Goal: Task Accomplishment & Management: Use online tool/utility

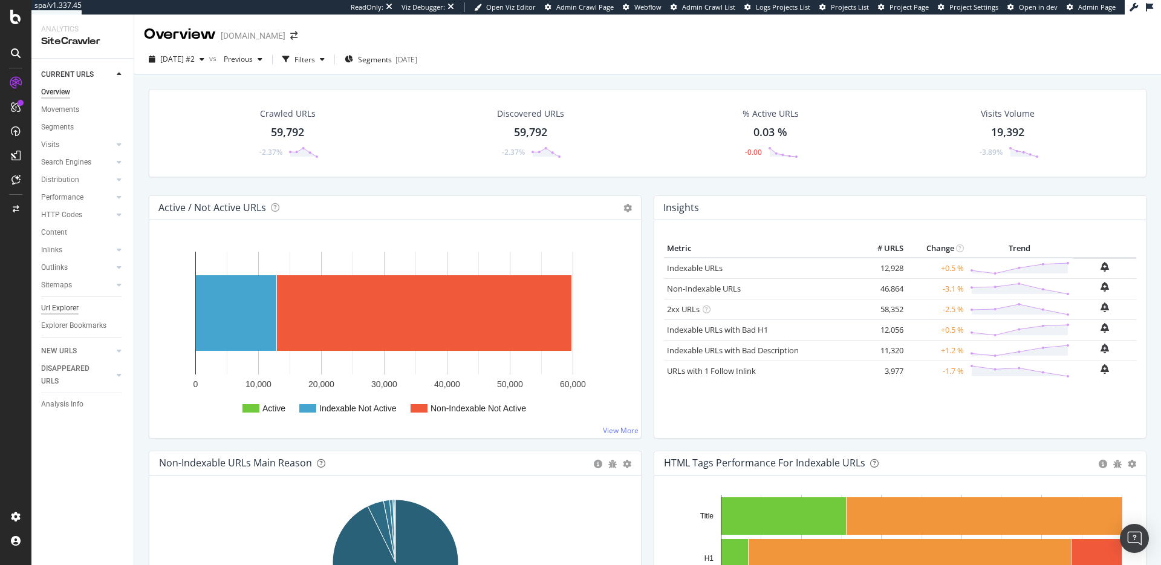
click at [67, 302] on div "Url Explorer" at bounding box center [60, 308] width 38 height 13
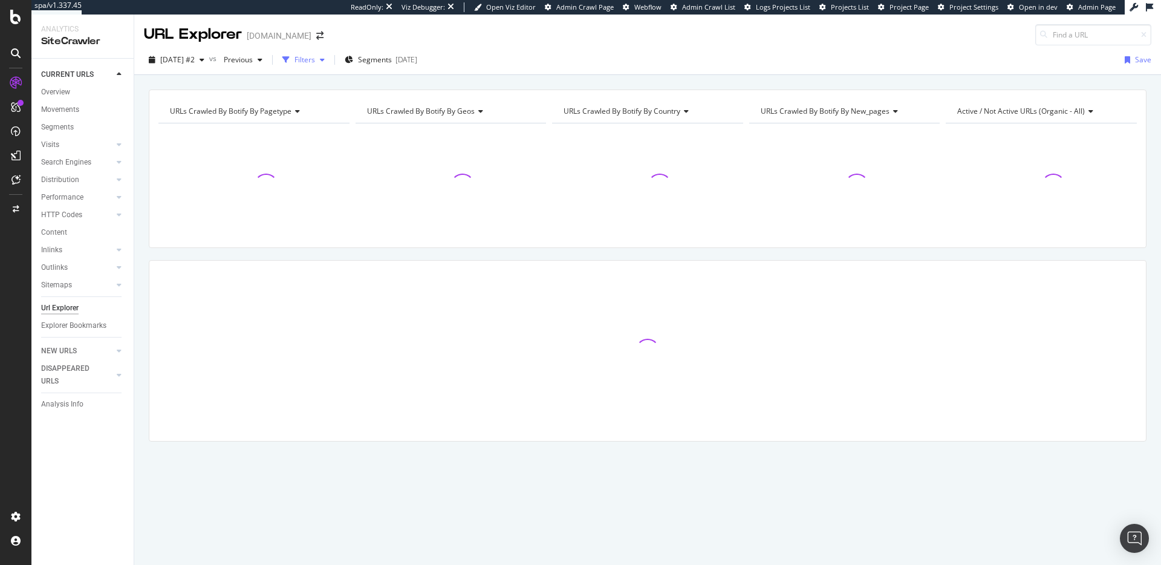
click at [295, 58] on div "button" at bounding box center [286, 59] width 17 height 17
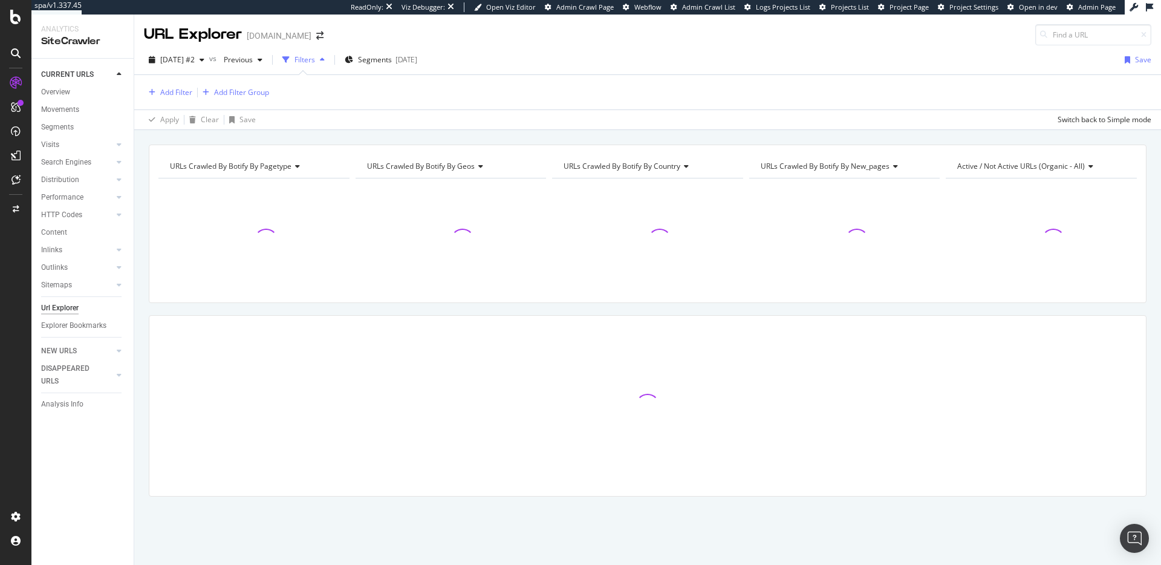
click at [154, 80] on div "Add Filter Add Filter Group" at bounding box center [648, 92] width 1008 height 34
click at [157, 88] on div "Add Filter" at bounding box center [168, 92] width 48 height 13
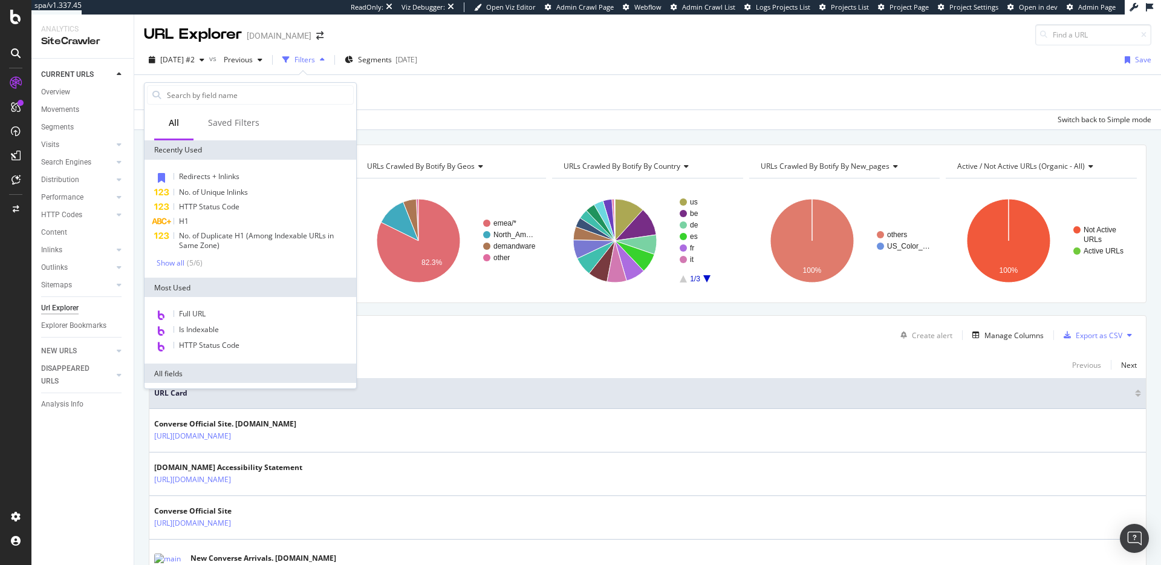
click at [250, 313] on div "Full URL" at bounding box center [250, 315] width 207 height 16
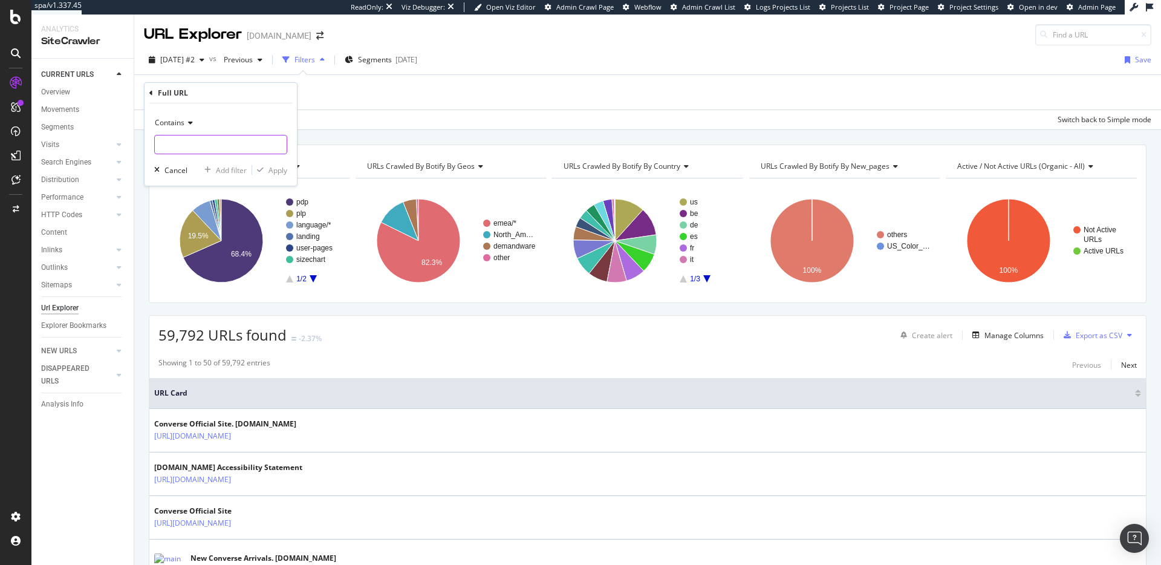
click at [244, 148] on input "text" at bounding box center [221, 144] width 132 height 19
paste input "[URL][DOMAIN_NAME]"
type input "[URL][DOMAIN_NAME]"
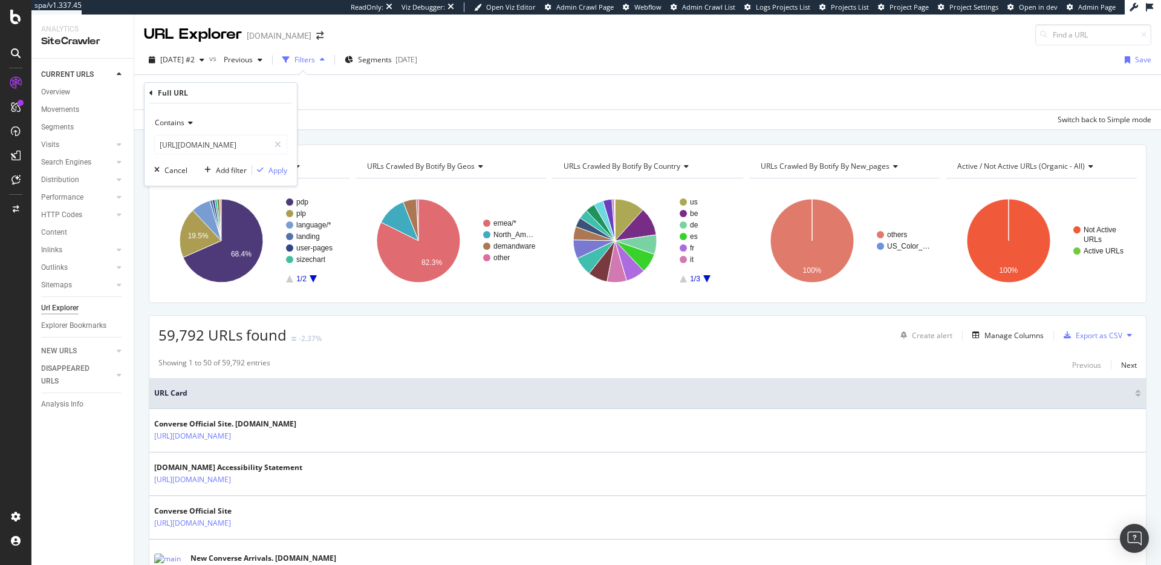
click at [171, 117] on span "Contains" at bounding box center [170, 122] width 30 height 10
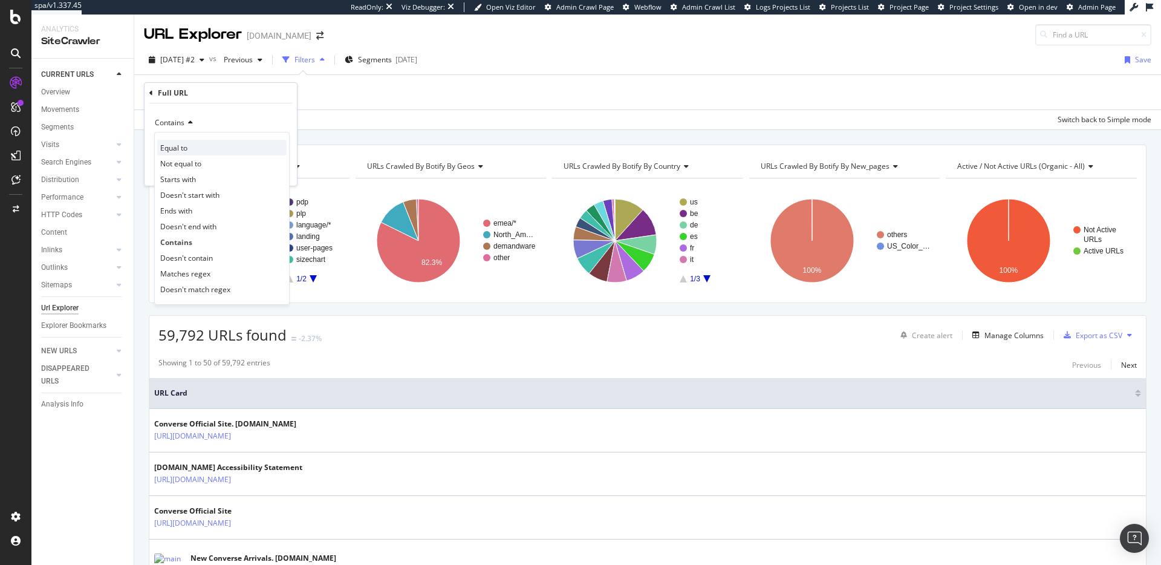
click at [195, 150] on div "Equal to" at bounding box center [221, 148] width 129 height 16
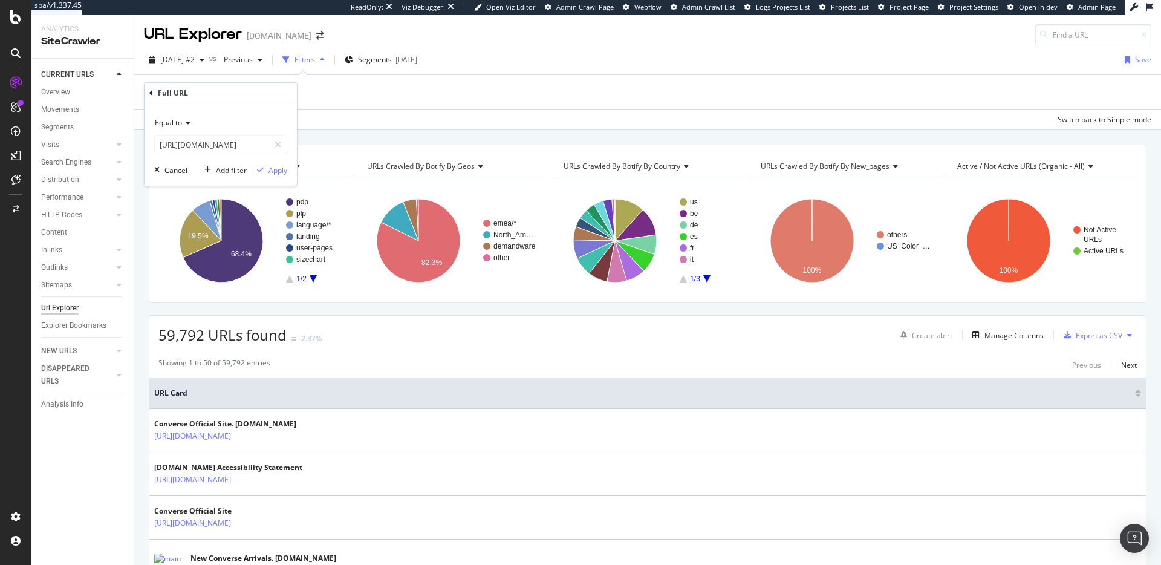
click at [271, 164] on button "Apply" at bounding box center [269, 170] width 35 height 12
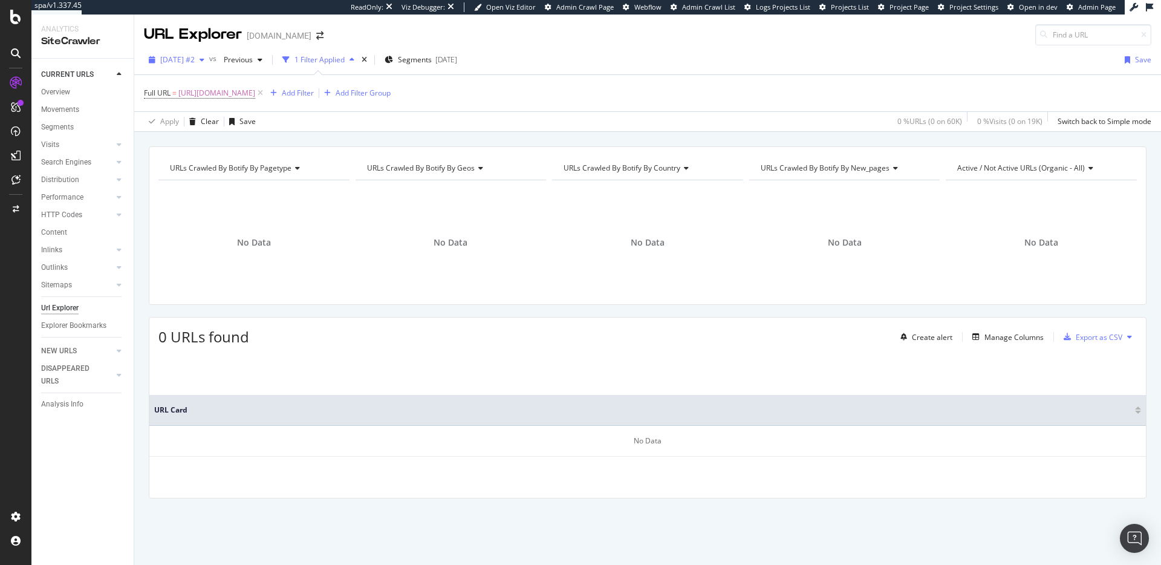
click at [195, 54] on span "[DATE] #2" at bounding box center [177, 59] width 34 height 10
click at [235, 163] on div "[DATE] 61.5K URLs" at bounding box center [224, 170] width 144 height 18
click at [184, 60] on span "[DATE]" at bounding box center [172, 59] width 24 height 10
click at [229, 102] on div "[DATE] #2 59.8K URLs" at bounding box center [215, 103] width 108 height 11
click at [255, 90] on span "[URL][DOMAIN_NAME]" at bounding box center [216, 93] width 77 height 17
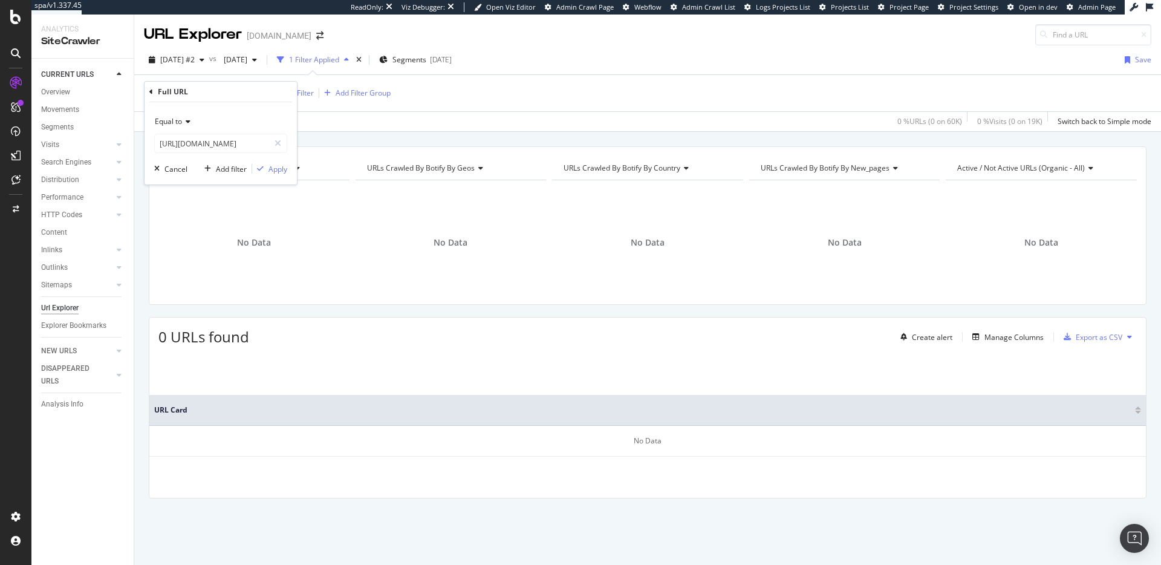
click at [189, 116] on div "Equal to" at bounding box center [220, 121] width 133 height 19
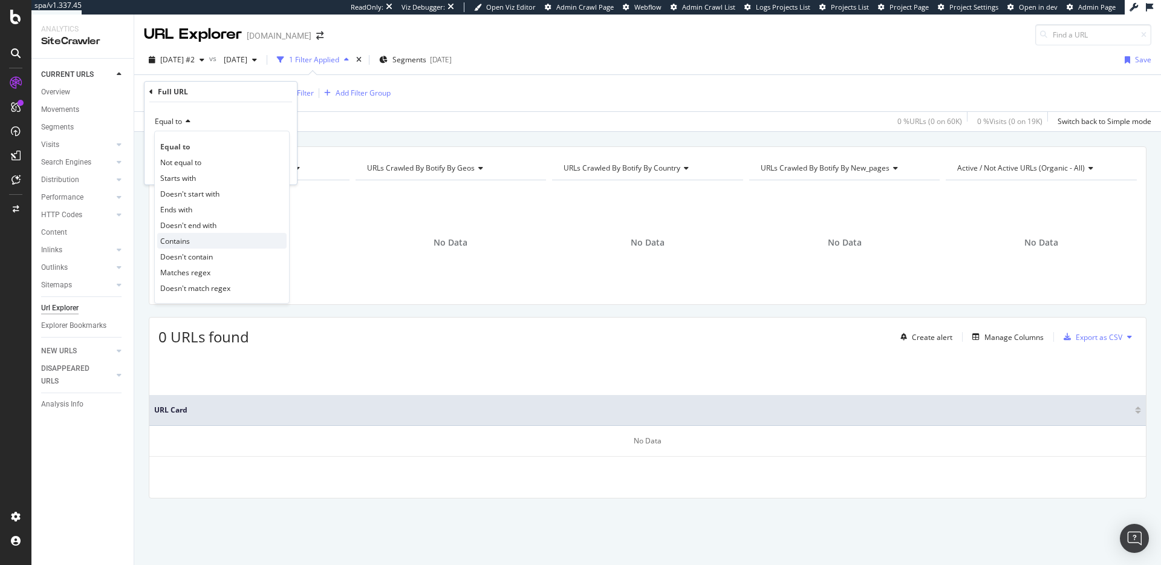
click at [213, 234] on div "Contains" at bounding box center [221, 241] width 129 height 16
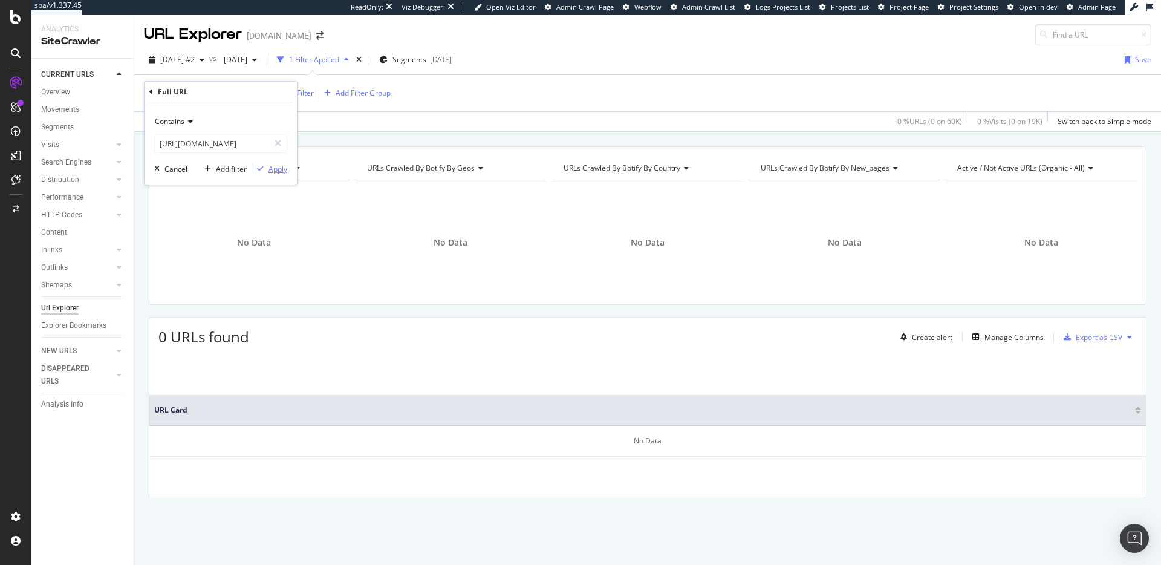
click at [276, 172] on div "Apply" at bounding box center [278, 169] width 19 height 10
click at [177, 60] on span "[DATE] #2" at bounding box center [177, 59] width 34 height 10
click at [233, 114] on div "109K URLs" at bounding box center [251, 114] width 36 height 11
click at [184, 63] on span "[DATE]" at bounding box center [172, 59] width 24 height 10
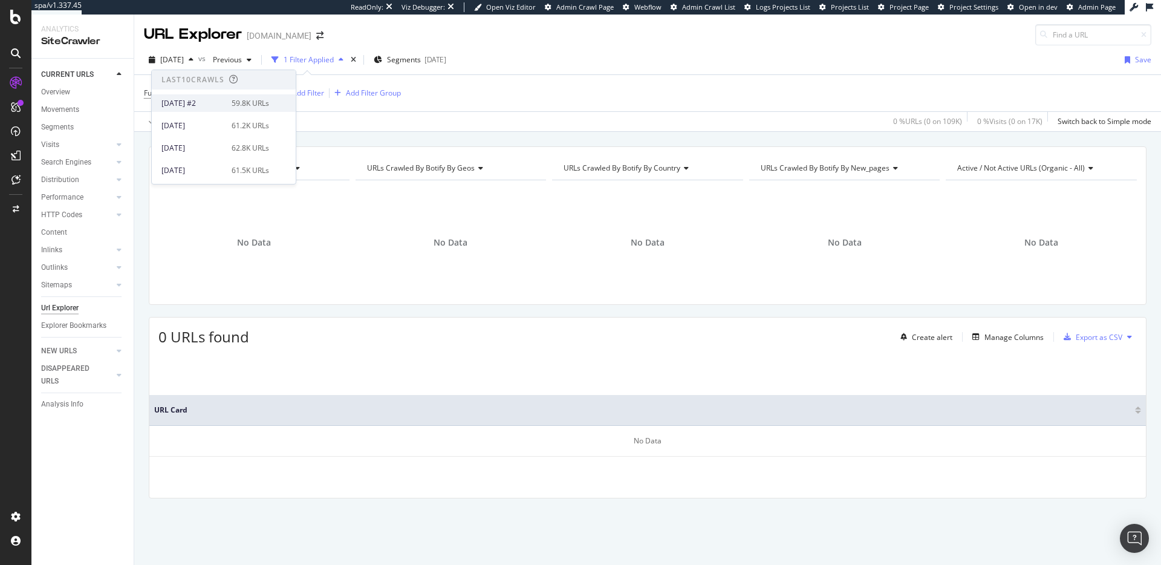
click at [201, 100] on div "[DATE] #2" at bounding box center [192, 103] width 63 height 11
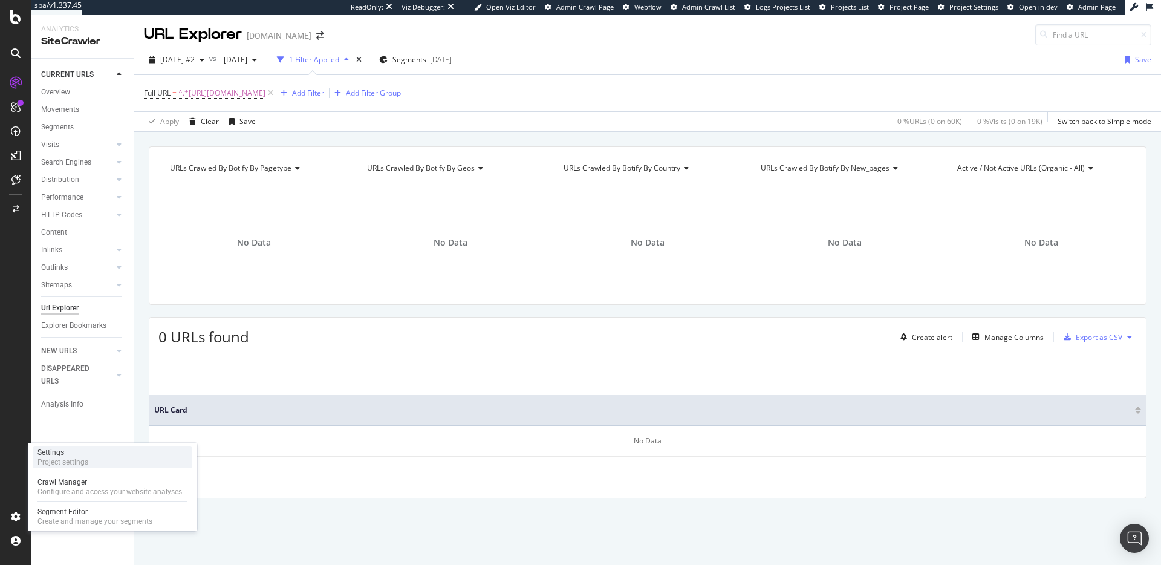
click at [76, 463] on div "Project settings" at bounding box center [63, 462] width 51 height 10
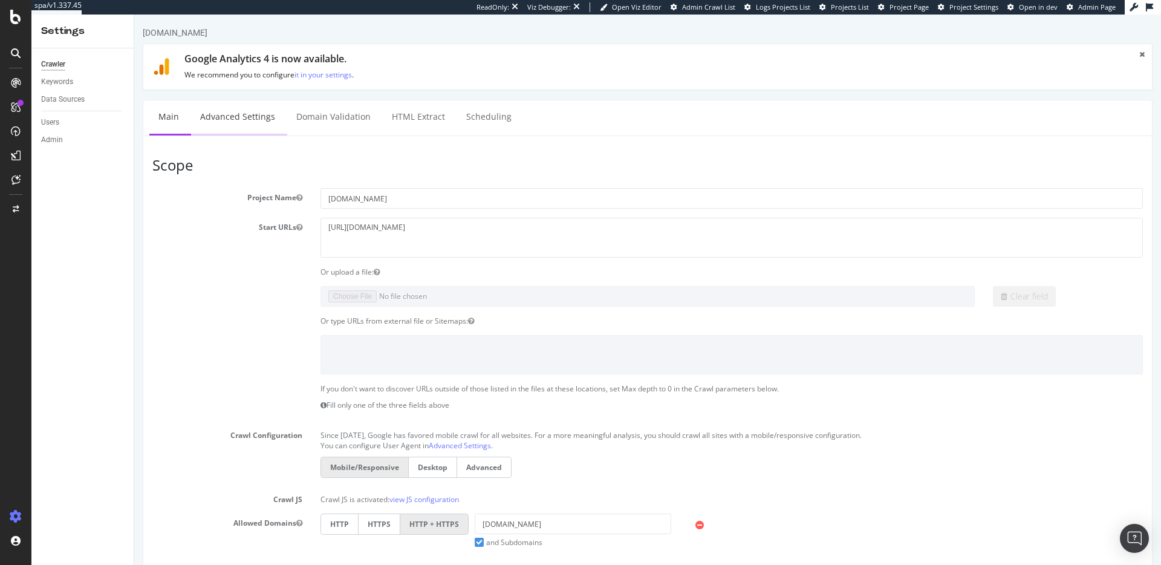
click at [261, 122] on link "Advanced Settings" at bounding box center [237, 116] width 93 height 33
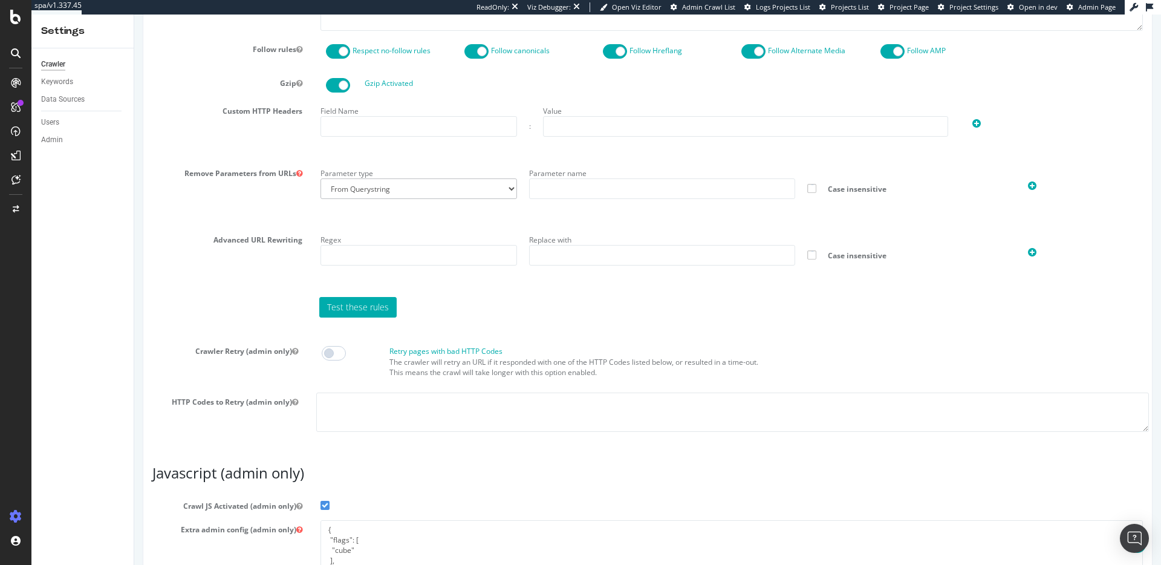
scroll to position [739, 0]
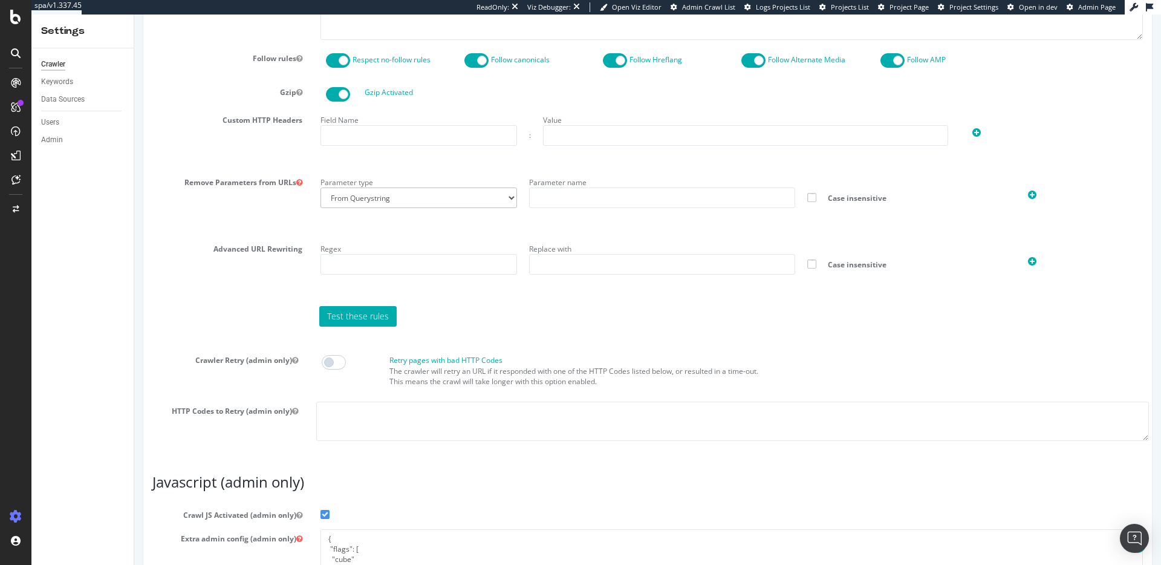
click at [298, 181] on icon at bounding box center [299, 182] width 6 height 7
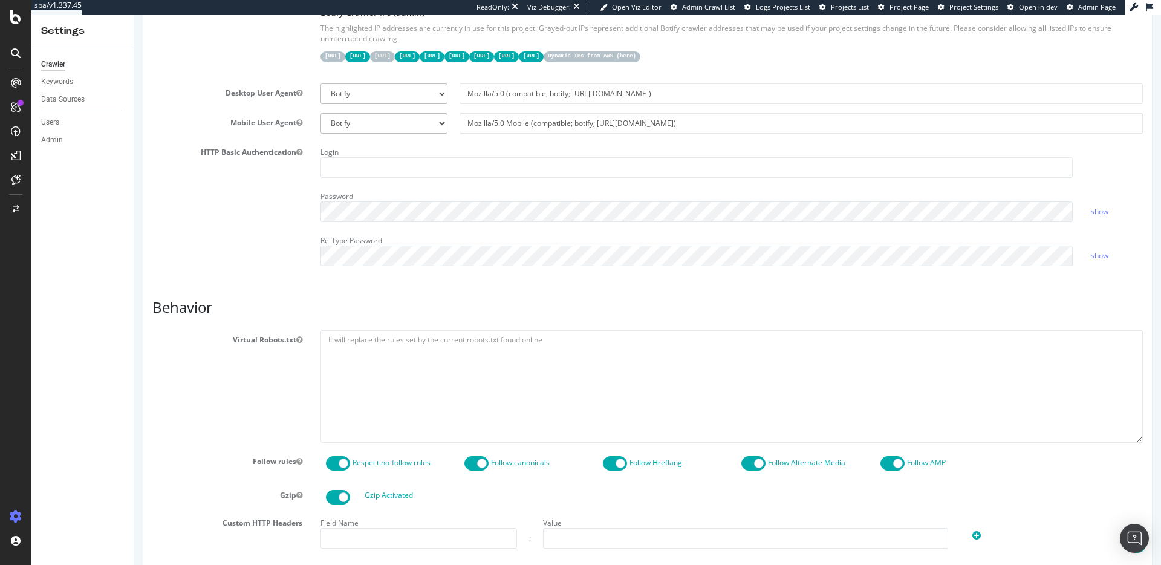
scroll to position [0, 0]
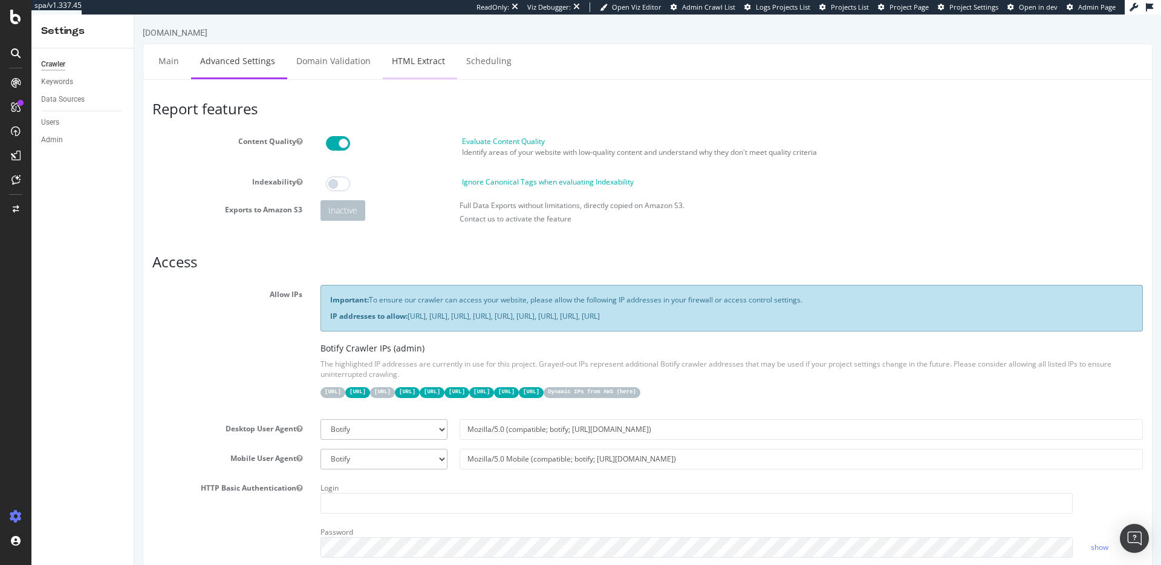
click at [411, 62] on link "HTML Extract" at bounding box center [418, 60] width 71 height 33
select select "i"
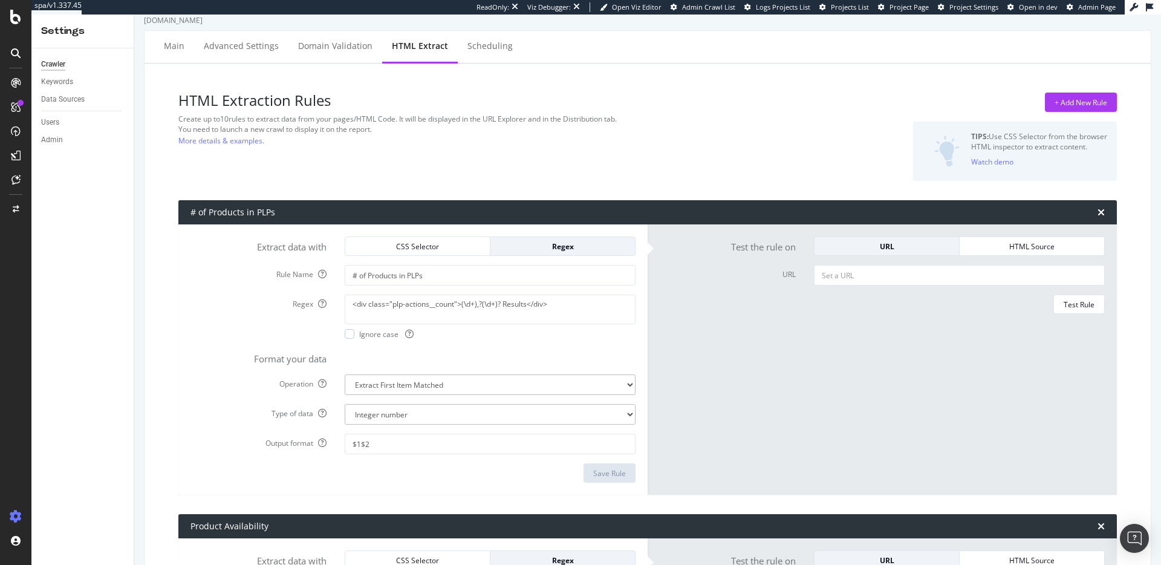
scroll to position [24, 0]
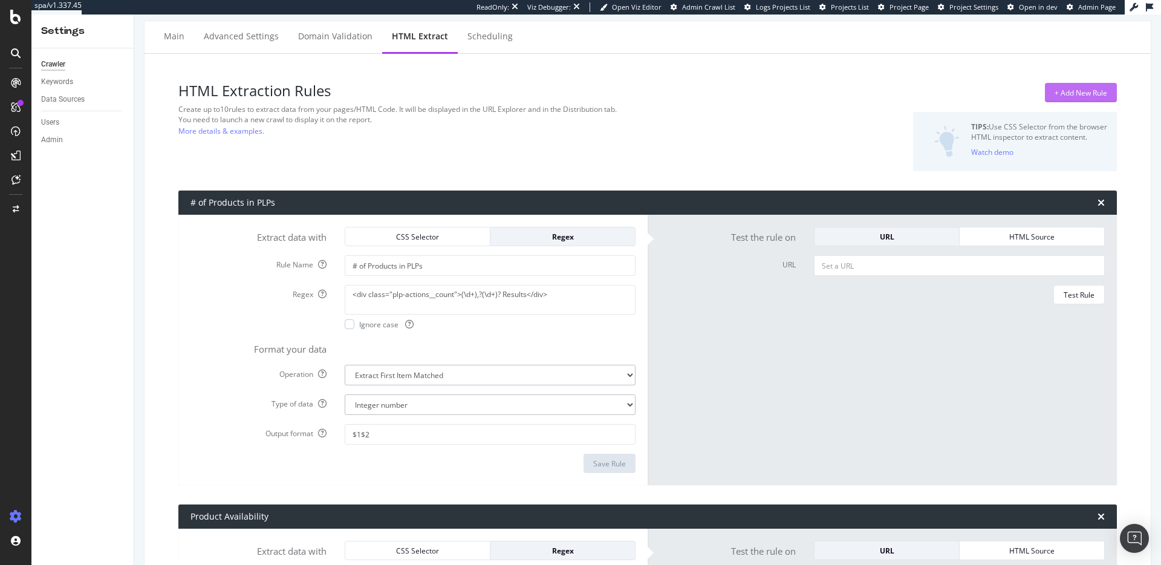
click at [1077, 92] on div "+ Add New Rule" at bounding box center [1081, 93] width 53 height 10
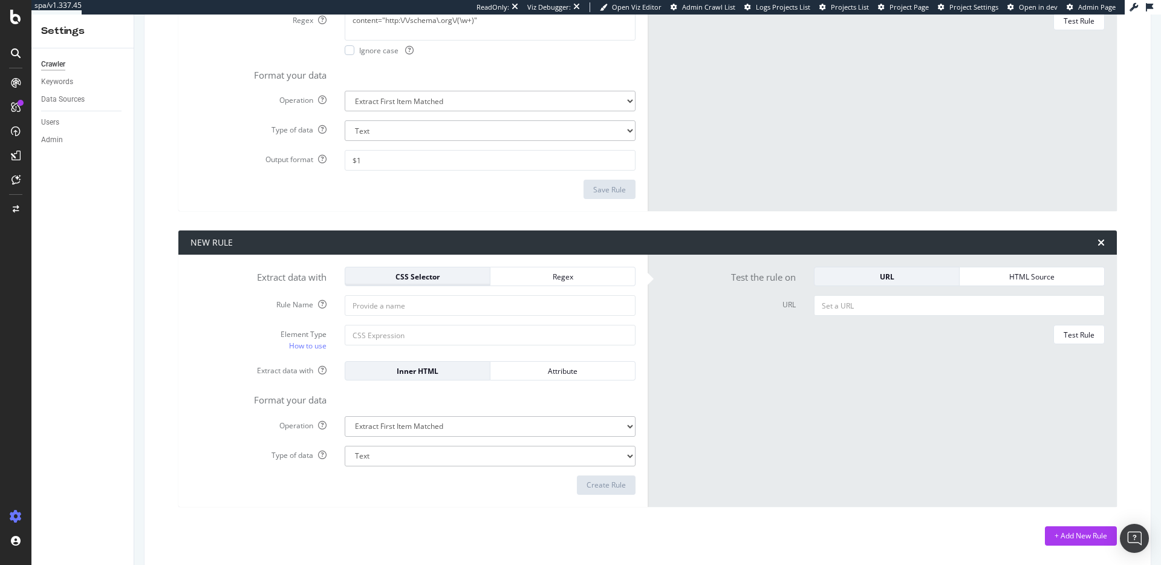
scroll to position [636, 0]
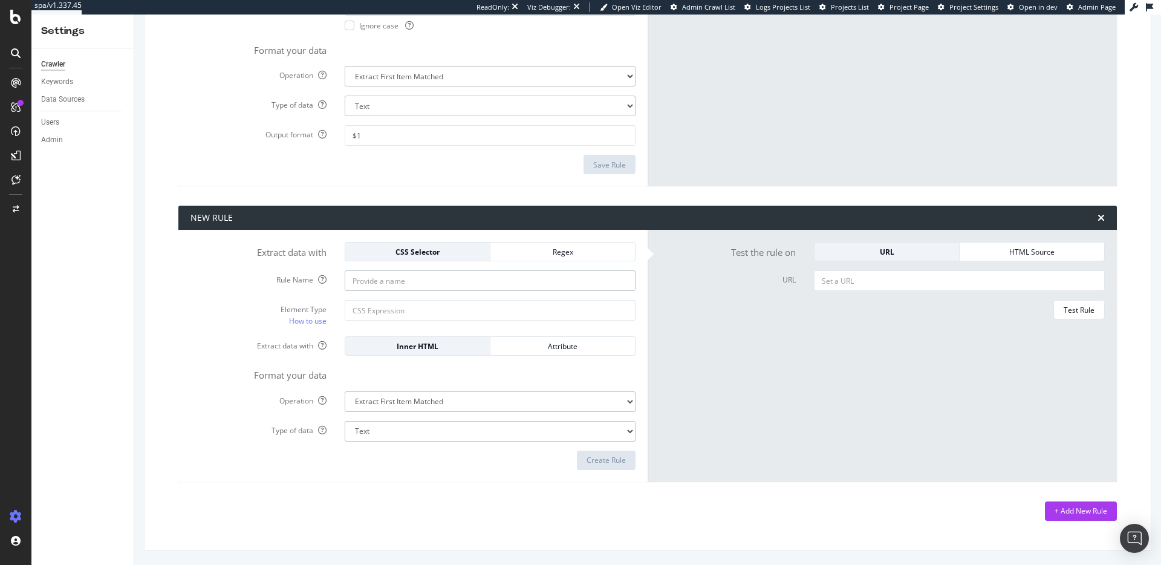
click at [430, 285] on input "Rule Name" at bounding box center [490, 280] width 291 height 21
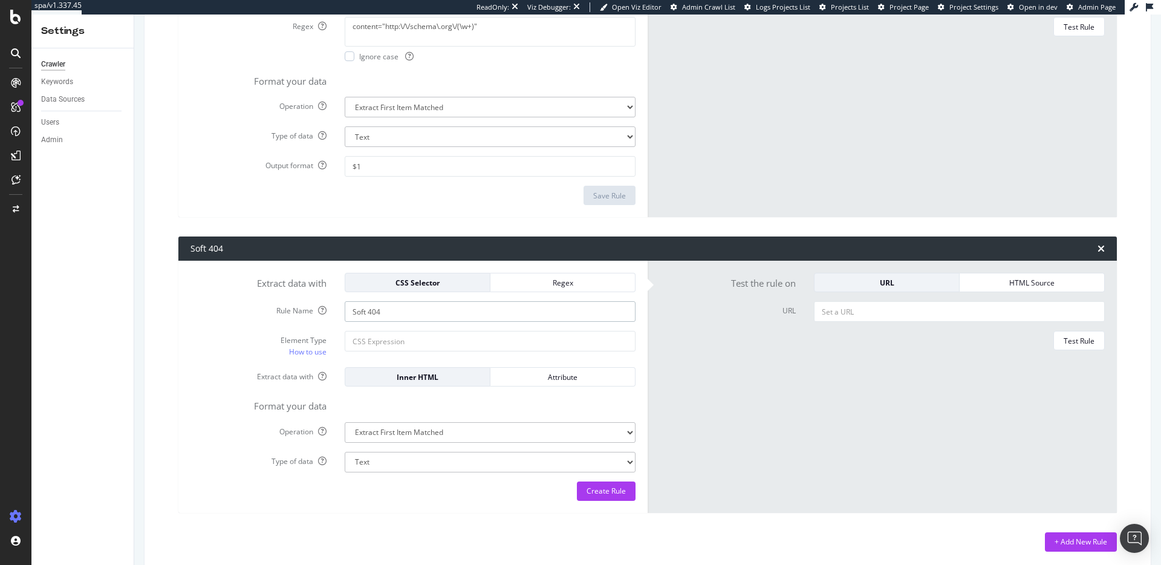
scroll to position [617, 0]
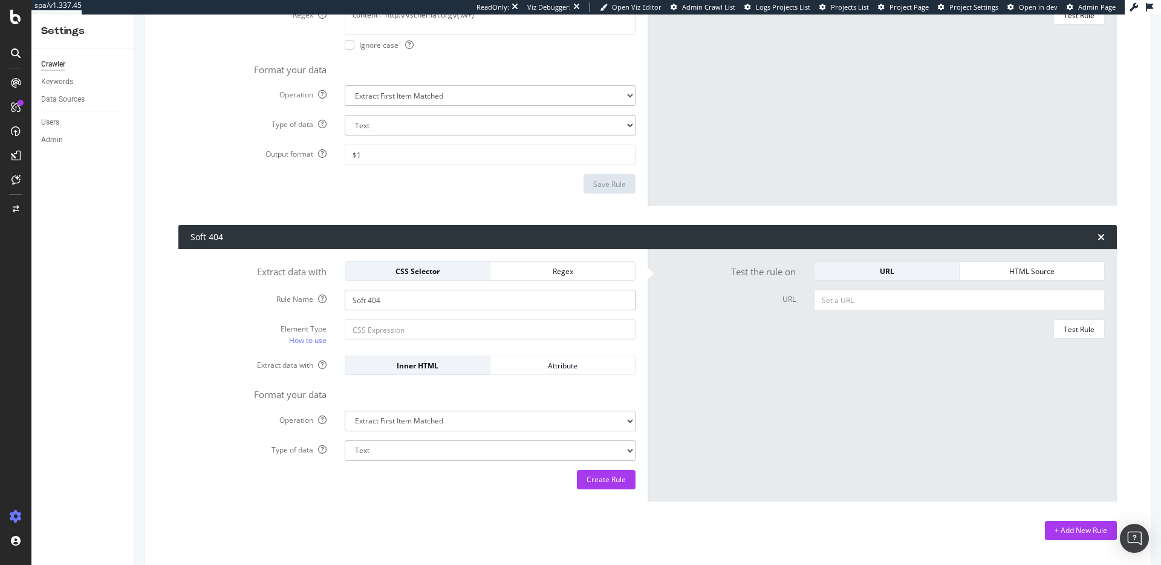
type input "Soft 404"
click at [420, 334] on input "Element Type How to use" at bounding box center [490, 329] width 291 height 21
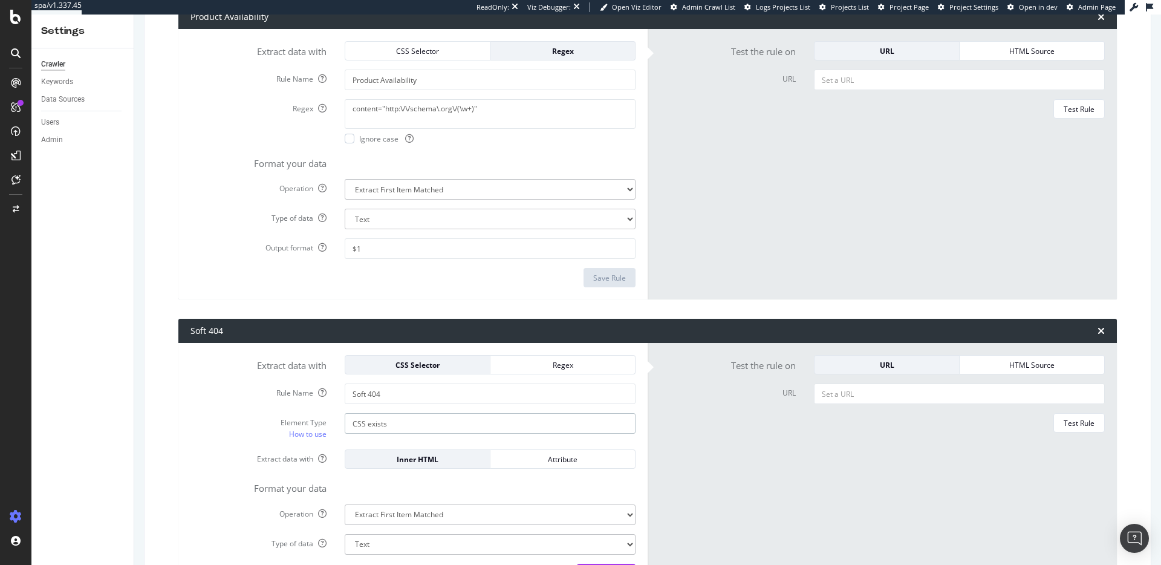
scroll to position [636, 0]
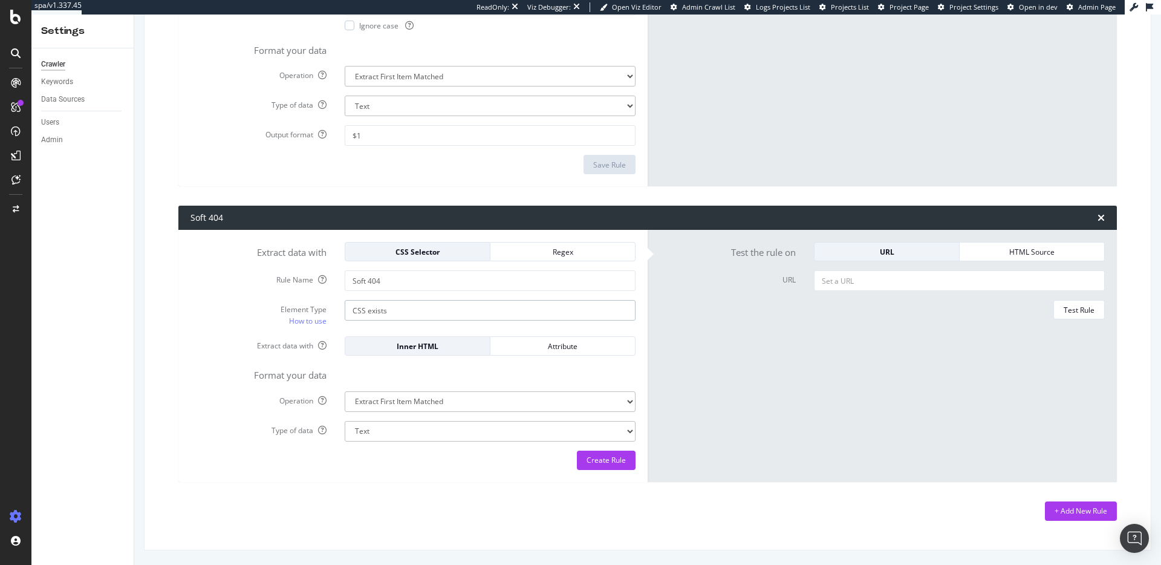
type input "CSS exists"
click at [412, 279] on input "Soft 404" at bounding box center [490, 280] width 291 height 21
click at [409, 284] on input "Soft 404" at bounding box center [490, 280] width 291 height 21
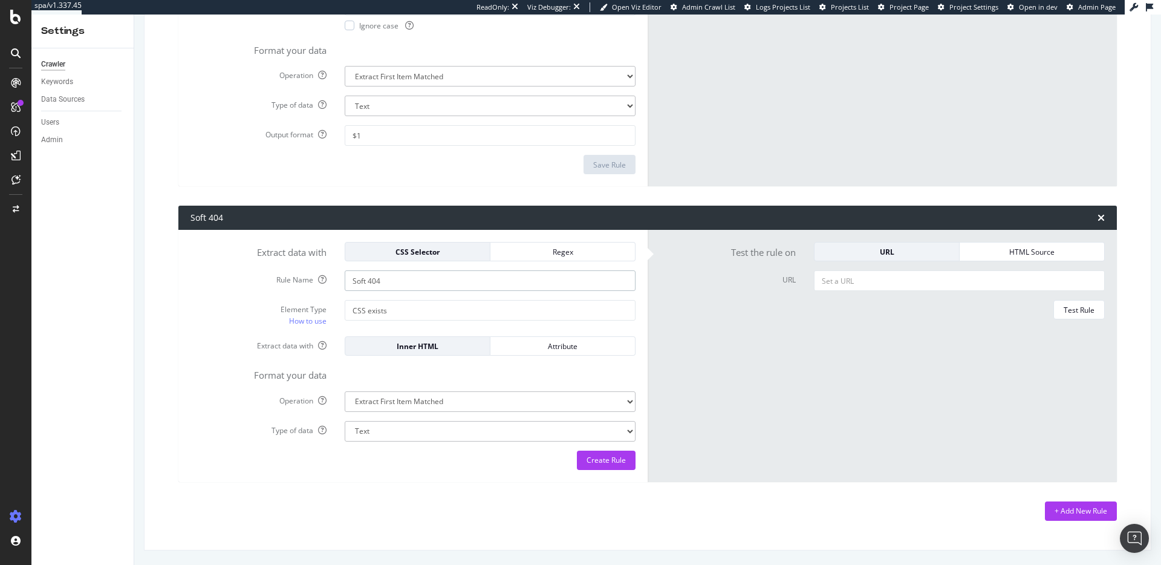
click at [411, 282] on input "Soft 404" at bounding box center [490, 280] width 291 height 21
click at [439, 343] on div "Inner HTML" at bounding box center [417, 346] width 125 height 10
click at [552, 342] on div "Attribute" at bounding box center [562, 346] width 125 height 10
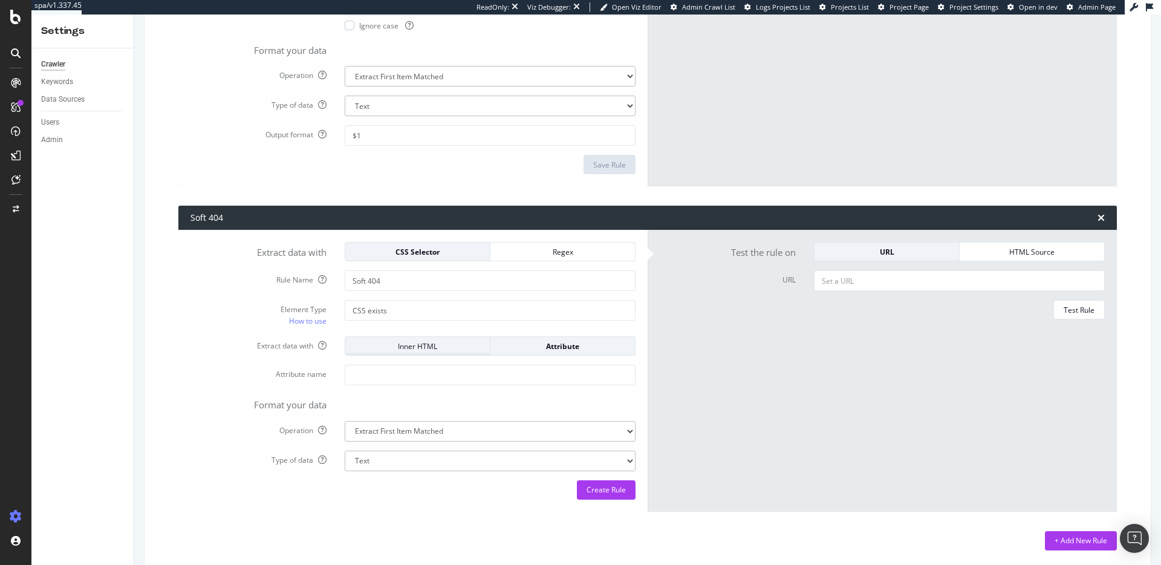
click at [444, 346] on div "Inner HTML" at bounding box center [417, 346] width 125 height 10
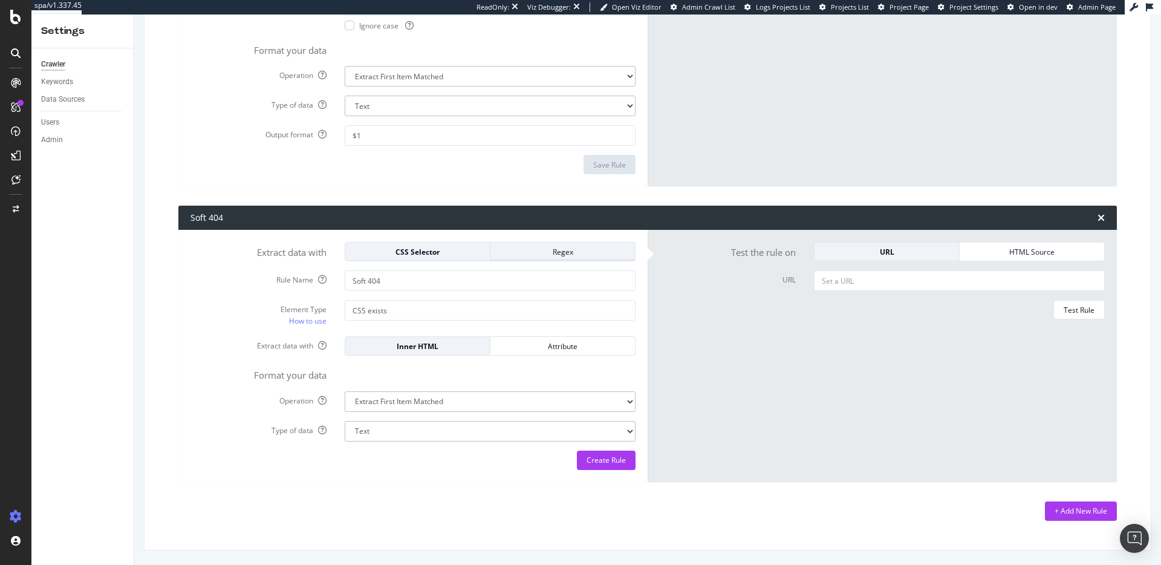
click at [561, 243] on button "Regex" at bounding box center [563, 251] width 145 height 19
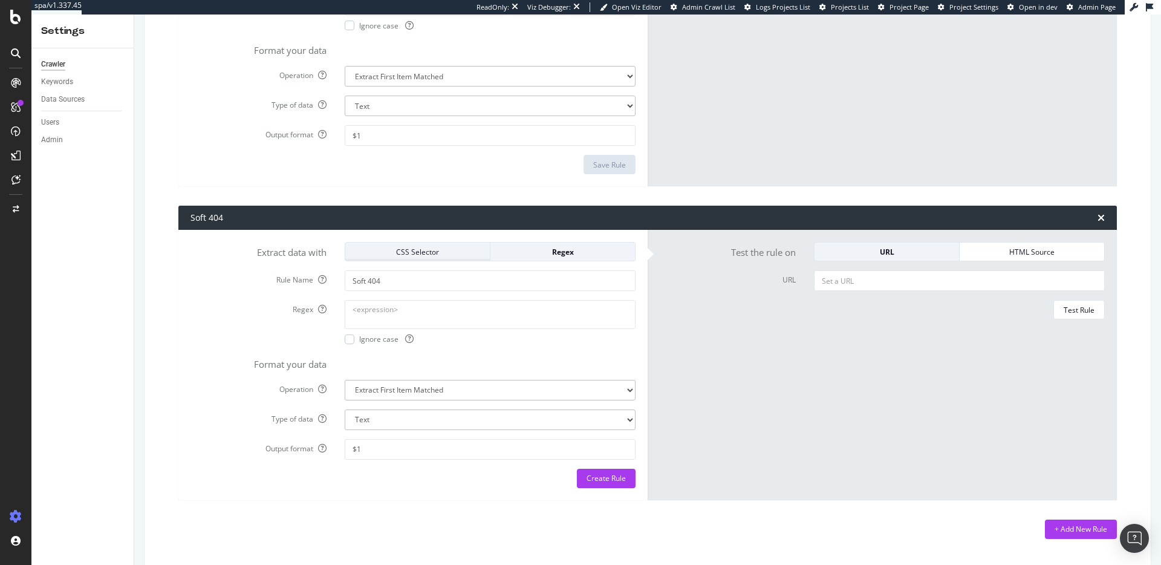
click at [436, 251] on div "CSS Selector" at bounding box center [417, 252] width 125 height 10
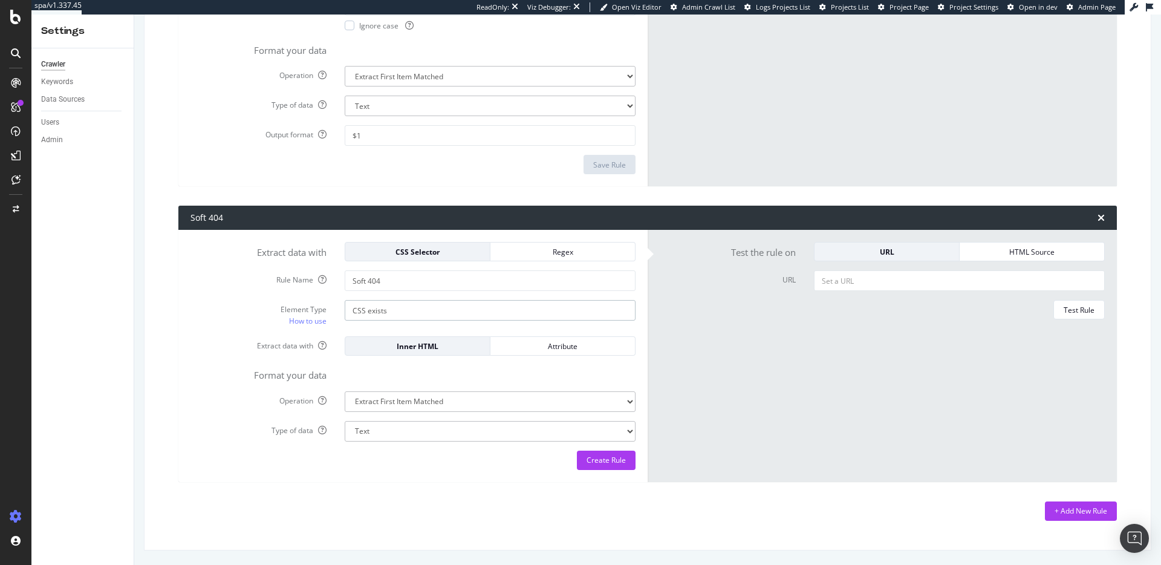
click at [426, 311] on input "CSS exists" at bounding box center [490, 310] width 291 height 21
click at [993, 244] on div "HTML Source" at bounding box center [1032, 251] width 125 height 17
click at [898, 246] on div "URL" at bounding box center [886, 251] width 125 height 17
click at [316, 319] on link "How to use" at bounding box center [308, 321] width 38 height 13
click at [411, 310] on input "CSS exists" at bounding box center [490, 310] width 291 height 21
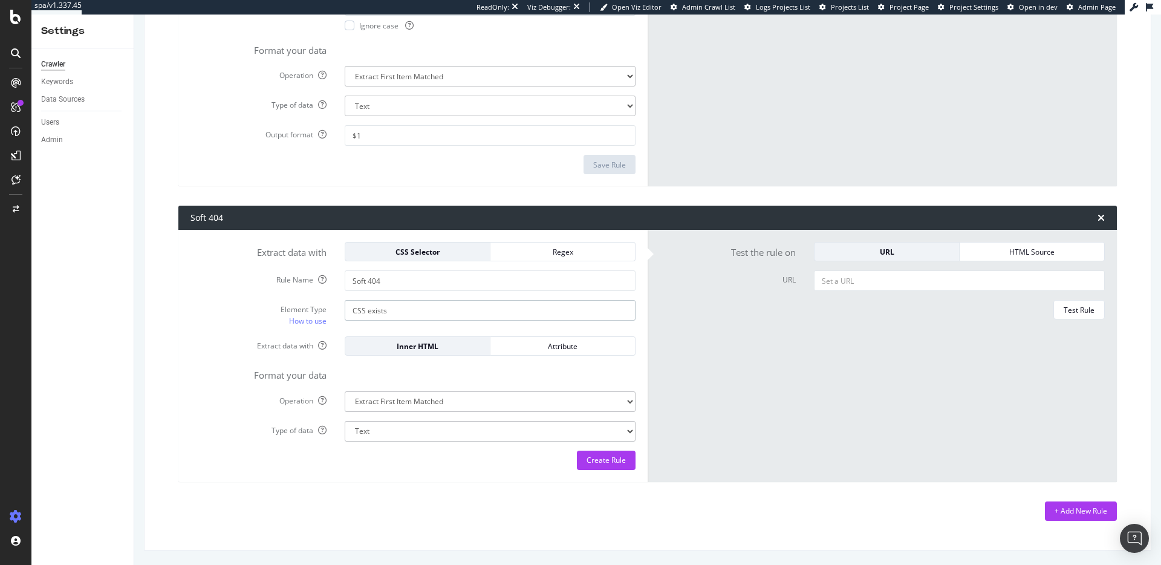
click at [411, 310] on input "CSS exists" at bounding box center [490, 310] width 291 height 21
click at [465, 348] on div "Inner HTML" at bounding box center [417, 346] width 125 height 10
click at [532, 350] on div "Attribute" at bounding box center [562, 346] width 125 height 10
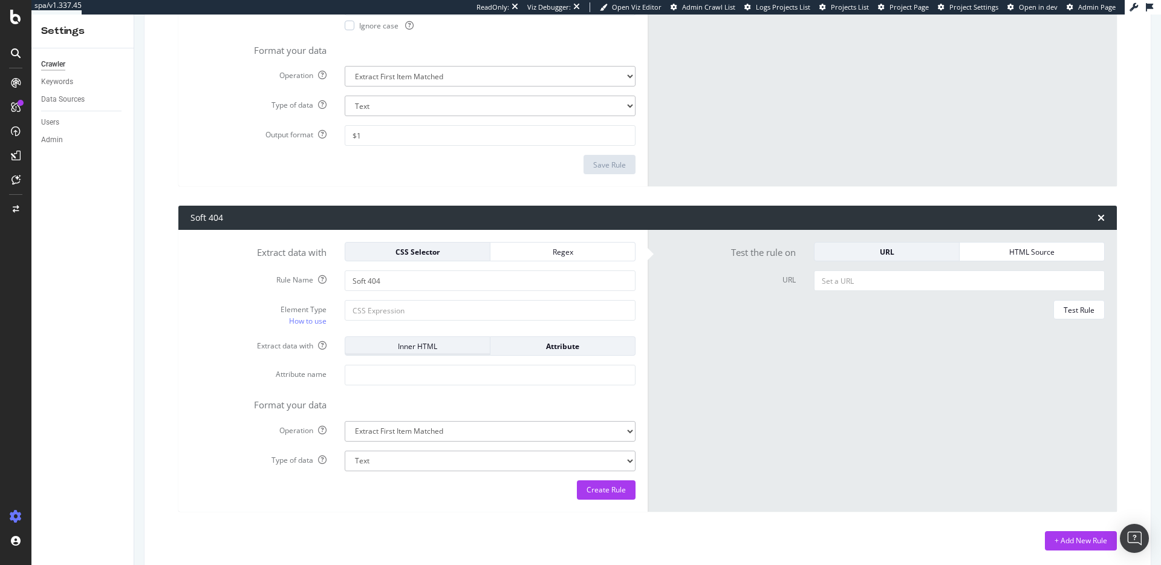
click at [447, 354] on div "Inner HTML" at bounding box center [417, 346] width 125 height 17
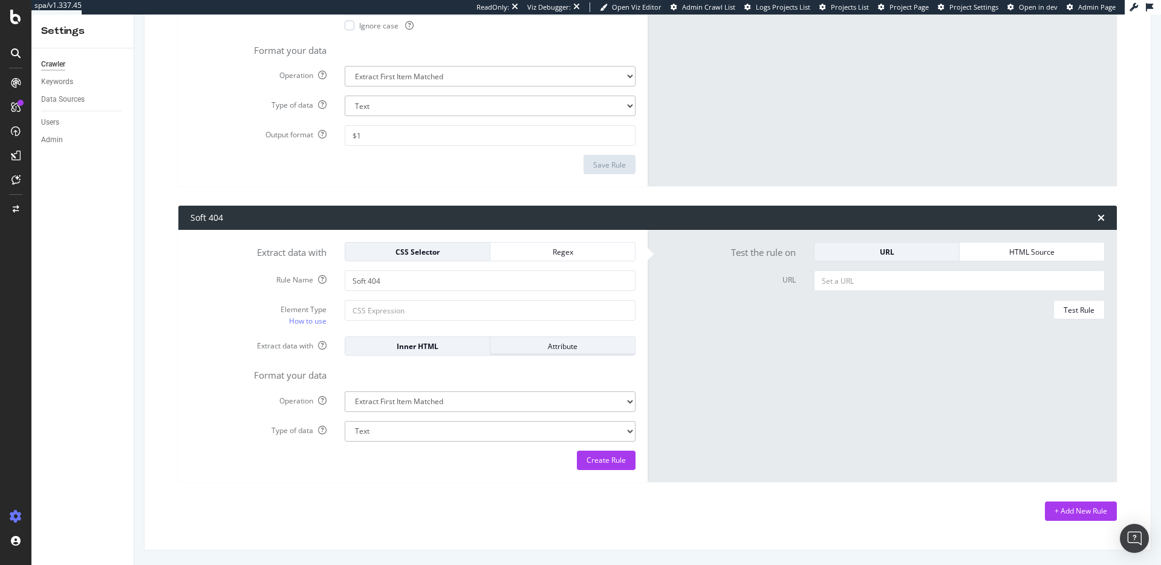
click at [538, 353] on div "Attribute" at bounding box center [562, 346] width 125 height 17
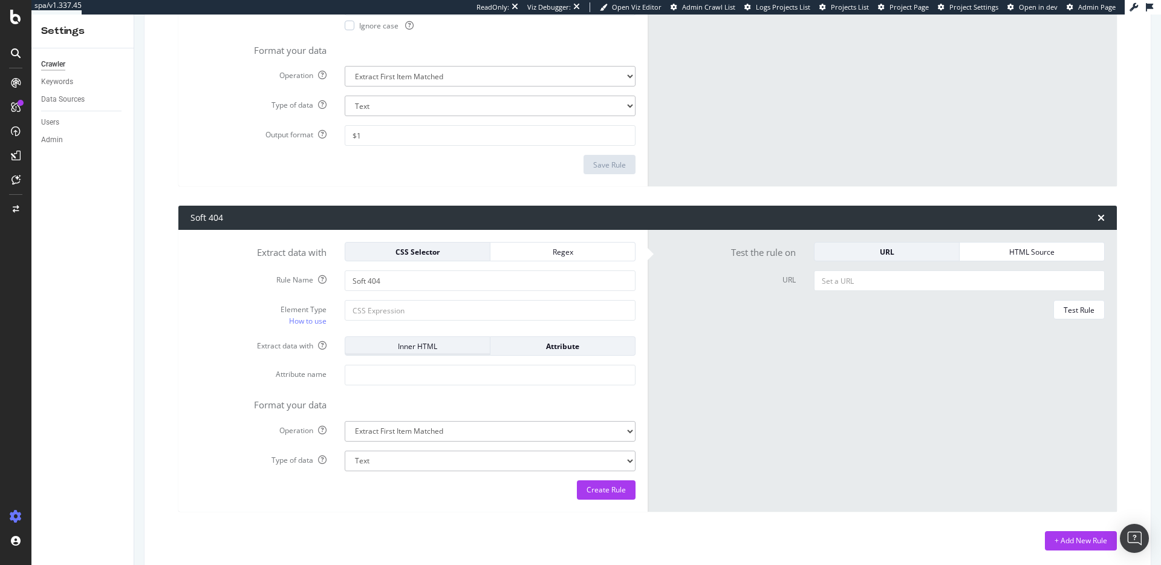
click at [431, 351] on div "Inner HTML" at bounding box center [417, 346] width 125 height 17
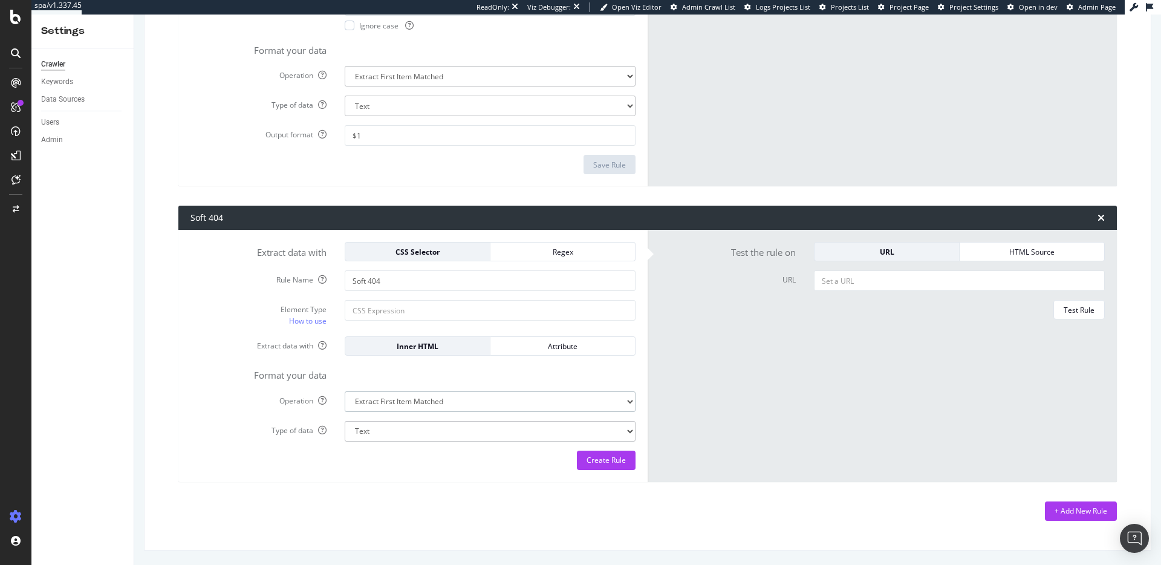
click at [435, 399] on select "Extract First Item Matched Extract First 3 Items Matched Count Number of Occure…" at bounding box center [490, 401] width 291 height 21
click at [345, 391] on select "Extract First Item Matched Extract First 3 Items Matched Count Number of Occure…" at bounding box center [490, 401] width 291 height 21
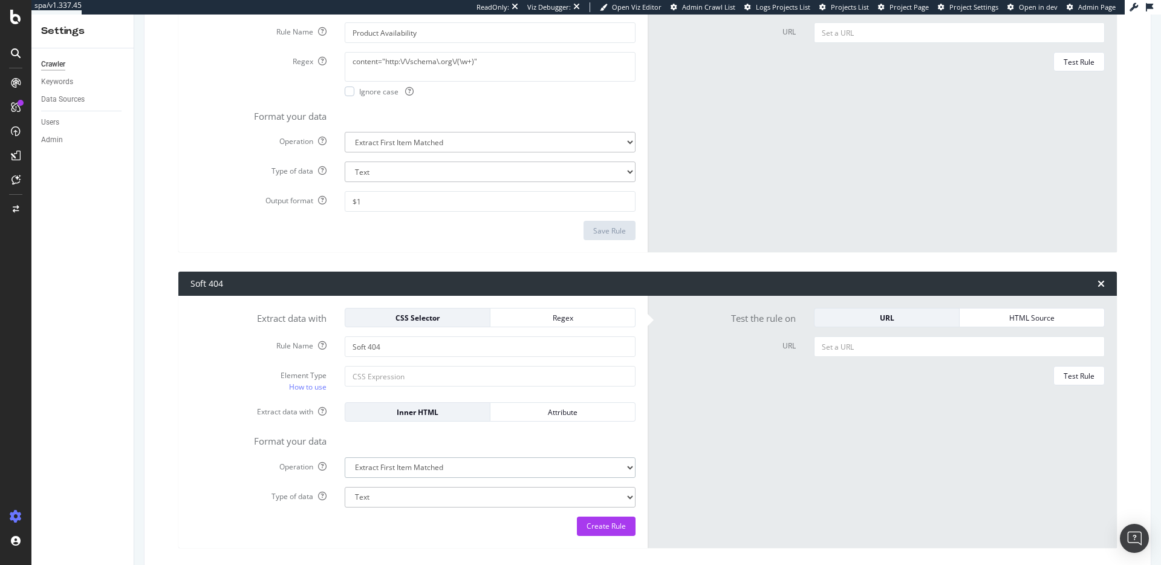
scroll to position [571, 0]
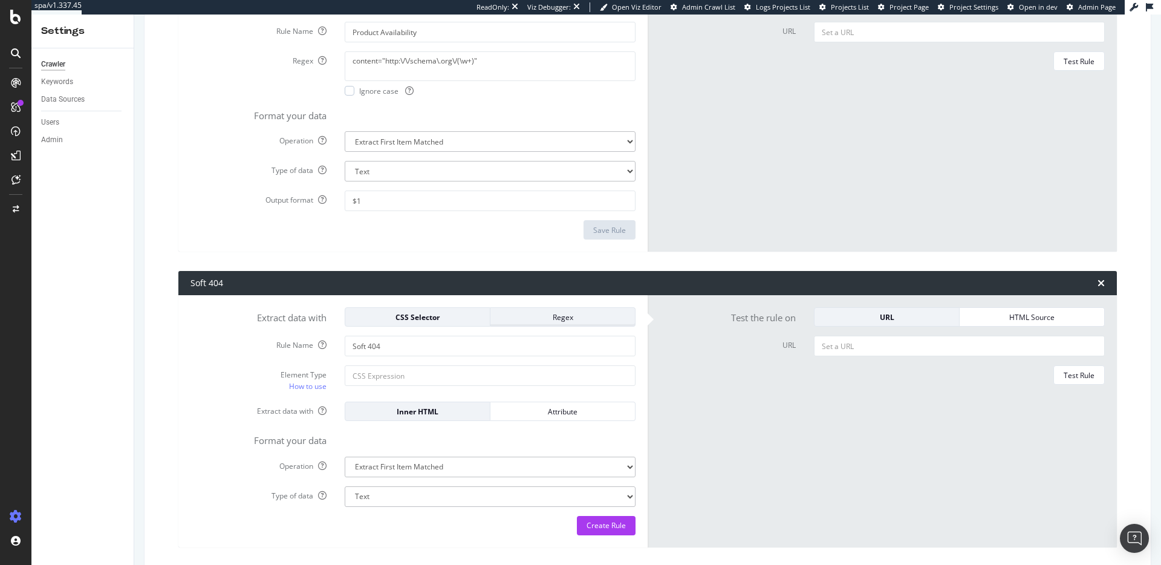
click at [561, 320] on div "Regex" at bounding box center [562, 317] width 125 height 10
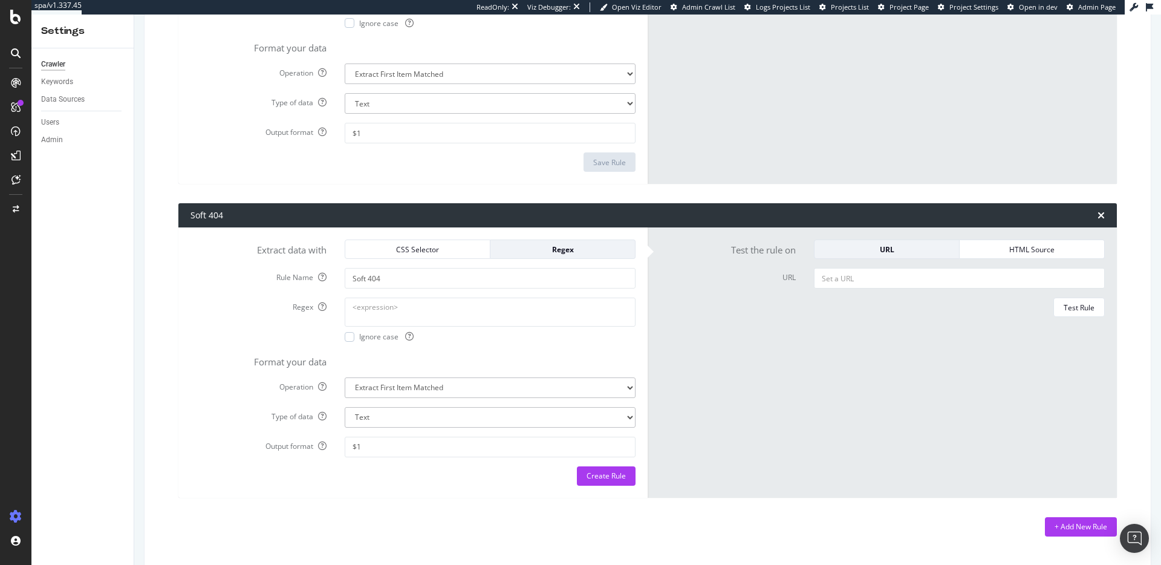
scroll to position [654, 0]
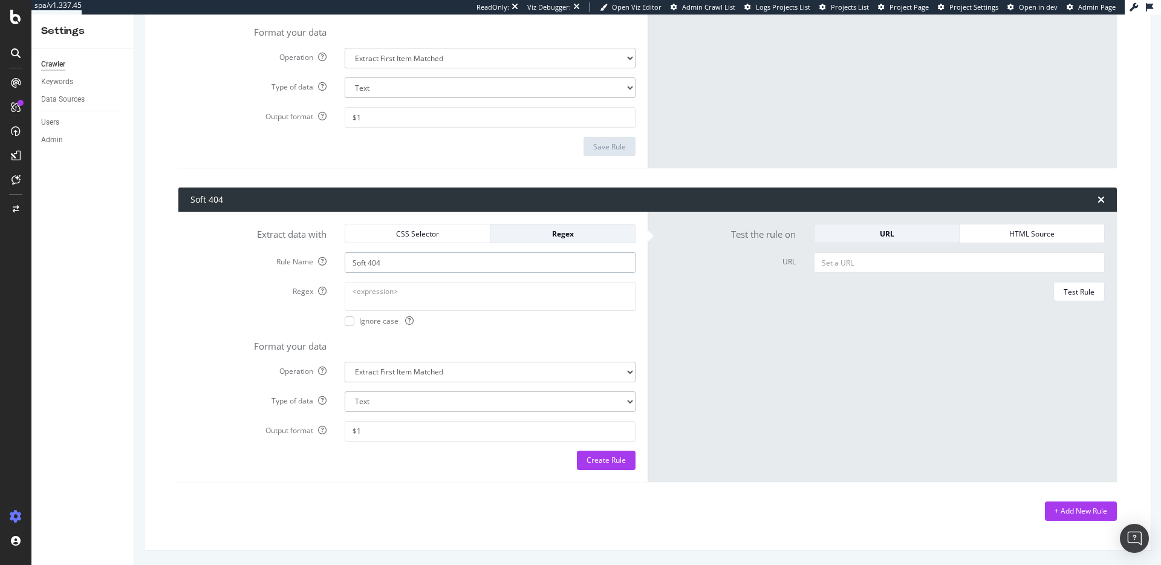
click at [429, 258] on input "Soft 404" at bounding box center [490, 262] width 291 height 21
click at [413, 287] on textarea "Regex" at bounding box center [490, 296] width 291 height 29
click at [413, 292] on textarea "Regex" at bounding box center [490, 296] width 291 height 29
paste textarea "^(?!.*href="/shop/p/)"
type textarea "^(?!.*href="/shop/p/)"
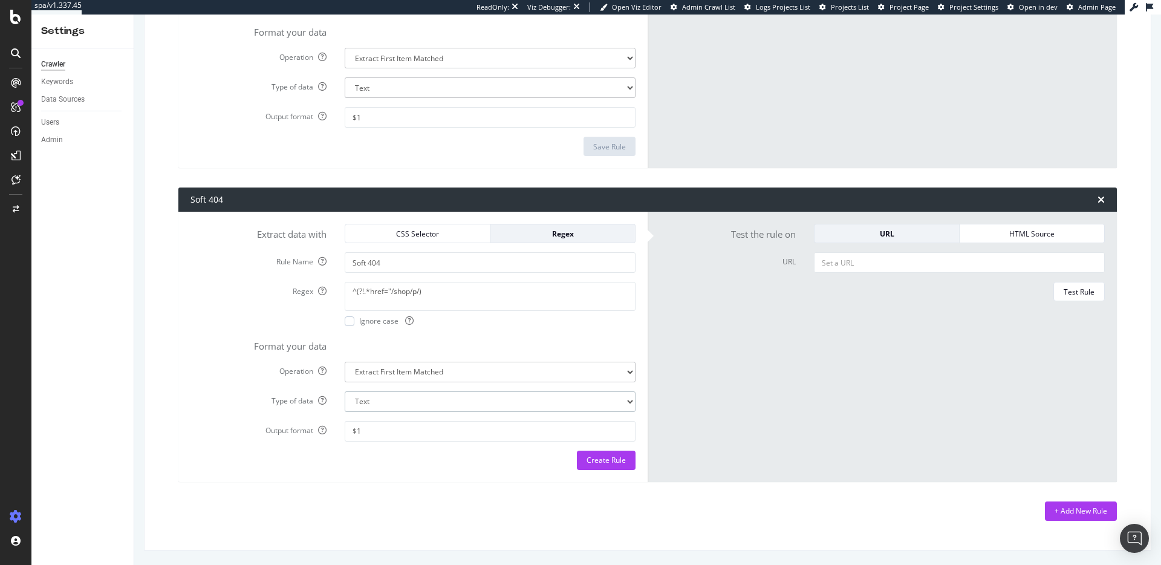
click at [387, 397] on select "Text Integer number Floating point number Date" at bounding box center [490, 401] width 291 height 21
click at [390, 377] on select "Extract First Item Matched Extract First 3 Items Matched Count Number of Occure…" at bounding box center [490, 372] width 291 height 21
click at [428, 372] on select "Extract First Item Matched Extract First 3 Items Matched Count Number of Occure…" at bounding box center [490, 372] width 291 height 21
select select "exist"
click at [345, 382] on select "Extract First Item Matched Extract First 3 Items Matched Count Number of Occure…" at bounding box center [490, 372] width 291 height 21
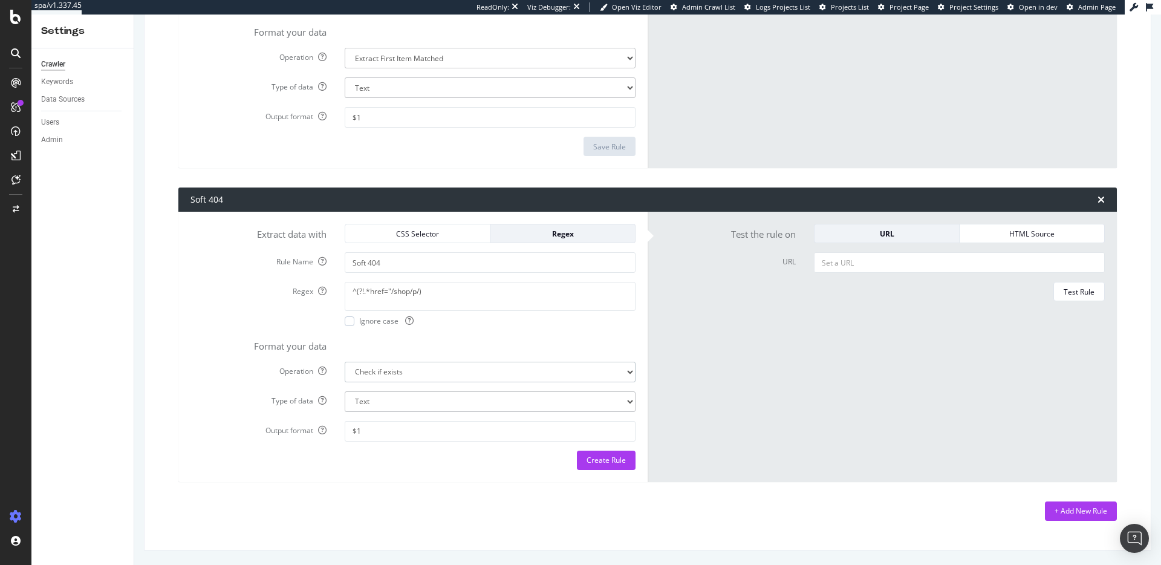
scroll to position [625, 0]
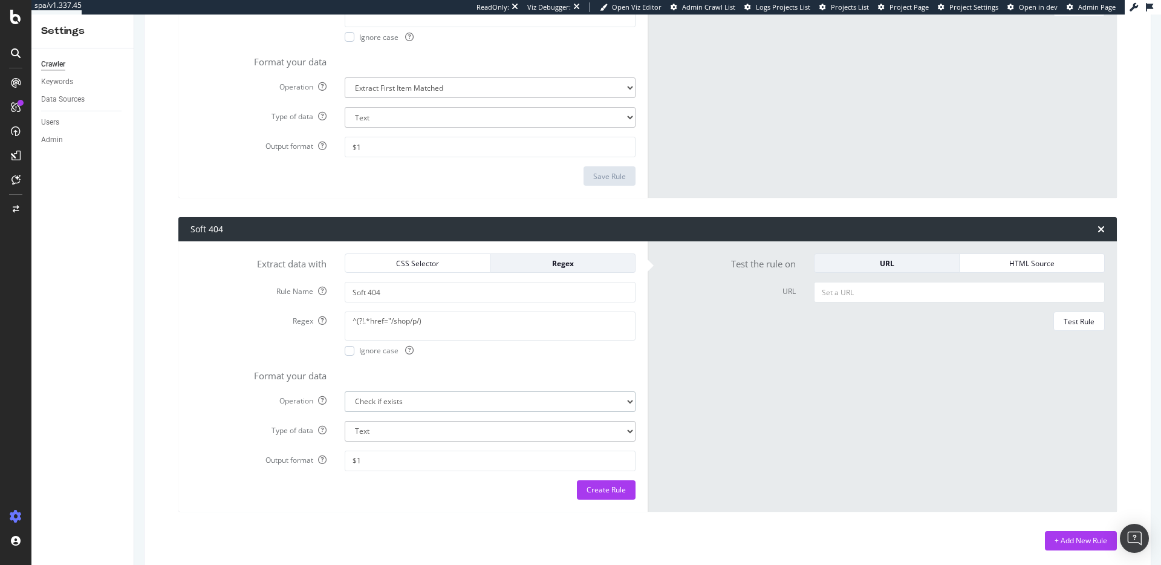
select select "b"
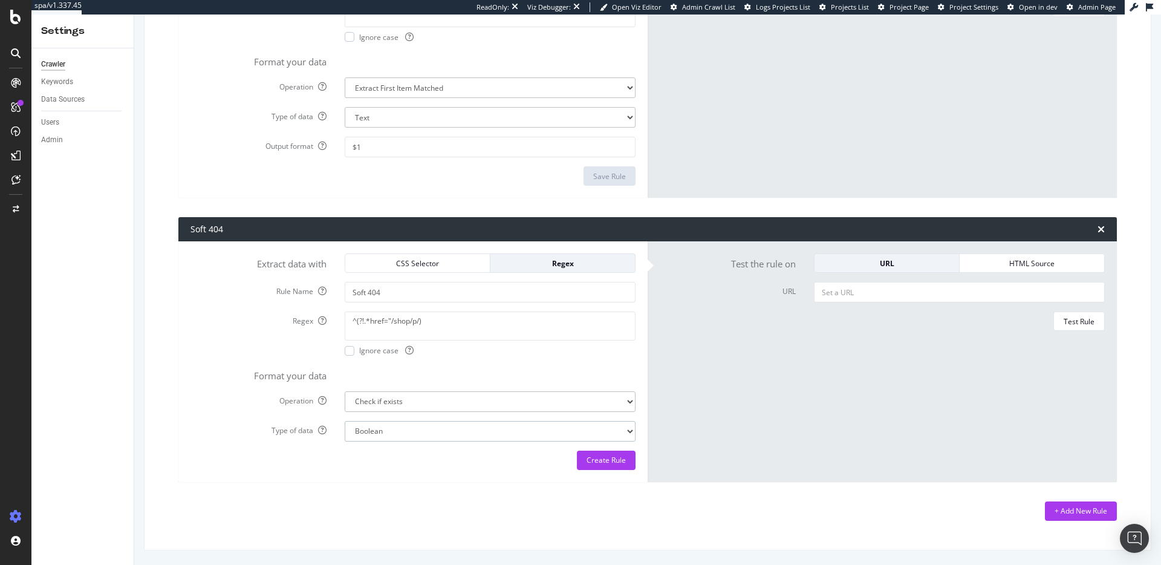
click at [432, 428] on select "Boolean" at bounding box center [490, 431] width 291 height 21
click at [401, 432] on select "Boolean" at bounding box center [490, 431] width 291 height 21
click at [345, 421] on select "Boolean" at bounding box center [490, 431] width 291 height 21
click at [918, 287] on input "URL" at bounding box center [959, 292] width 291 height 21
click at [921, 291] on input "URL" at bounding box center [959, 292] width 291 height 21
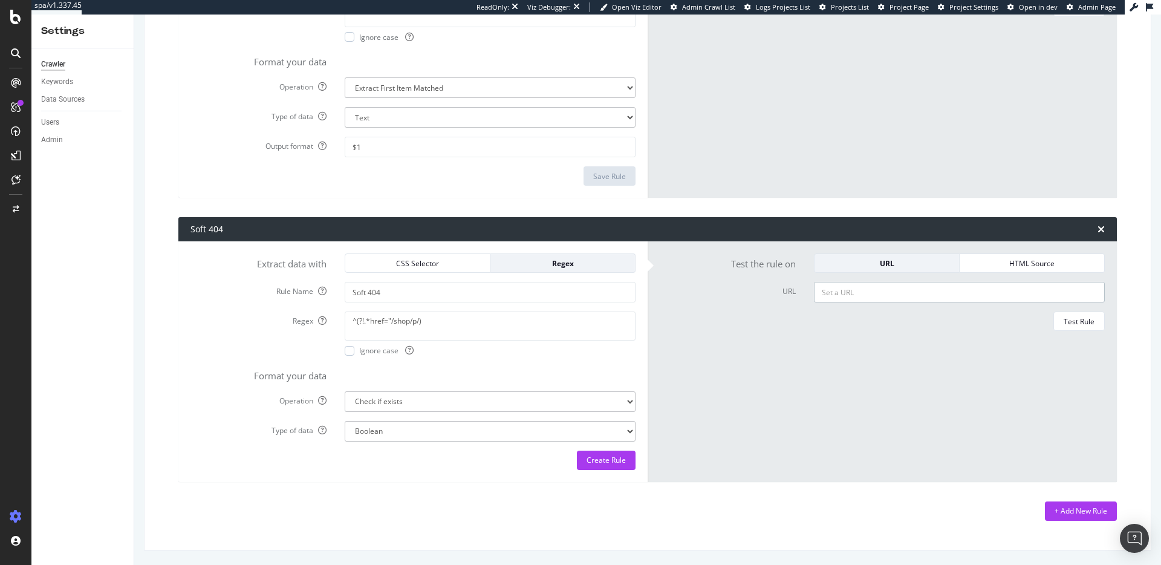
paste input "[URL][DOMAIN_NAME]"
type input "[URL][DOMAIN_NAME]"
click at [1082, 316] on div "Test Rule" at bounding box center [1079, 321] width 31 height 10
click at [439, 399] on select "Extract First Item Matched Extract First 3 Items Matched Count Number of Occure…" at bounding box center [490, 401] width 291 height 21
click at [390, 433] on select "Boolean" at bounding box center [490, 431] width 291 height 21
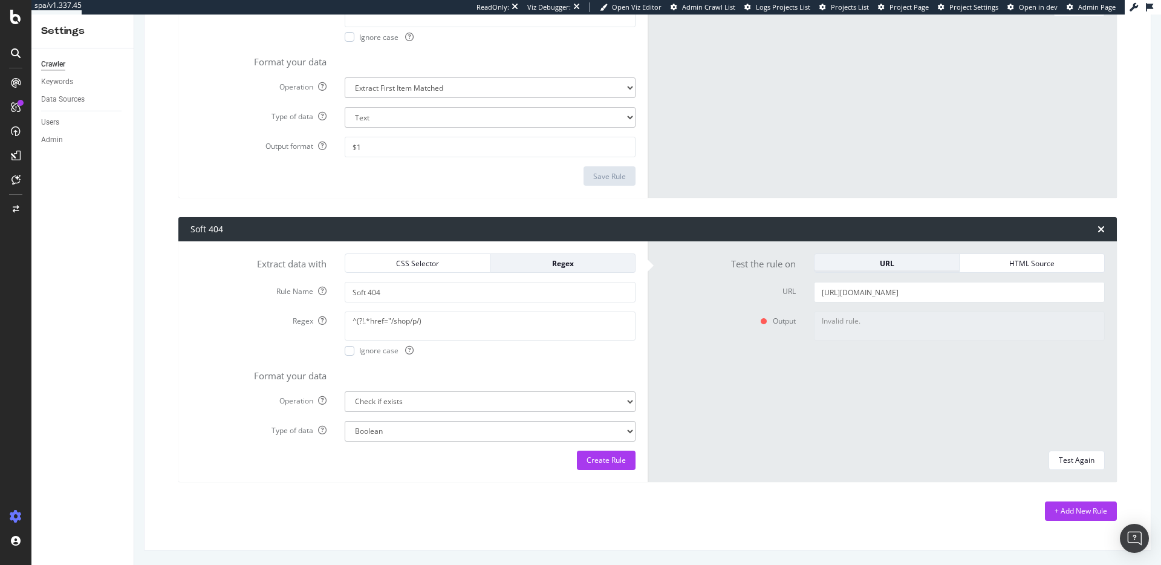
click at [921, 268] on div "URL" at bounding box center [886, 263] width 125 height 10
click at [867, 331] on textarea "Invalid rule." at bounding box center [959, 326] width 291 height 29
click at [438, 402] on select "Extract First Item Matched Extract First 3 Items Matched Count Number of Occure…" at bounding box center [490, 401] width 291 height 21
click at [444, 324] on textarea "^(?!.*href="/shop/p/)" at bounding box center [490, 326] width 291 height 29
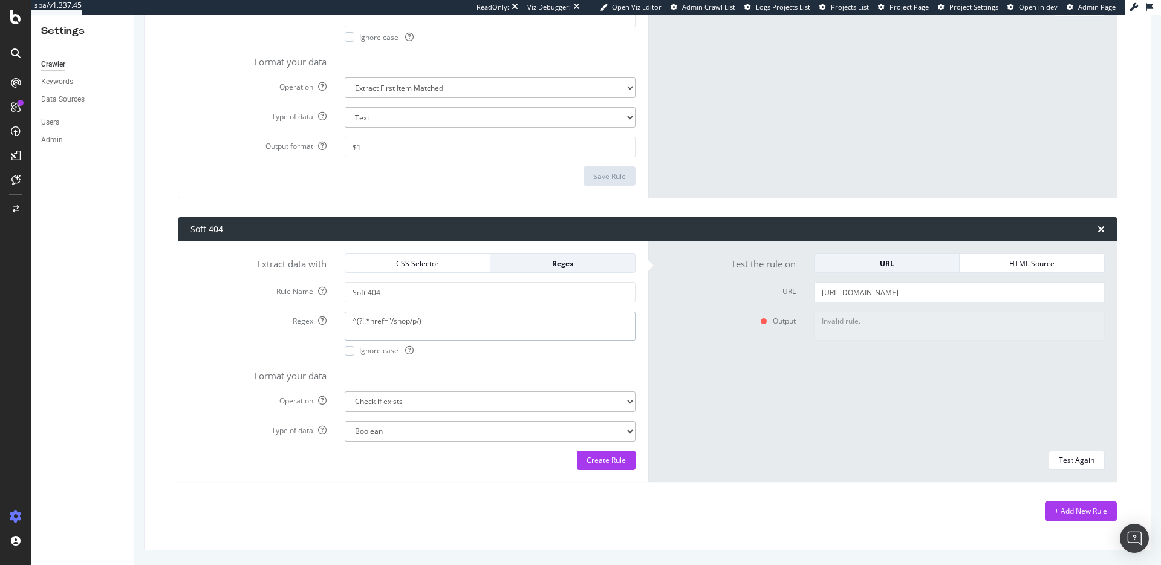
click at [444, 324] on textarea "^(?!.*href="/shop/p/)" at bounding box center [490, 326] width 291 height 29
paste textarea "collection-empty|no-products"
type textarea "collection-empty|no-products"
drag, startPoint x: 905, startPoint y: 327, endPoint x: 1022, endPoint y: 435, distance: 159.2
click at [908, 330] on textarea "Invalid rule." at bounding box center [959, 326] width 291 height 29
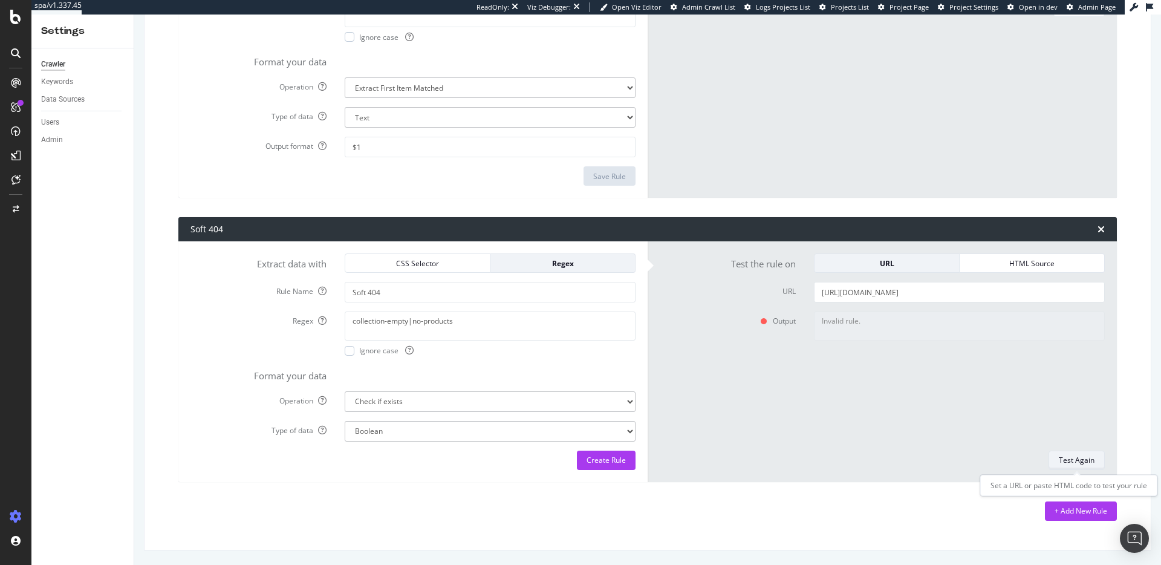
click at [1062, 456] on div "Test Again" at bounding box center [1077, 460] width 36 height 10
type textarea "No"
click at [762, 321] on icon at bounding box center [764, 321] width 6 height 6
click at [832, 321] on textarea "No" at bounding box center [959, 326] width 291 height 29
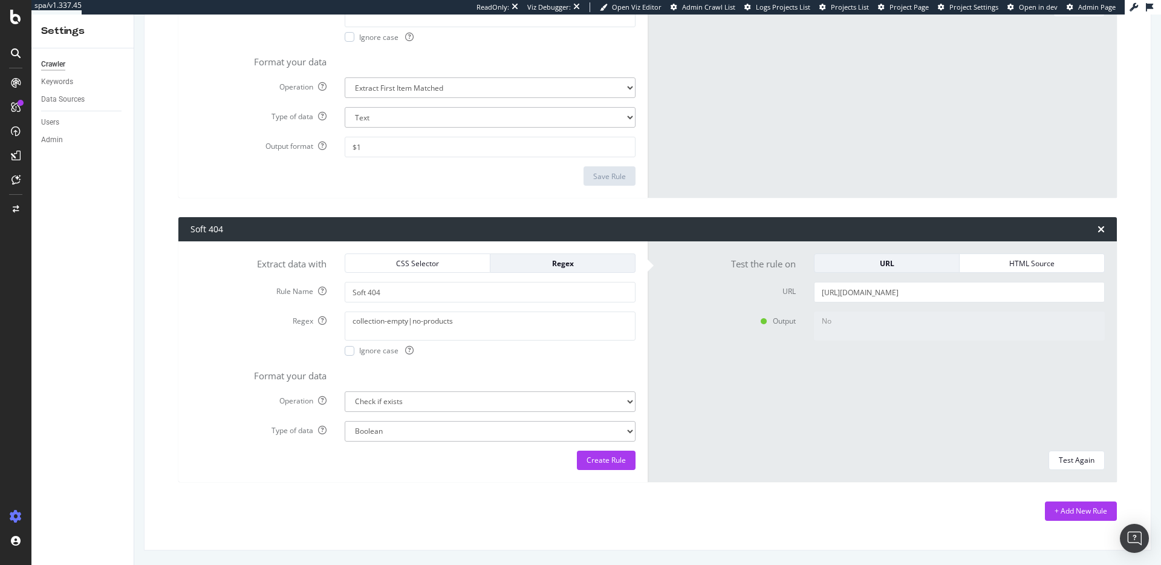
click at [856, 324] on textarea "No" at bounding box center [959, 326] width 291 height 29
click at [617, 457] on div "Create Rule" at bounding box center [606, 460] width 39 height 10
type textarea "collection-empty|no-products"
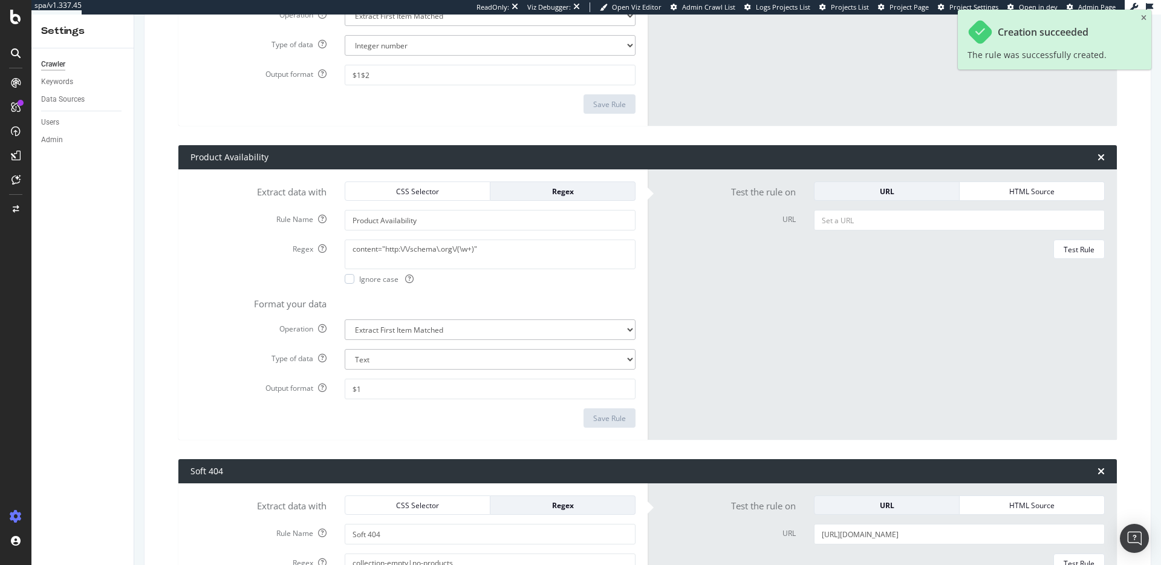
scroll to position [0, 0]
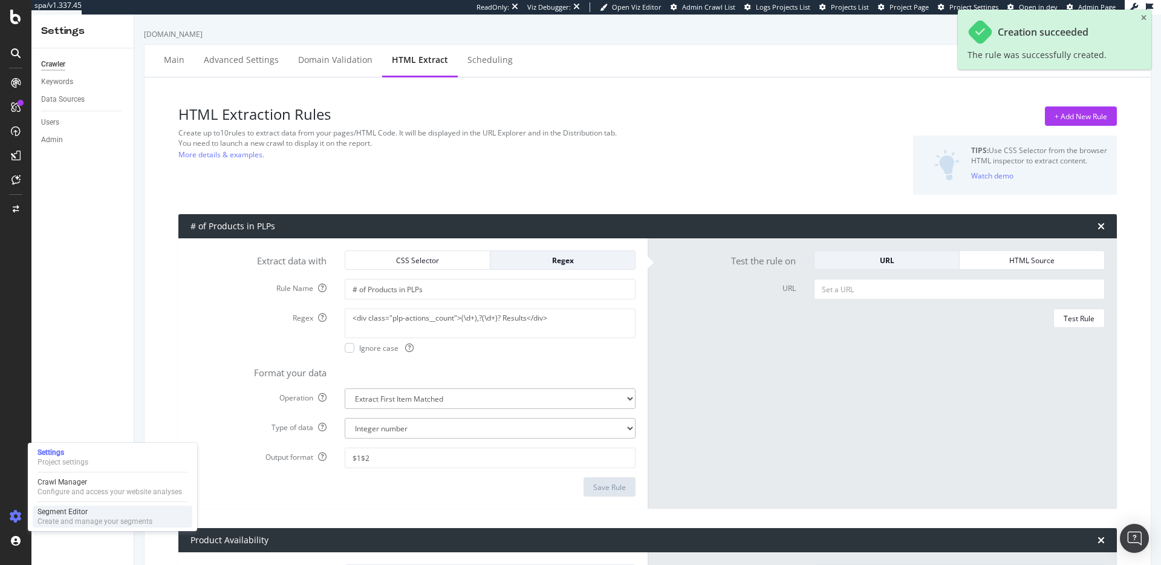
click at [70, 511] on div "Segment Editor" at bounding box center [95, 512] width 115 height 10
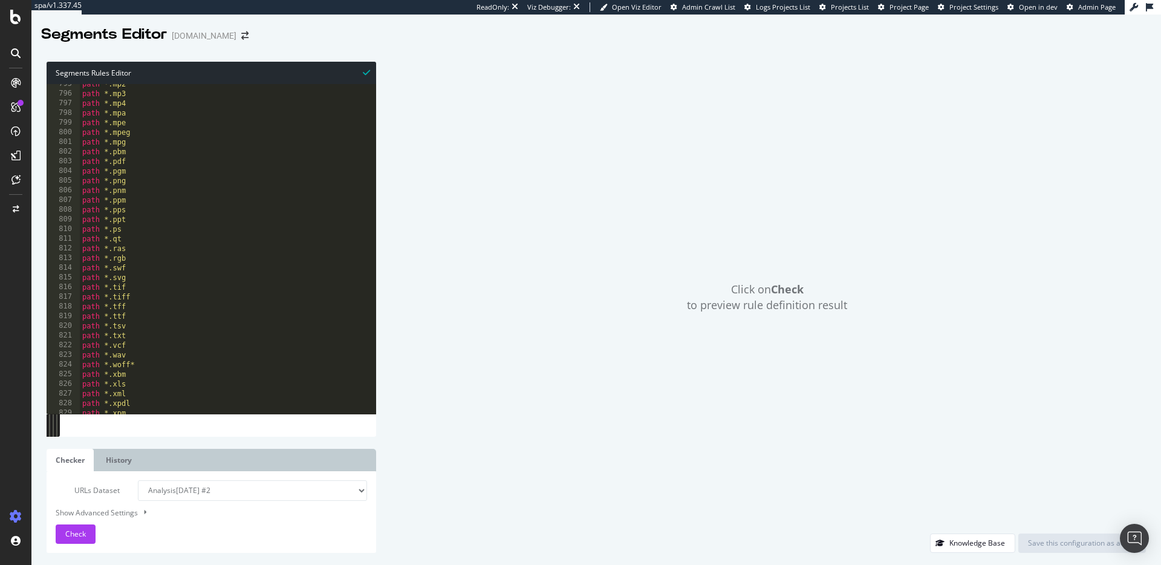
scroll to position [7926, 0]
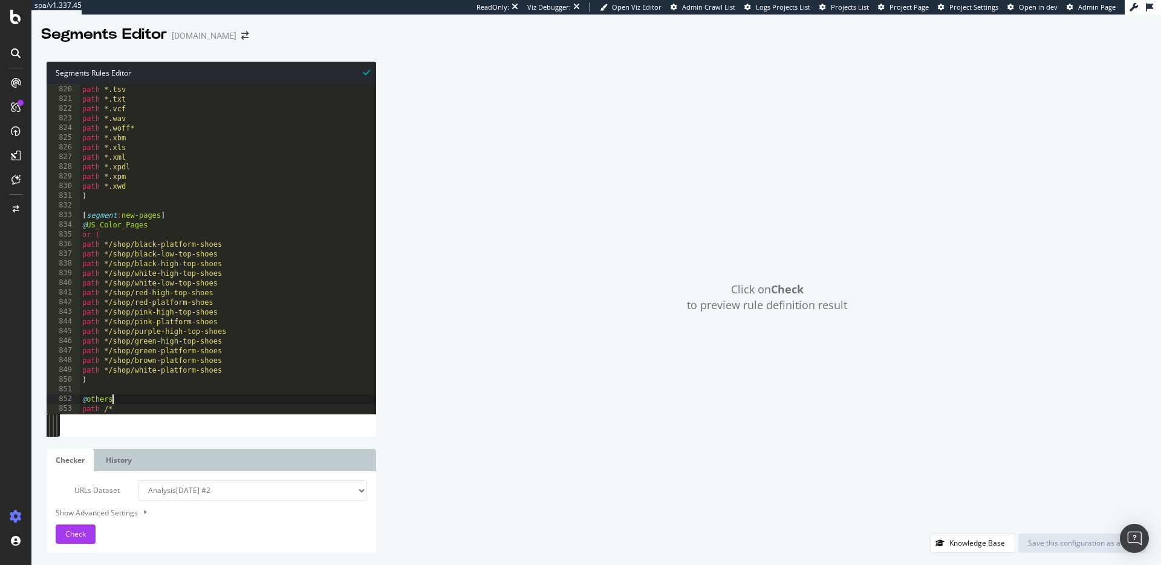
click at [135, 401] on div "path *.ttf path *.tsv path *.txt path *.vcf path *.wav path *.woff* path *.xbm …" at bounding box center [228, 249] width 297 height 349
click at [139, 404] on div "path *.ttf path *.tsv path *.txt path *.vcf path *.wav path *.woff* path *.xbm …" at bounding box center [228, 249] width 297 height 349
click at [139, 408] on div "path *.ttf path *.tsv path *.txt path *.vcf path *.wav path *.woff* path *.xbm …" at bounding box center [228, 249] width 297 height 349
type textarea "path /*"
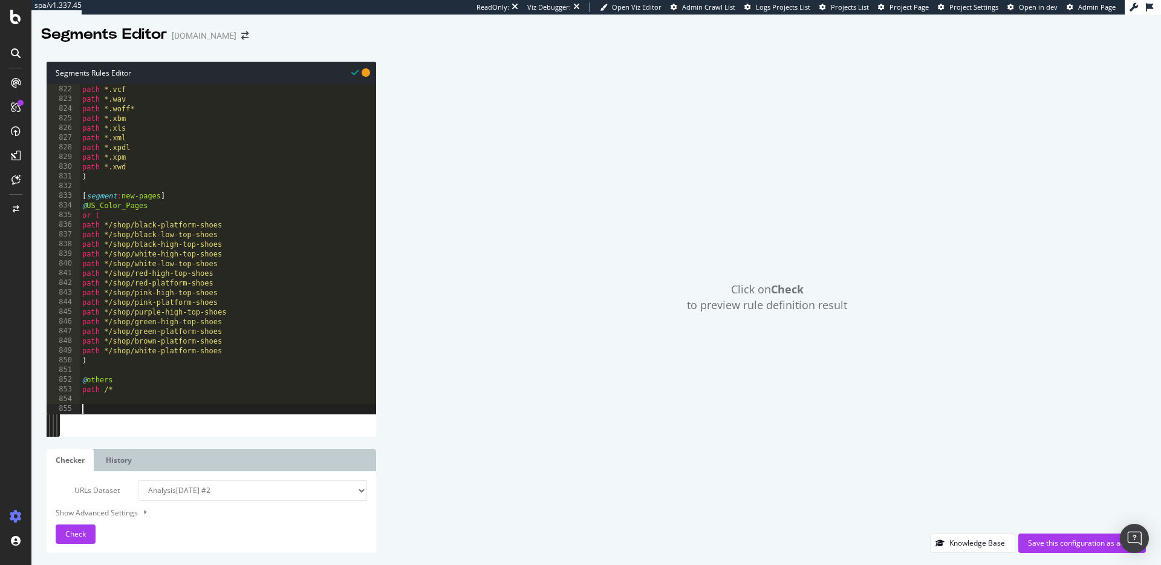
scroll to position [7945, 0]
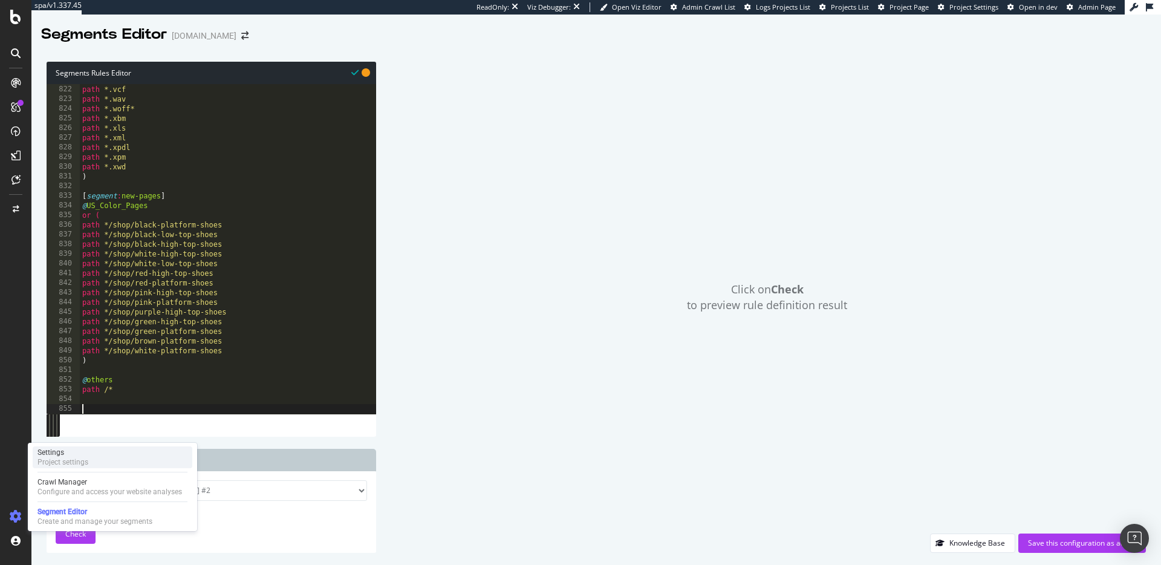
click at [67, 463] on div "Project settings" at bounding box center [63, 462] width 51 height 10
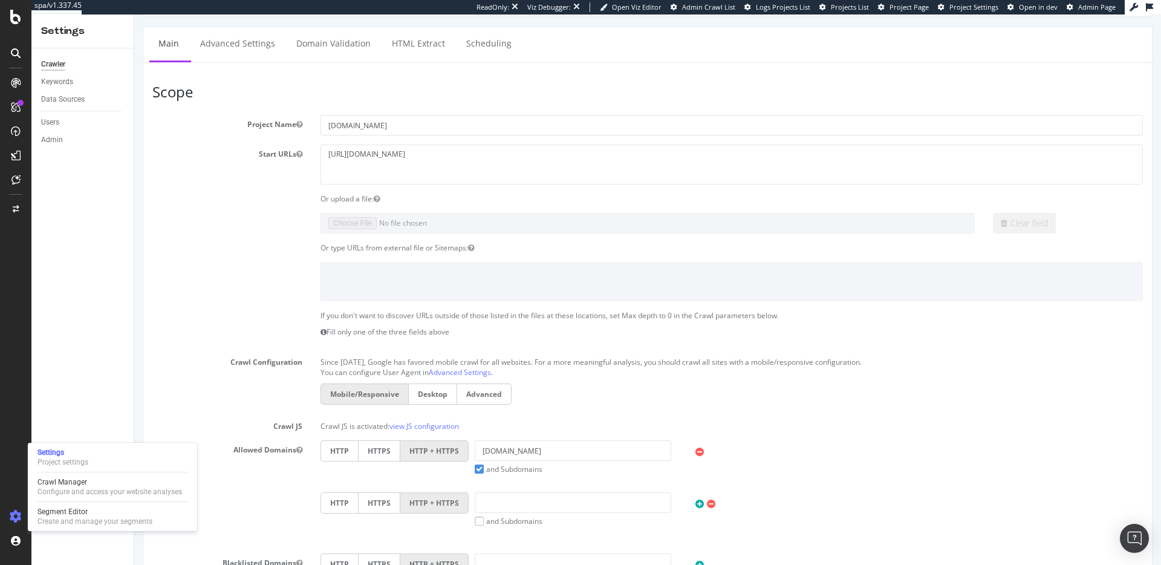
scroll to position [72, 0]
click at [403, 51] on link "HTML Extract" at bounding box center [418, 44] width 71 height 33
select select "exist"
select select "i"
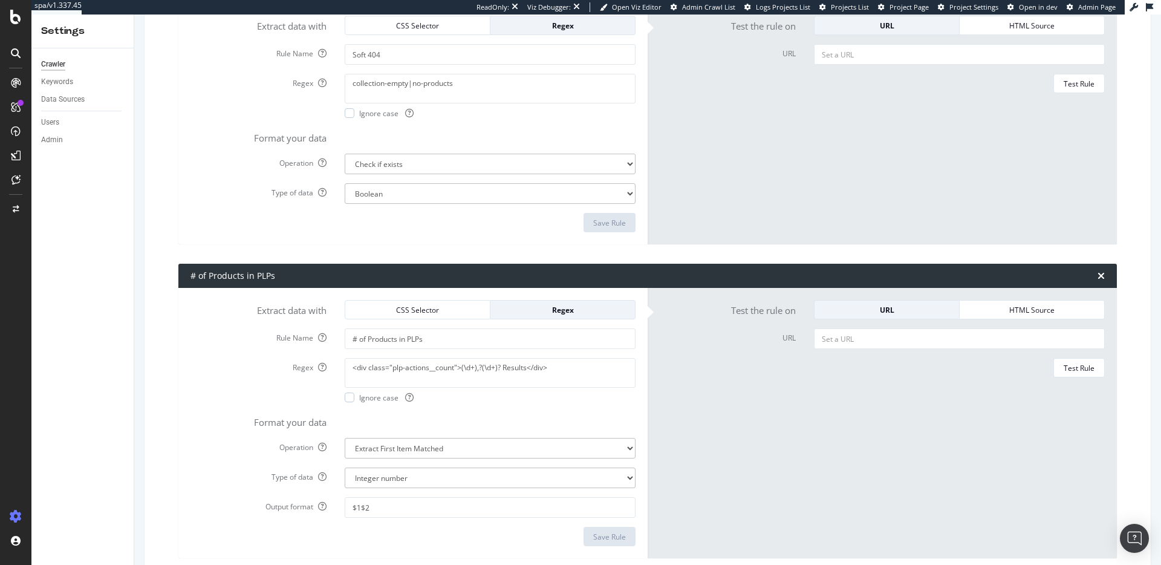
scroll to position [5, 0]
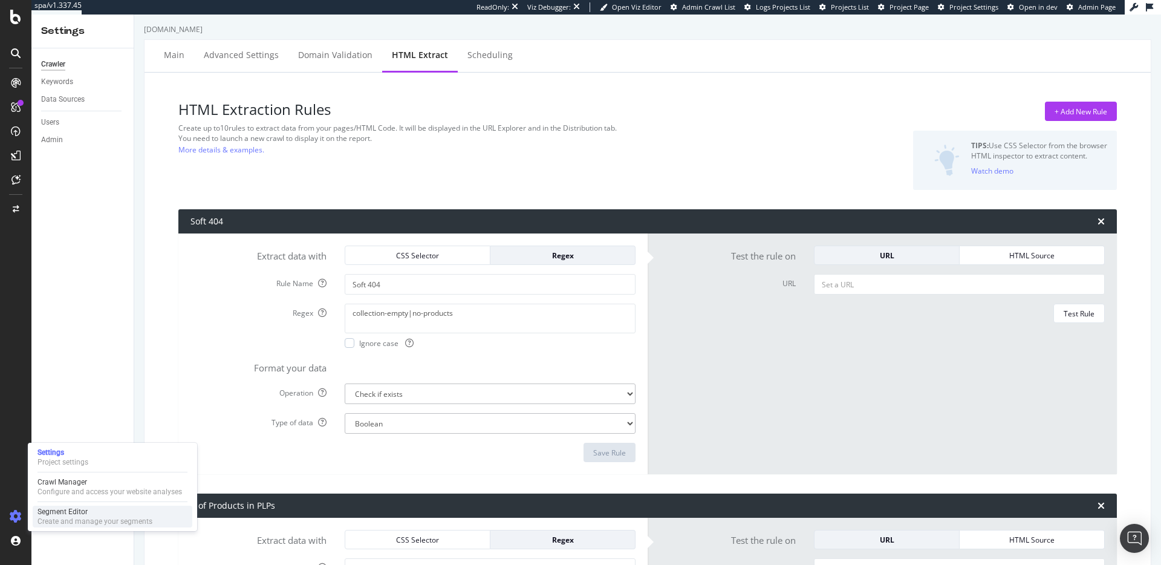
click at [58, 509] on div "Segment Editor" at bounding box center [95, 512] width 115 height 10
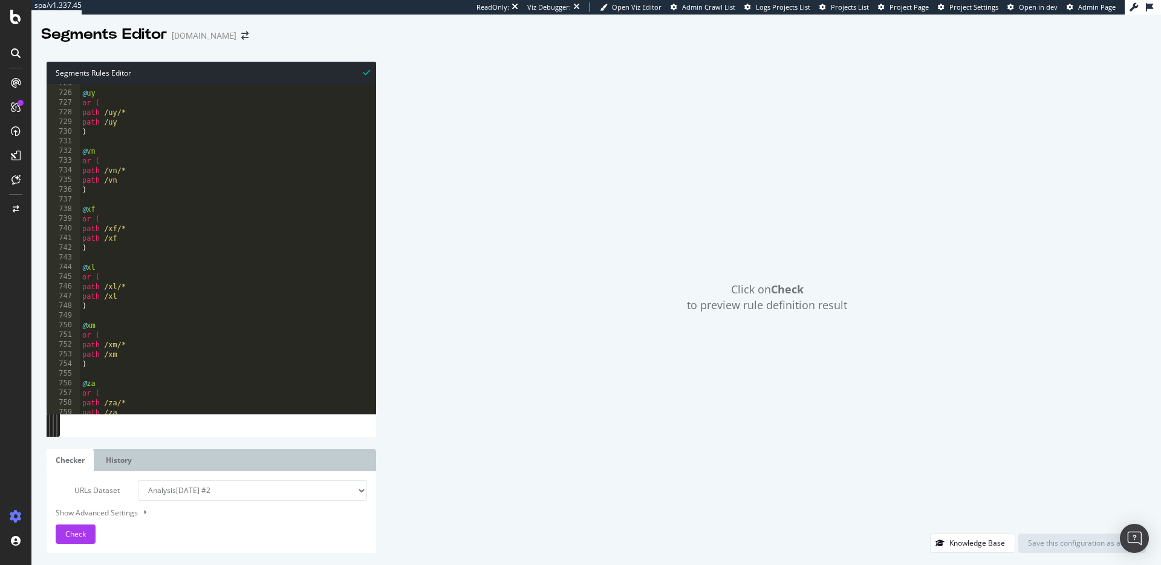
scroll to position [7926, 0]
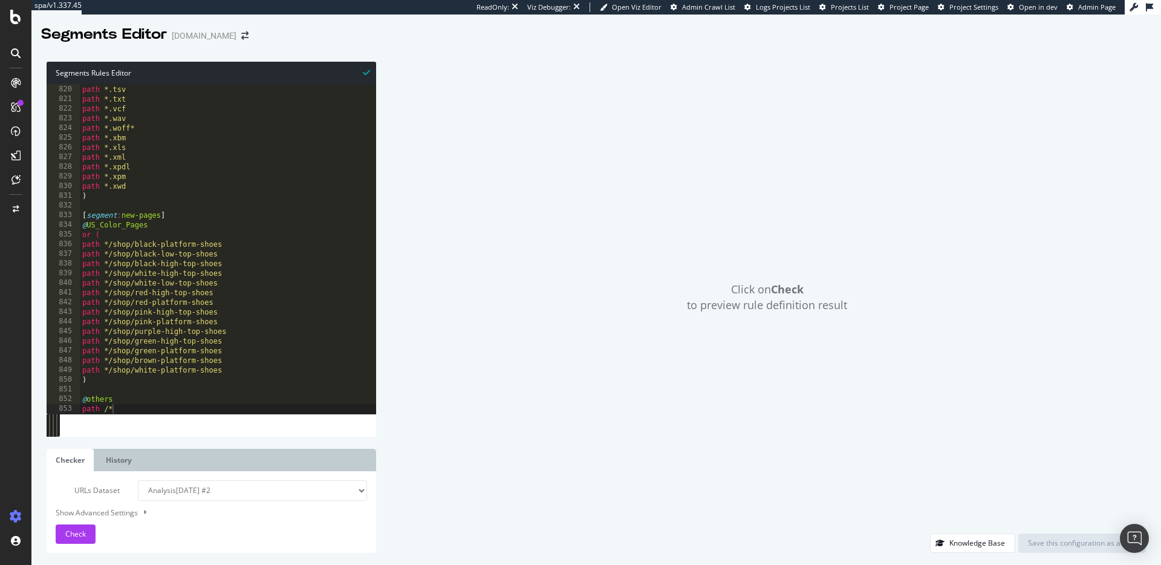
drag, startPoint x: 184, startPoint y: 392, endPoint x: 188, endPoint y: 397, distance: 6.5
click at [185, 394] on div "path *.ttf path *.tsv path *.txt path *.vcf path *.wav path *.woff* path *.xbm …" at bounding box center [228, 249] width 297 height 349
click at [190, 403] on div "path *.ttf path *.tsv path *.txt path *.vcf path *.wav path *.woff* path *.xbm …" at bounding box center [228, 249] width 297 height 349
type textarea "path /*"
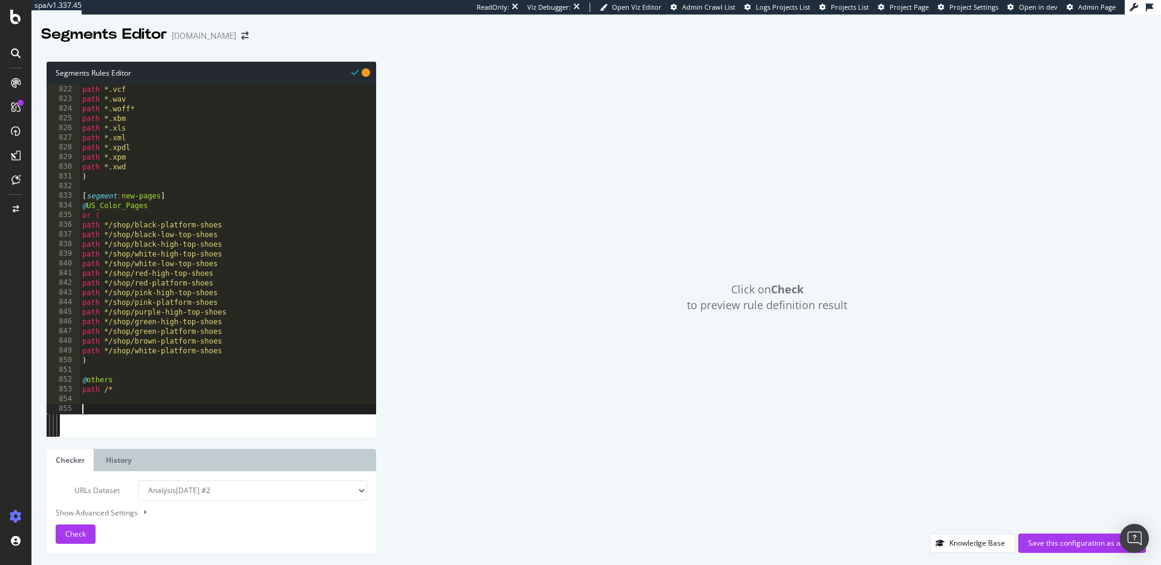
scroll to position [7945, 0]
type textarea ","
type textarea "[segment:soft-404s]"
type textarea "@soft_404_All_URLS"
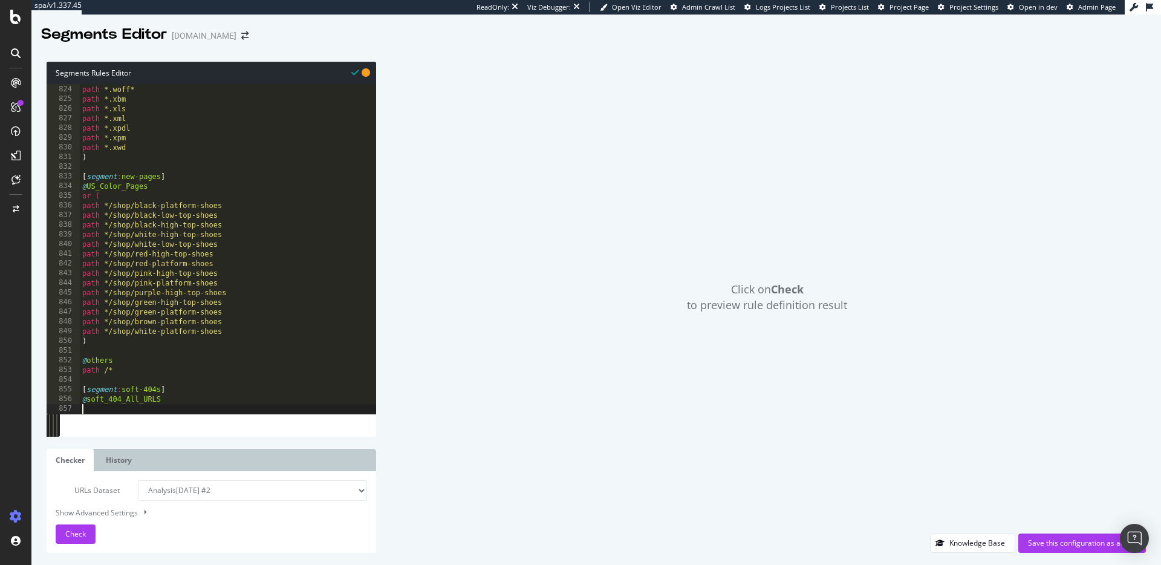
scroll to position [0, 0]
paste textarea "Cursor at row 859"
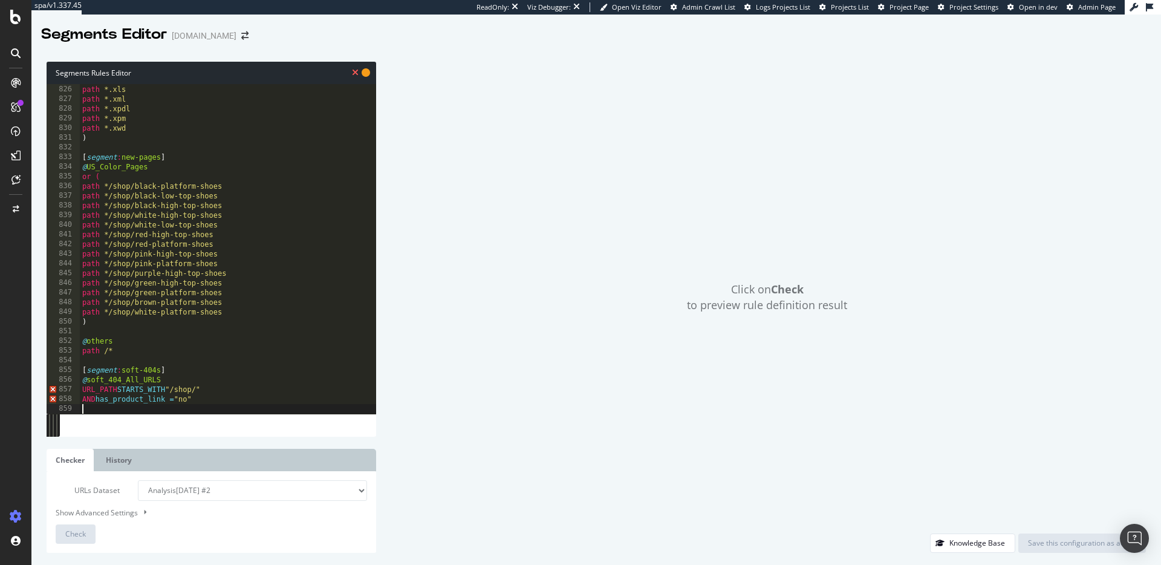
scroll to position [7993, 0]
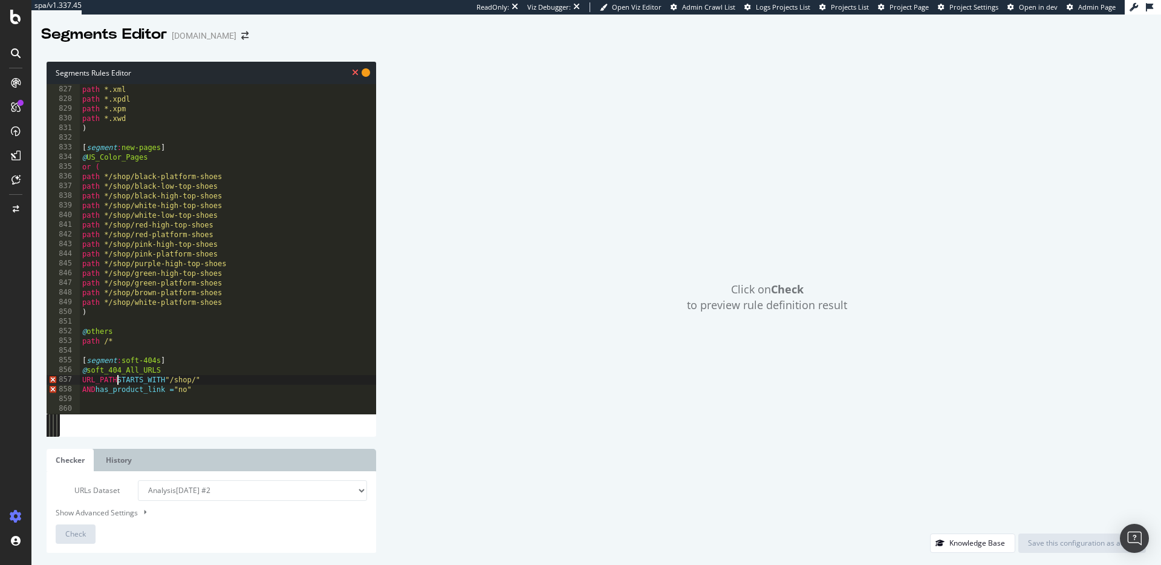
drag, startPoint x: 118, startPoint y: 381, endPoint x: 70, endPoint y: 377, distance: 48.0
click at [70, 377] on div "826 827 828 829 830 831 832 833 834 835 836 837 838 839 840 841 842 843 844 845…" at bounding box center [212, 249] width 330 height 330
drag, startPoint x: 154, startPoint y: 379, endPoint x: 107, endPoint y: 379, distance: 47.2
click at [105, 379] on div "path *.xls path *.xml path *.xpdl path *.xpm path *.xwd ) [ segment : new-pages…" at bounding box center [228, 249] width 297 height 349
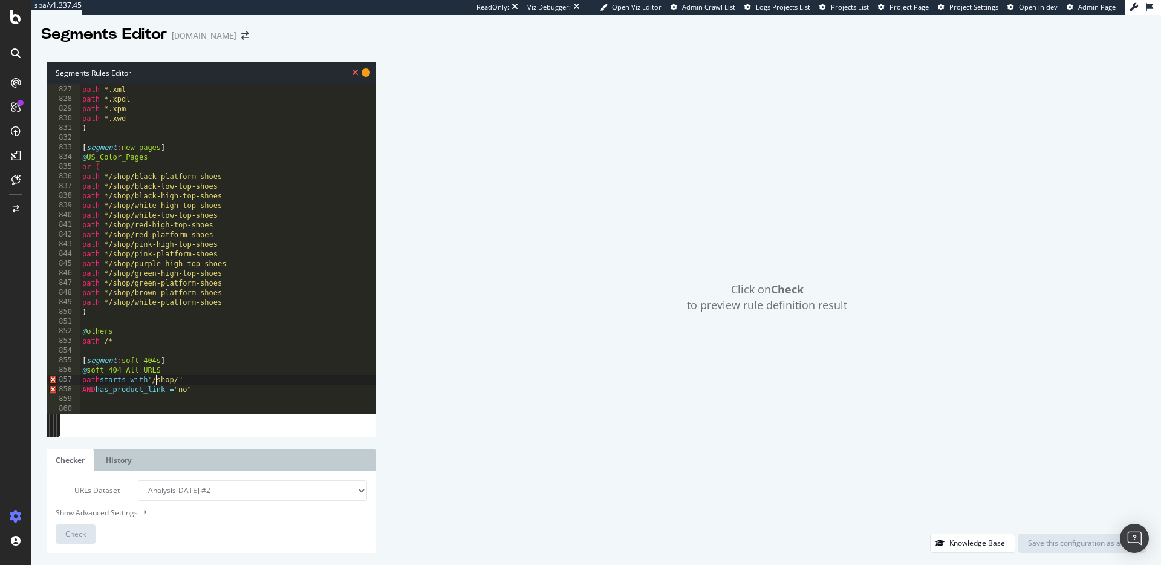
scroll to position [0, 6]
drag, startPoint x: 96, startPoint y: 390, endPoint x: 139, endPoint y: 407, distance: 46.4
click at [105, 393] on div "path *.xls path *.xml path *.xpdl path *.xpm path *.xwd ) [ segment : new-pages…" at bounding box center [228, 249] width 297 height 349
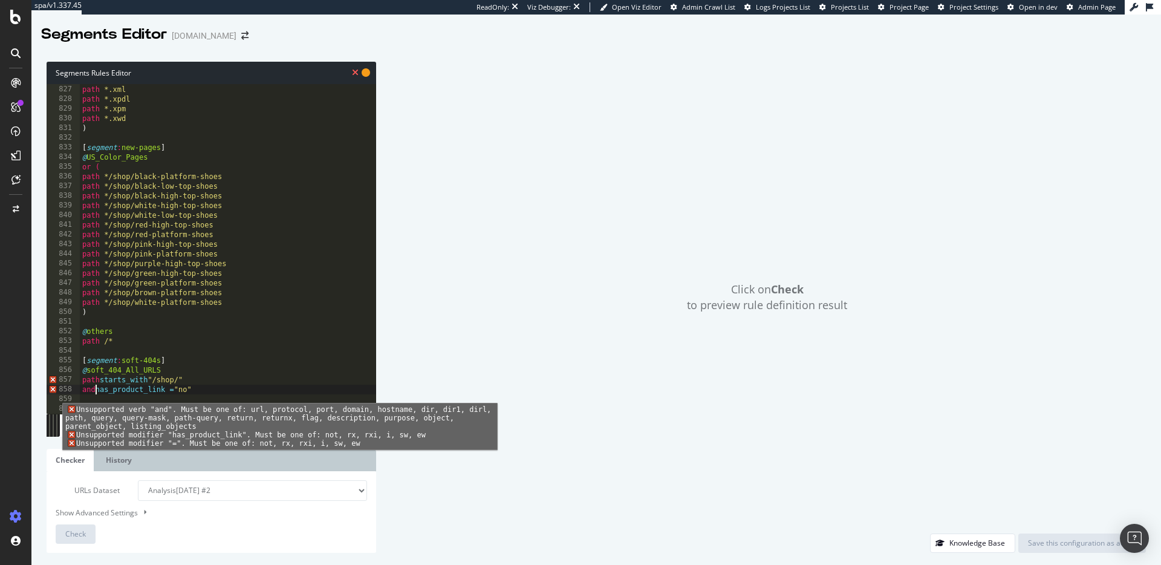
scroll to position [7993, 0]
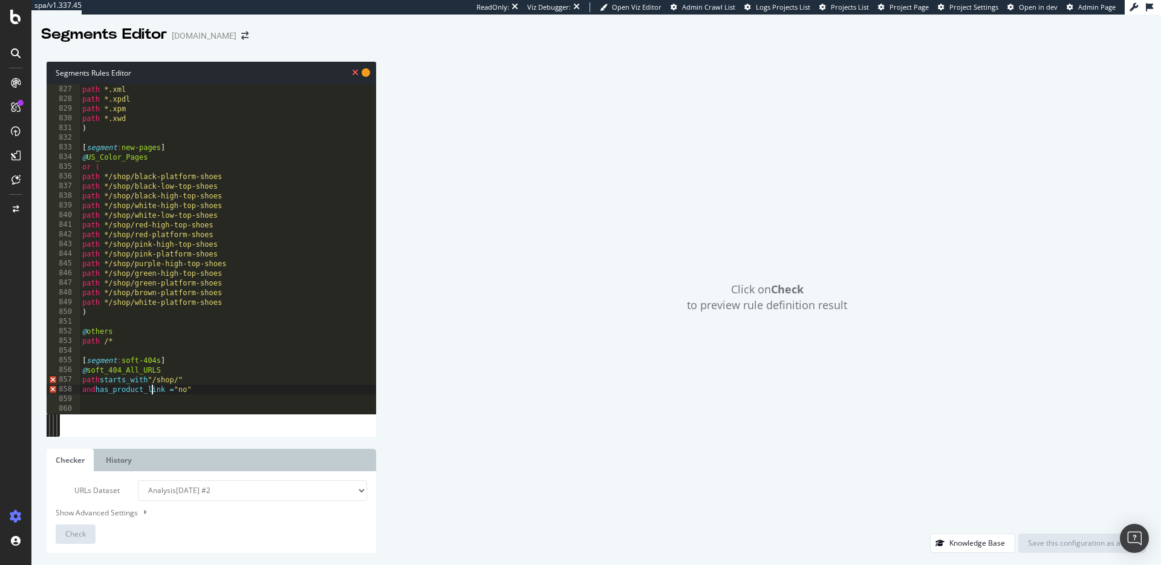
click at [150, 388] on div "path *.xls path *.xml path *.xpdl path *.xpm path *.xwd ) [ segment : new-pages…" at bounding box center [228, 249] width 297 height 349
drag, startPoint x: 210, startPoint y: 390, endPoint x: 71, endPoint y: 383, distance: 138.7
click at [72, 383] on div "and has_product_link = "no" 826 827 828 829 830 831 832 833 834 835 836 837 838…" at bounding box center [212, 249] width 330 height 330
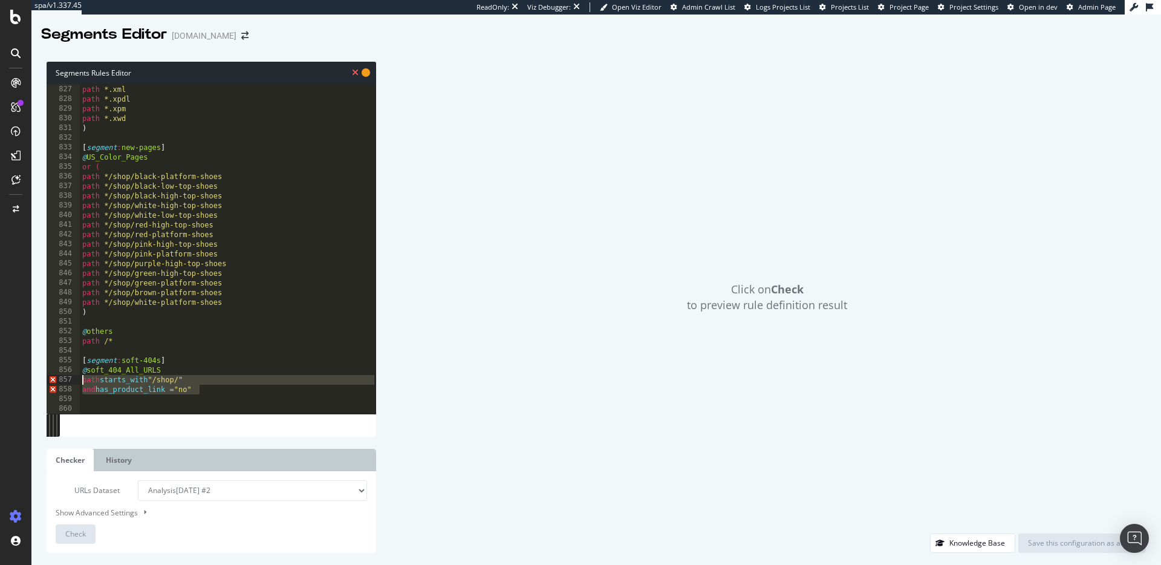
type textarea "path starts_with "/shop/" and has_product_link = "no""
paste textarea "Cursor at row 857"
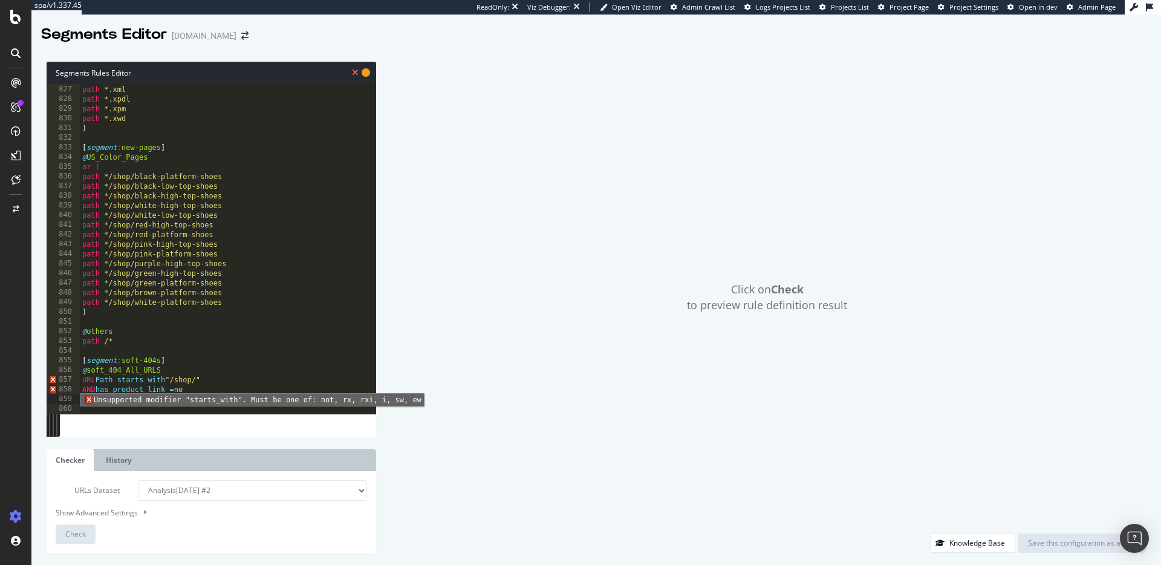
scroll to position [0, 0]
drag, startPoint x: 102, startPoint y: 376, endPoint x: 123, endPoint y: 382, distance: 22.6
click at [102, 376] on div "path *.xls path *.xml path *.xpdl path *.xpm path *.xwd ) [ segment : new-pages…" at bounding box center [228, 249] width 297 height 349
click at [113, 391] on div "path *.xls path *.xml path *.xpdl path *.xpm path *.xwd ) [ segment : new-pages…" at bounding box center [228, 249] width 297 height 349
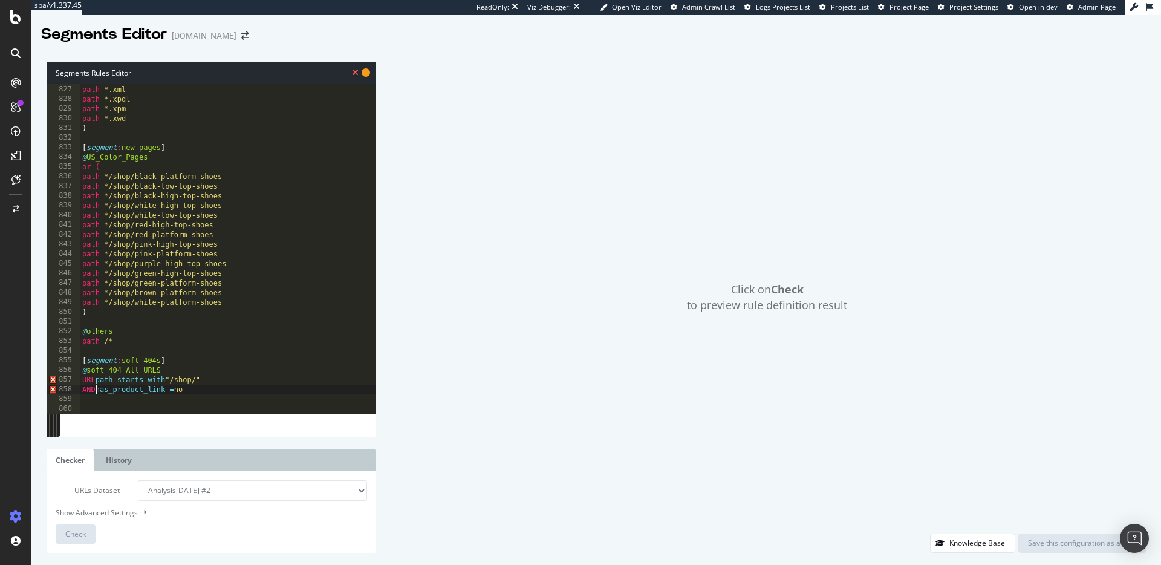
click at [94, 390] on div "path *.xls path *.xml path *.xpdl path *.xpm path *.xwd ) [ segment : new-pages…" at bounding box center [228, 249] width 297 height 349
drag, startPoint x: 207, startPoint y: 391, endPoint x: 91, endPoint y: 393, distance: 116.8
click at [91, 393] on div "path *.xls path *.xml path *.xpdl path *.xpm path *.xwd ) [ segment : new-pages…" at bounding box center [228, 249] width 297 height 349
type textarea "and has_product_link = no"
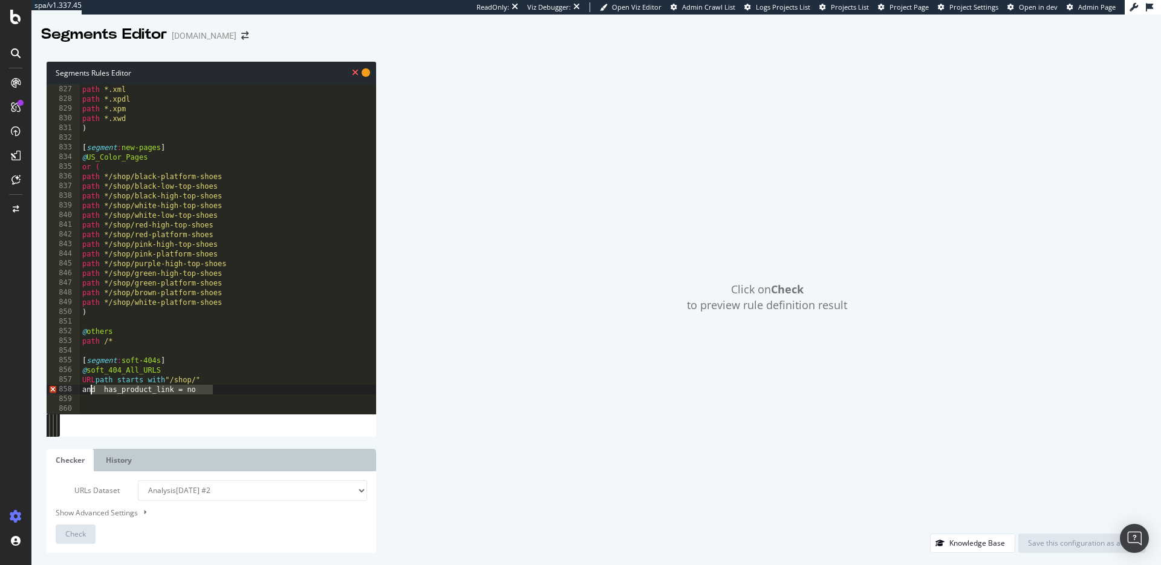
scroll to position [0, 0]
click at [96, 379] on div "path *.xls path *.xml path *.xpdl path *.xpm path *.xwd ) [ segment : new-pages…" at bounding box center [228, 249] width 297 height 349
drag, startPoint x: 105, startPoint y: 379, endPoint x: 66, endPoint y: 379, distance: 38.7
click at [66, 379] on div "URL path starts with "/shop/" 826 827 828 829 830 831 832 833 834 835 836 837 8…" at bounding box center [212, 249] width 330 height 330
click at [123, 382] on div "path *.xls path *.xml path *.xpdl path *.xpm path *.xwd ) [ segment : new-pages…" at bounding box center [228, 249] width 297 height 349
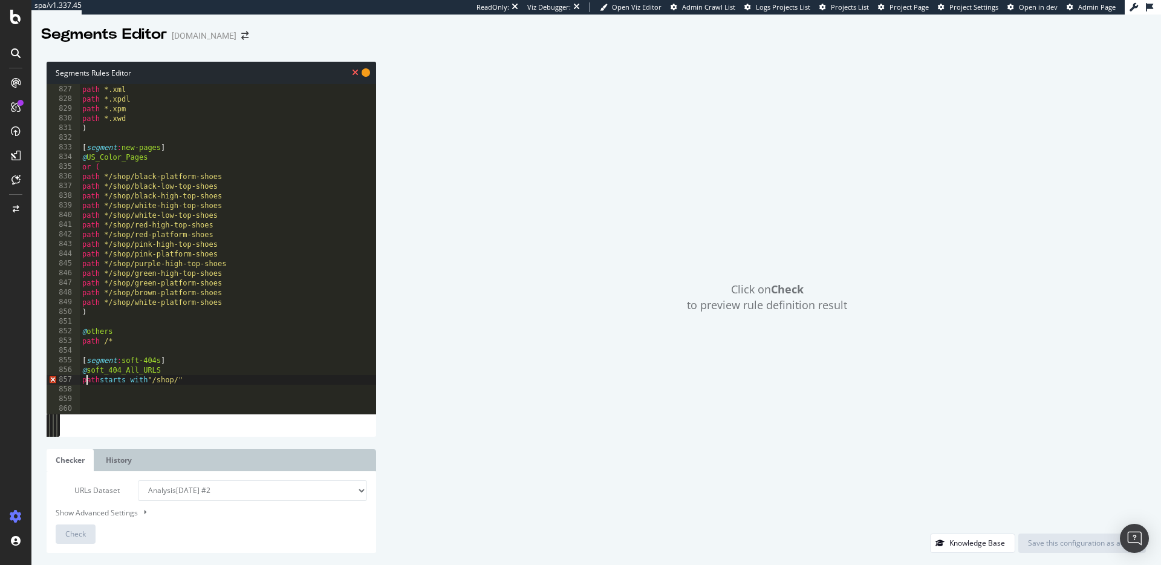
click at [123, 382] on div "path *.xls path *.xml path *.xpdl path *.xpm path *.xwd ) [ segment : new-pages…" at bounding box center [228, 249] width 297 height 349
type textarea "["
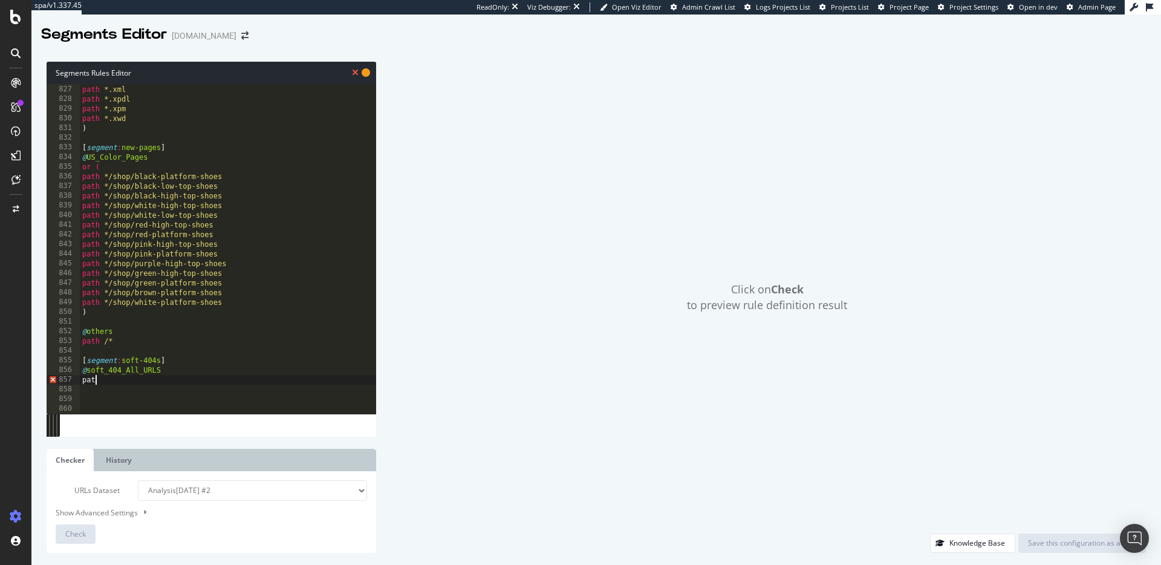
type textarea "path"
paste textarea "Cursor at row 857"
click at [148, 380] on div "path *.xls path *.xml path *.xpdl path *.xpm path *.xwd ) [ segment : new-pages…" at bounding box center [228, 249] width 297 height 349
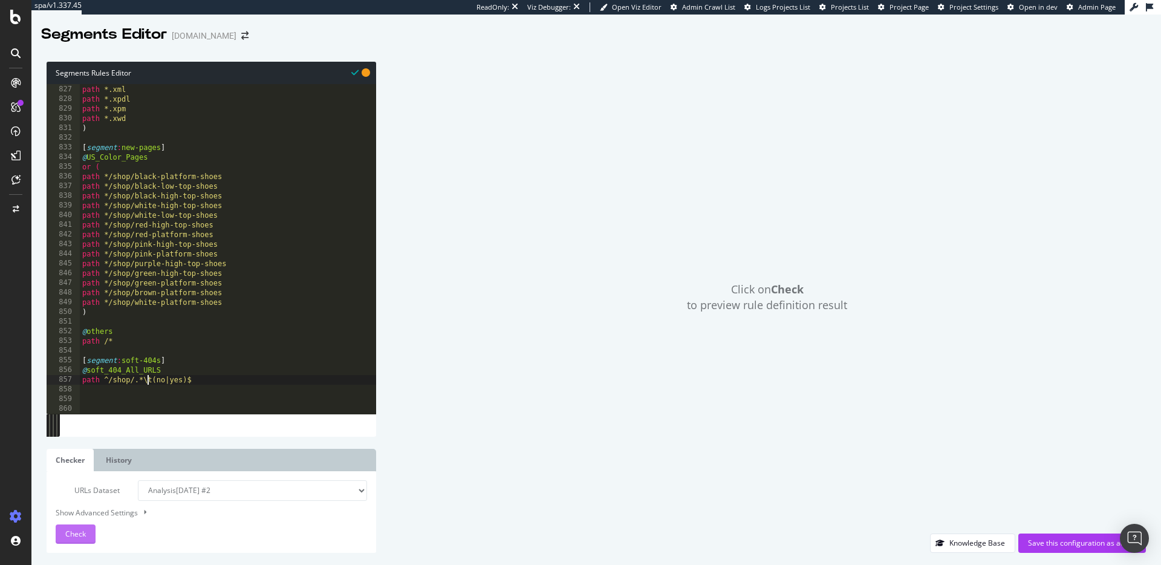
click at [75, 537] on span "Check" at bounding box center [75, 534] width 21 height 10
click at [163, 380] on div "path *.xls path *.xml path *.xpdl path *.xpm path *.xwd ) [ segment : new-pages…" at bounding box center [228, 249] width 297 height 349
click at [165, 381] on div "path *.xls path *.xml path *.xpdl path *.xpm path *.xwd ) [ segment : new-pages…" at bounding box center [228, 249] width 297 height 349
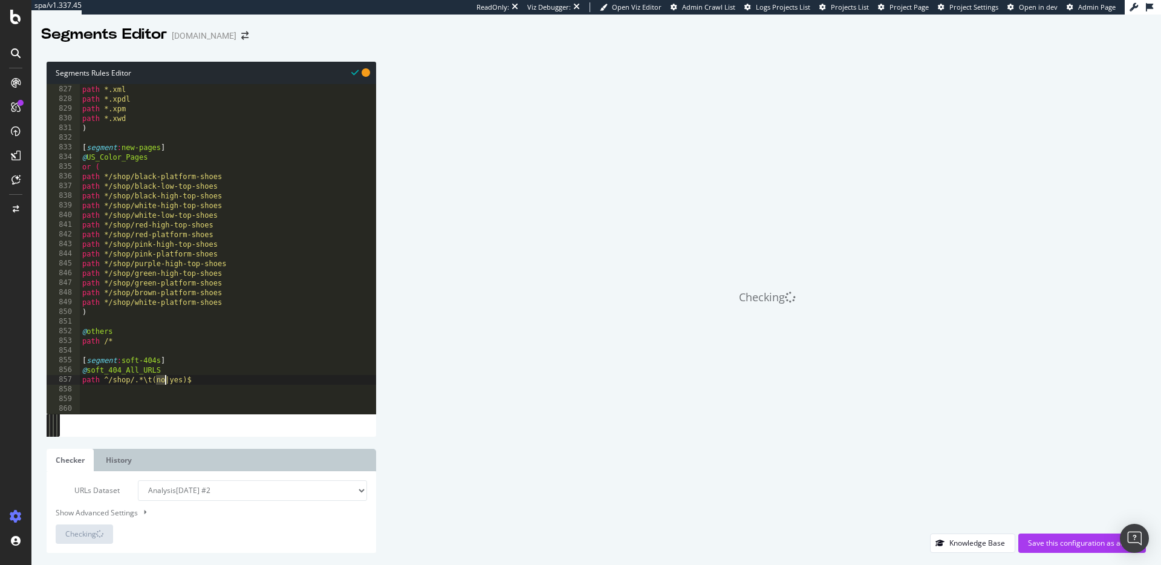
click at [165, 380] on div "path *.xls path *.xml path *.xpdl path *.xpm path *.xwd ) [ segment : new-pages…" at bounding box center [228, 249] width 297 height 349
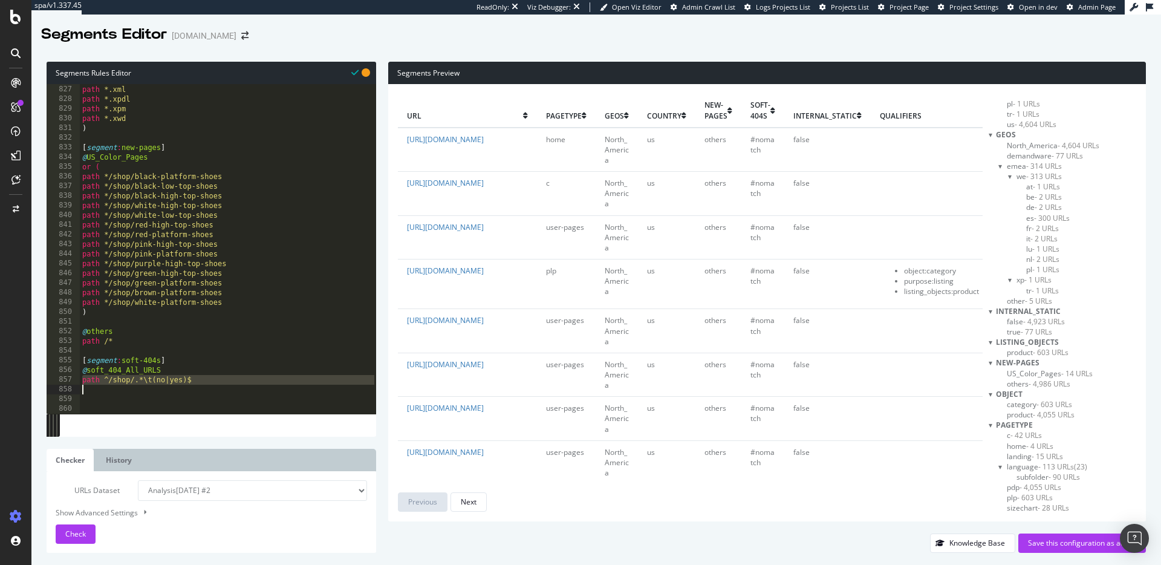
scroll to position [209, 0]
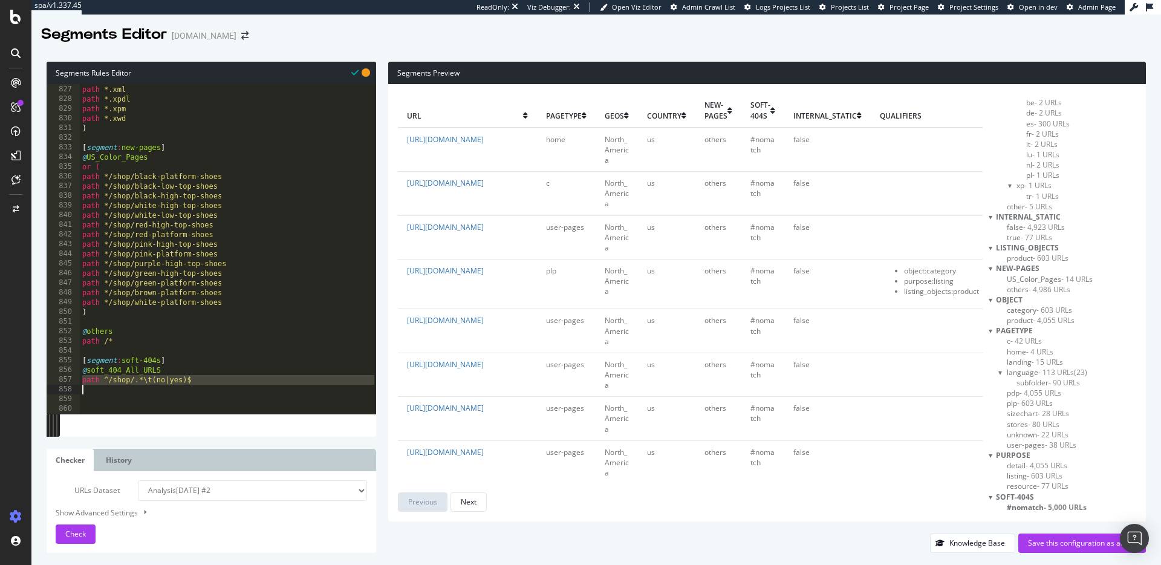
click at [1052, 506] on span "- 5,000 URLs" at bounding box center [1065, 507] width 43 height 10
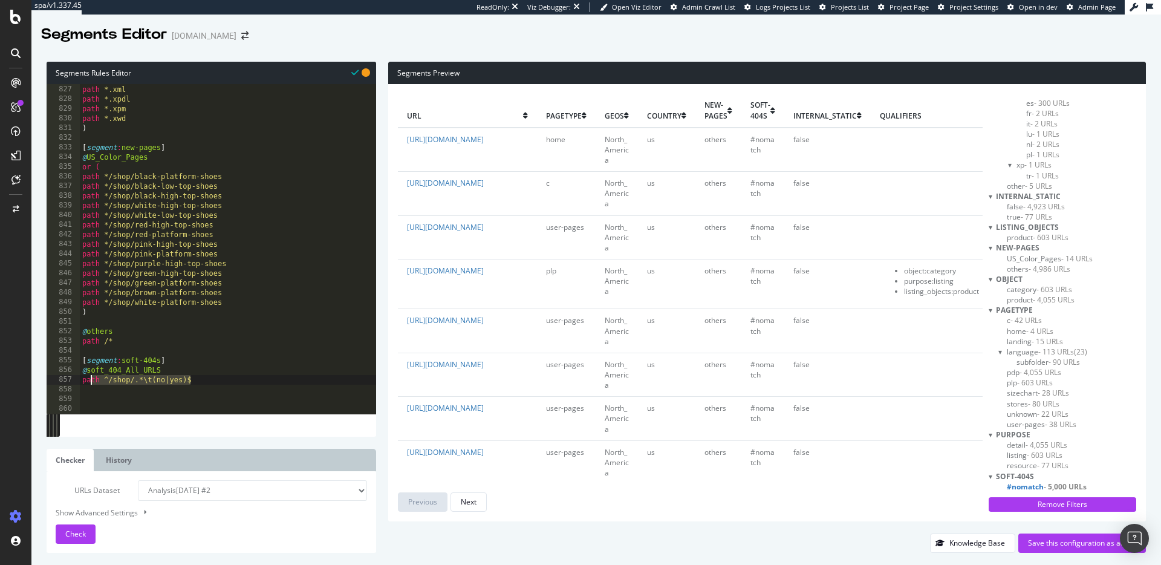
drag, startPoint x: 201, startPoint y: 380, endPoint x: 80, endPoint y: 382, distance: 120.4
click at [80, 382] on div "path *.xls path *.xml path *.xpdl path *.xpm path *.xwd ) [ segment : new-pages…" at bounding box center [228, 249] width 297 height 349
type textarea "path ^/shop/.*\t(no|yes)$"
paste textarea "has_product_link ^no$"
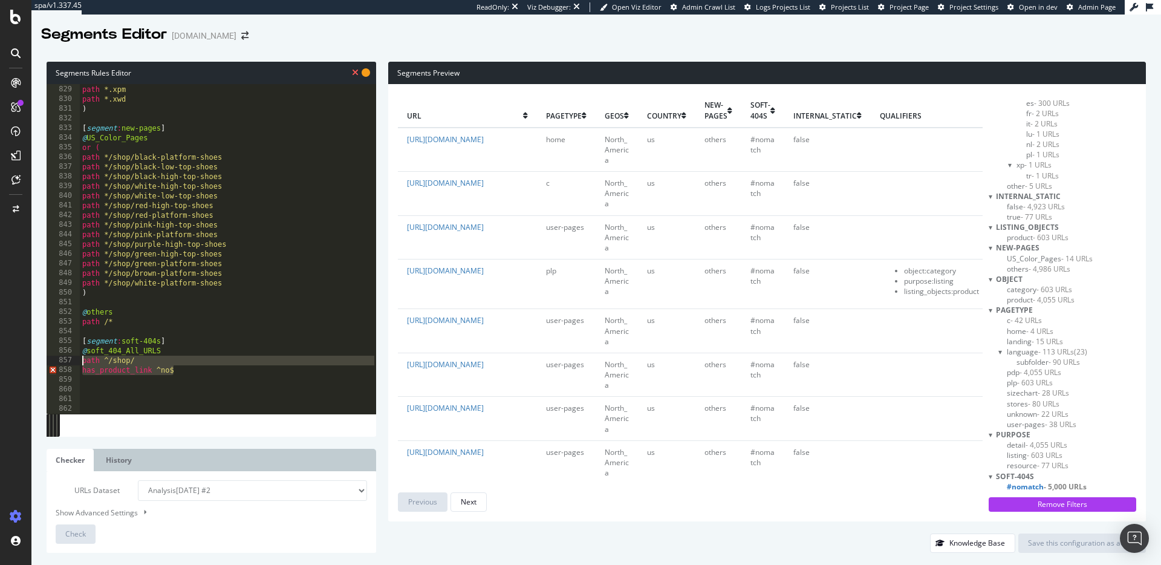
drag, startPoint x: 149, startPoint y: 368, endPoint x: 74, endPoint y: 364, distance: 74.6
click at [74, 364] on div "has_product_link ^no$ 828 829 830 831 832 833 834 835 836 837 838 839 840 841 8…" at bounding box center [212, 249] width 330 height 330
paste textarea "(has_product_link ^no$ | has_empty_marker ^yes$)"
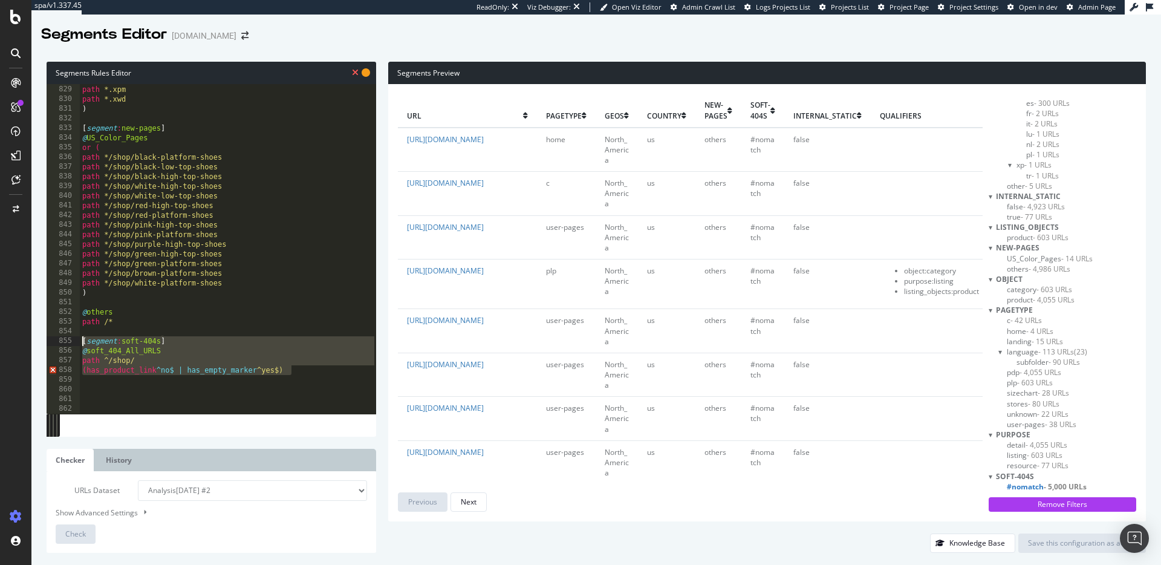
drag, startPoint x: 244, startPoint y: 369, endPoint x: 77, endPoint y: 344, distance: 168.2
click at [77, 344] on div "(has_product_link ^no$ | has_empty_marker ^yes$) 828 829 830 831 832 833 834 83…" at bounding box center [212, 249] width 330 height 330
type textarea "[segment:soft-404s] @soft_404_All_URLS"
paste textarea "Cursor at row 855"
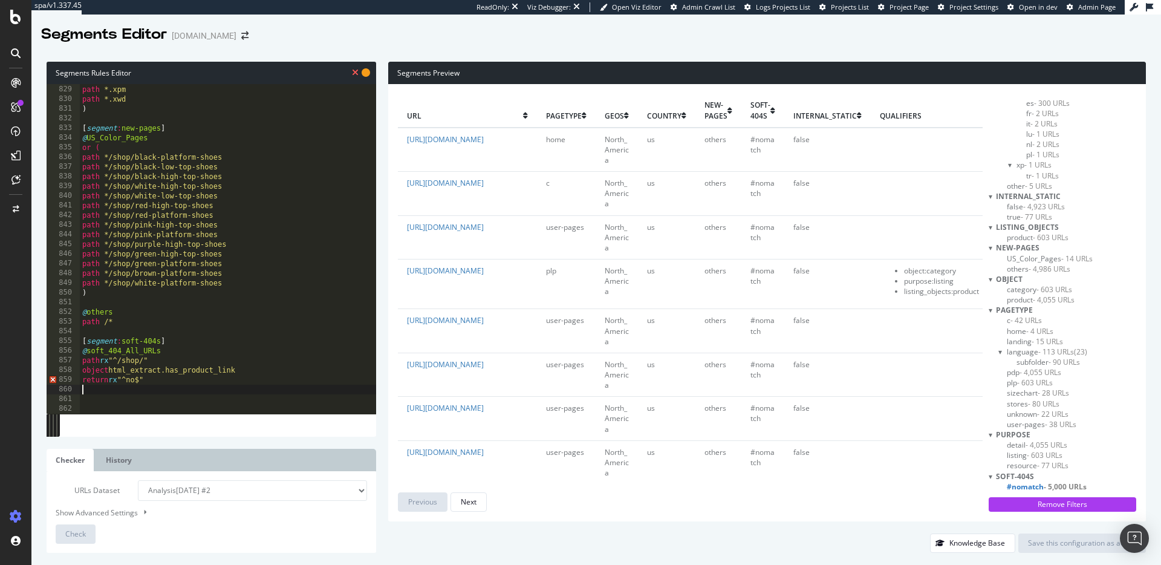
drag, startPoint x: 127, startPoint y: 383, endPoint x: 98, endPoint y: 386, distance: 29.2
click at [127, 383] on div "path *.xpdl path *.xpm path *.xwd ) [ segment : new-pages ] @ US_Color_Pages or…" at bounding box center [228, 249] width 297 height 349
drag, startPoint x: 137, startPoint y: 377, endPoint x: 68, endPoint y: 365, distance: 70.0
click at [68, 365] on div "return rx "^no$" 828 829 830 831 832 833 834 835 836 837 838 839 840 841 842 84…" at bounding box center [212, 249] width 330 height 330
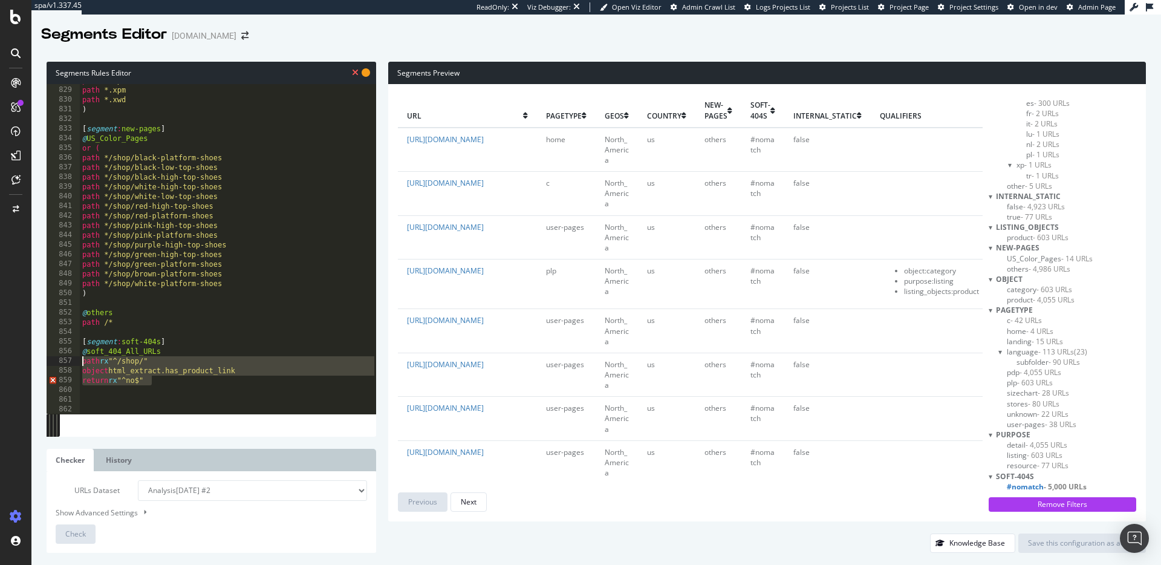
paste textarea "flag soft404 no"
click at [138, 373] on div "path *.xpdl path *.xpm path *.xwd ) [ segment : new-pages ] @ US_Color_Pages or…" at bounding box center [228, 250] width 297 height 349
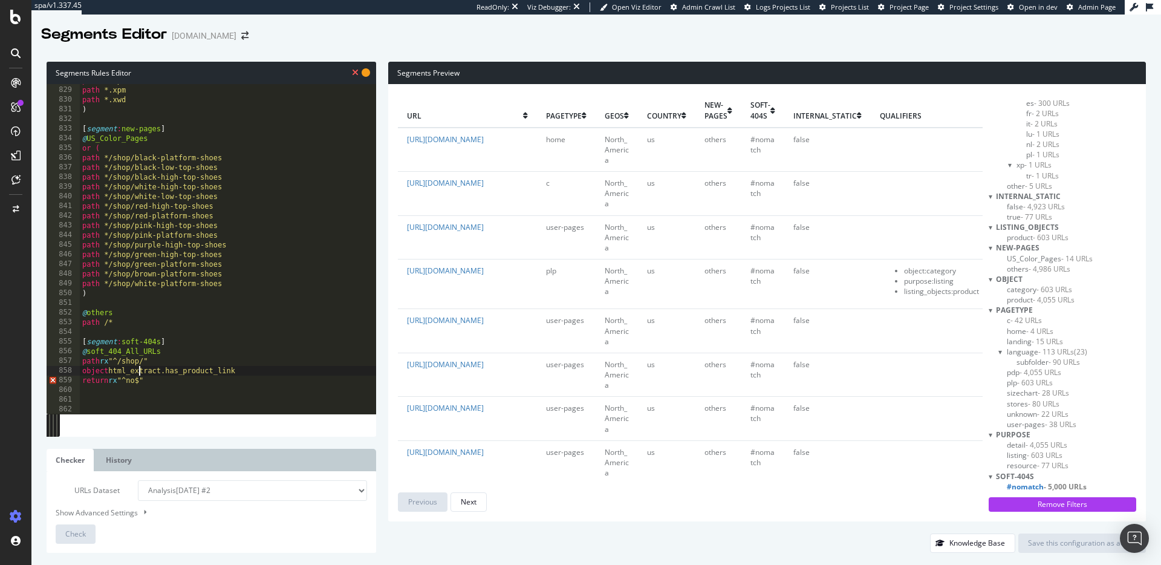
click at [131, 380] on div "path *.xpdl path *.xpm path *.xwd ) [ segment : new-pages ] @ US_Color_Pages or…" at bounding box center [228, 250] width 297 height 349
type textarea "return rx "^no$""
click at [214, 377] on div "path *.xpdl path *.xpm path *.xwd ) [ segment : new-pages ] @ US_Color_Pages or…" at bounding box center [228, 250] width 297 height 349
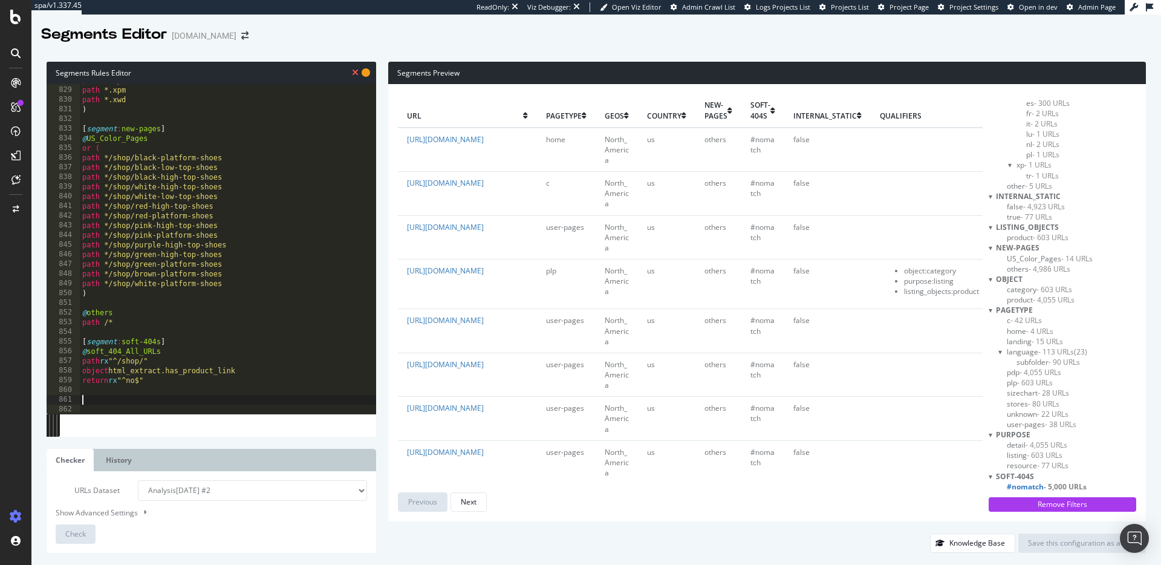
paste textarea "flag has_empty_marker yes"
type textarea "flag has_empty_marker yes"
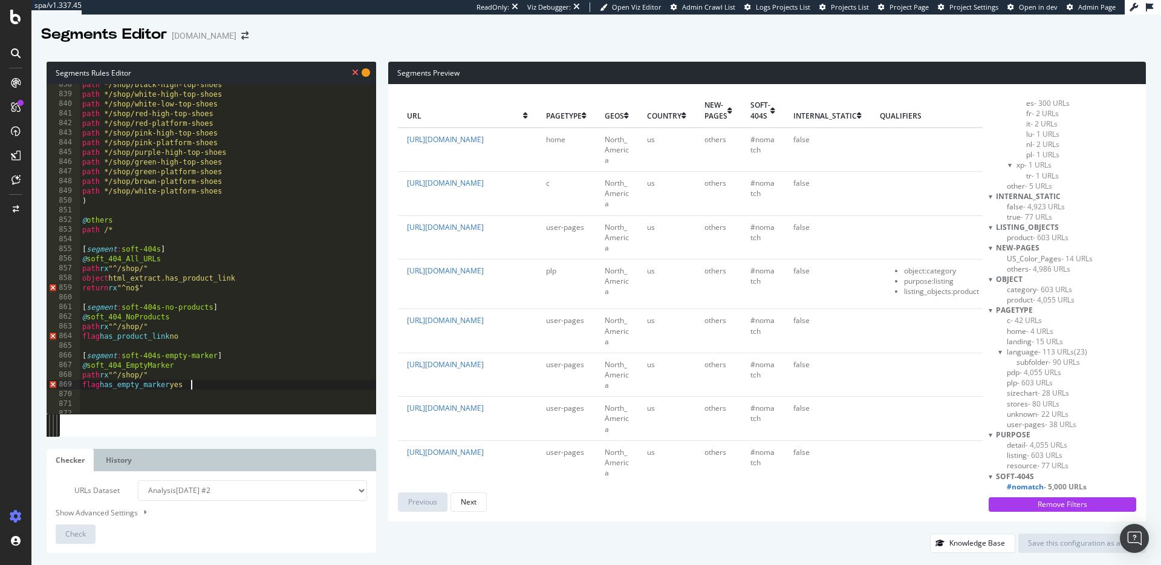
scroll to position [8051, 0]
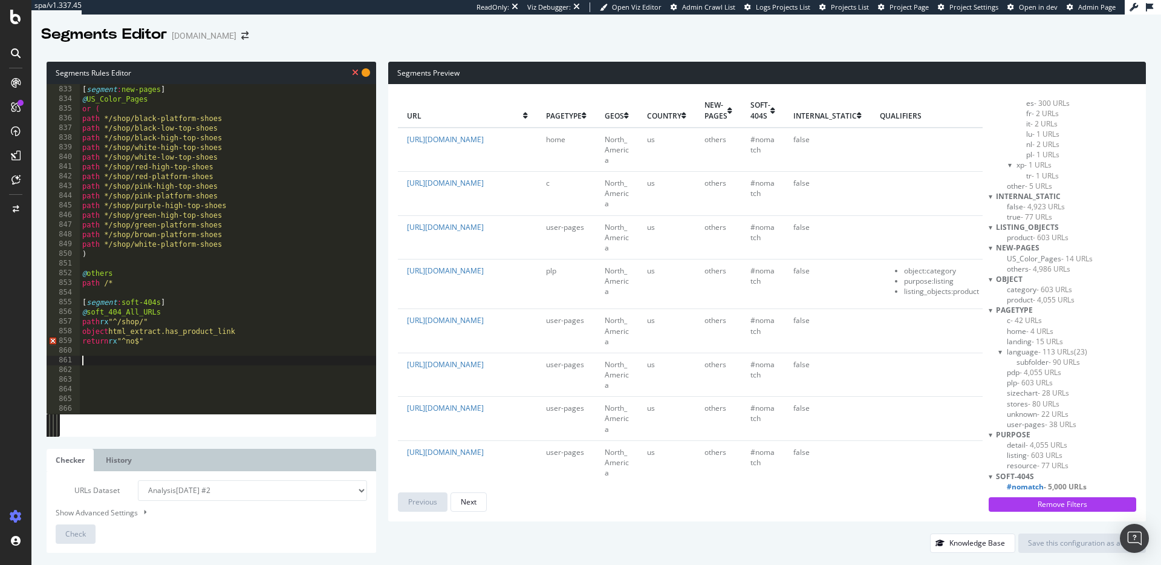
click at [116, 362] on div "[ segment : new-pages ] @ US_Color_Pages or ( path */shop/black-platform-shoes …" at bounding box center [228, 249] width 297 height 349
click at [113, 341] on div "[ segment : new-pages ] @ US_Color_Pages or ( path */shop/black-platform-shoes …" at bounding box center [228, 249] width 297 height 349
click at [124, 344] on div "[ segment : new-pages ] @ US_Color_Pages or ( path */shop/black-platform-shoes …" at bounding box center [228, 249] width 297 height 349
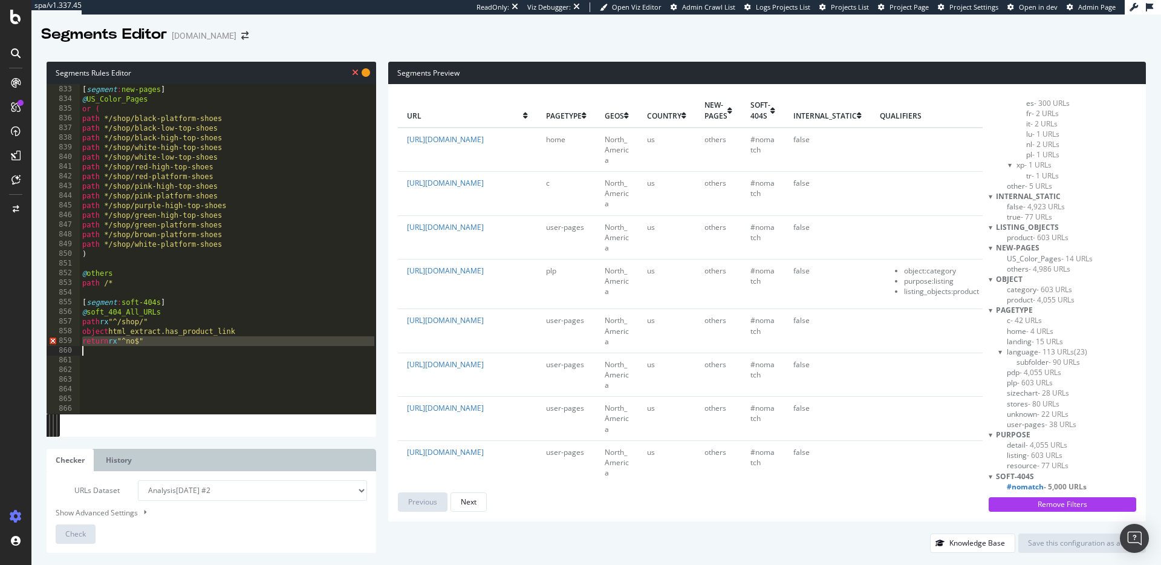
click at [125, 344] on div "[ segment : new-pages ] @ US_Color_Pages or ( path */shop/black-platform-shoes …" at bounding box center [228, 249] width 297 height 349
click at [124, 344] on div "[ segment : new-pages ] @ US_Color_Pages or ( path */shop/black-platform-shoes …" at bounding box center [228, 249] width 297 height 349
type textarea "return rx "^no$""
paste textarea "Cursor at row 860"
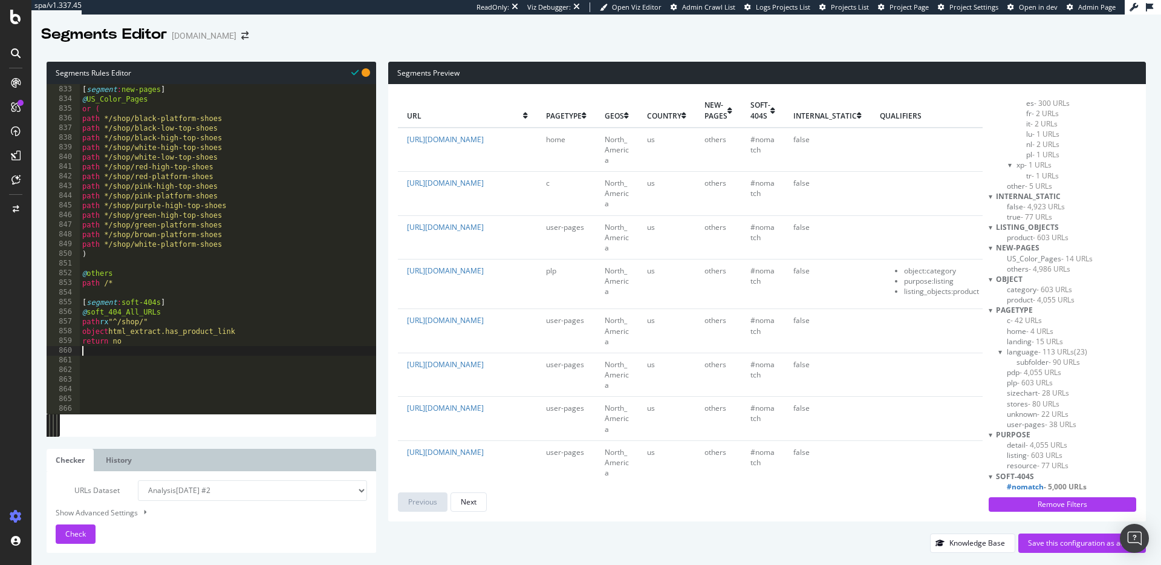
click at [174, 360] on div "[ segment : new-pages ] @ US_Color_Pages or ( path */shop/black-platform-shoes …" at bounding box center [228, 249] width 297 height 349
click at [114, 348] on div "[ segment : new-pages ] @ US_Color_Pages or ( path */shop/black-platform-shoes …" at bounding box center [228, 249] width 297 height 349
click at [84, 533] on span "Check" at bounding box center [75, 534] width 21 height 10
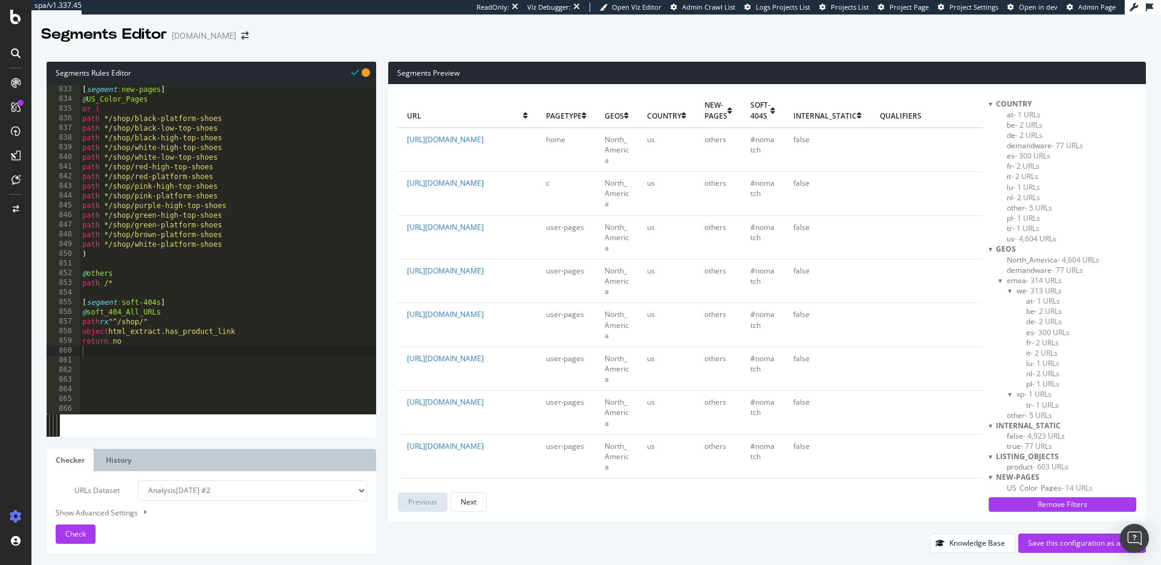
scroll to position [240, 0]
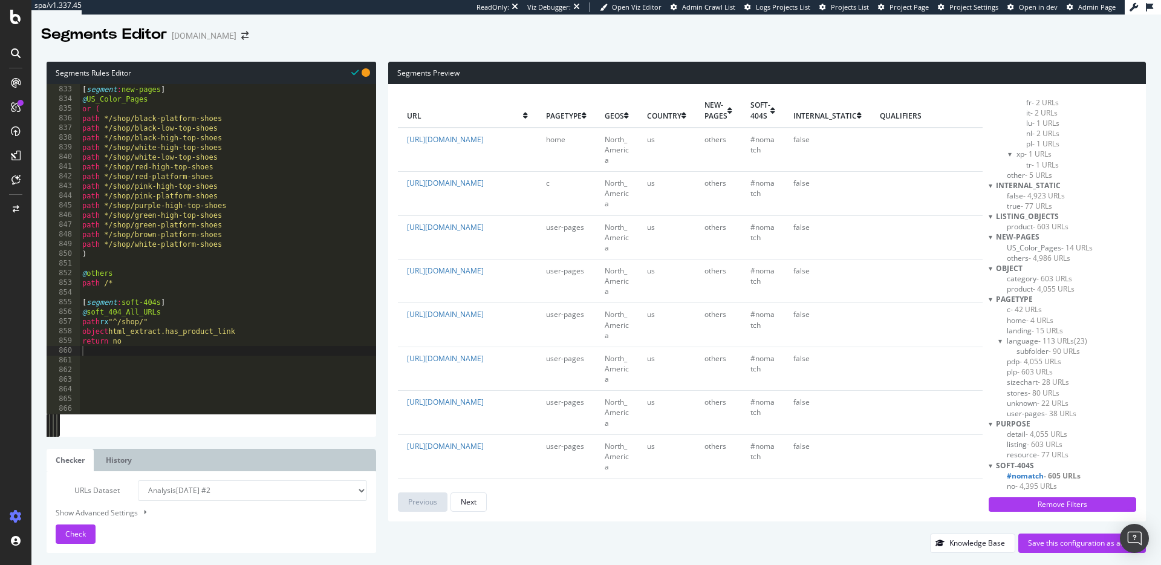
click at [1032, 486] on span "- 4,395 URLs" at bounding box center [1037, 486] width 42 height 10
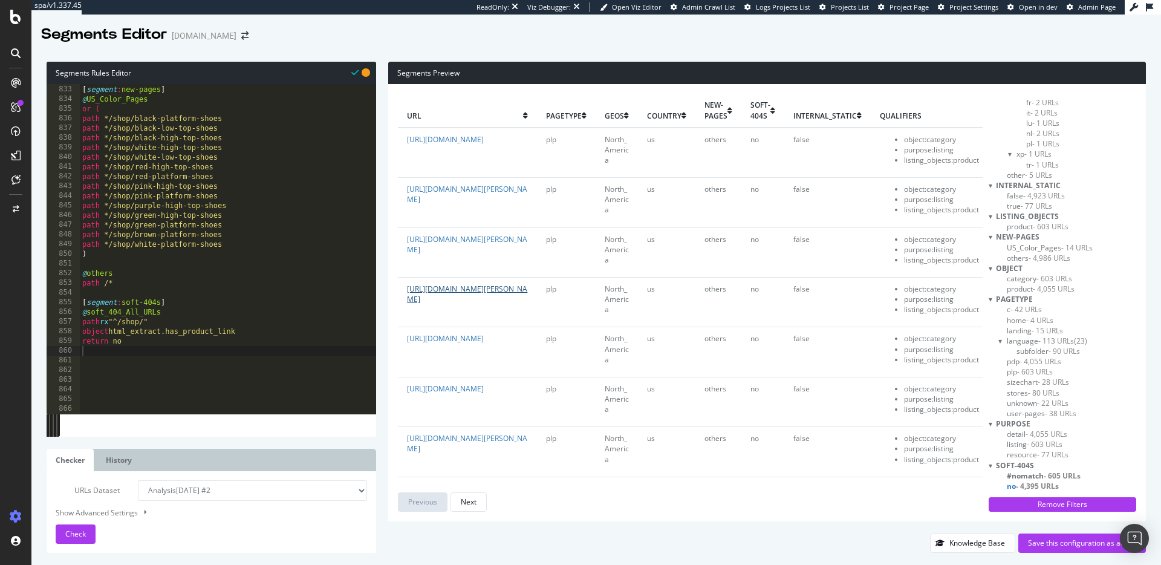
click at [445, 293] on link "[URL][DOMAIN_NAME][PERSON_NAME]" at bounding box center [467, 294] width 120 height 21
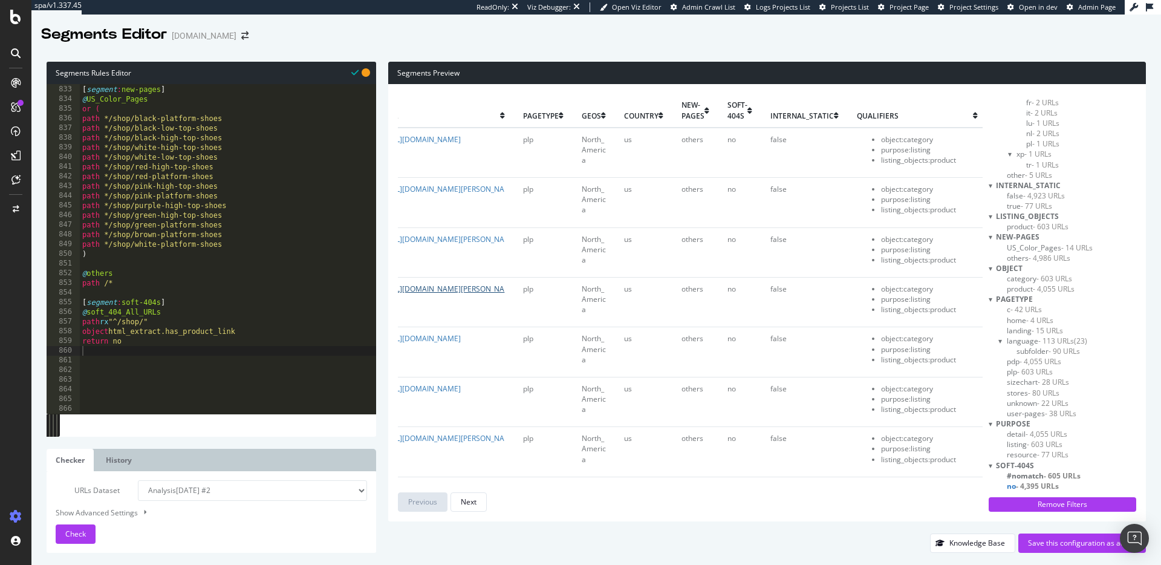
scroll to position [0, 0]
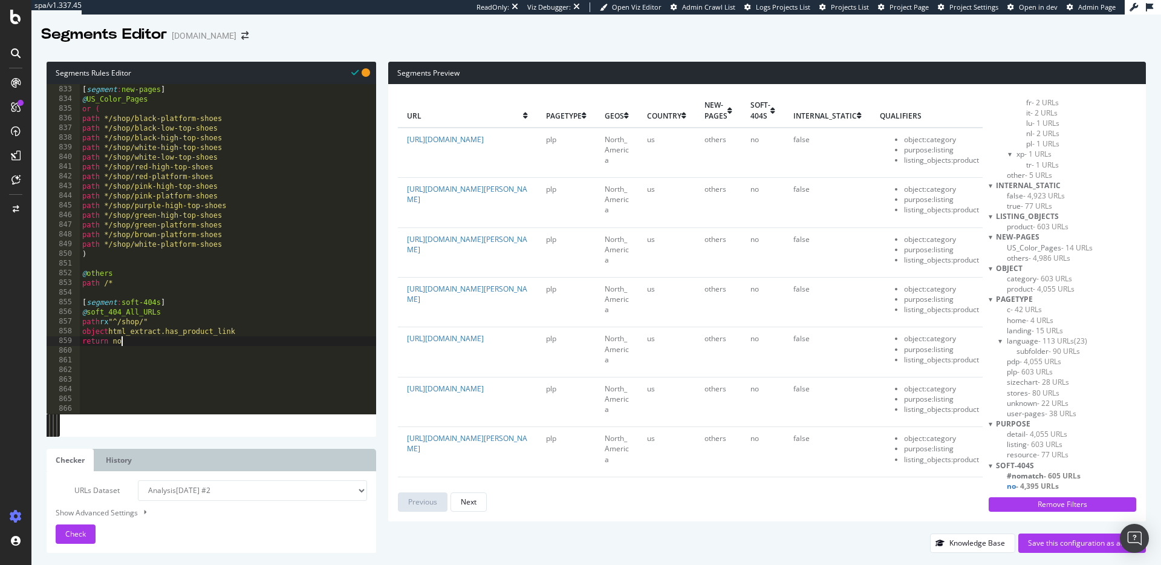
click at [141, 339] on div "[ segment : new-pages ] @ US_Color_Pages or ( path */shop/black-platform-shoes …" at bounding box center [228, 249] width 297 height 349
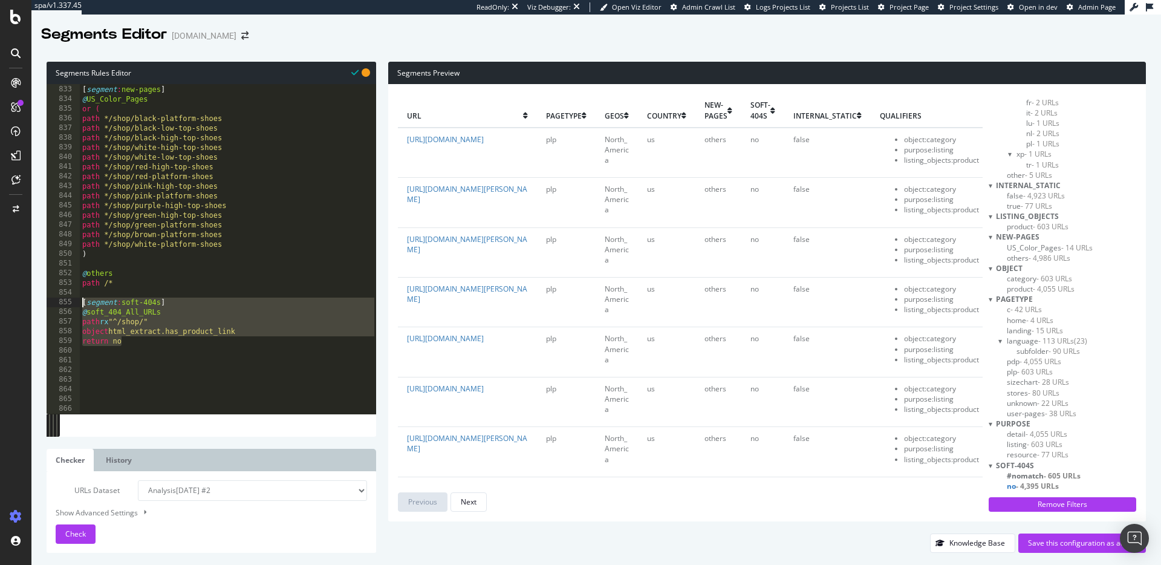
drag, startPoint x: 123, startPoint y: 334, endPoint x: 82, endPoint y: 306, distance: 49.2
click at [82, 306] on div "[ segment : new-pages ] @ US_Color_Pages or ( path */shop/black-platform-shoes …" at bounding box center [228, 249] width 297 height 349
type textarea "[segment:soft-404s] @soft_404_All_URLs"
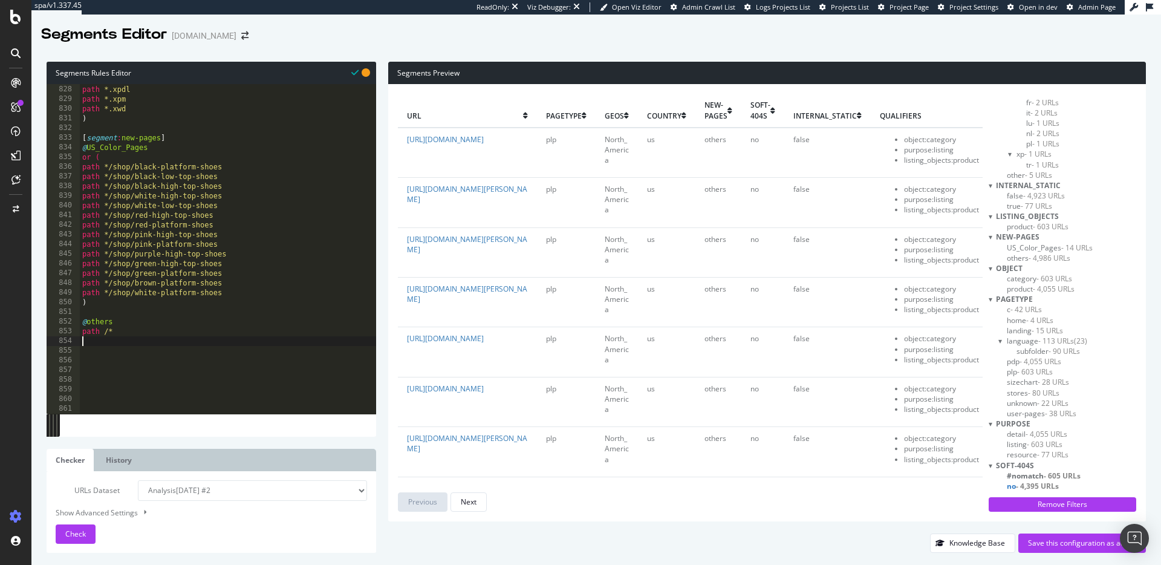
scroll to position [8003, 0]
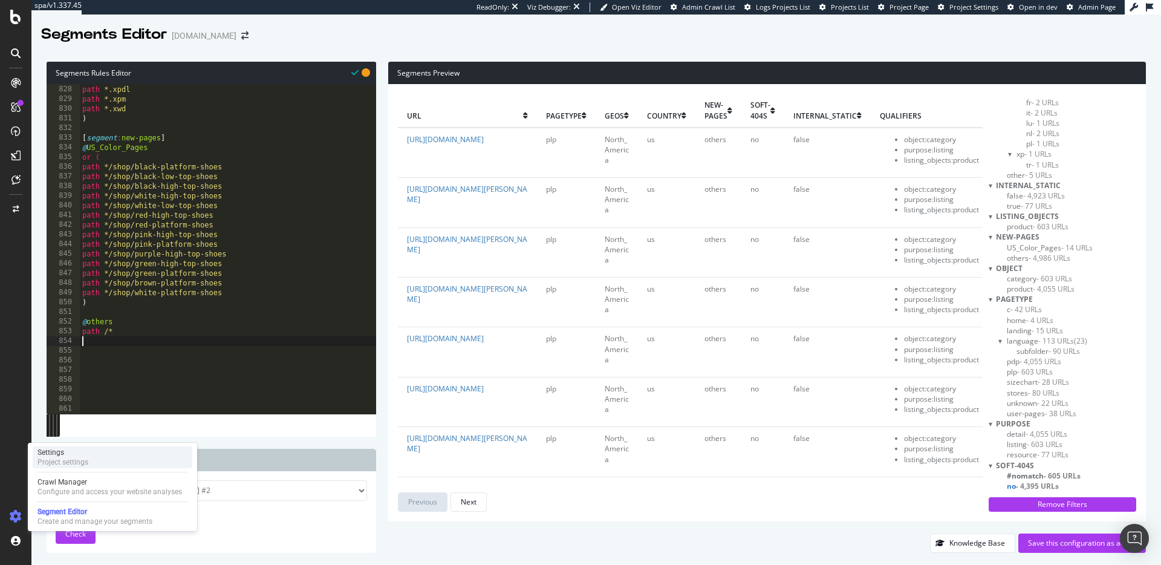
click at [71, 454] on div "Settings" at bounding box center [63, 453] width 51 height 10
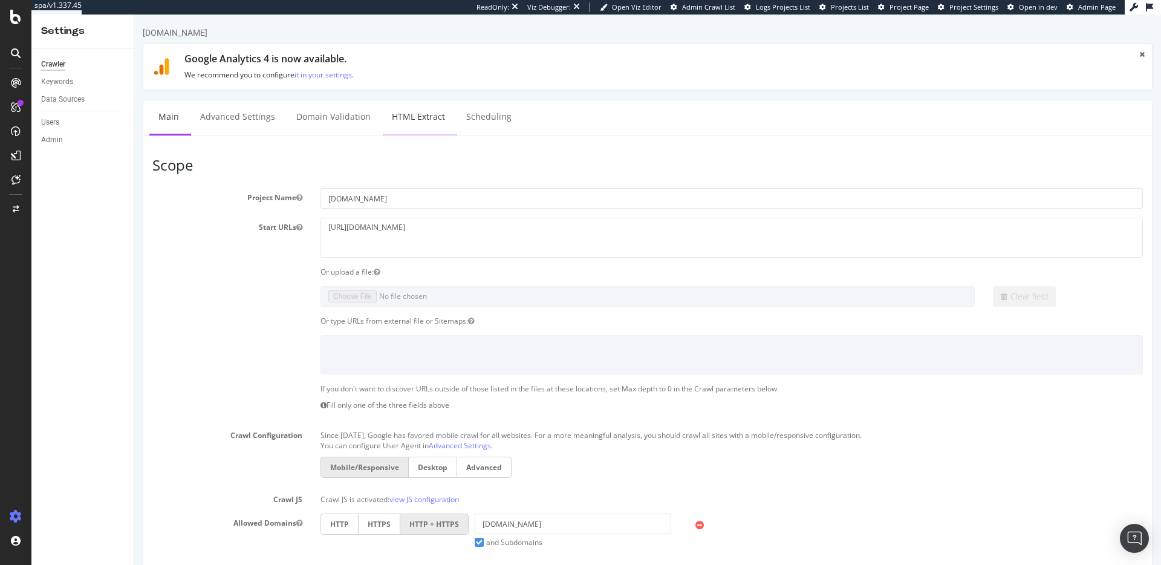
click at [417, 114] on link "HTML Extract" at bounding box center [418, 116] width 71 height 33
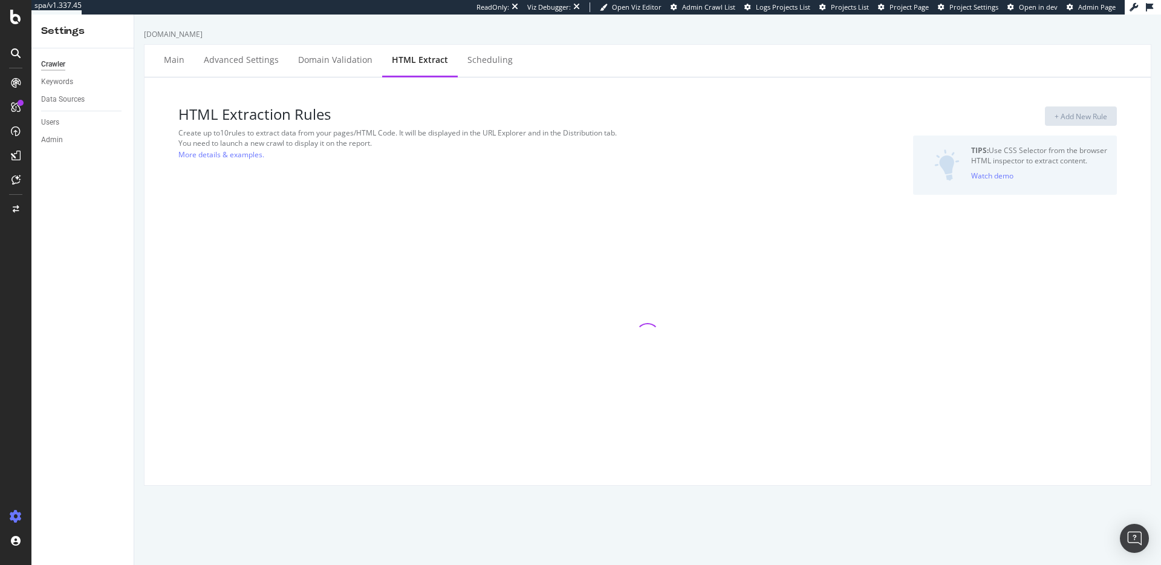
select select "exist"
select select "i"
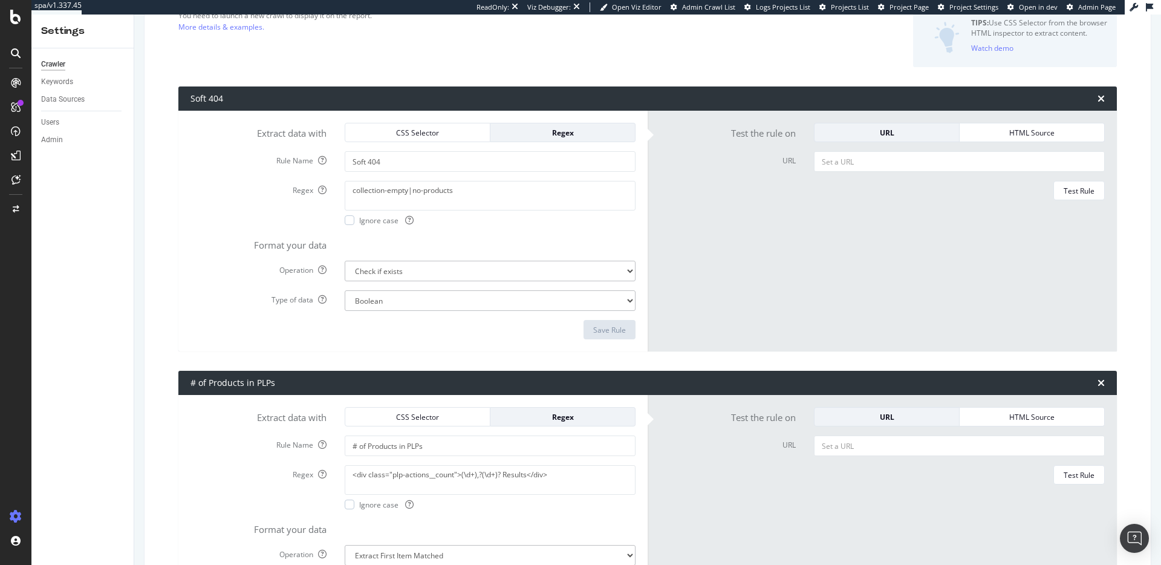
scroll to position [97, 0]
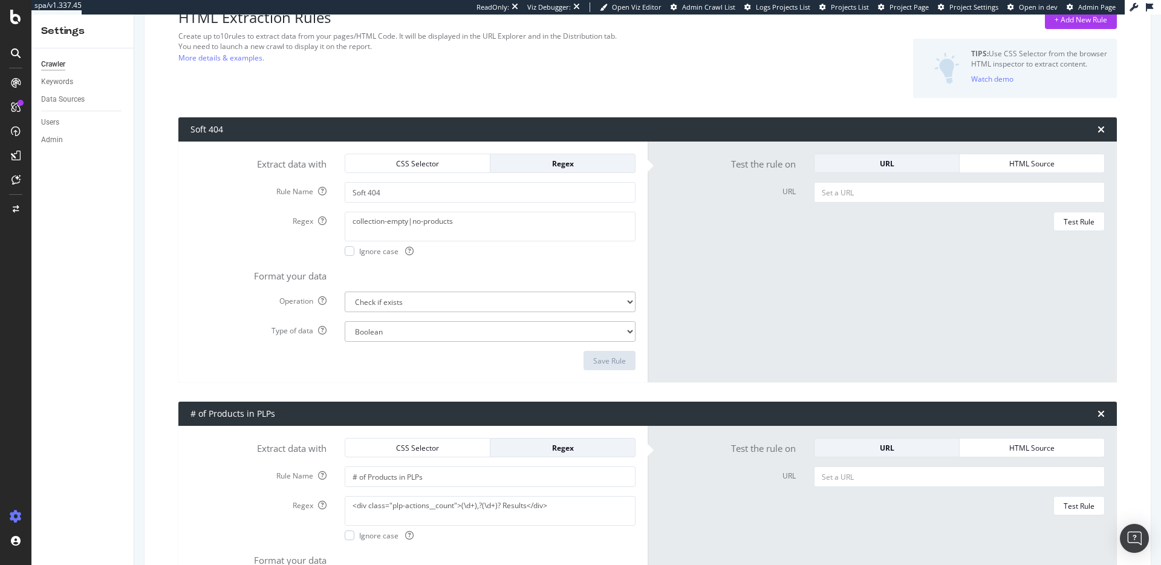
click at [401, 221] on textarea "collection-empty|no-products" at bounding box center [490, 226] width 291 height 29
paste textarea "/shop/p/"
click at [463, 226] on textarea "/shop/p/" at bounding box center [490, 226] width 291 height 29
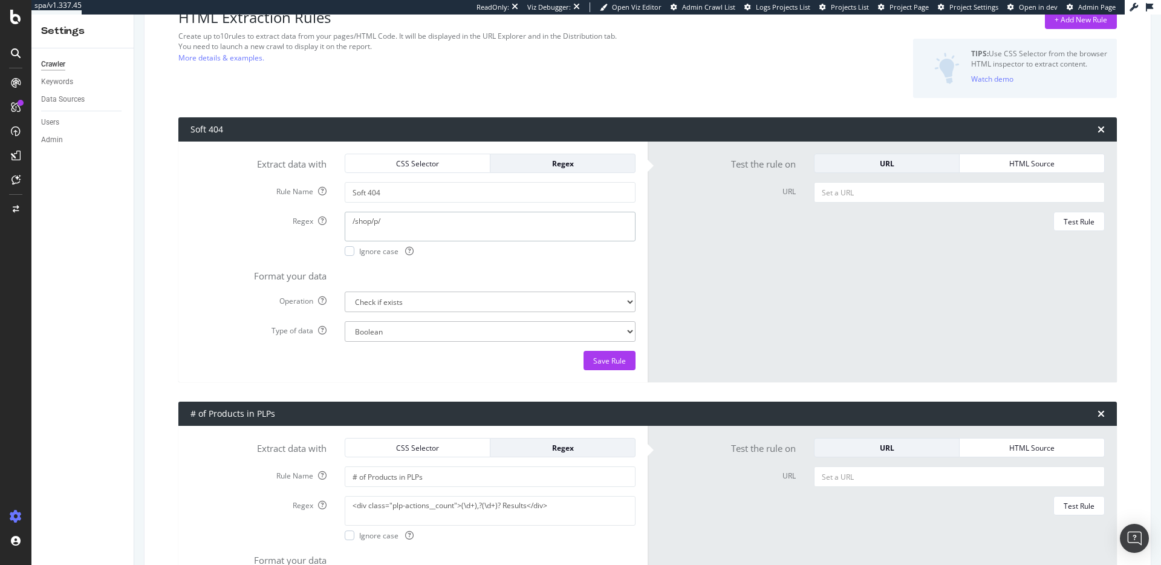
scroll to position [98, 0]
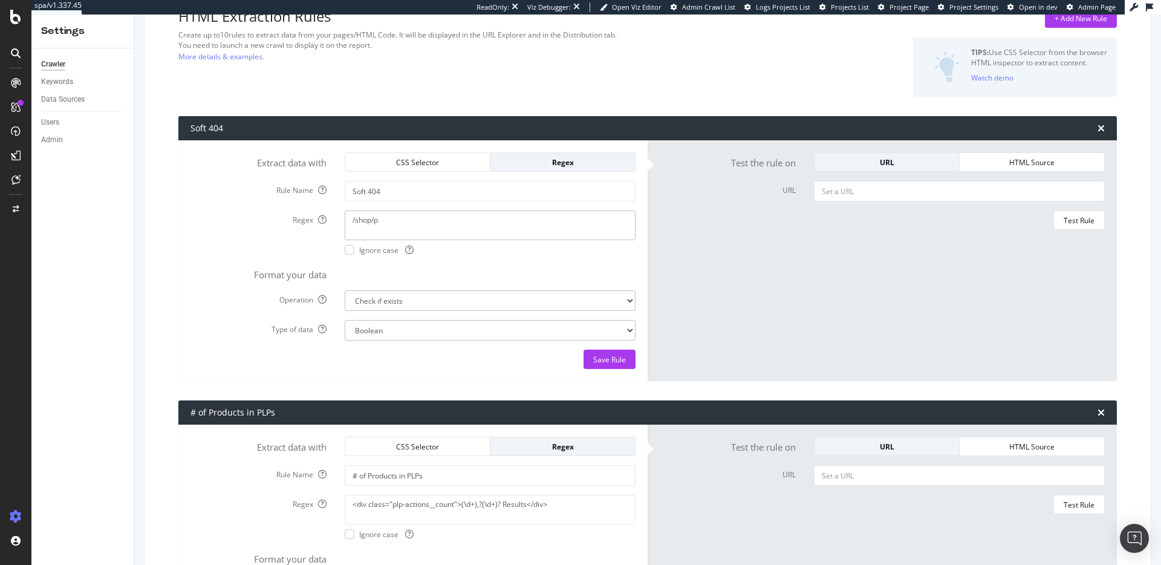
type textarea "/shop/p"
click at [427, 197] on input "Soft 404" at bounding box center [490, 191] width 291 height 21
paste input "product_url_present"
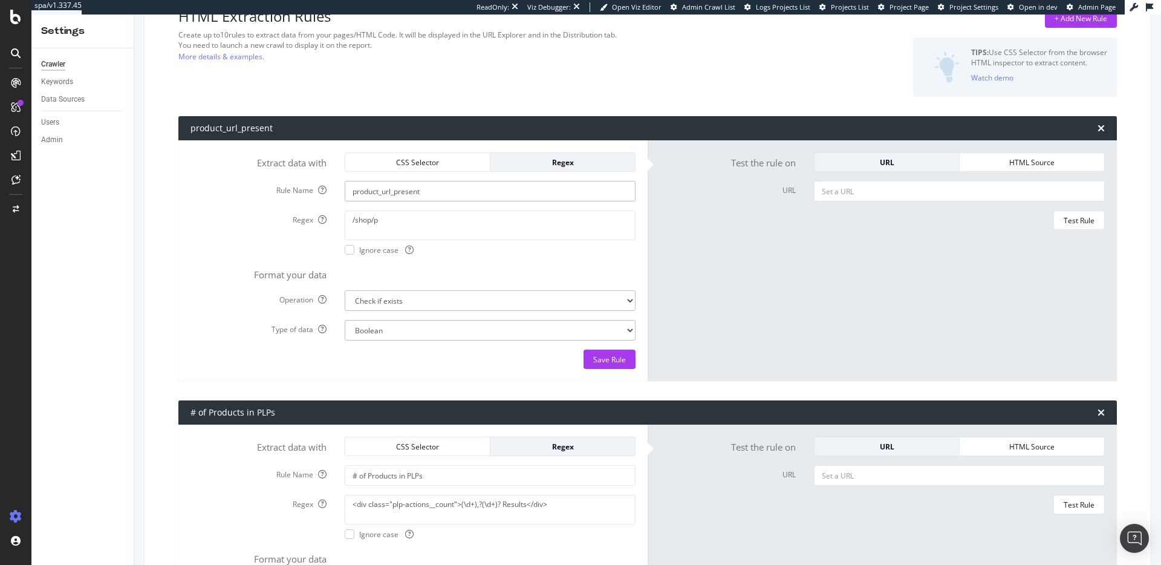
click at [428, 197] on input "product_url_present" at bounding box center [490, 191] width 291 height 21
type input "Product URL Present"
click at [921, 191] on input "URL" at bounding box center [959, 191] width 291 height 21
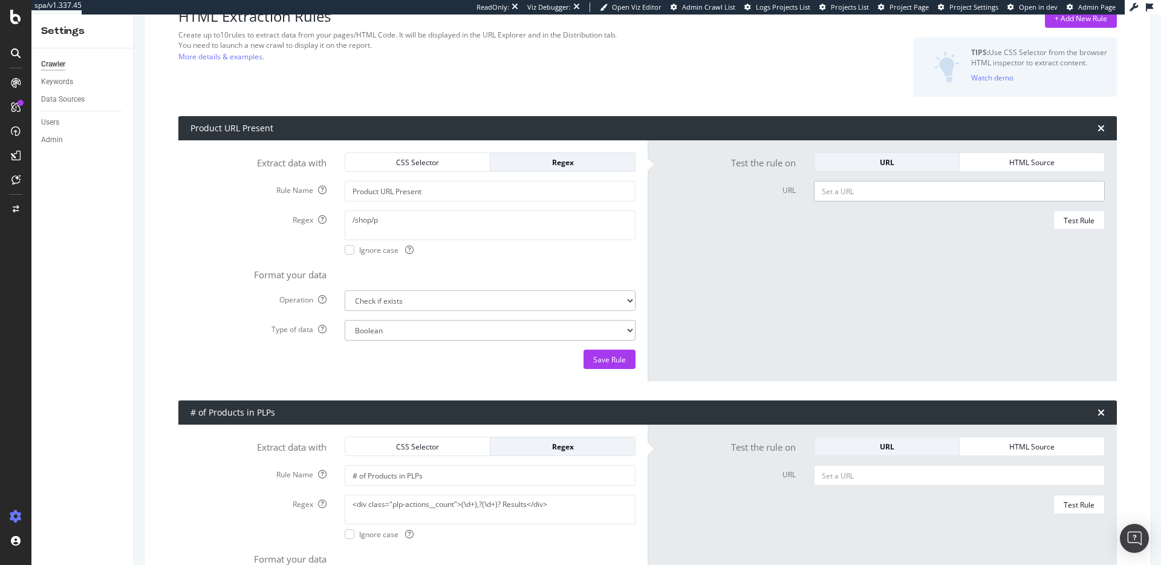
click at [921, 191] on input "URL" at bounding box center [959, 191] width 291 height 21
paste input "[URL][DOMAIN_NAME]"
type input "[URL][DOMAIN_NAME]"
click at [1076, 217] on div "Test Rule" at bounding box center [1079, 220] width 31 height 10
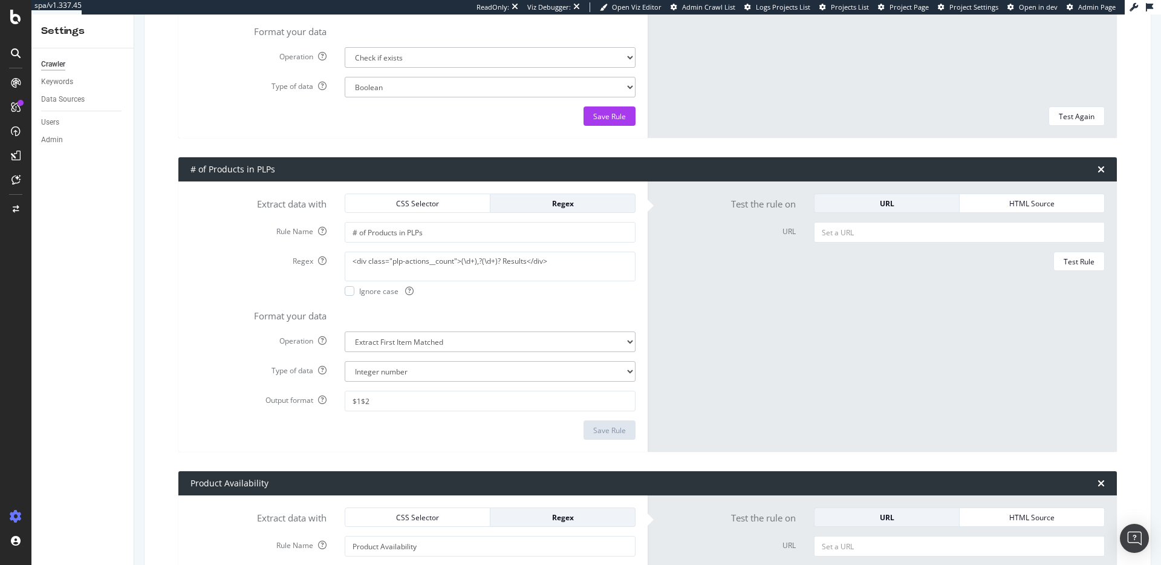
scroll to position [0, 0]
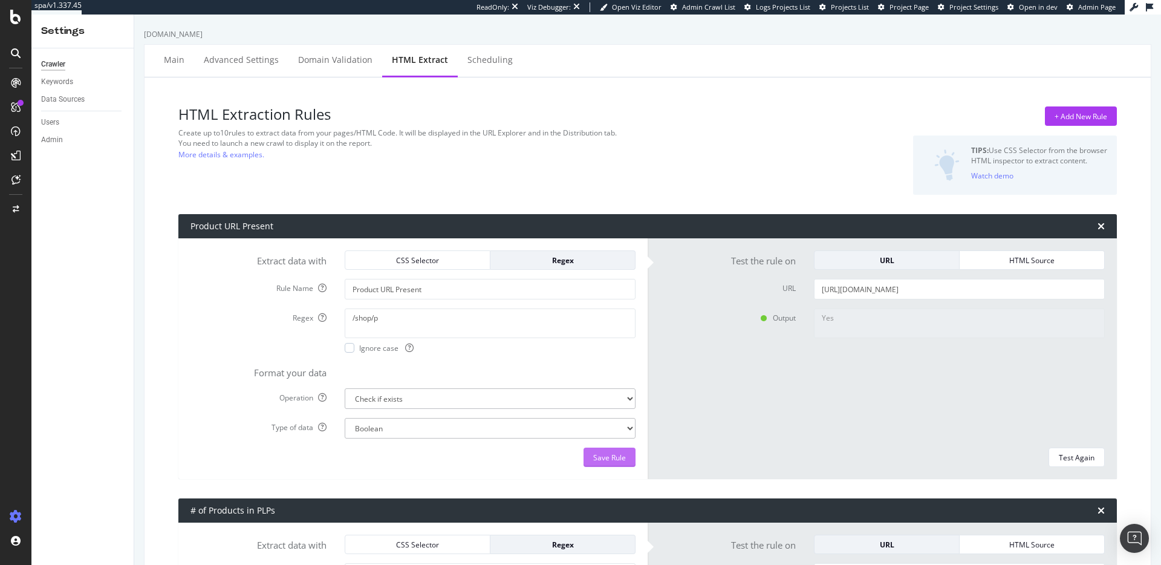
click at [613, 459] on div "Save Rule" at bounding box center [609, 457] width 33 height 10
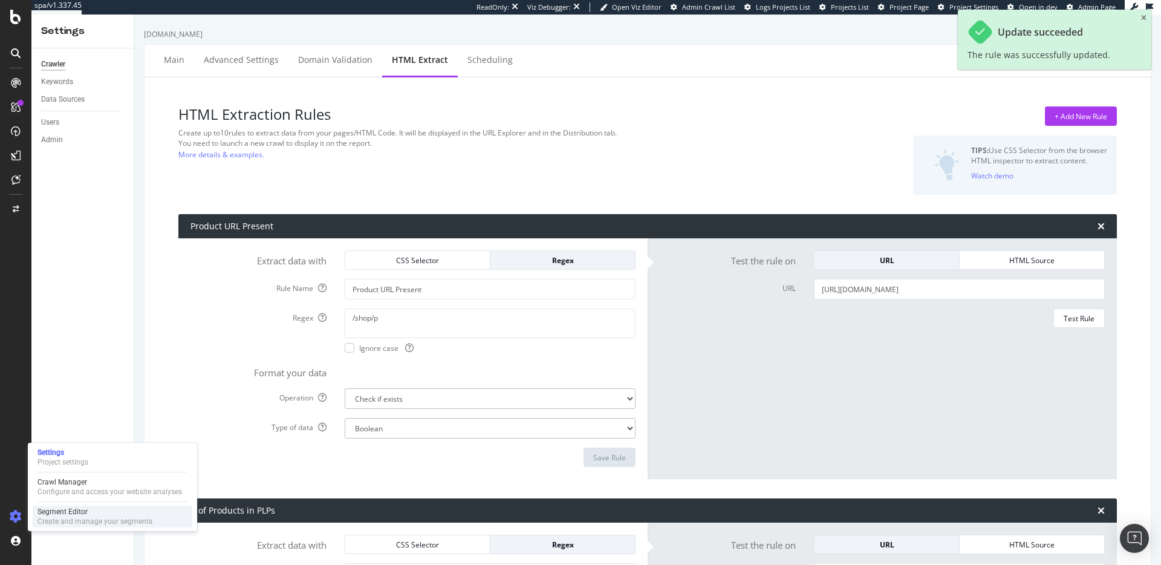
click at [63, 512] on div "Segment Editor" at bounding box center [95, 512] width 115 height 10
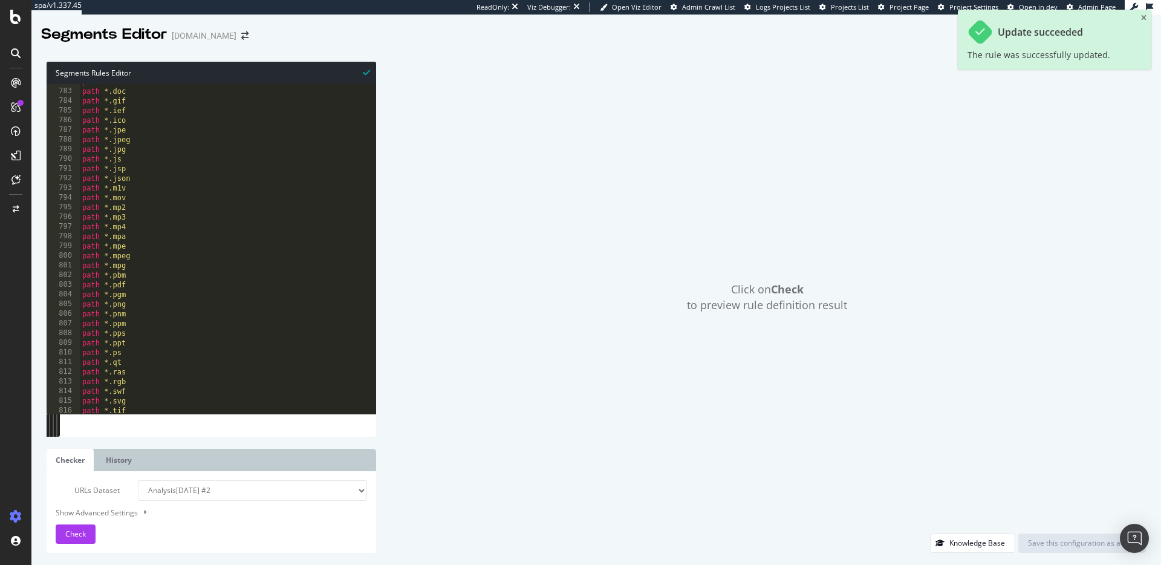
scroll to position [7926, 0]
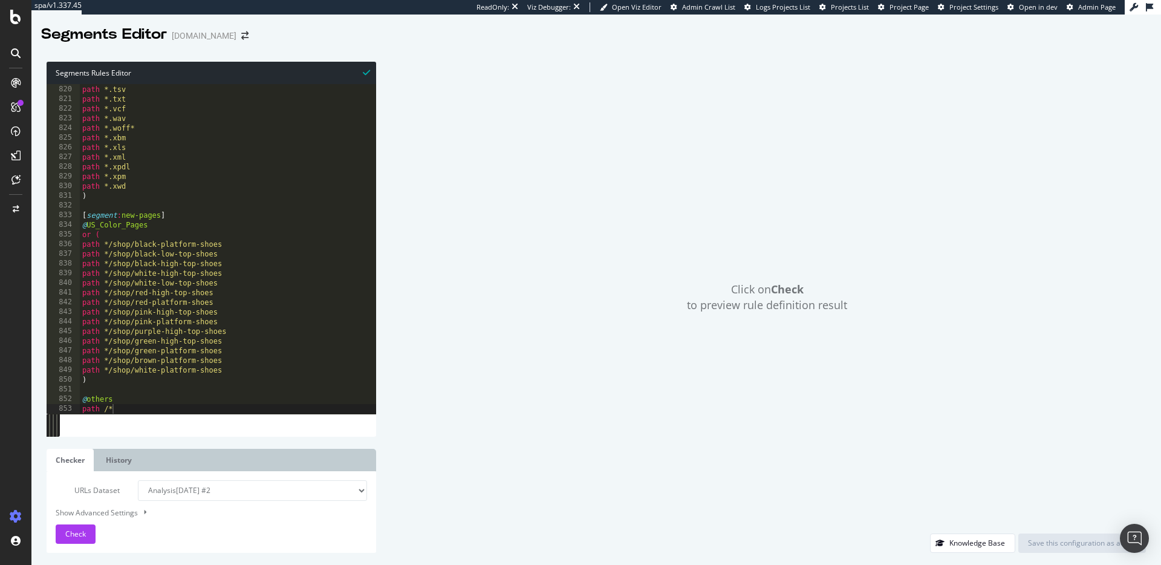
type textarea "path /*"
click at [144, 405] on div "path *.ttf path *.tsv path *.txt path *.vcf path *.wav path *.woff* path *.xbm …" at bounding box center [228, 249] width 297 height 349
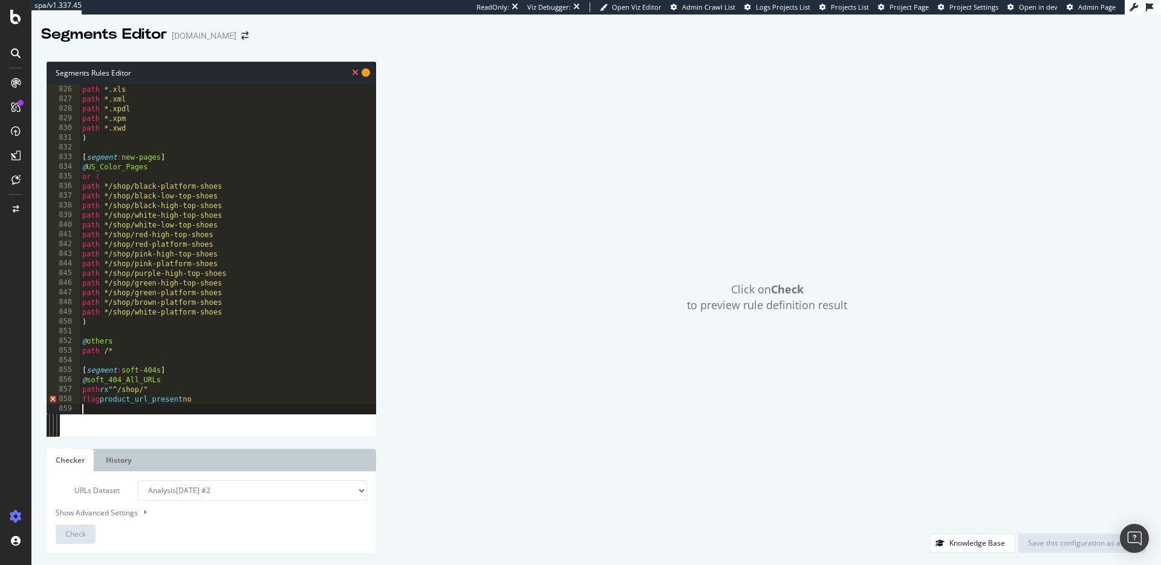
scroll to position [7984, 0]
click at [204, 390] on div "path *.xbm path *.xls path *.xml path *.xpdl path *.xpm path *.xwd ) [ segment …" at bounding box center [228, 249] width 297 height 349
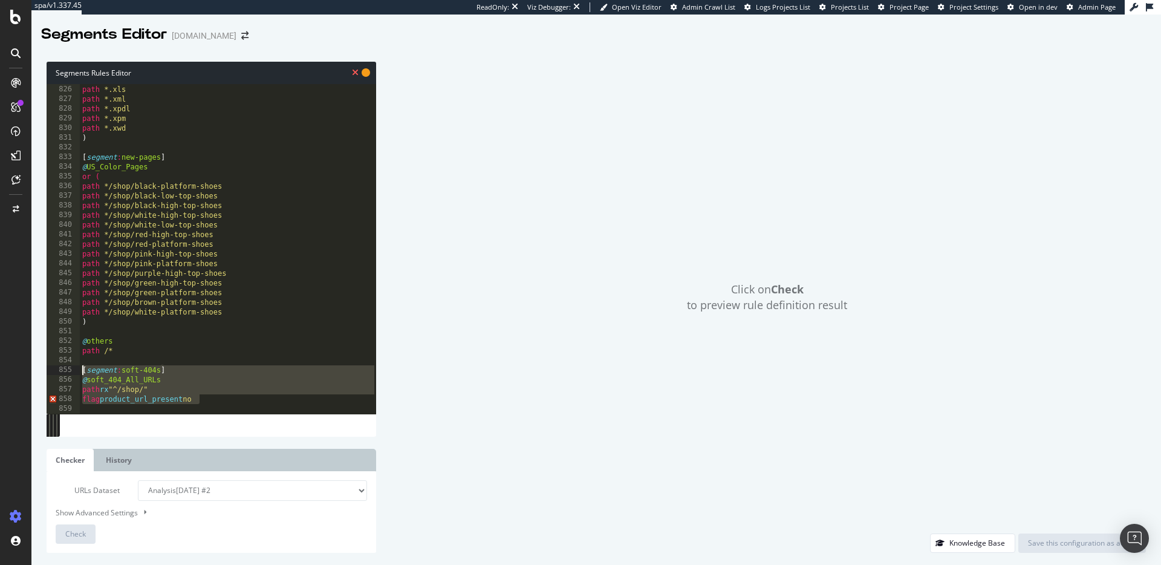
drag, startPoint x: 209, startPoint y: 399, endPoint x: 73, endPoint y: 374, distance: 138.9
click at [73, 374] on div "path rx "^/shop/" 825 826 827 828 829 830 831 832 833 834 835 836 837 838 839 8…" at bounding box center [212, 249] width 330 height 330
type textarea "[segment:soft-404s] @soft_404_All_URLs"
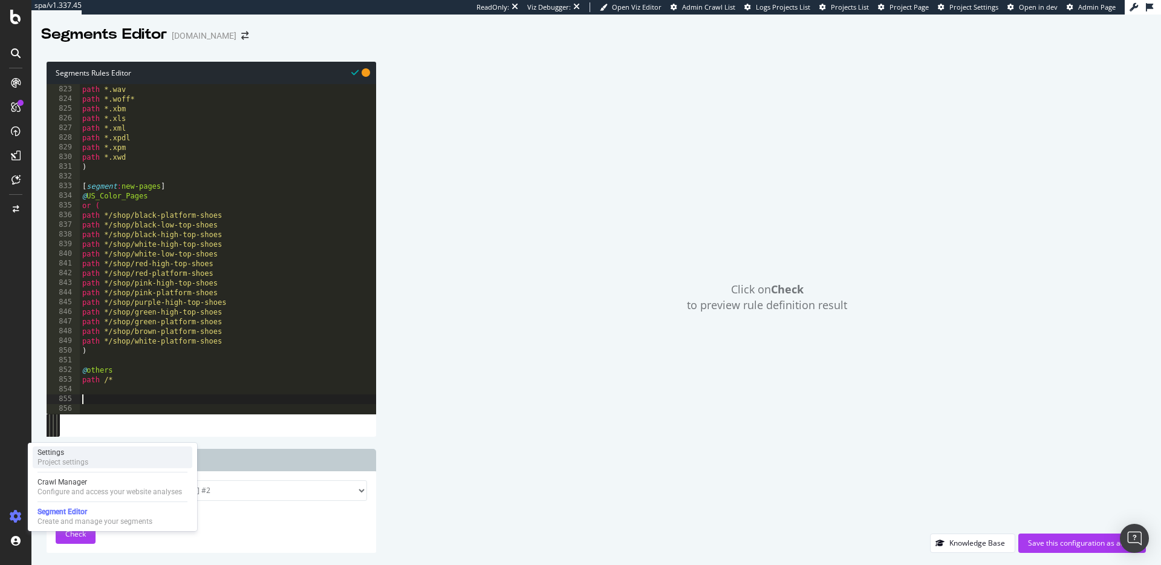
click at [65, 462] on div "Project settings" at bounding box center [63, 462] width 51 height 10
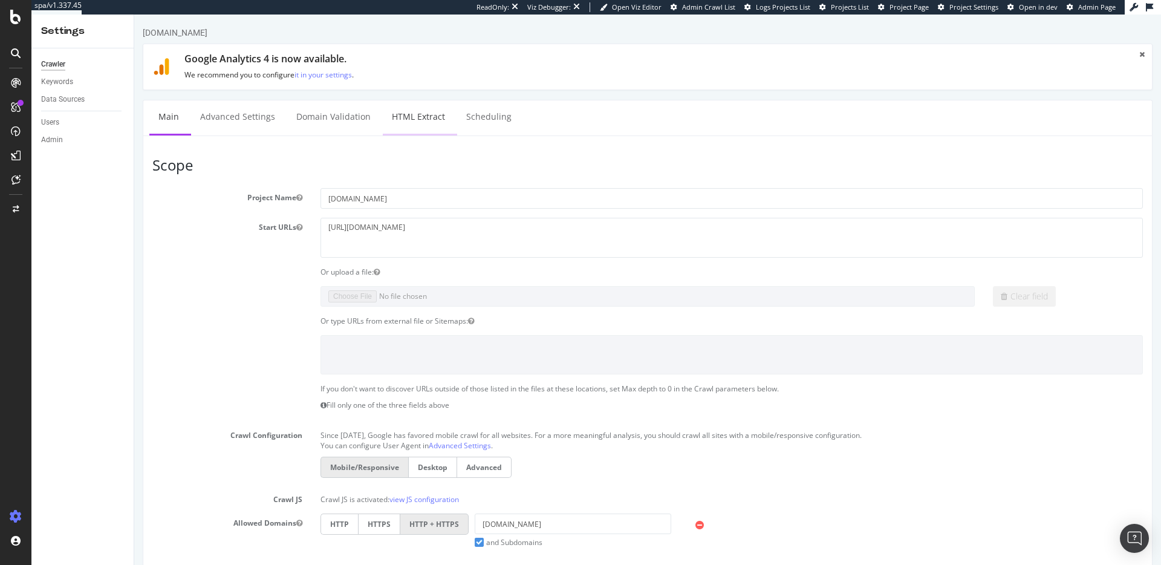
click at [391, 115] on link "HTML Extract" at bounding box center [418, 116] width 71 height 33
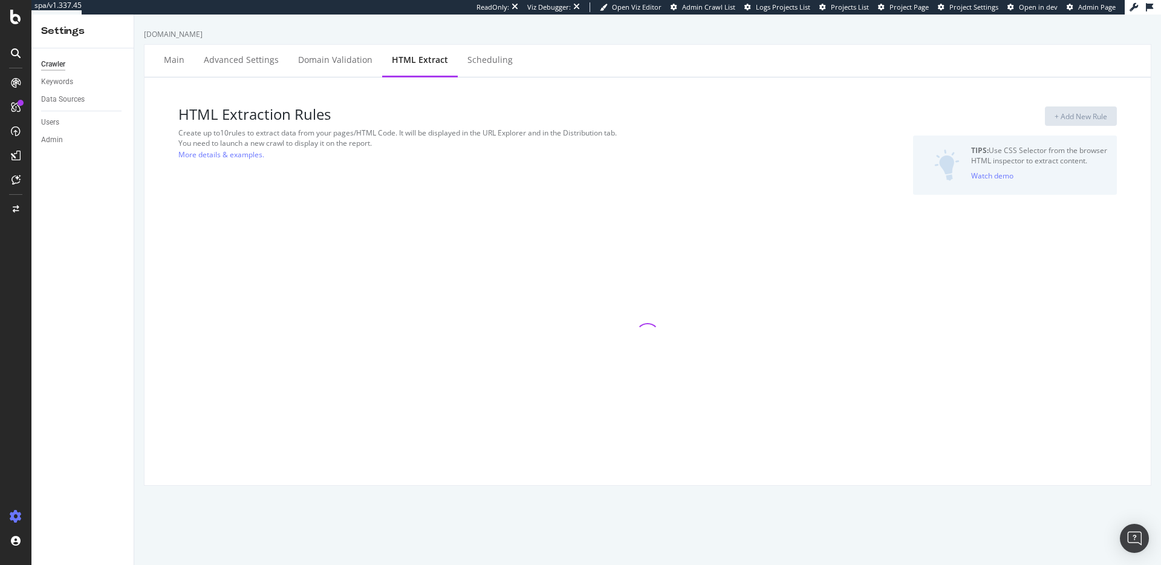
select select "exist"
select select "i"
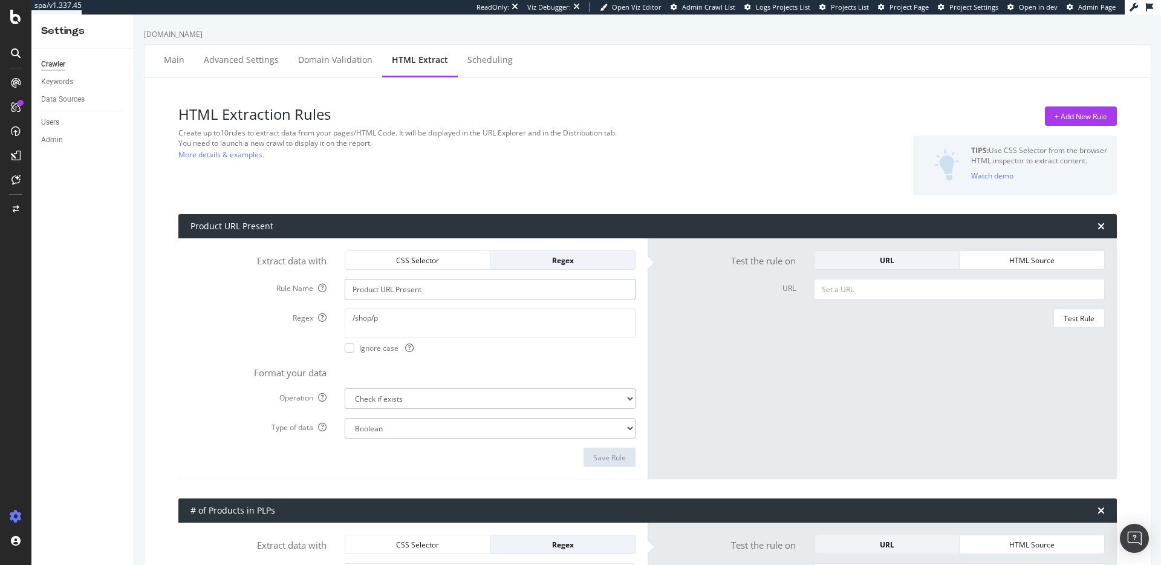
click at [387, 284] on input "Product URL Present" at bounding box center [490, 289] width 291 height 21
click at [388, 285] on input "Product URL Present" at bounding box center [490, 289] width 291 height 21
click at [388, 284] on input "Product URL Present" at bounding box center [490, 289] width 291 height 21
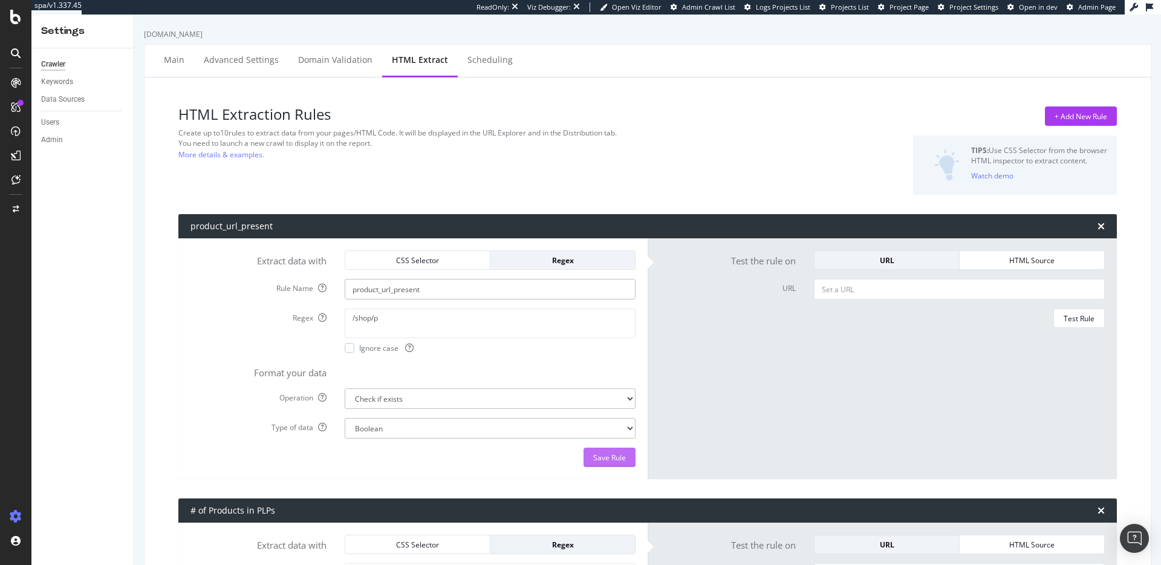
type input "product_url_present"
click at [603, 462] on div "Save Rule" at bounding box center [609, 457] width 33 height 10
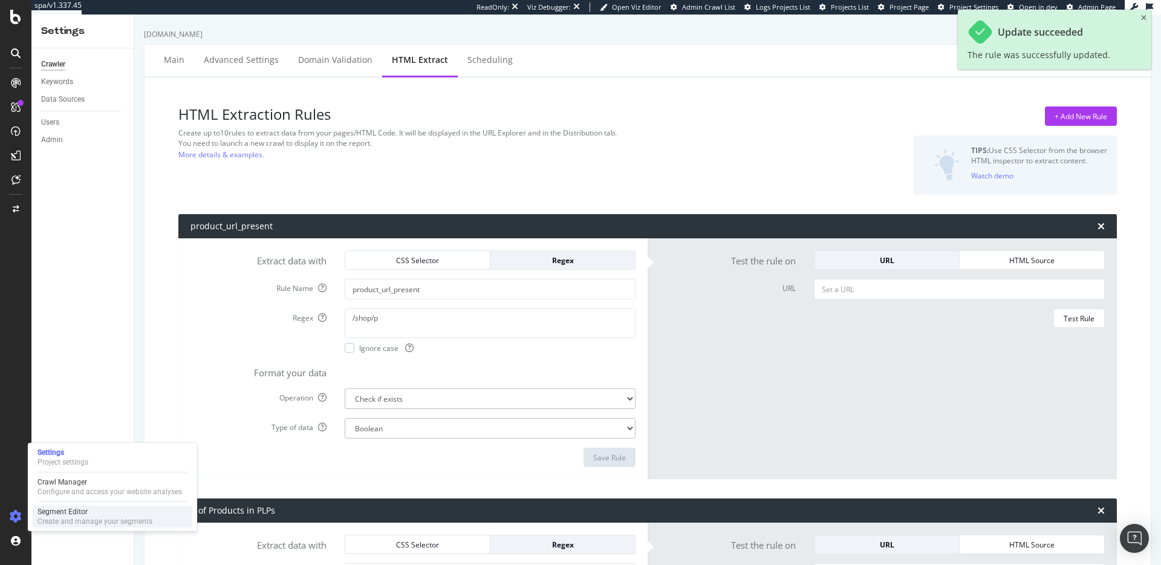
click at [54, 513] on div "Segment Editor" at bounding box center [95, 512] width 115 height 10
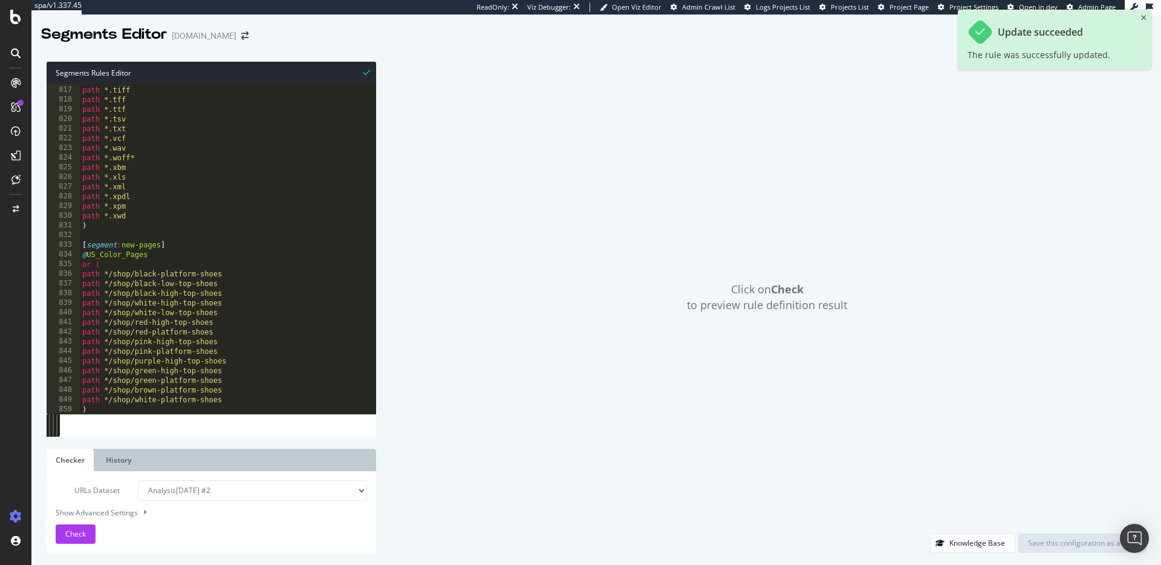
scroll to position [7926, 0]
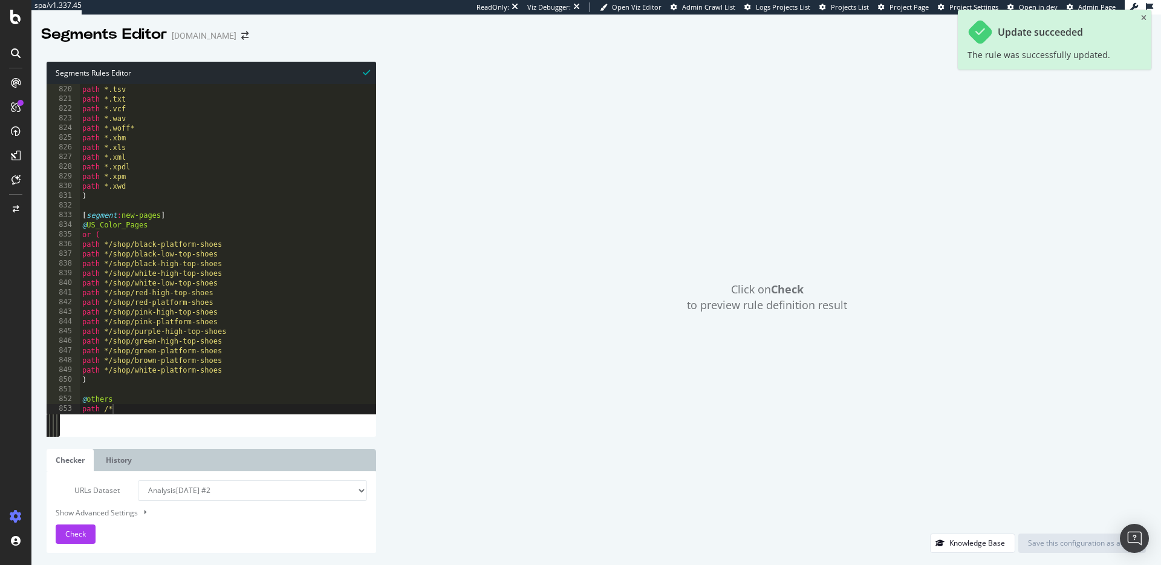
click at [140, 399] on div "path *.ttf path *.tsv path *.txt path *.vcf path *.wav path *.woff* path *.xbm …" at bounding box center [228, 249] width 297 height 349
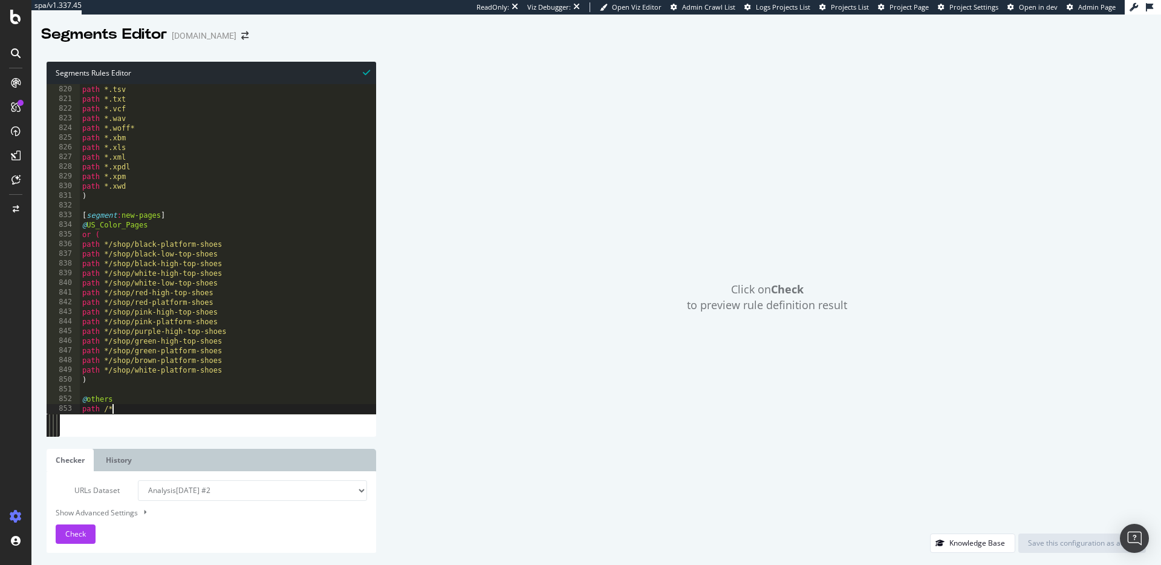
click at [147, 405] on div "path *.ttf path *.tsv path *.txt path *.vcf path *.wav path *.woff* path *.xbm …" at bounding box center [228, 249] width 297 height 349
type textarea "path /*"
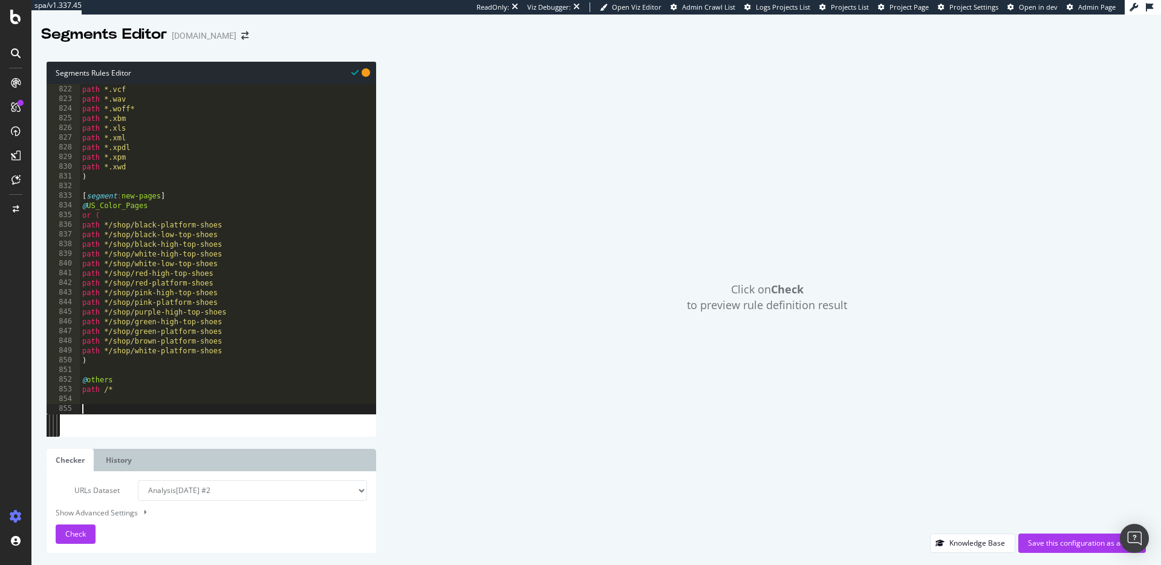
paste textarea "flag product_url_present no"
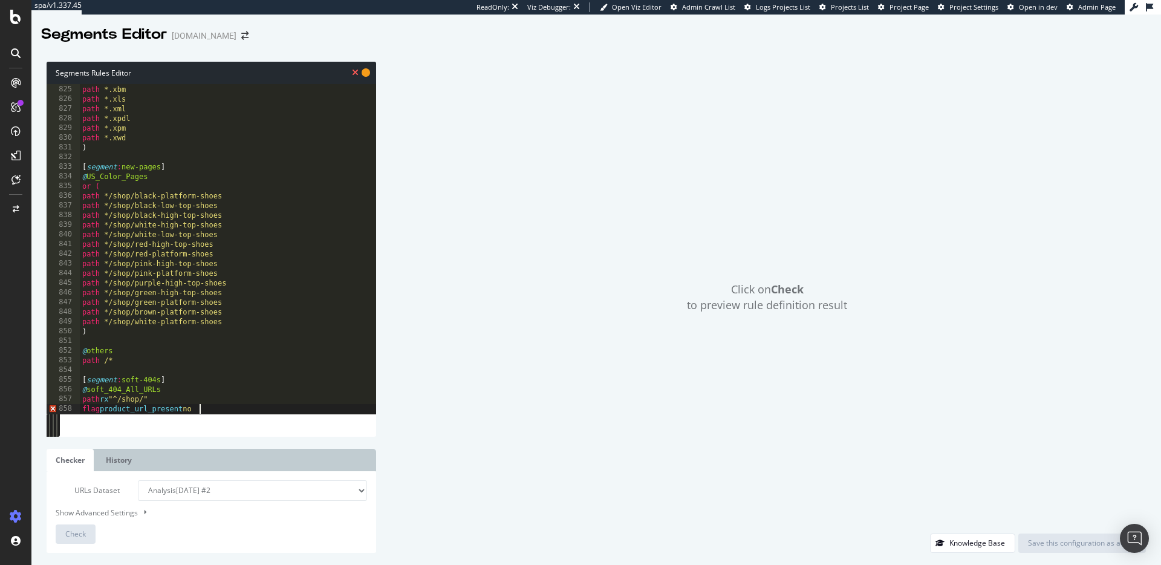
scroll to position [7974, 0]
click at [150, 406] on div "path *.woff* path *.xbm path *.xls path *.xml path *.xpdl path *.xpm path *.xwd…" at bounding box center [228, 249] width 297 height 349
click at [191, 405] on div "path *.woff* path *.xbm path *.xls path *.xml path *.xpdl path *.xpm path *.xwd…" at bounding box center [228, 249] width 297 height 349
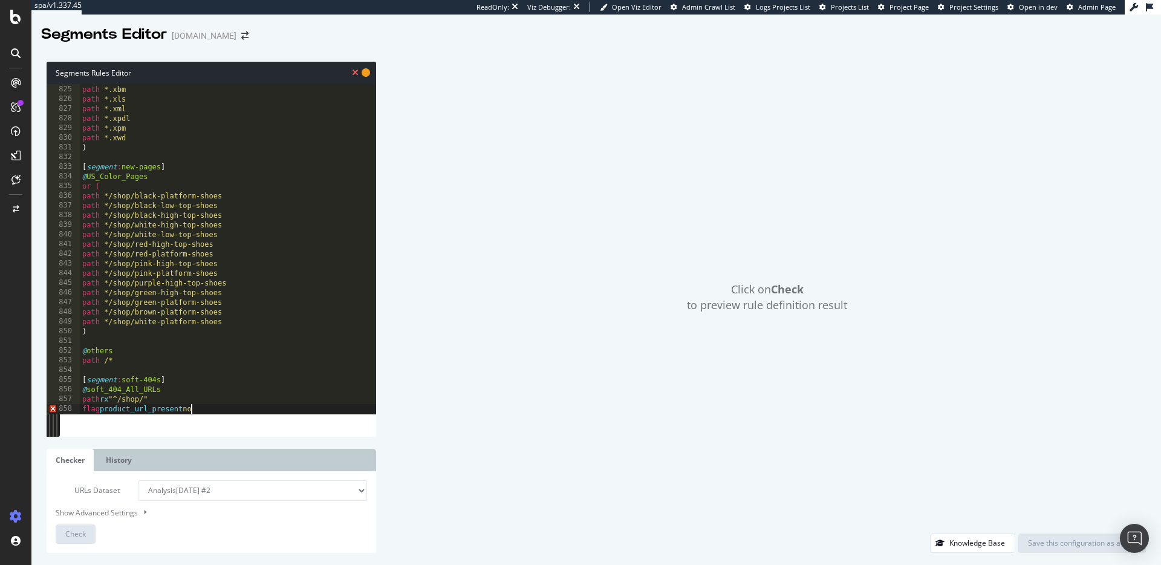
click at [186, 409] on div "path *.woff* path *.xbm path *.xls path *.xml path *.xpdl path *.xpm path *.xwd…" at bounding box center [228, 249] width 297 height 349
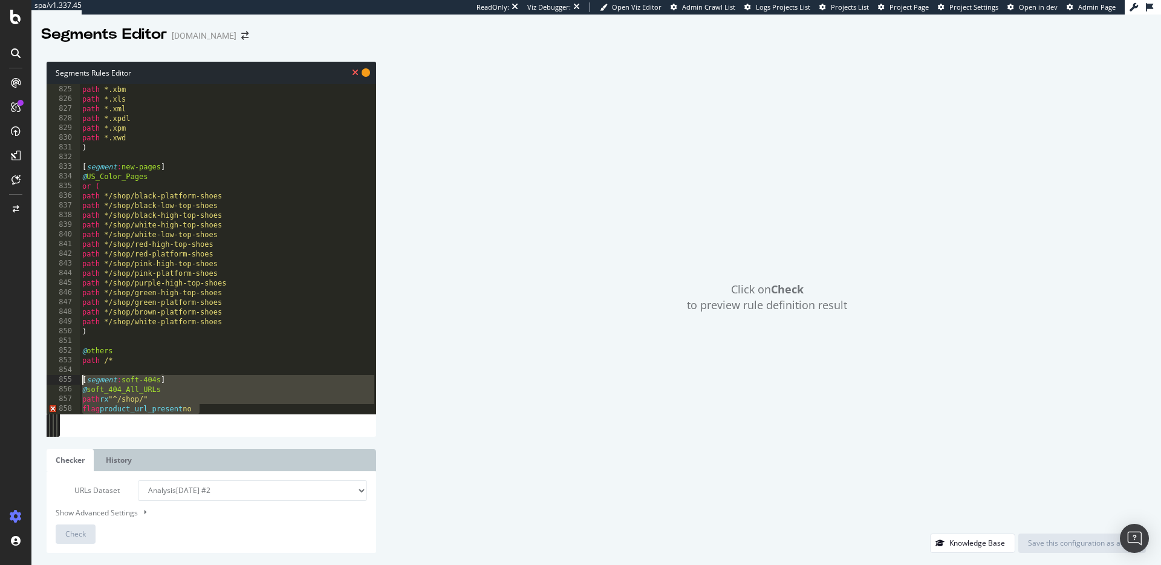
drag, startPoint x: 184, startPoint y: 408, endPoint x: 80, endPoint y: 382, distance: 107.4
click at [80, 382] on div "path *.woff* path *.xbm path *.xls path *.xml path *.xpdl path *.xpm path *.xwd…" at bounding box center [228, 249] width 297 height 349
type textarea "[segment:soft-404s] @soft_404_All_URLs"
paste textarea "Cursor at row 855"
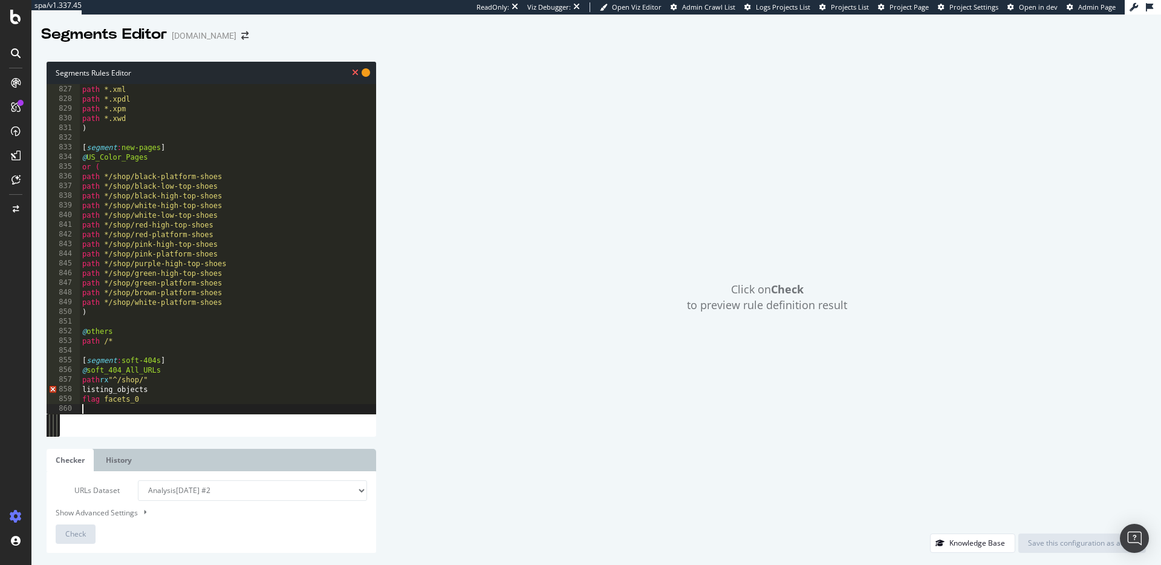
click at [119, 388] on div "path *.xls path *.xml path *.xpdl path *.xpm path *.xwd ) [ segment : new-pages…" at bounding box center [228, 249] width 297 height 349
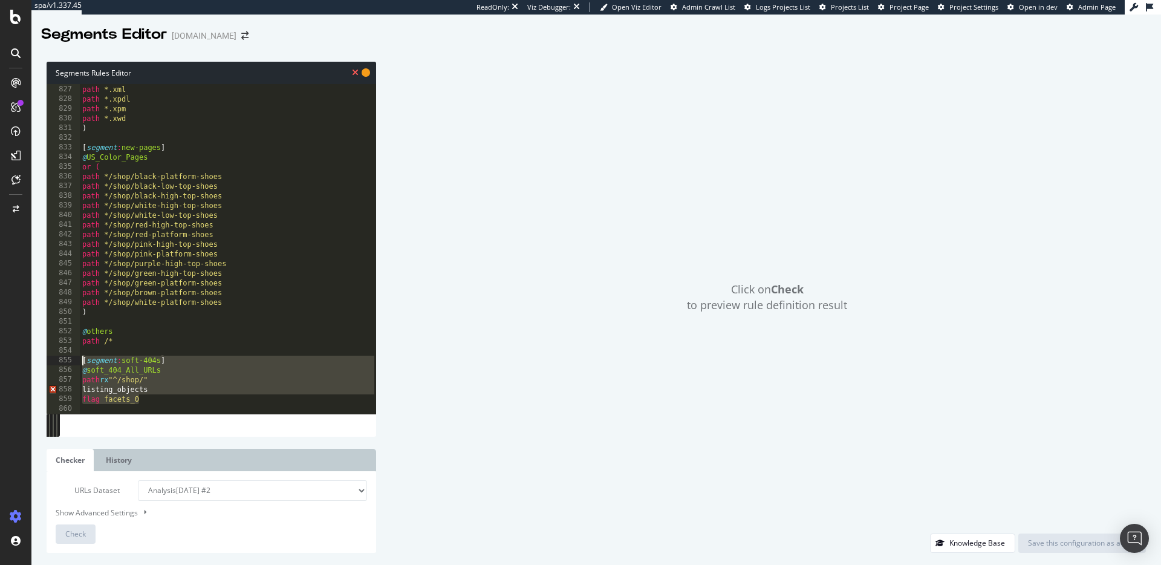
drag, startPoint x: 98, startPoint y: 377, endPoint x: 75, endPoint y: 363, distance: 27.2
click at [75, 363] on div "listing_objects 826 827 828 829 830 831 832 833 834 835 836 837 838 839 840 841…" at bounding box center [212, 249] width 330 height 330
type textarea "[segment:soft-404s] @soft_404_All_URLs"
paste textarea "Cursor at row 855"
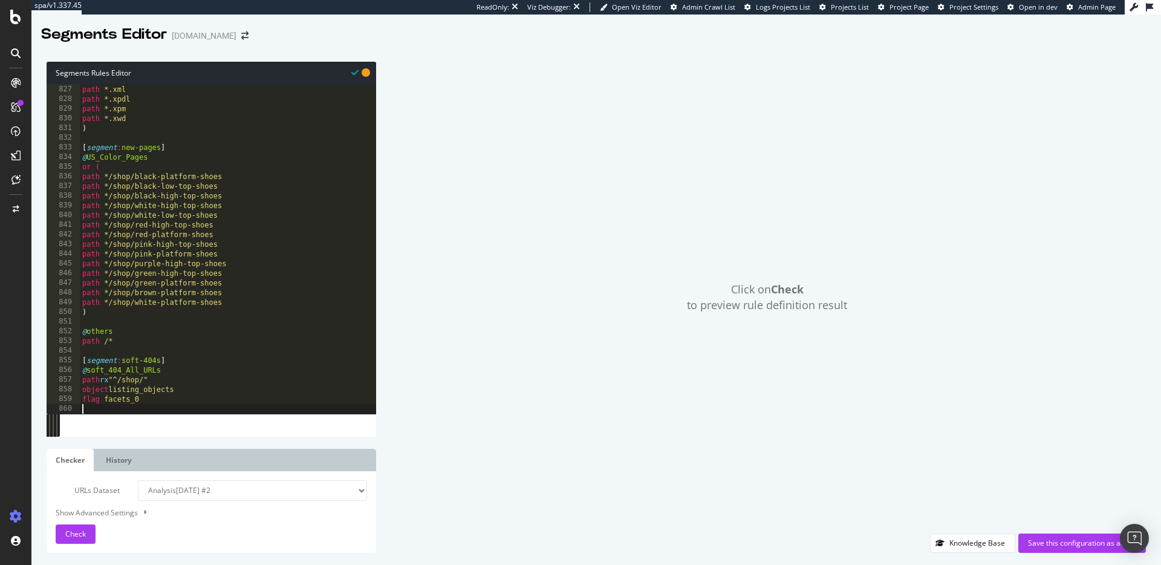
scroll to position [8003, 0]
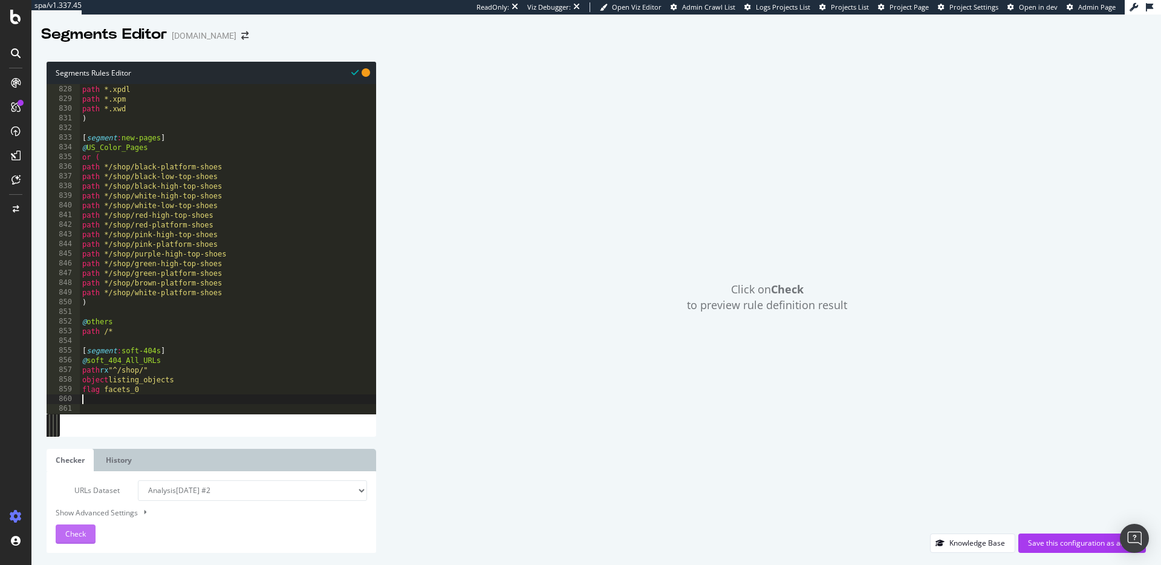
click at [84, 533] on span "Check" at bounding box center [75, 534] width 21 height 10
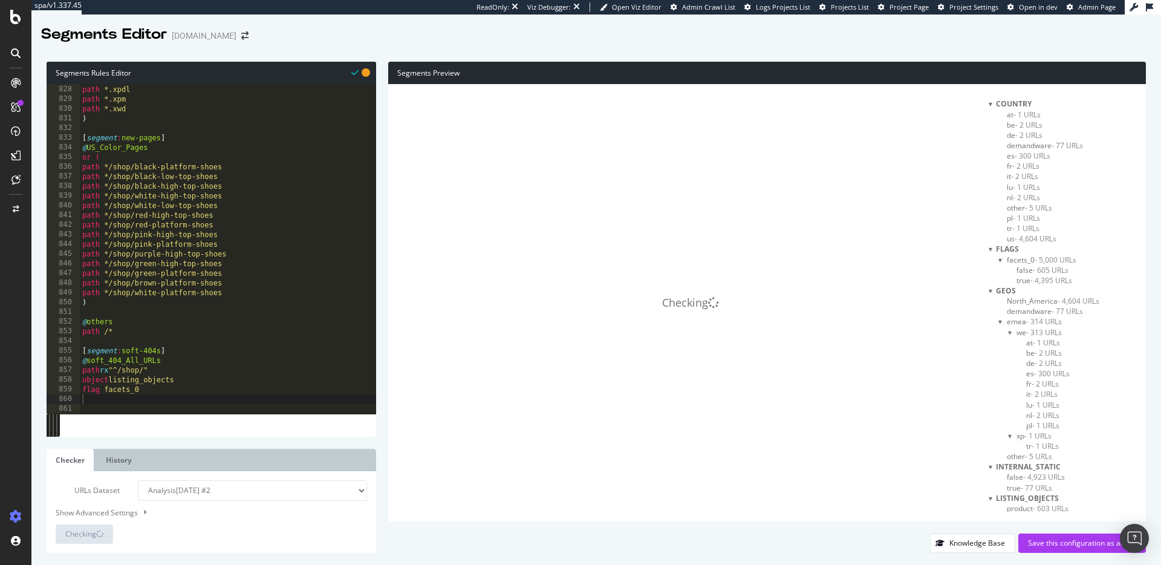
scroll to position [261, 0]
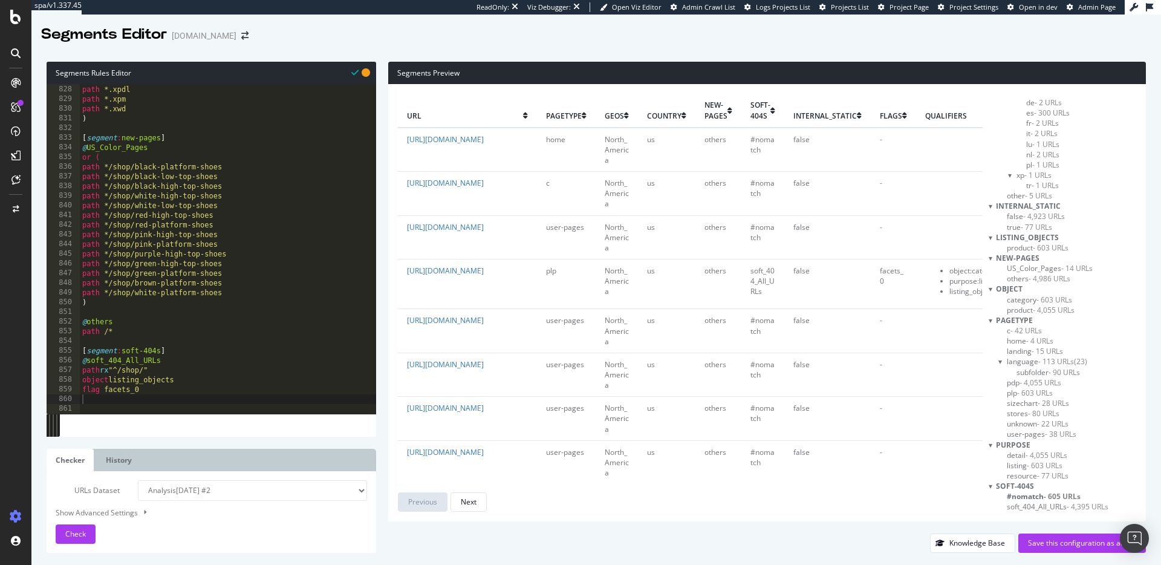
click at [1051, 509] on span "soft_404_All_URLs - 4,395 URLs" at bounding box center [1058, 506] width 102 height 10
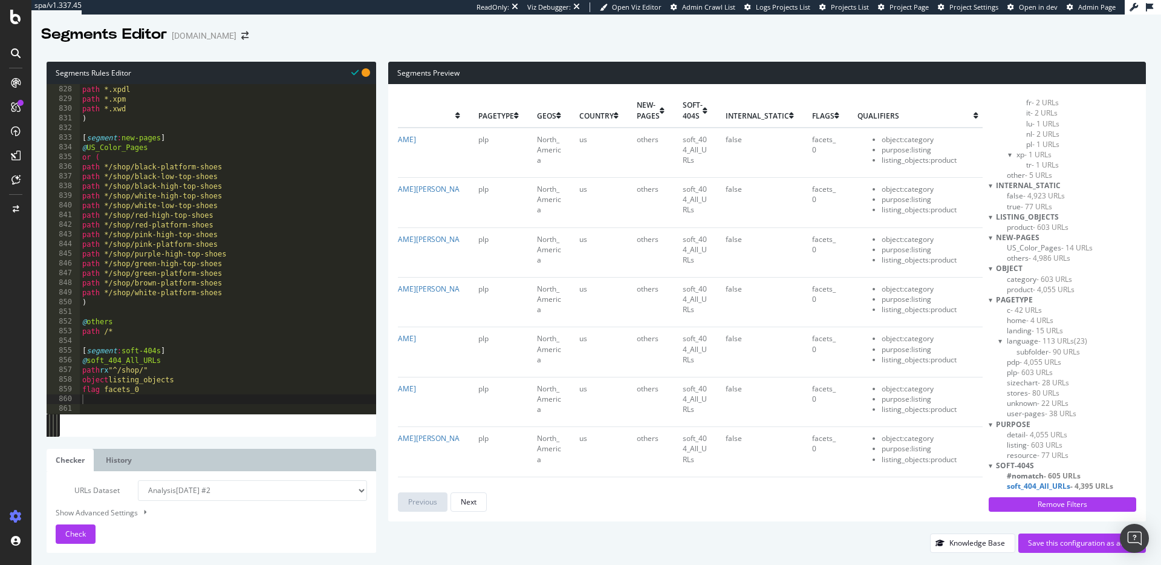
scroll to position [0, 0]
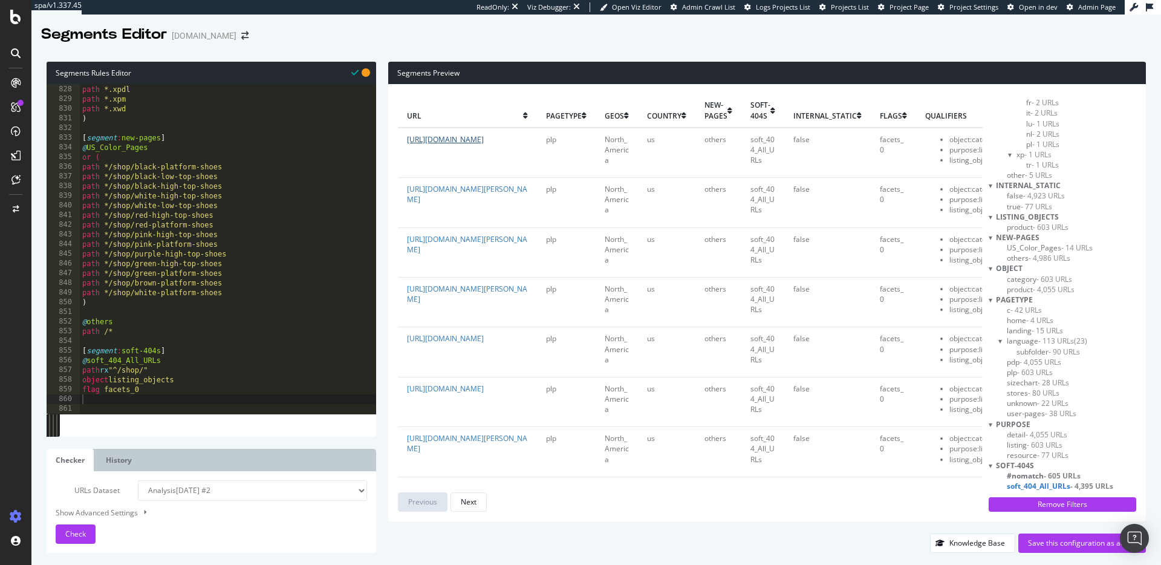
click at [475, 142] on link "[URL][DOMAIN_NAME]" at bounding box center [445, 139] width 77 height 10
click at [1046, 476] on span "- 605 URLs" at bounding box center [1062, 476] width 37 height 10
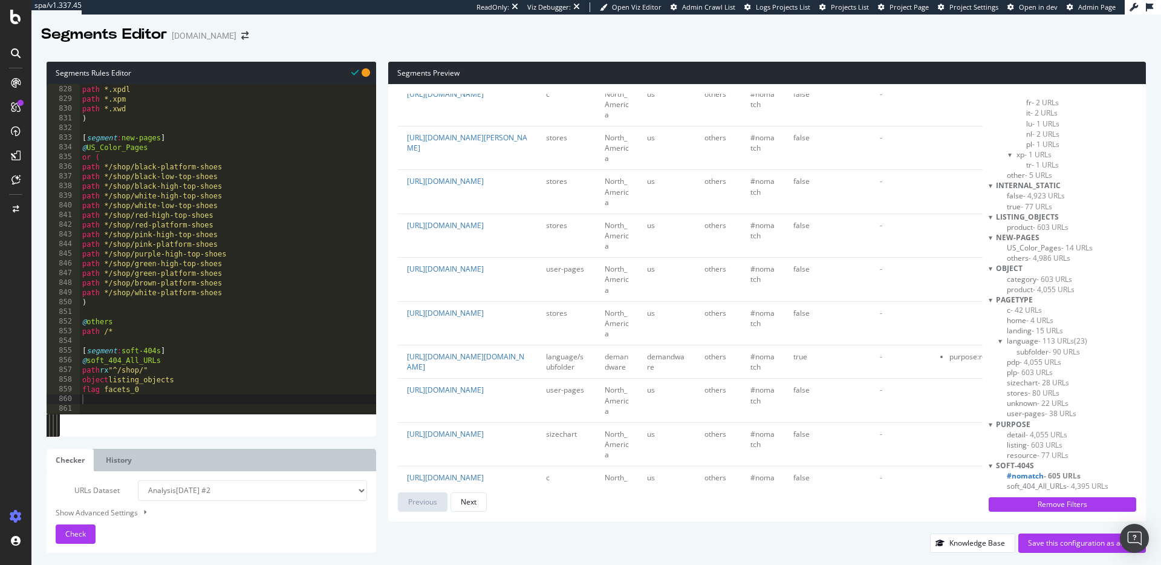
scroll to position [3975, 0]
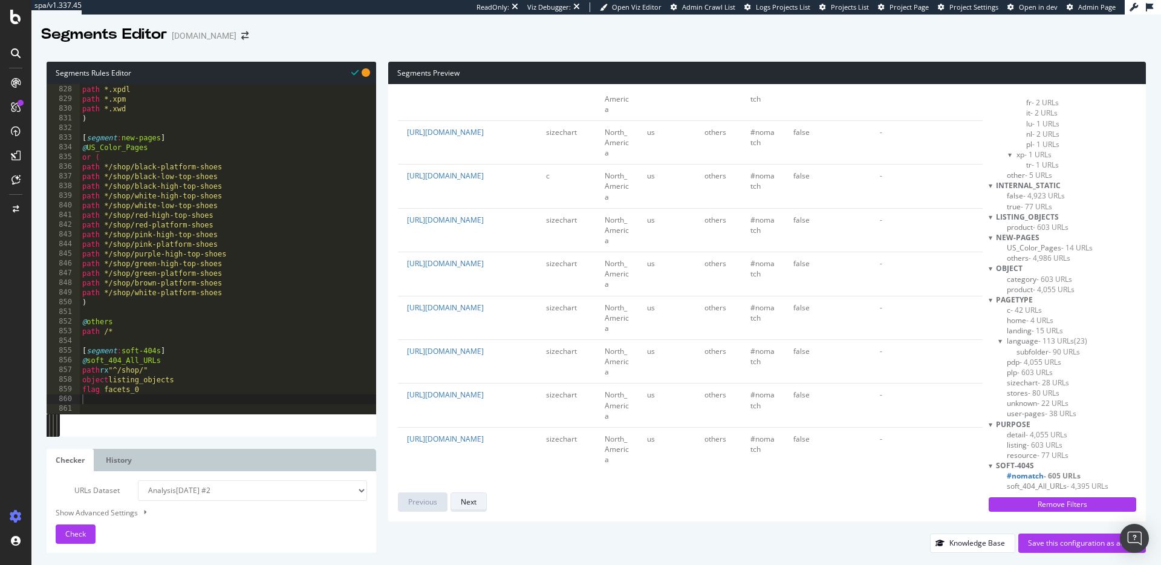
click at [483, 501] on button "Next" at bounding box center [469, 501] width 36 height 19
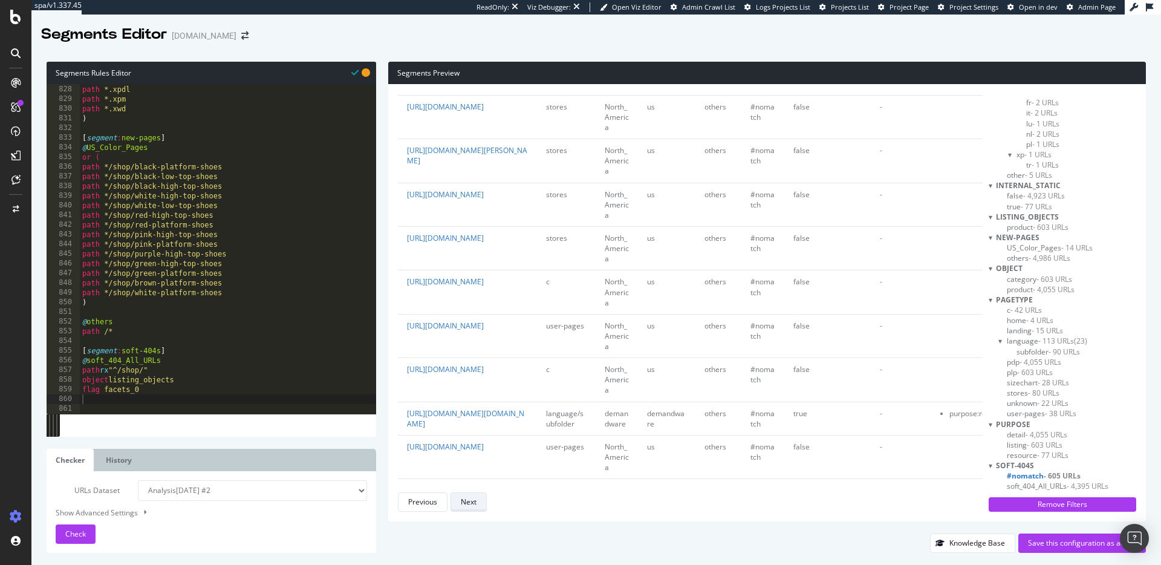
scroll to position [0, 0]
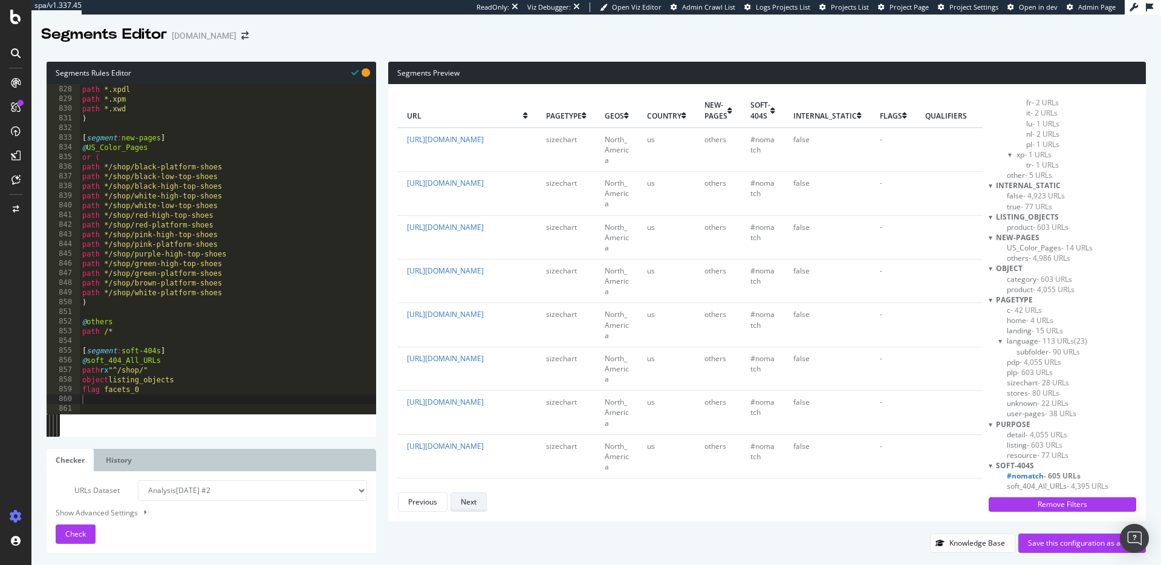
click at [480, 504] on button "Next" at bounding box center [469, 501] width 36 height 19
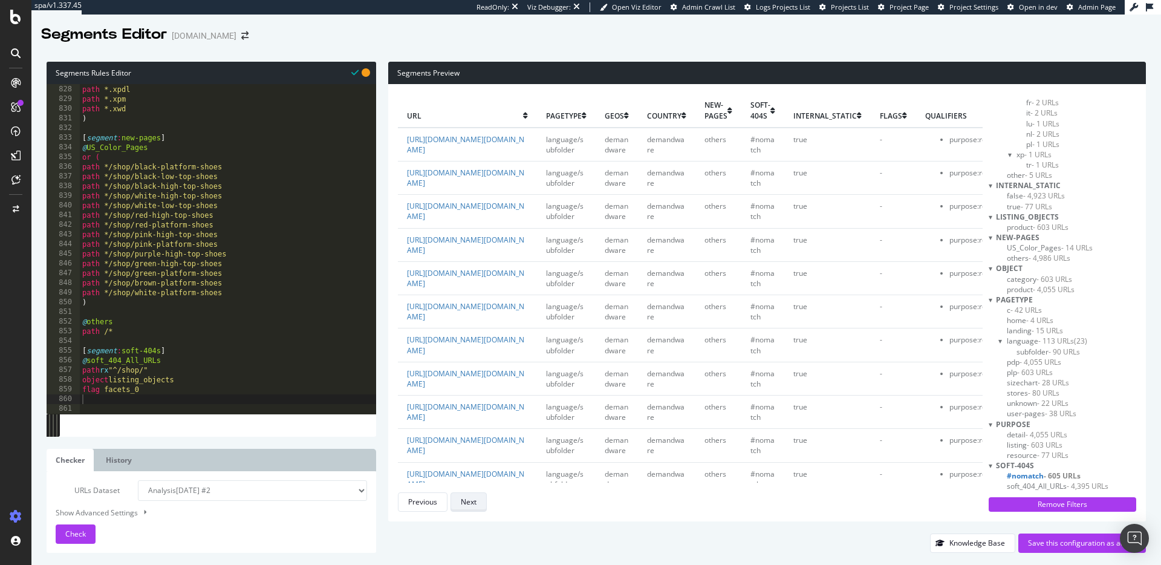
click at [480, 504] on button "Next" at bounding box center [469, 501] width 36 height 19
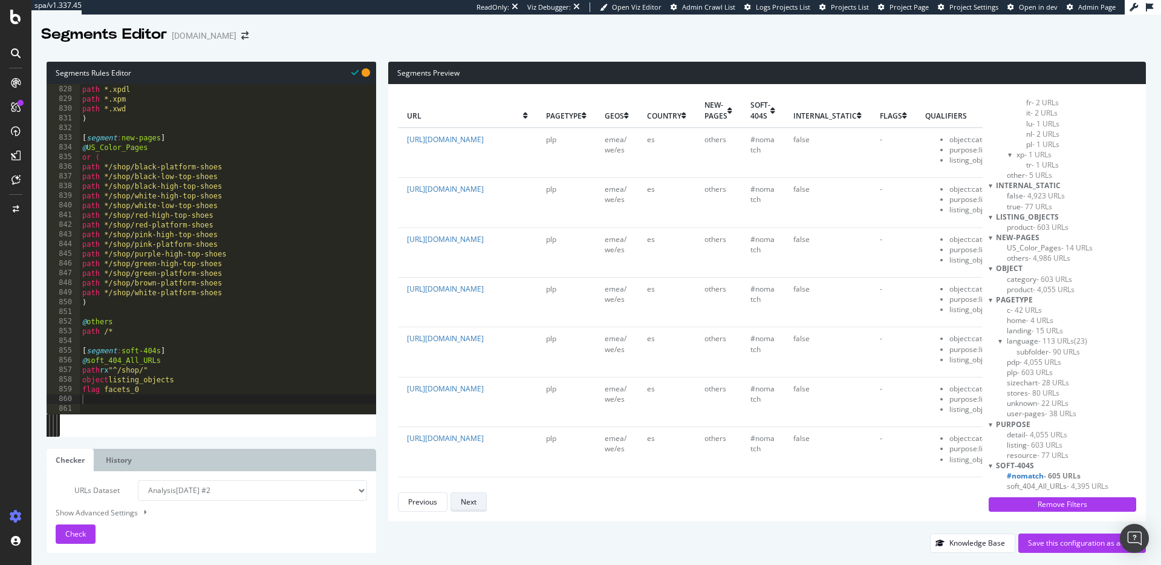
click at [480, 504] on button "Next" at bounding box center [469, 501] width 36 height 19
click at [480, 504] on div "url pagetype geos country new-pages soft-404s internal_static flags qualifiers …" at bounding box center [690, 303] width 584 height 418
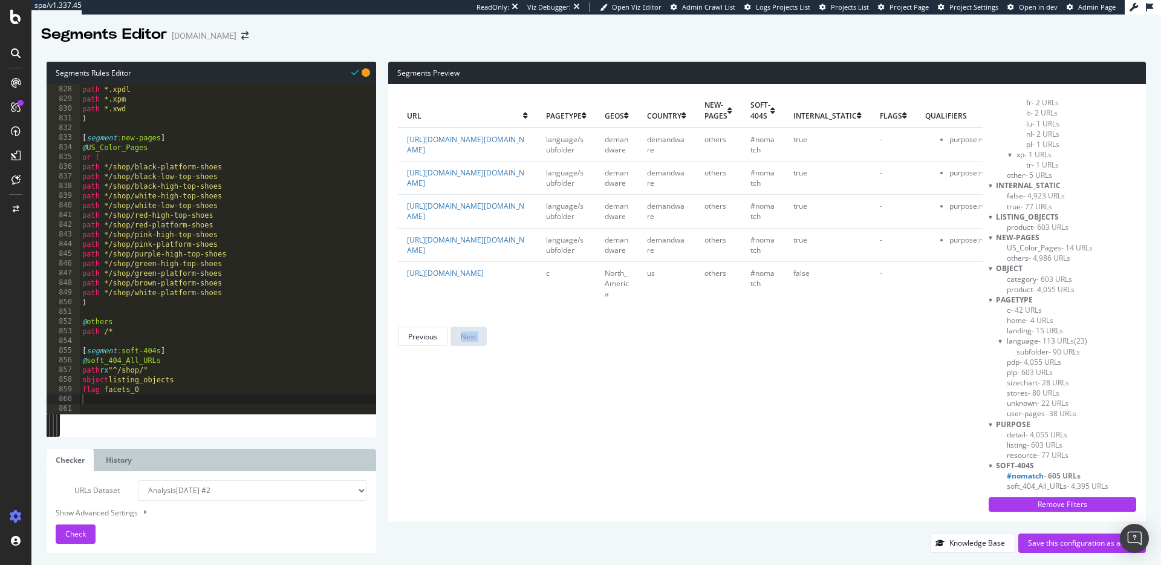
click at [480, 504] on div "url pagetype geos country new-pages soft-404s internal_static flags qualifiers …" at bounding box center [690, 303] width 584 height 418
click at [484, 278] on link "[URL][DOMAIN_NAME]" at bounding box center [445, 273] width 77 height 10
click at [422, 342] on div "Previous" at bounding box center [422, 336] width 29 height 10
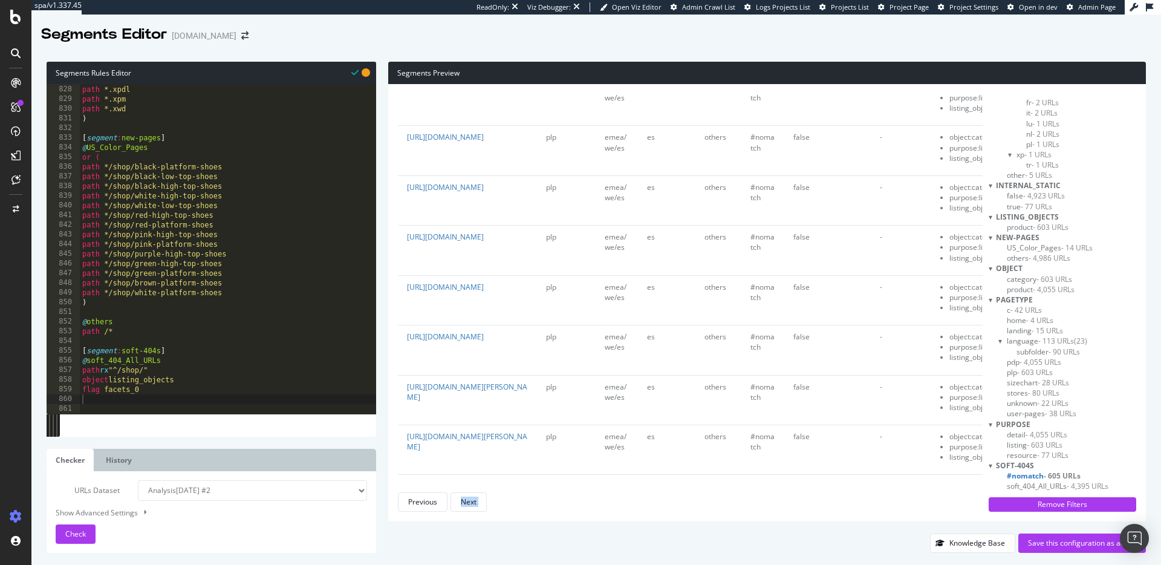
scroll to position [384, 0]
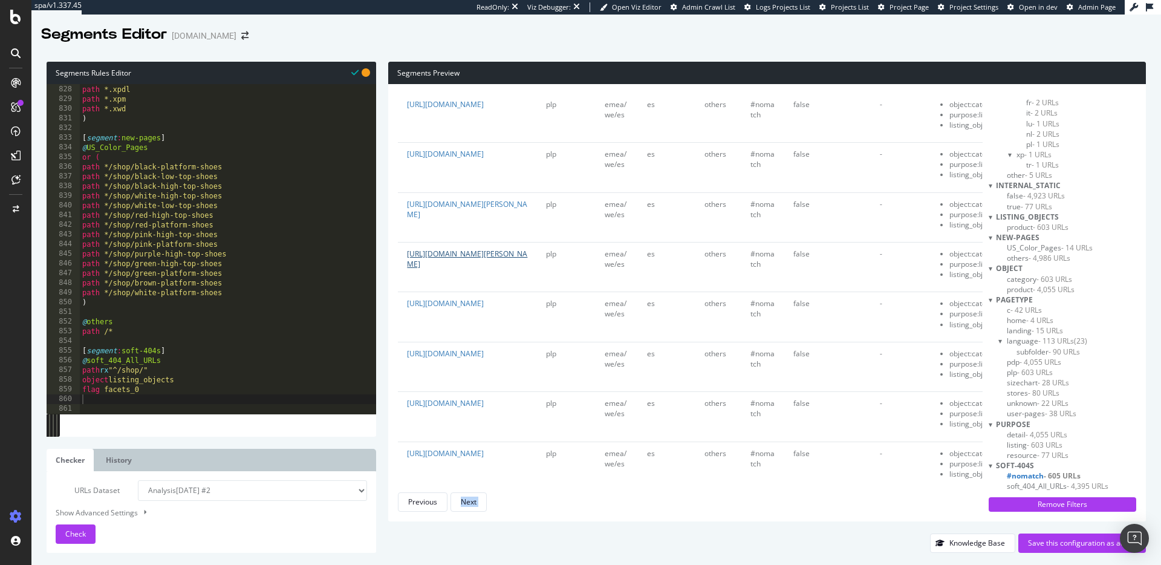
click at [486, 269] on link "[URL][DOMAIN_NAME][PERSON_NAME]" at bounding box center [467, 259] width 120 height 21
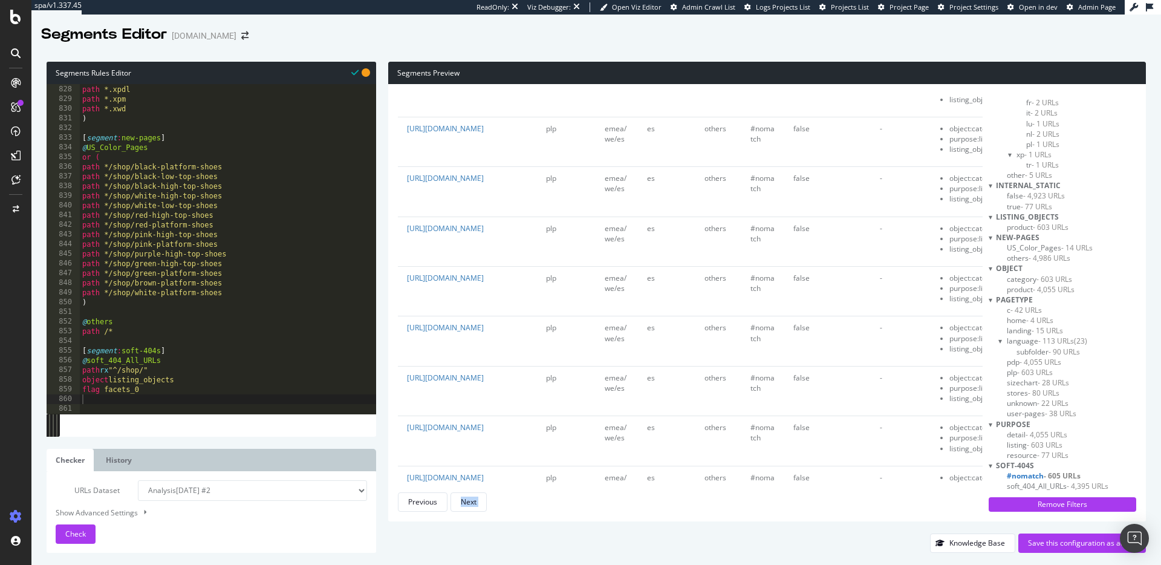
scroll to position [1177, 0]
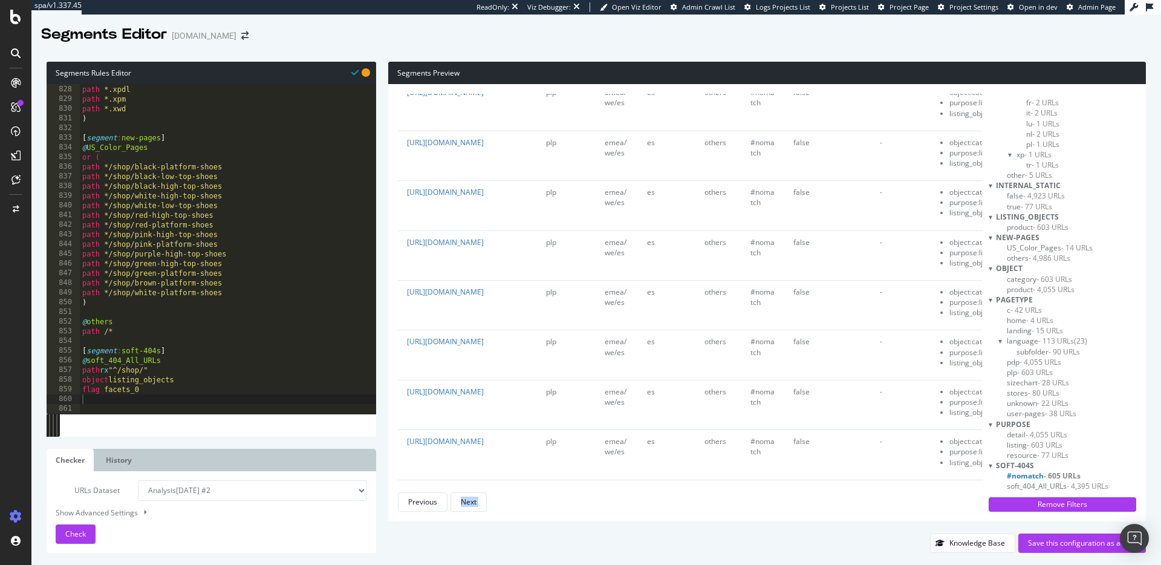
click at [475, 48] on link "[URL][DOMAIN_NAME]" at bounding box center [445, 43] width 77 height 10
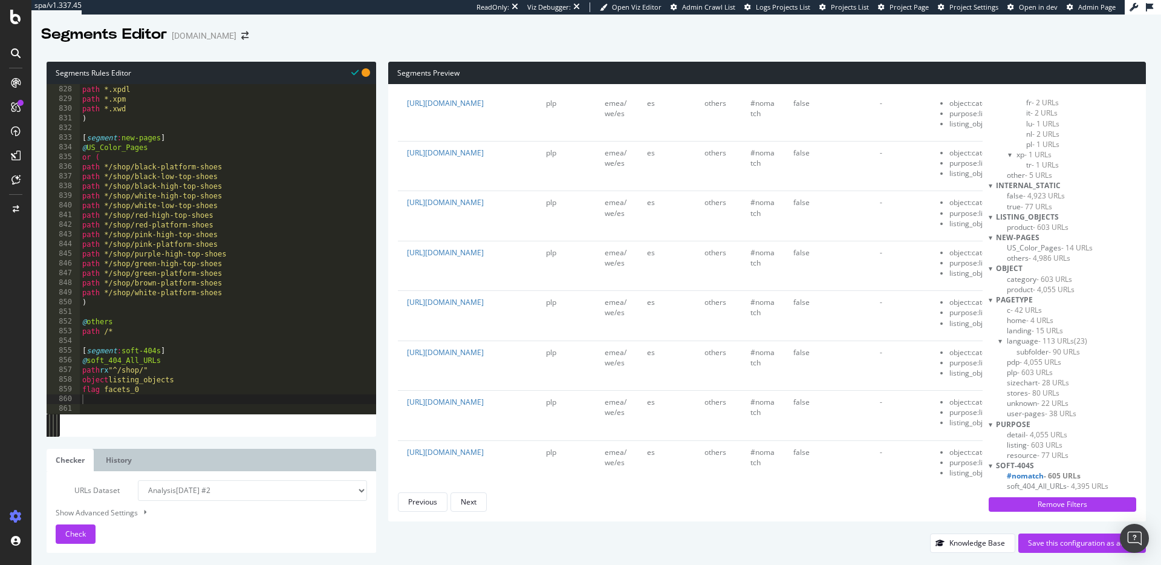
click at [1080, 486] on span "- 4,395 URLs" at bounding box center [1088, 486] width 42 height 10
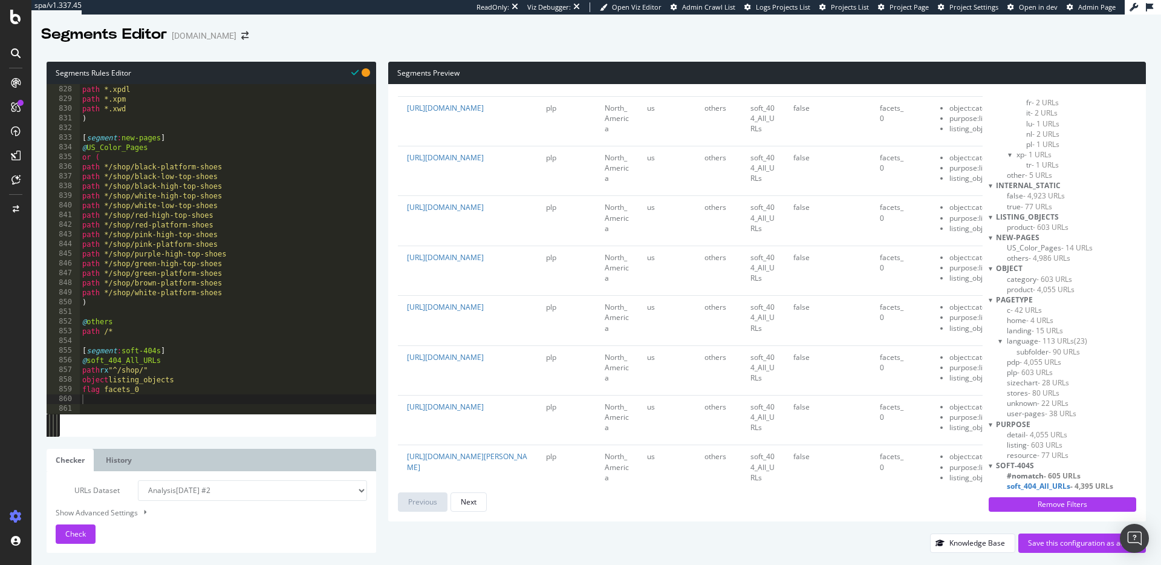
scroll to position [2975, 0]
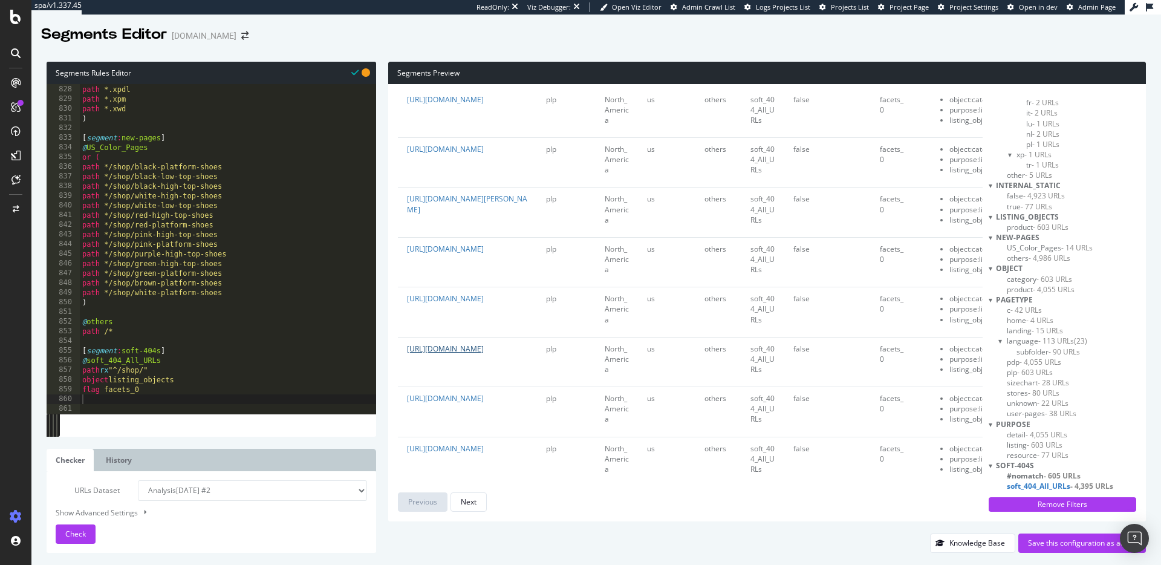
click at [480, 346] on link "[URL][DOMAIN_NAME]" at bounding box center [445, 349] width 77 height 10
click at [148, 391] on div "path *.xml path *.xpdl path *.xpm path *.xwd ) [ segment : new-pages ] @ US_Col…" at bounding box center [228, 249] width 297 height 349
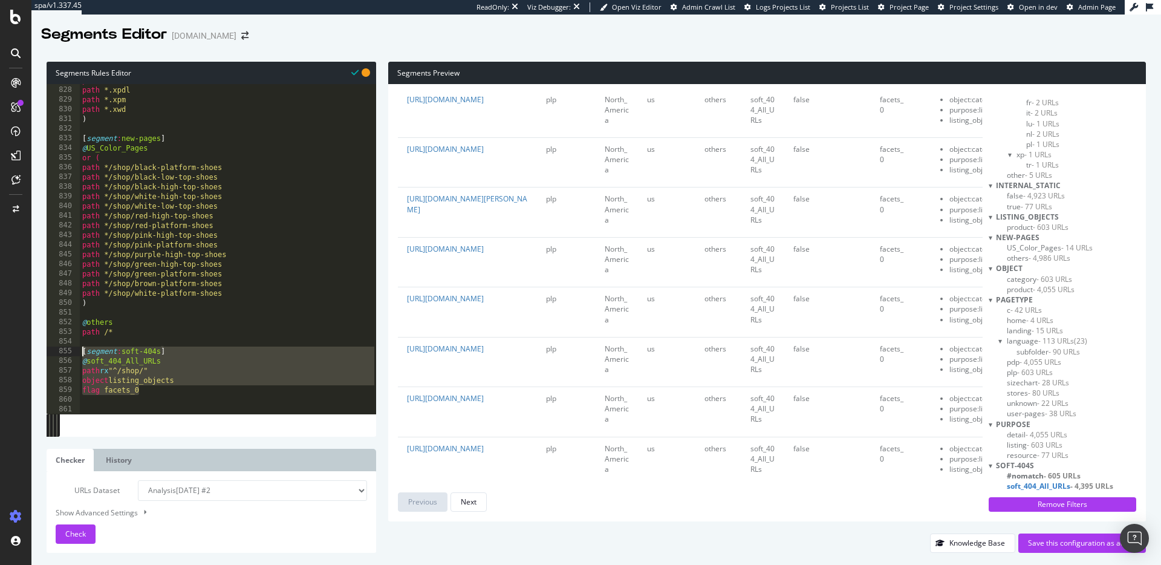
drag, startPoint x: 122, startPoint y: 382, endPoint x: 78, endPoint y: 354, distance: 52.2
click at [78, 354] on div "flag facets_0 827 828 829 830 831 832 833 834 835 836 837 838 839 840 841 842 8…" at bounding box center [212, 249] width 330 height 330
type textarea "[segment:soft-404s] @soft_404_All_URLs"
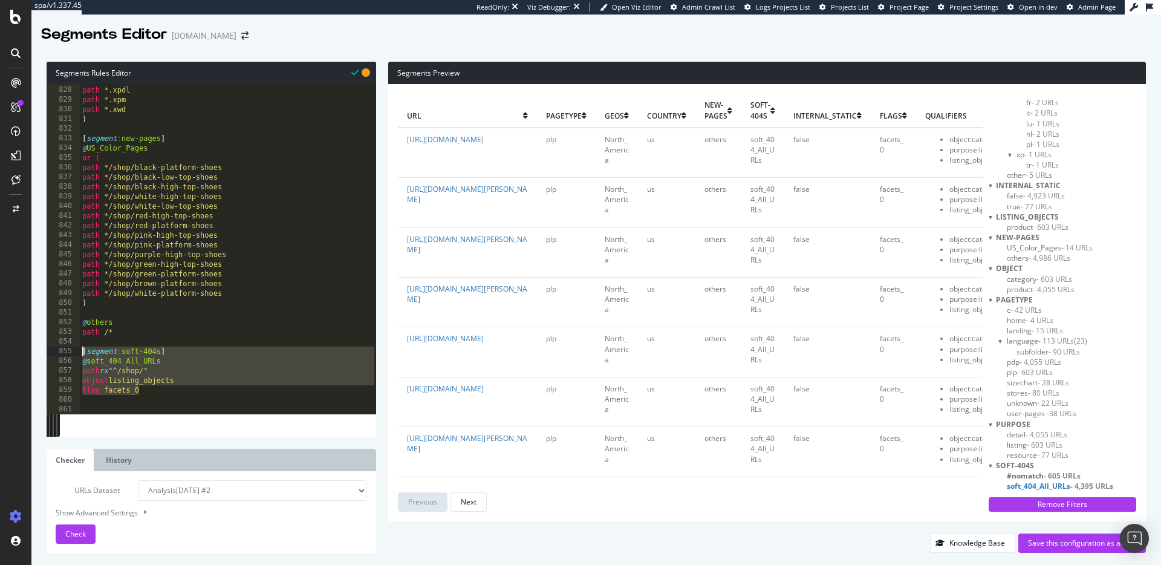
type textarea "path /*"
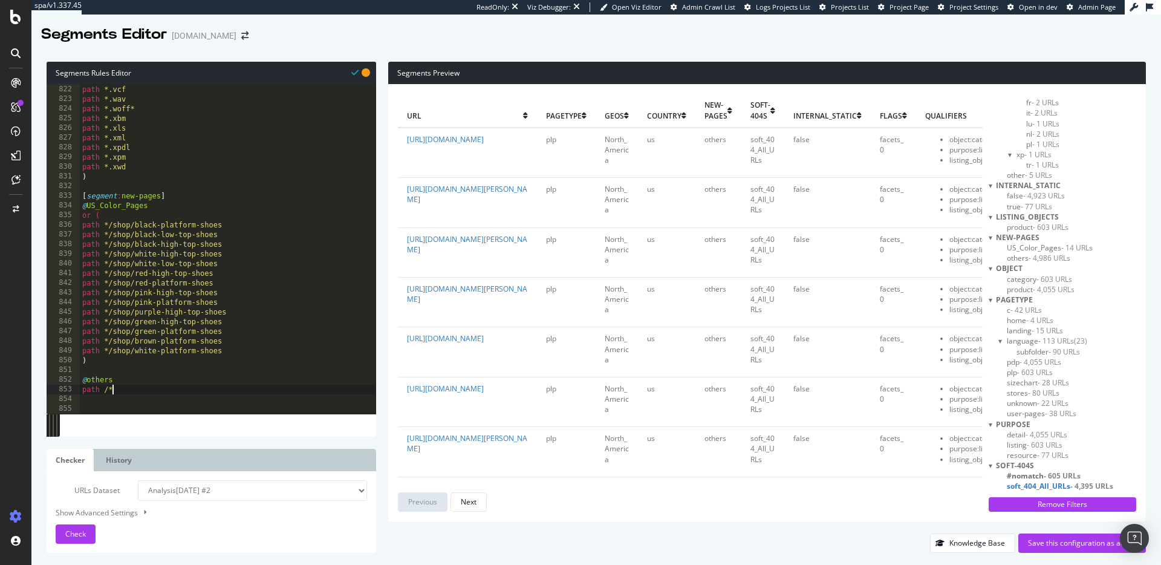
scroll to position [7945, 0]
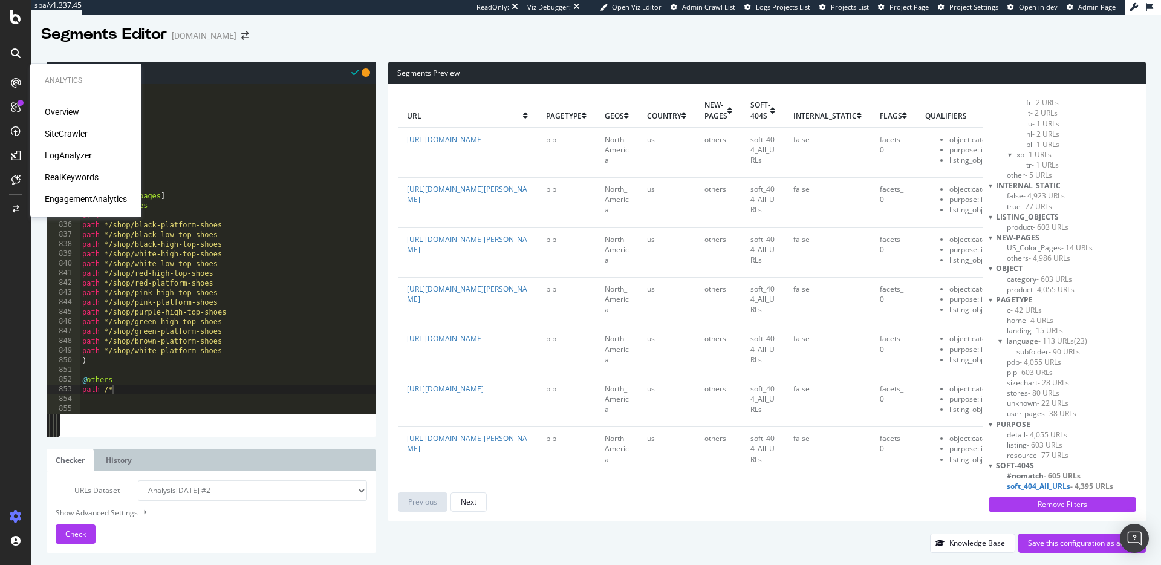
click at [69, 133] on div "SiteCrawler" at bounding box center [66, 134] width 43 height 12
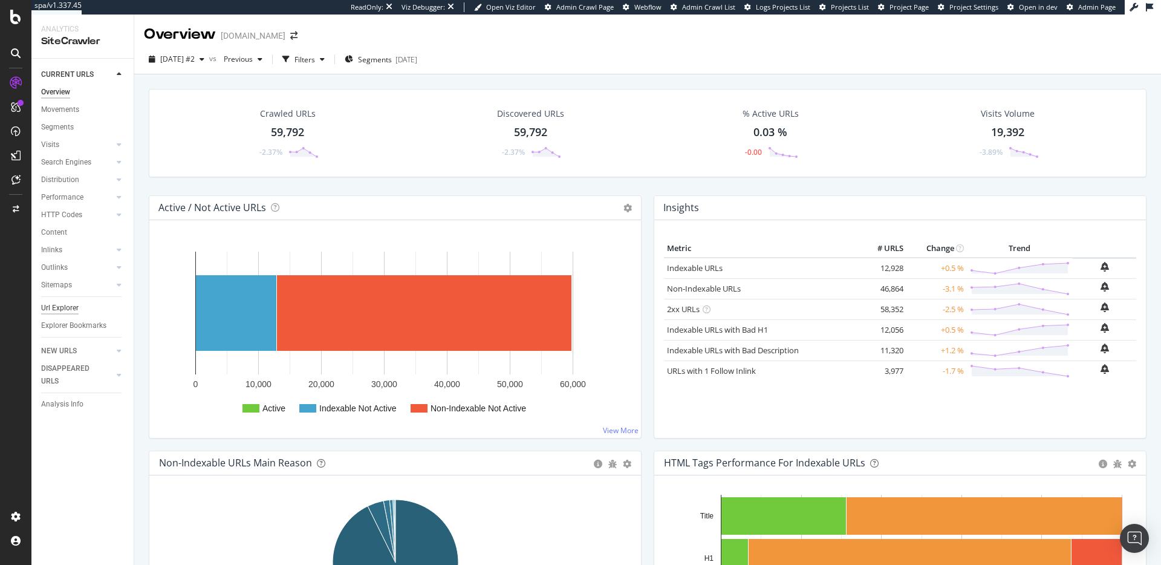
drag, startPoint x: 62, startPoint y: 310, endPoint x: 70, endPoint y: 306, distance: 8.1
click at [62, 310] on div "Url Explorer" at bounding box center [60, 308] width 38 height 13
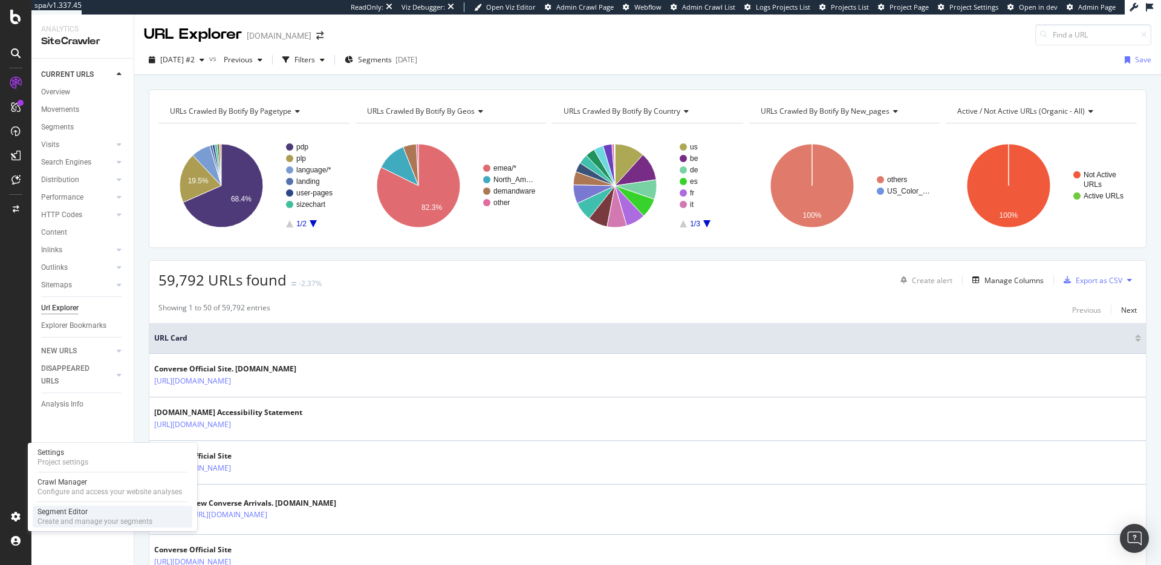
click at [56, 512] on div "Segment Editor" at bounding box center [95, 512] width 115 height 10
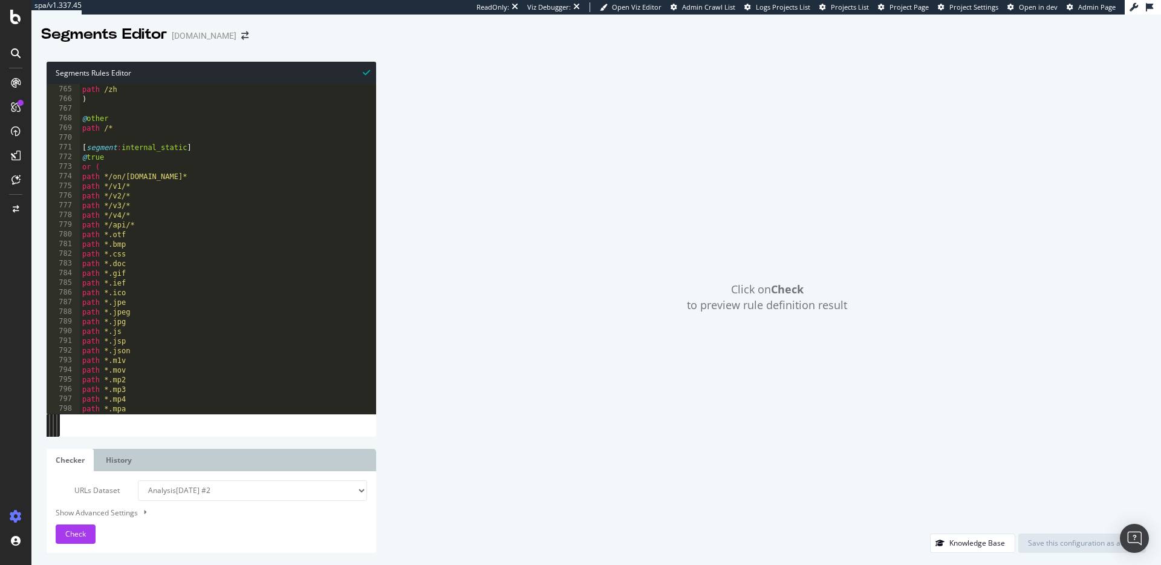
scroll to position [7926, 0]
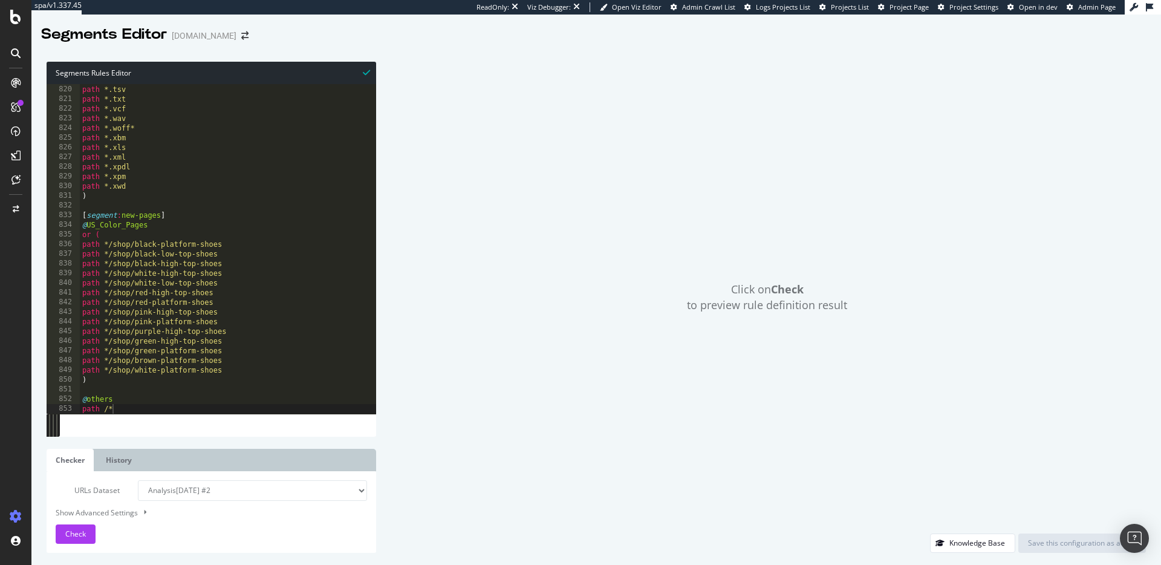
type textarea "path /*"
click at [152, 409] on div "path *.ttf path *.tsv path *.txt path *.vcf path *.wav path *.woff* path *.xbm …" at bounding box center [228, 249] width 297 height 349
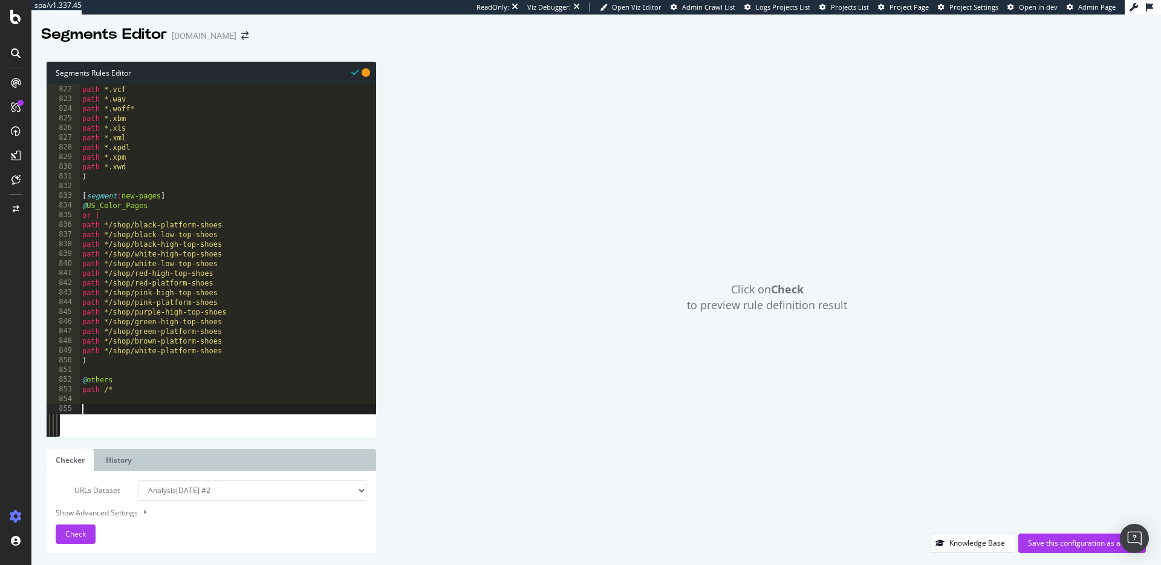
paste textarea "flag facets_0"
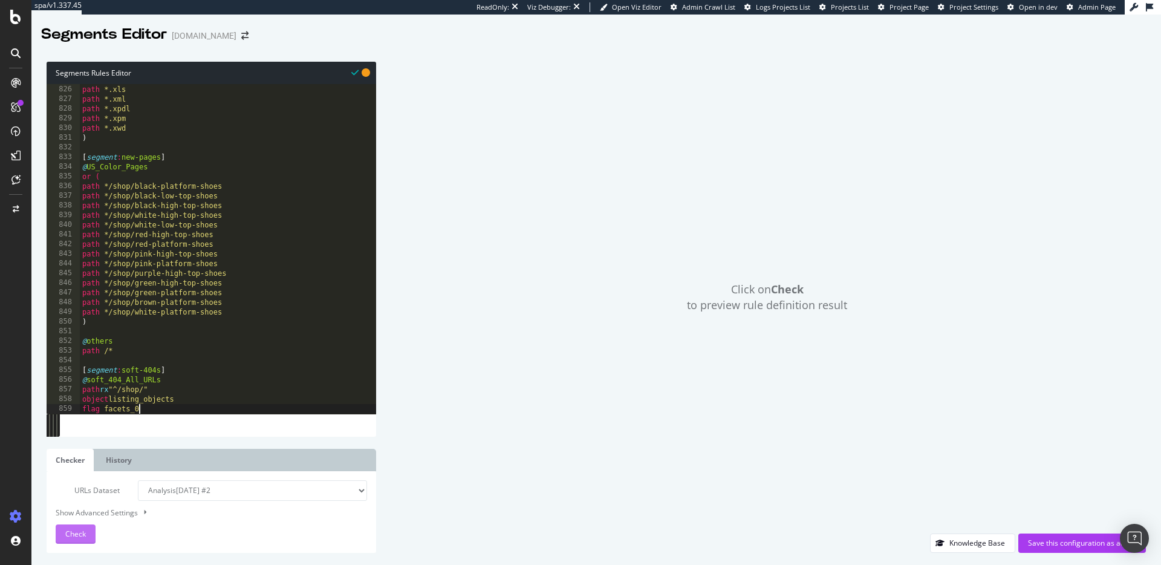
click at [82, 529] on span "Check" at bounding box center [75, 534] width 21 height 10
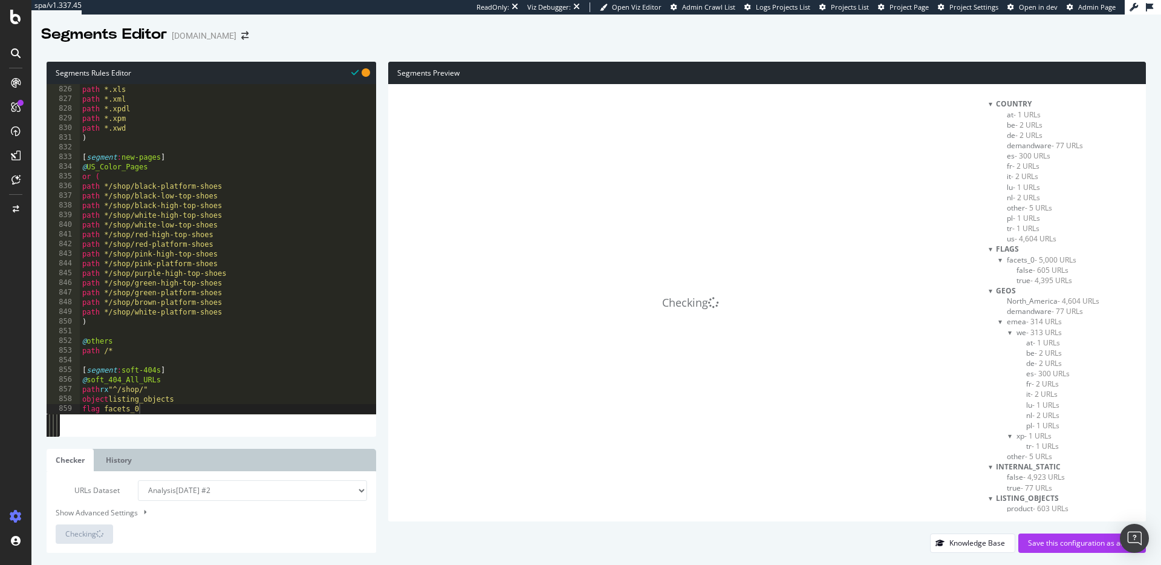
scroll to position [261, 0]
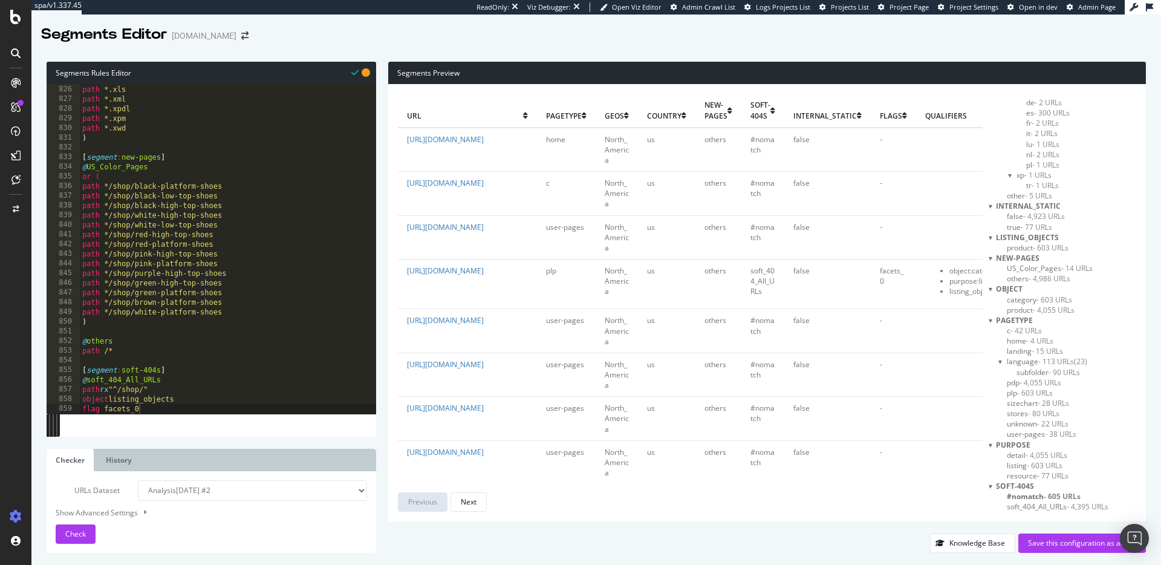
click at [1079, 506] on span "- 4,395 URLs" at bounding box center [1088, 506] width 42 height 10
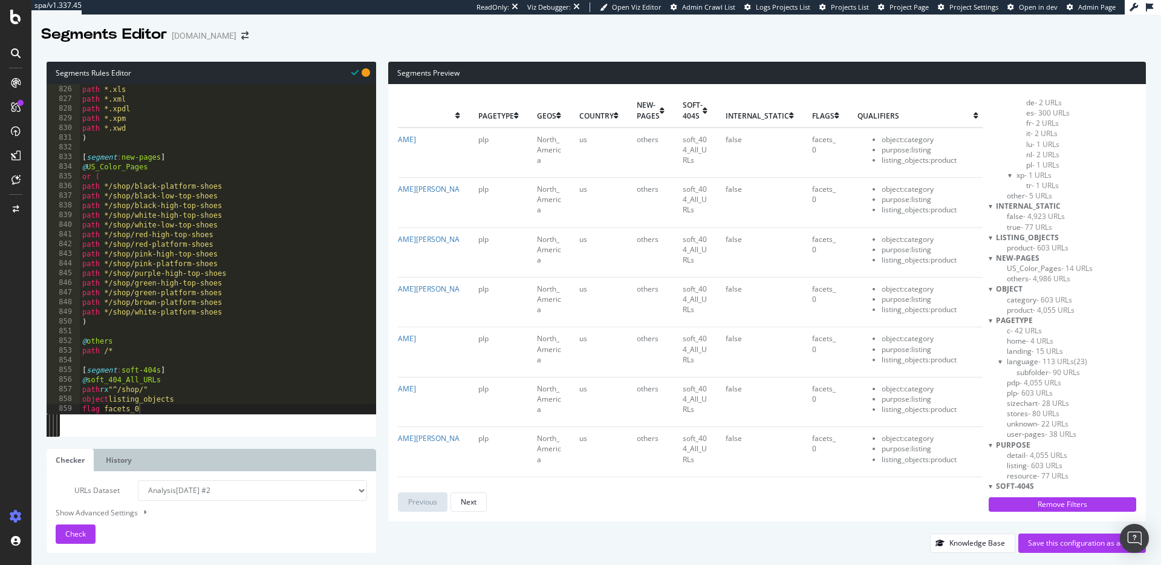
scroll to position [0, 0]
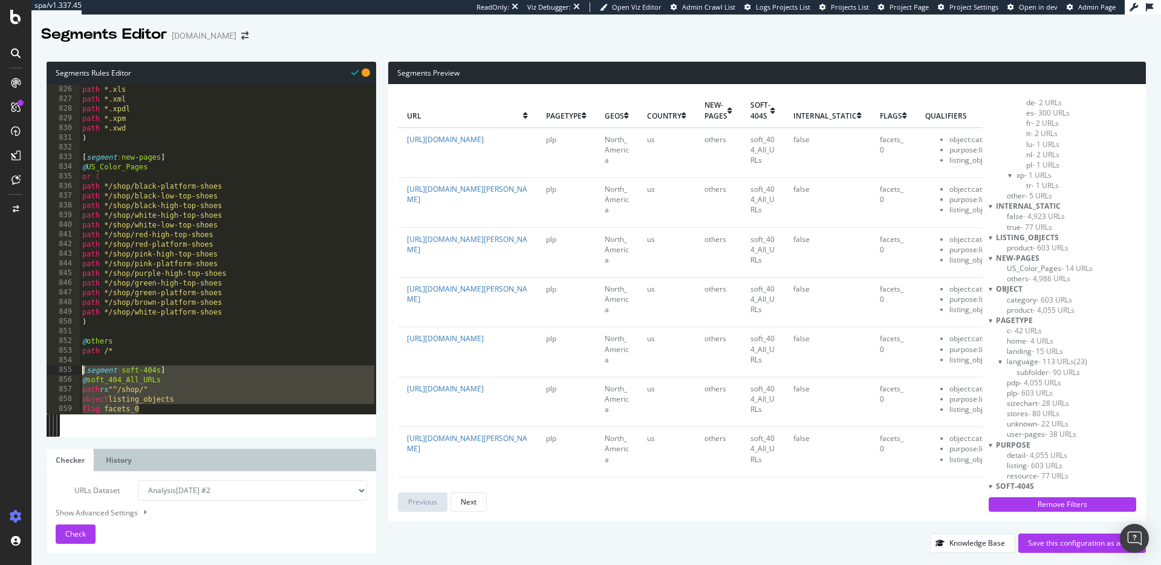
drag, startPoint x: 152, startPoint y: 406, endPoint x: 77, endPoint y: 373, distance: 82.3
click at [77, 373] on div "flag facets_0 825 826 827 828 829 830 831 832 833 834 835 836 837 838 839 840 8…" at bounding box center [212, 249] width 330 height 330
type textarea "[segment:soft-404s] @soft_404_All_URLs"
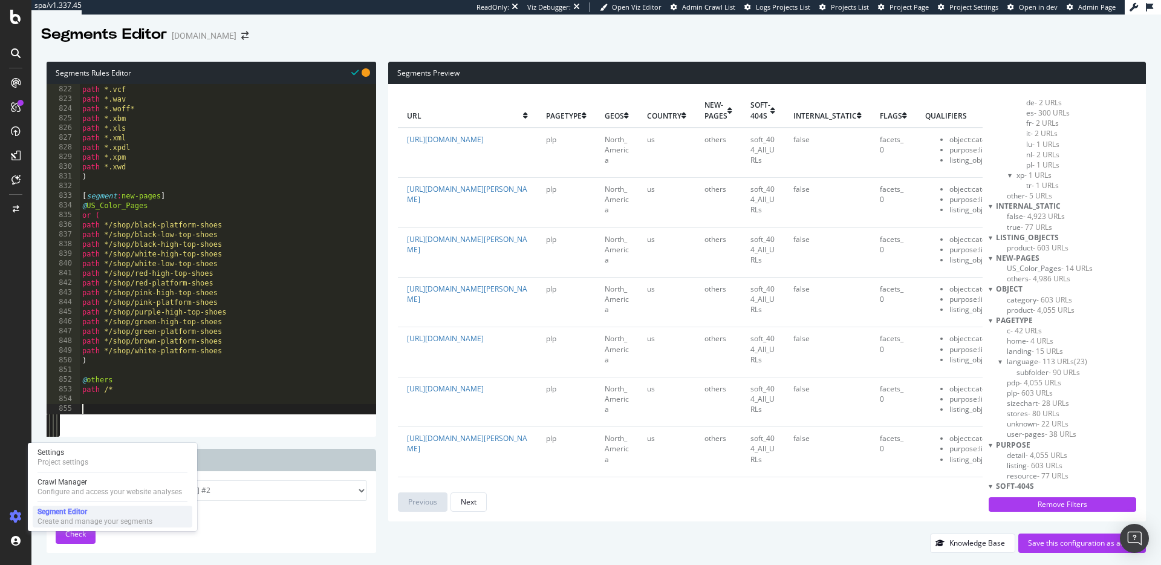
click at [56, 506] on div "Segment Editor Create and manage your segments" at bounding box center [113, 517] width 160 height 22
click at [54, 460] on div "Project settings" at bounding box center [63, 462] width 51 height 10
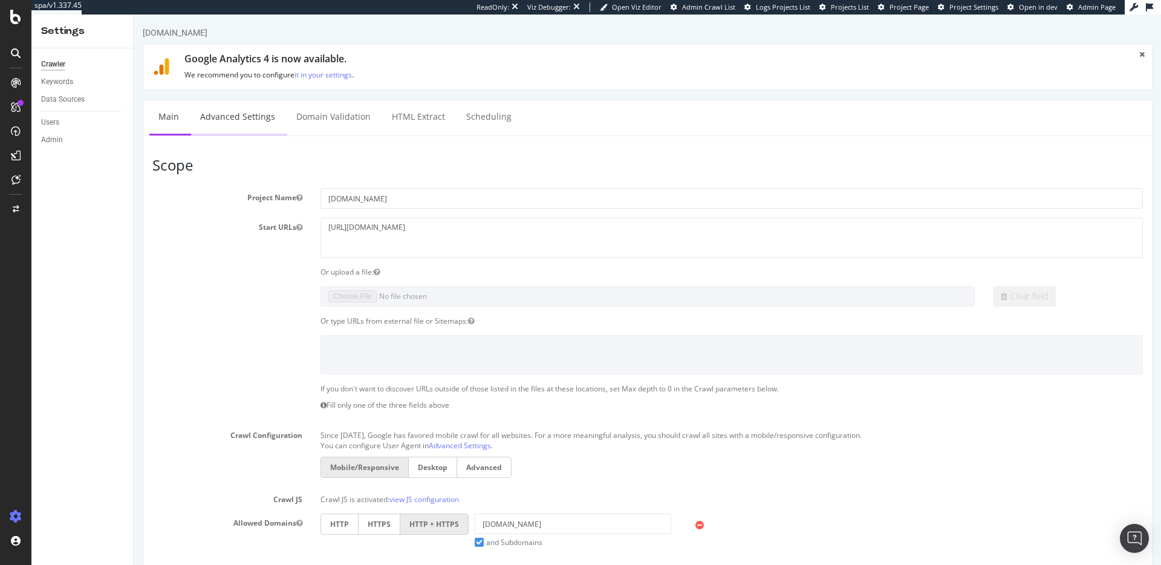
click at [259, 114] on link "Advanced Settings" at bounding box center [237, 116] width 93 height 33
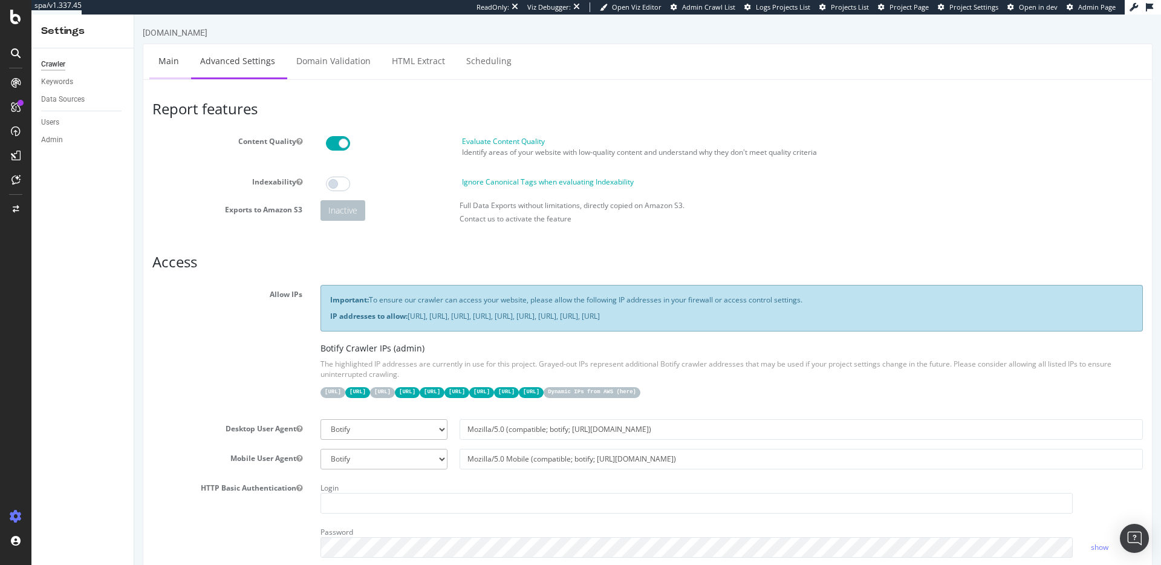
click at [171, 61] on link "Main" at bounding box center [168, 60] width 39 height 33
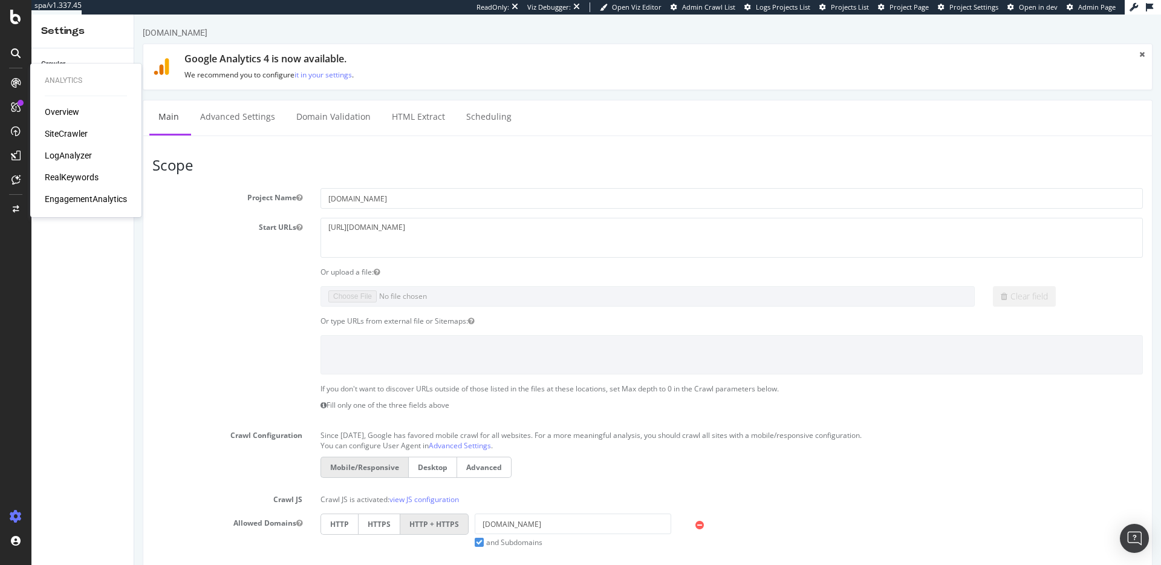
click at [61, 131] on div "SiteCrawler" at bounding box center [66, 134] width 43 height 12
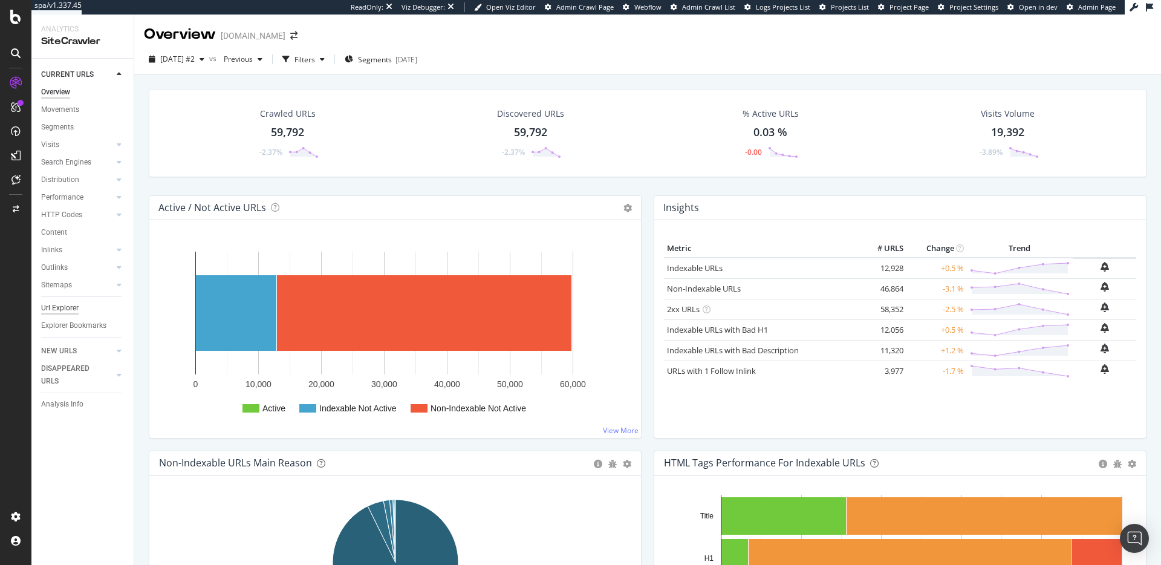
click at [59, 302] on div "Url Explorer" at bounding box center [60, 308] width 38 height 13
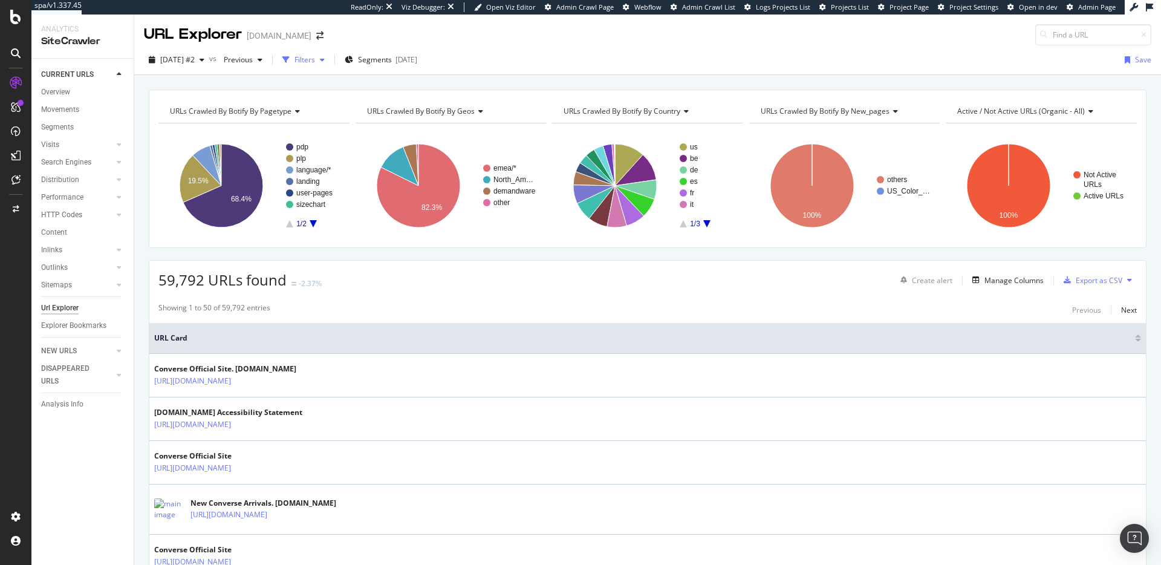
click at [315, 55] on div "Filters" at bounding box center [305, 59] width 21 height 10
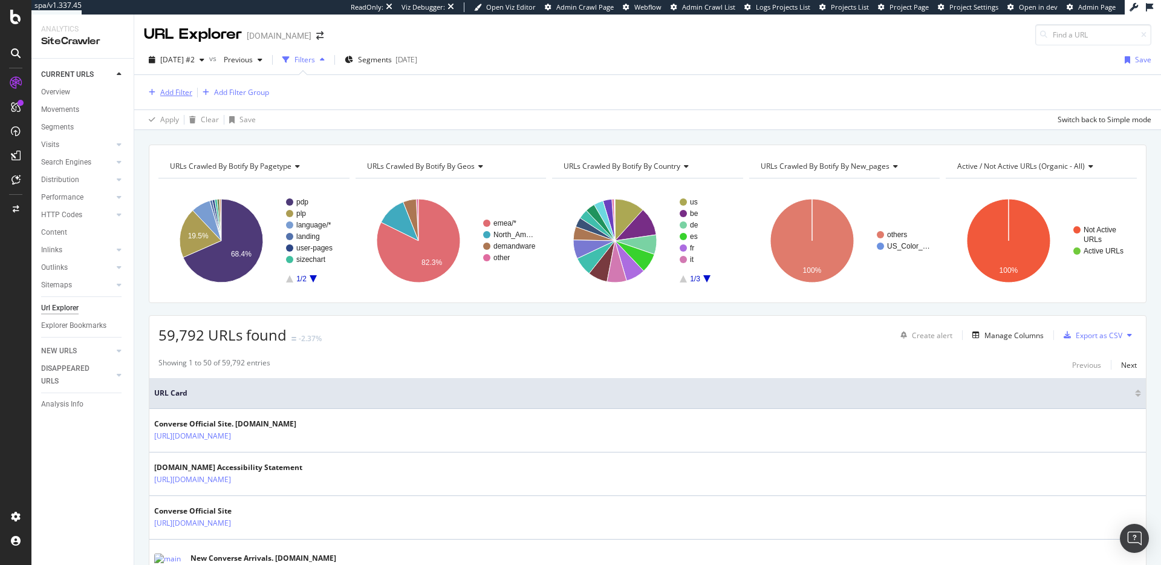
click at [177, 89] on div "Add Filter" at bounding box center [176, 92] width 32 height 10
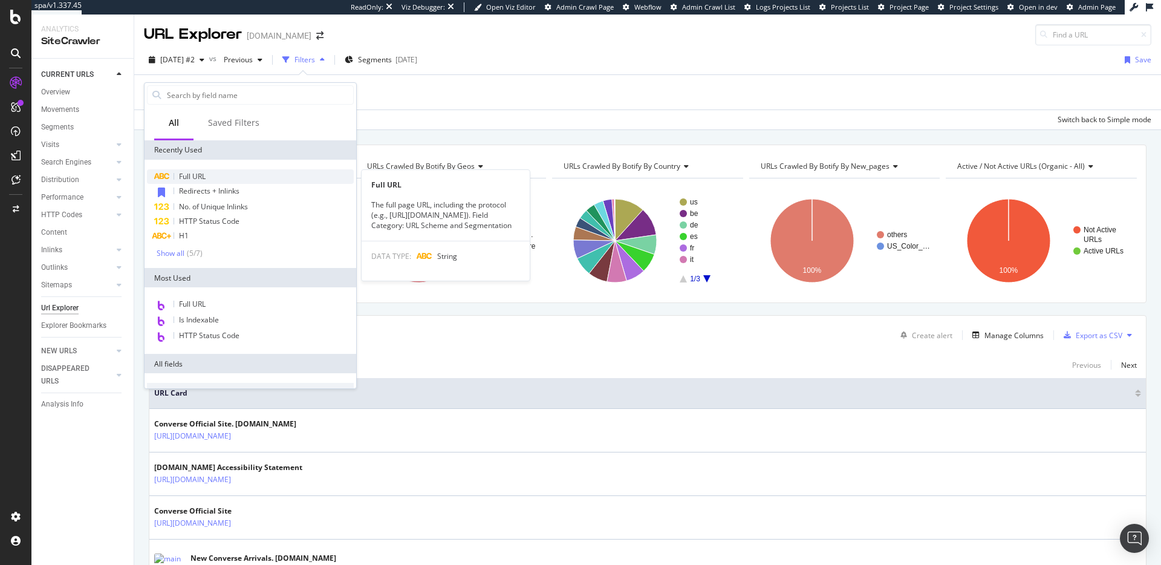
click at [219, 183] on div "Full URL" at bounding box center [250, 176] width 207 height 15
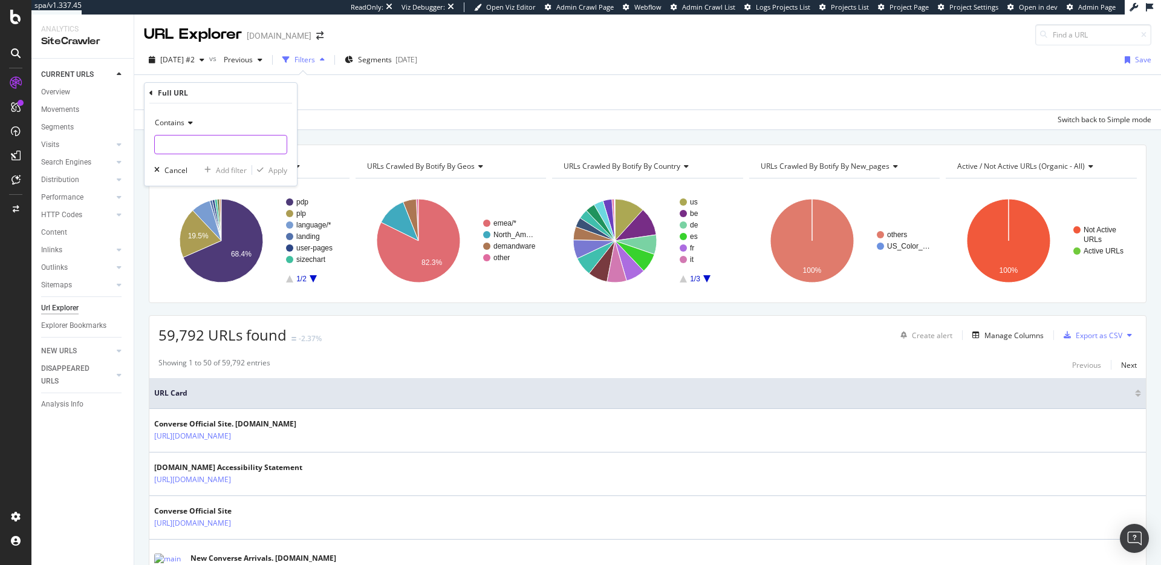
click at [232, 135] on input "text" at bounding box center [221, 144] width 132 height 19
paste input "[URL][DOMAIN_NAME]"
type input "[URL][DOMAIN_NAME]"
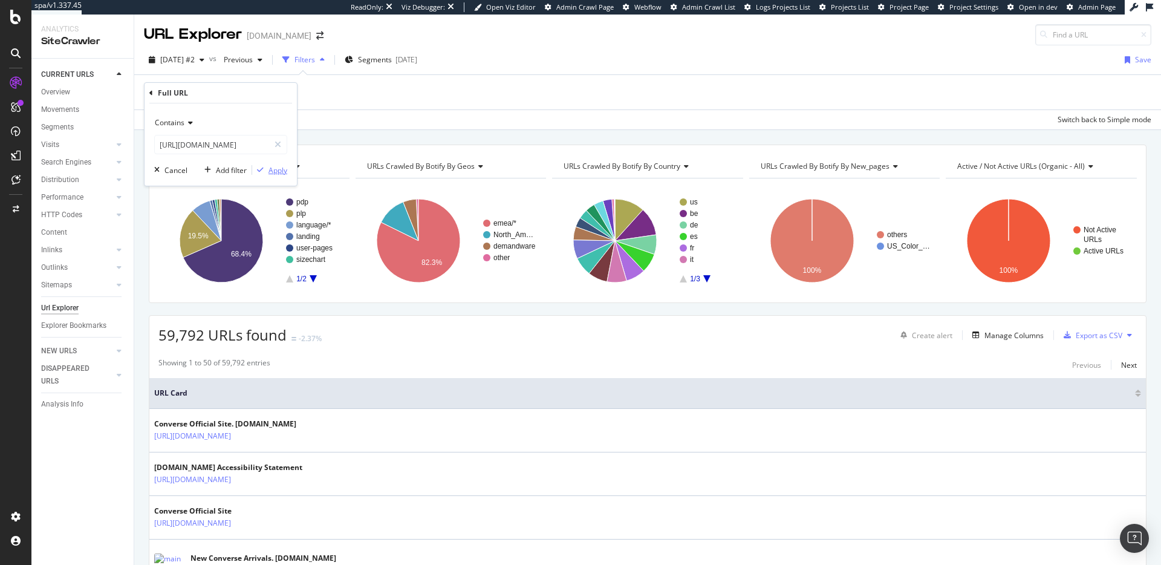
click at [275, 169] on div "Apply" at bounding box center [278, 170] width 19 height 10
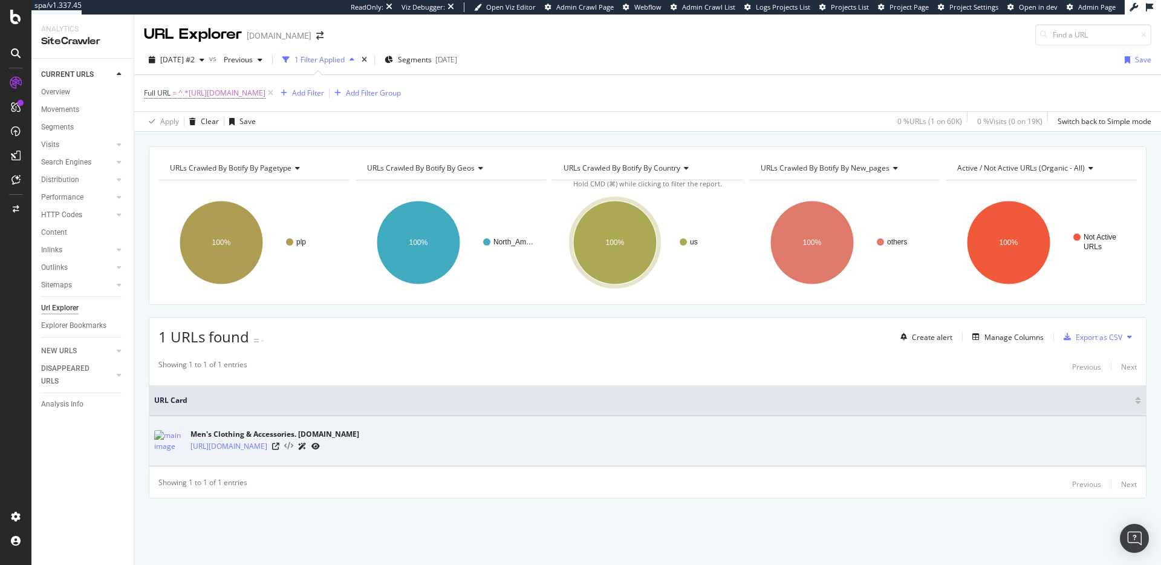
click at [293, 446] on icon at bounding box center [288, 446] width 9 height 8
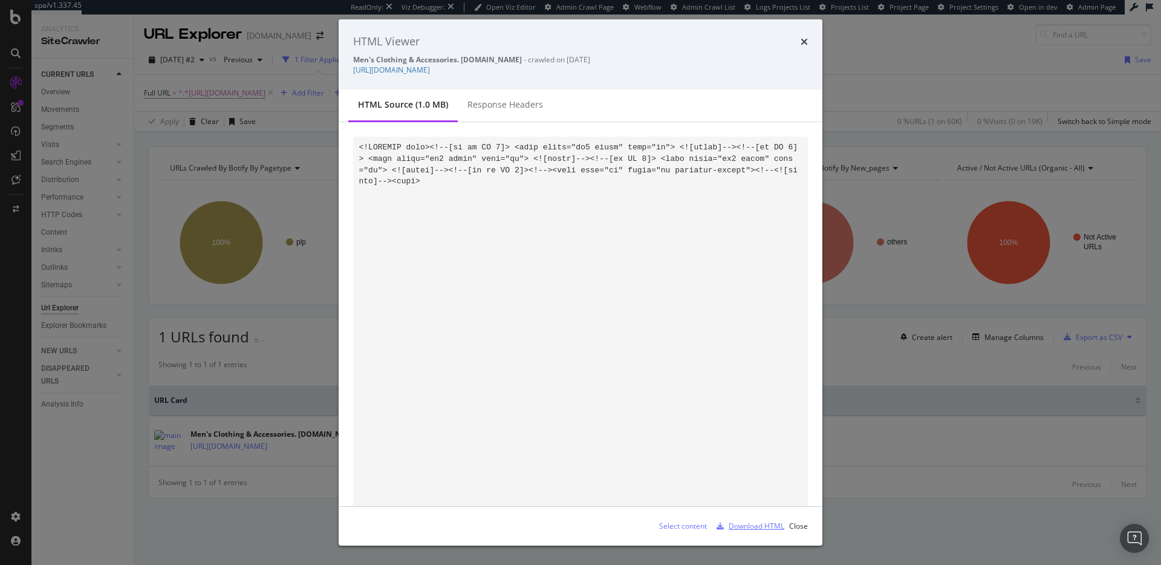
click at [774, 521] on div "Download HTML" at bounding box center [757, 526] width 56 height 10
click at [801, 44] on icon "times" at bounding box center [804, 42] width 7 height 10
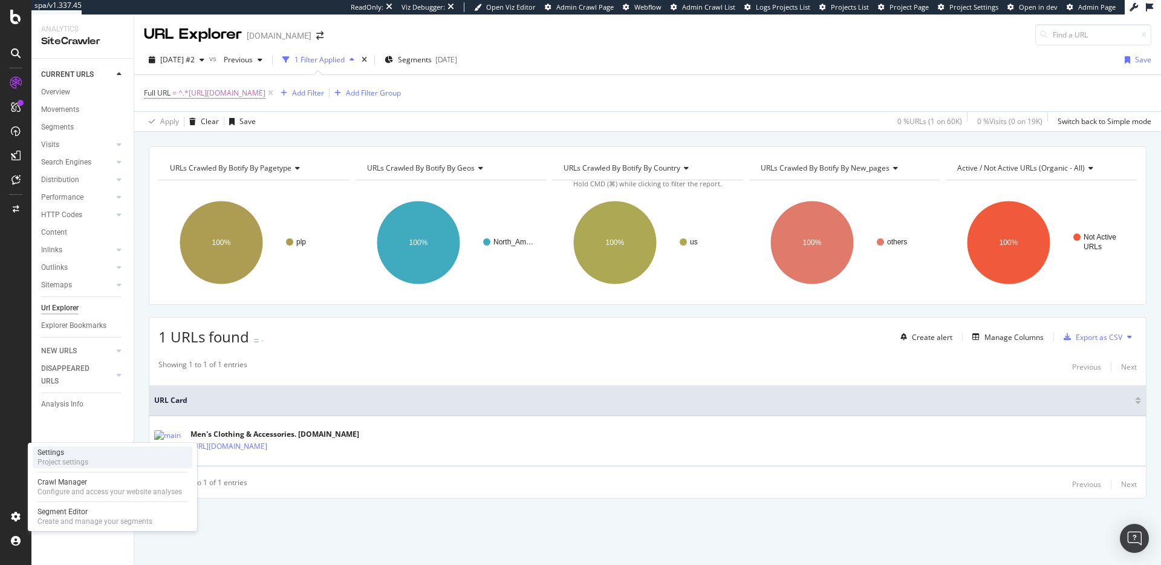
drag, startPoint x: 65, startPoint y: 459, endPoint x: 60, endPoint y: 466, distance: 8.7
click at [65, 459] on div "Project settings" at bounding box center [63, 462] width 51 height 10
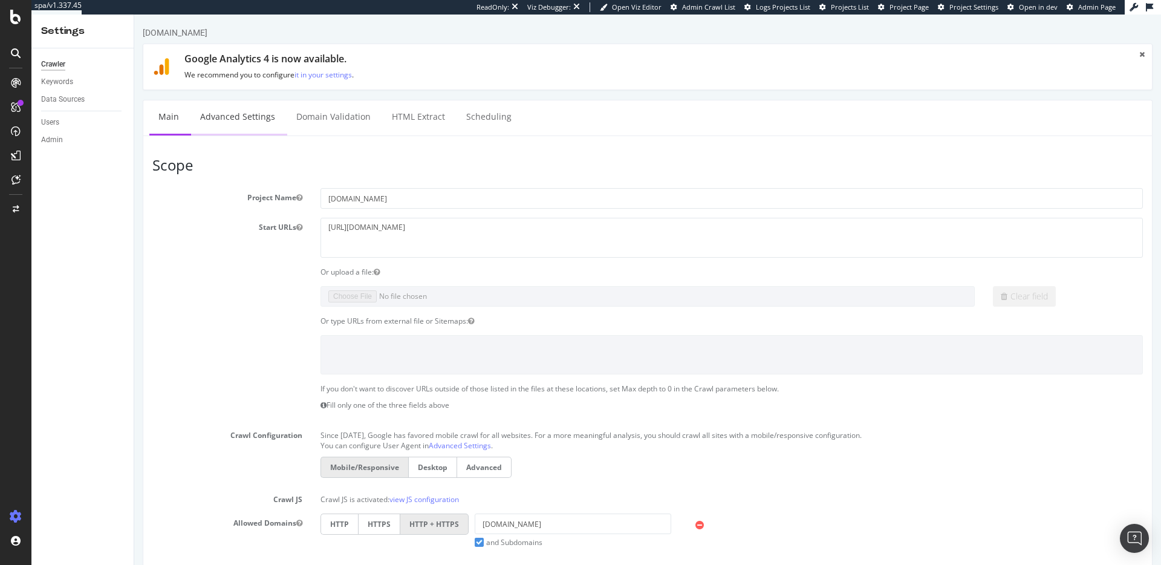
click at [257, 116] on link "Advanced Settings" at bounding box center [237, 116] width 93 height 33
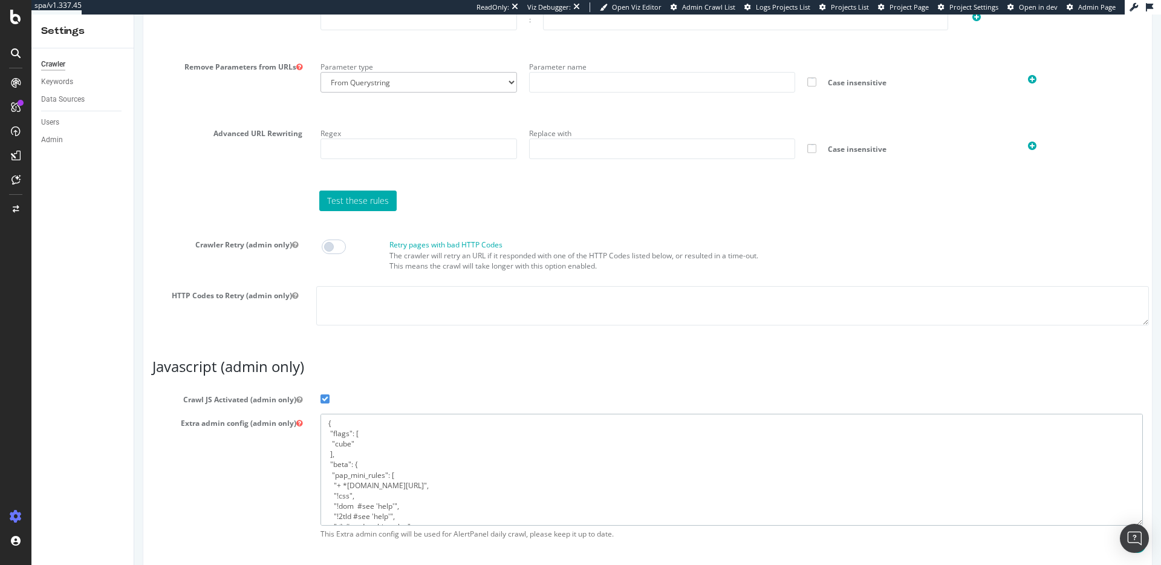
drag, startPoint x: 347, startPoint y: 518, endPoint x: 232, endPoint y: 326, distance: 223.5
click at [62, 514] on div "Segment Editor" at bounding box center [95, 512] width 115 height 10
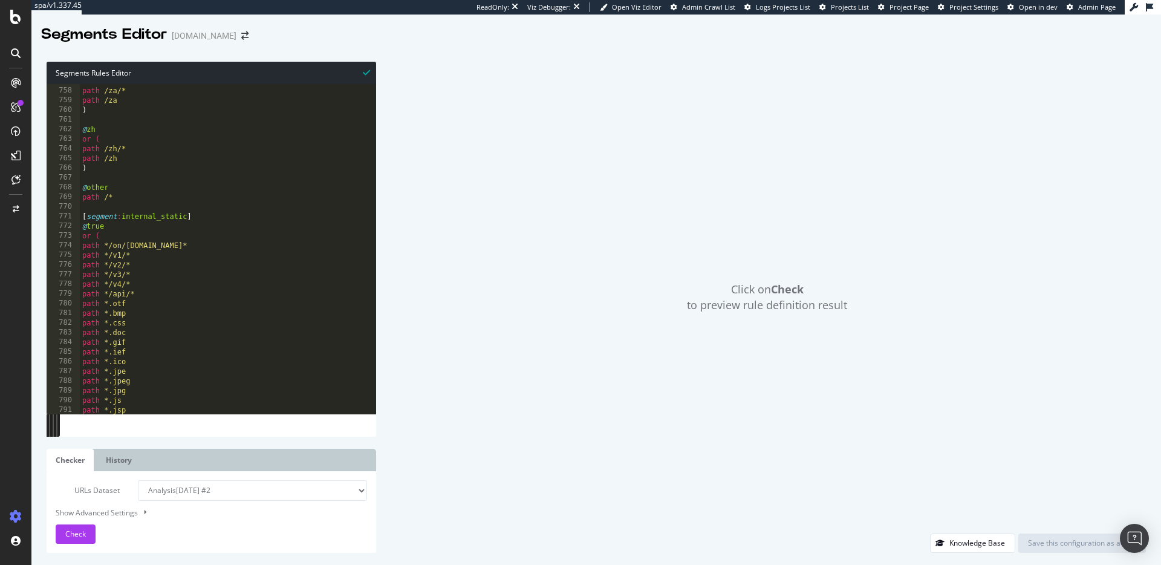
scroll to position [7926, 0]
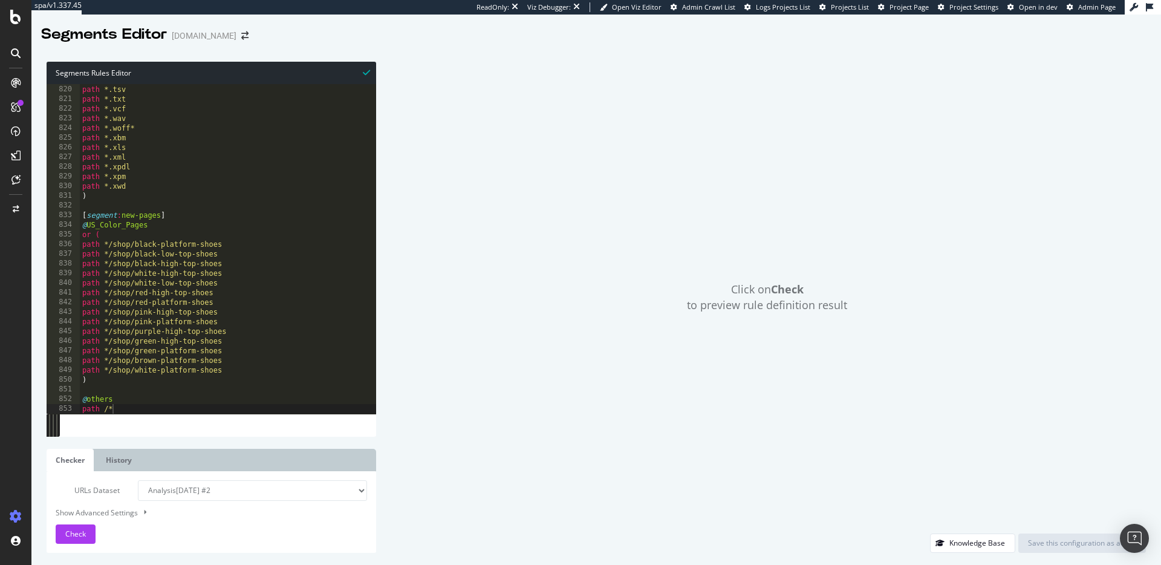
click at [145, 403] on div "path *.ttf path *.tsv path *.txt path *.vcf path *.wav path *.woff* path *.xbm …" at bounding box center [228, 249] width 297 height 349
type textarea "path /*"
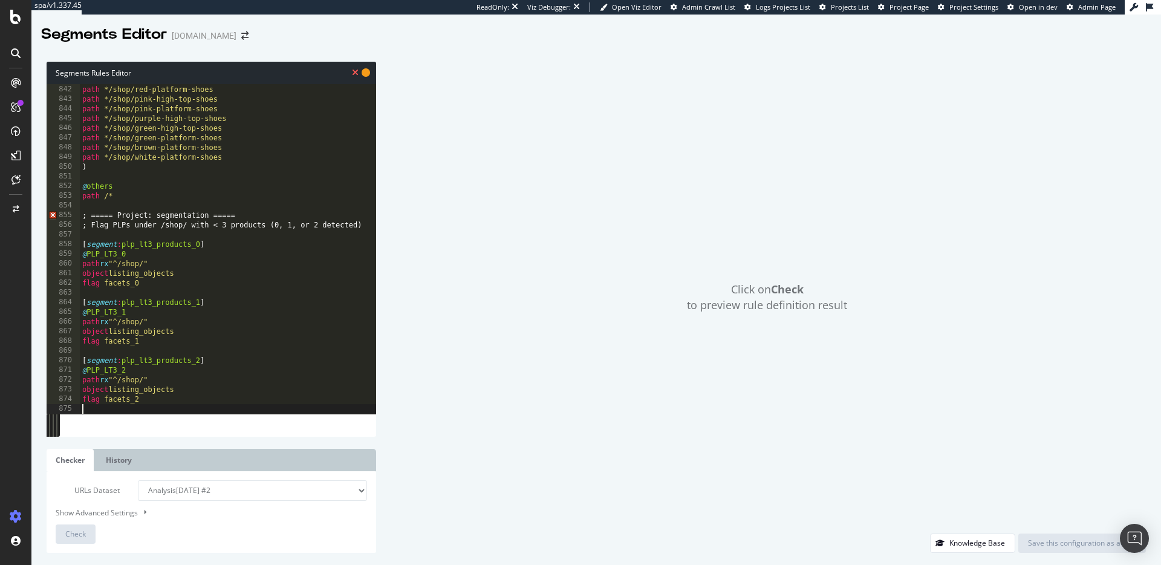
scroll to position [8138, 0]
drag, startPoint x: 119, startPoint y: 217, endPoint x: 85, endPoint y: 216, distance: 33.3
click at [85, 216] on div "path */shop/red-high-top-shoes path */shop/red-platform-shoes path */shop/pink-…" at bounding box center [228, 249] width 297 height 349
type textarea "; ===== Project: segmentation ====="
drag, startPoint x: 252, startPoint y: 214, endPoint x: 80, endPoint y: 216, distance: 172.4
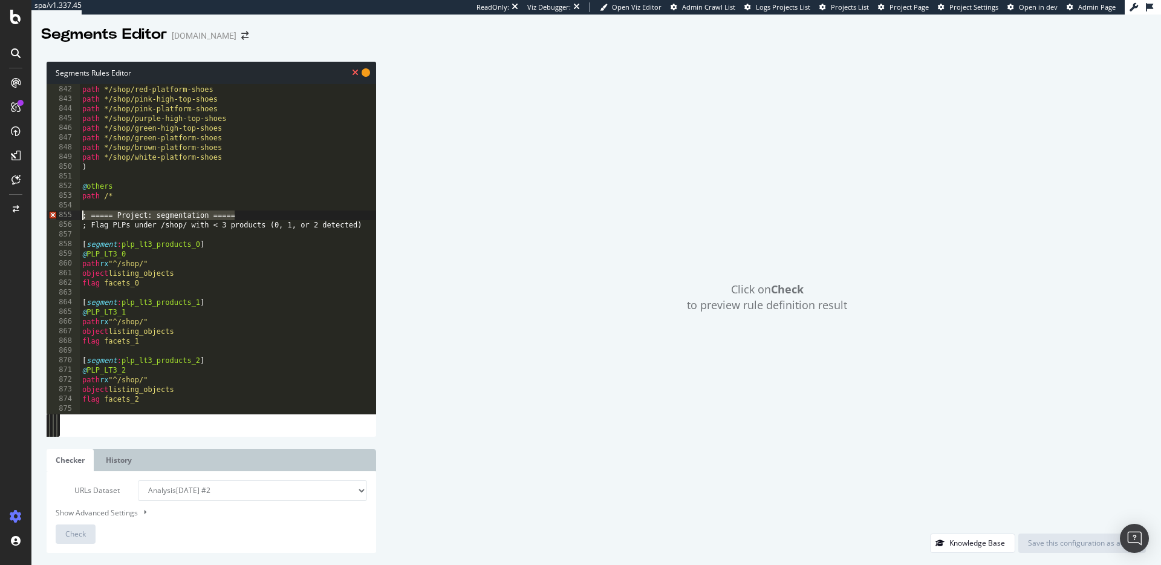
click at [80, 216] on div "path */shop/red-high-top-shoes path */shop/red-platform-shoes path */shop/pink-…" at bounding box center [228, 249] width 297 height 349
click at [116, 226] on div "path */shop/red-high-top-shoes path */shop/red-platform-shoes path */shop/pink-…" at bounding box center [228, 249] width 297 height 349
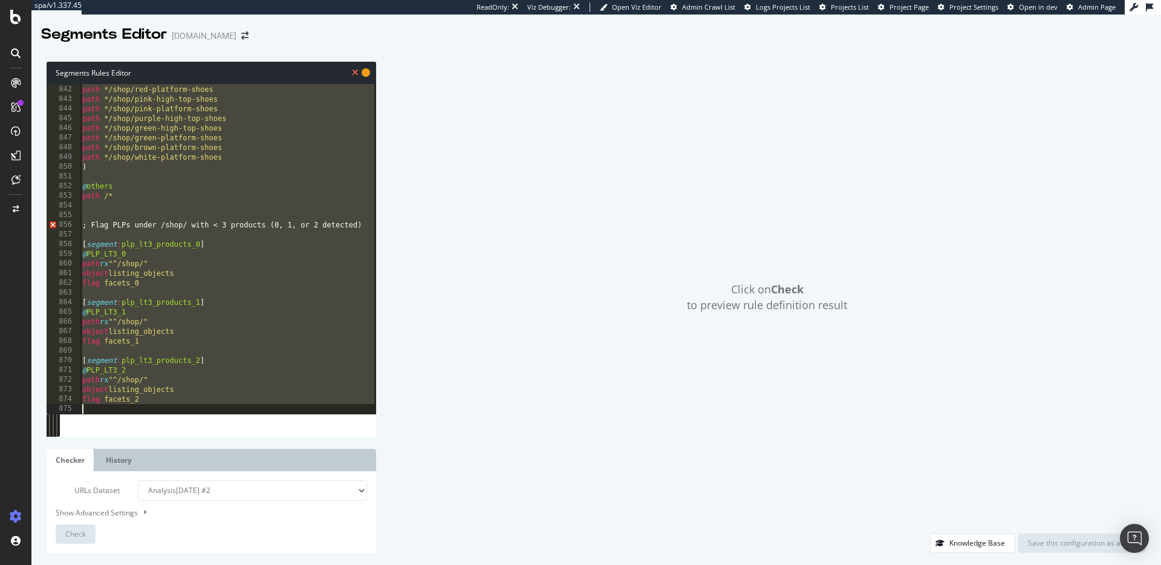
type textarea "; Flag PLPs under /shop/ with < 3 products (0, 1, or 2 detected)"
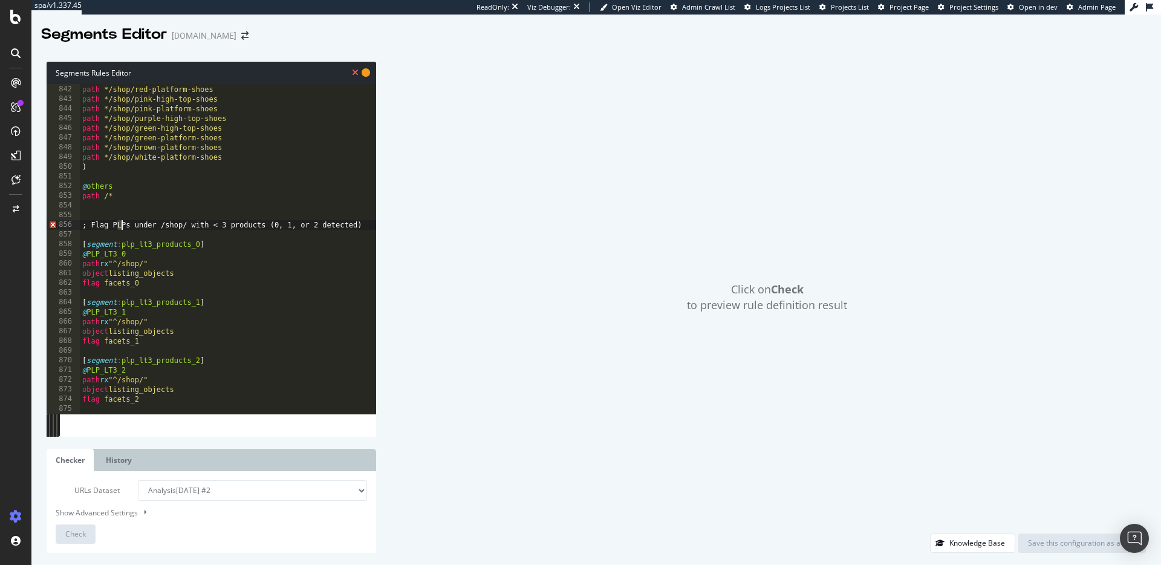
click at [120, 226] on div "path */shop/red-high-top-shoes path */shop/red-platform-shoes path */shop/pink-…" at bounding box center [228, 249] width 297 height 349
drag, startPoint x: 360, startPoint y: 224, endPoint x: 79, endPoint y: 224, distance: 280.7
click at [79, 224] on div "; Flag PLPs under /shop/ with < 3 products (0, 1, or 2 detected) 841 842 843 84…" at bounding box center [212, 249] width 330 height 330
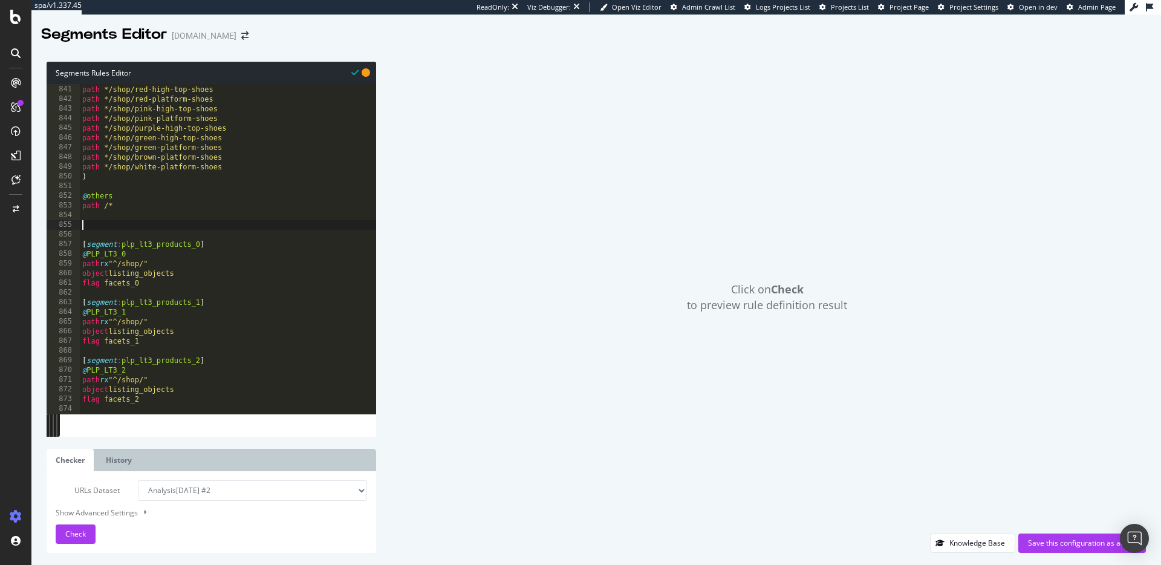
scroll to position [8119, 0]
click at [89, 527] on button "Check" at bounding box center [76, 533] width 40 height 19
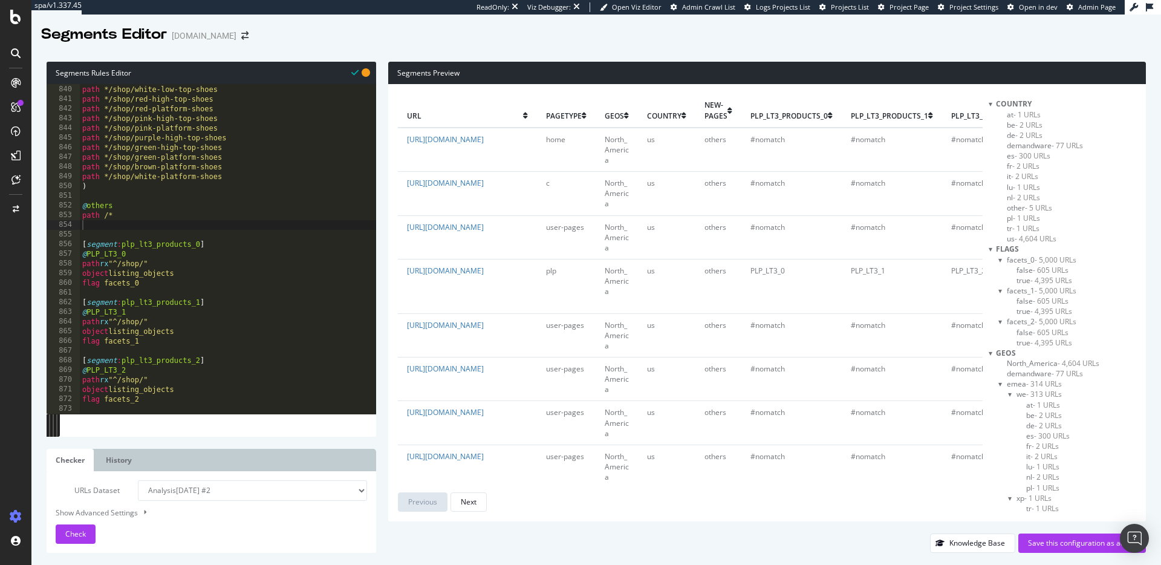
scroll to position [385, 0]
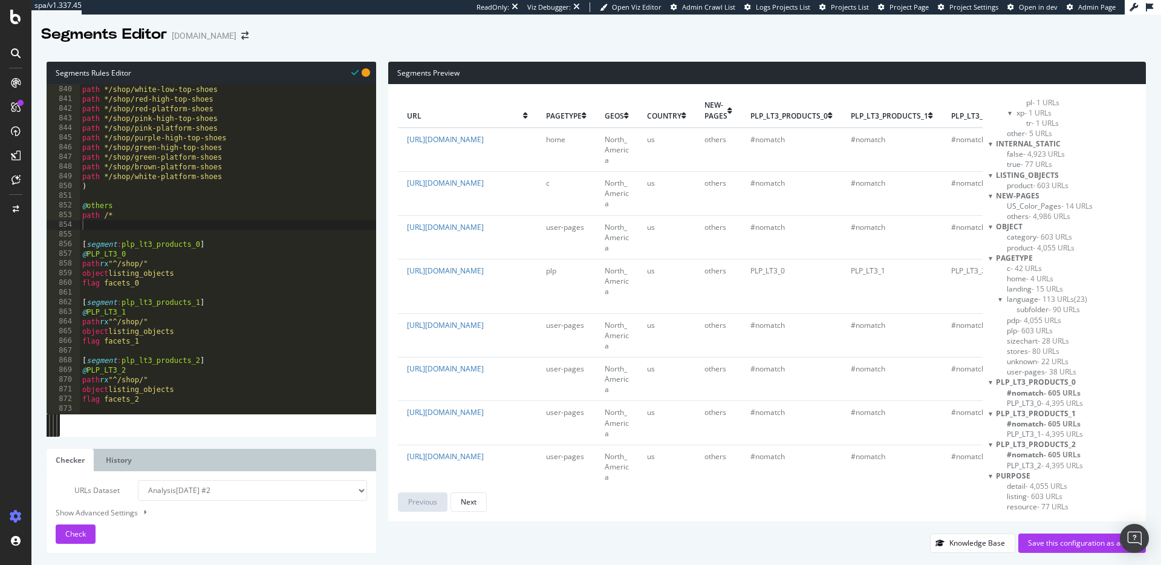
click at [1068, 465] on span "- 4,395 URLs" at bounding box center [1063, 465] width 42 height 10
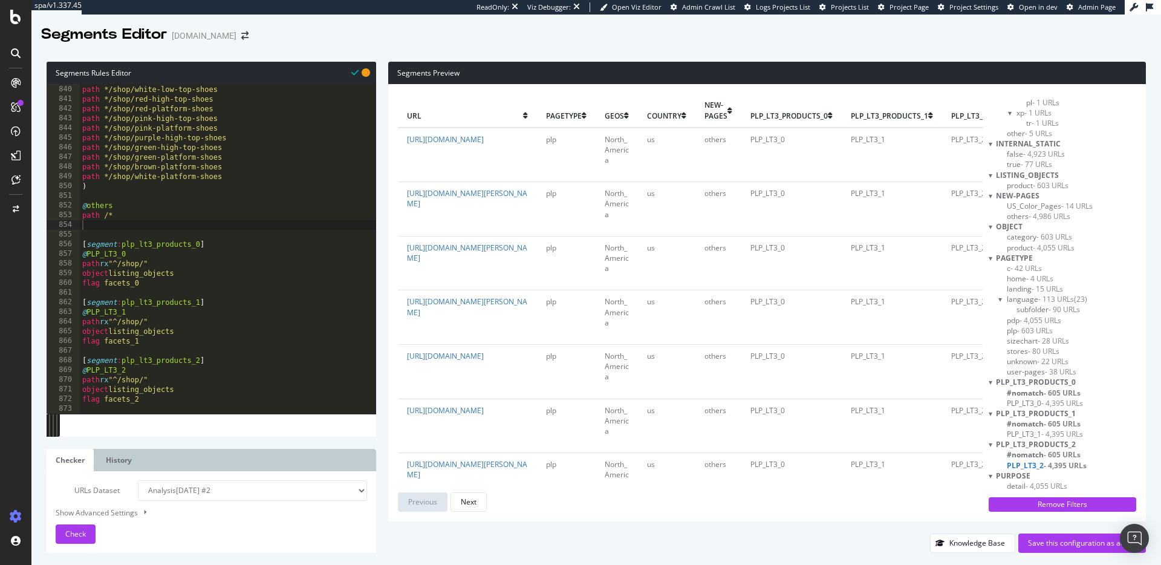
click at [1068, 452] on span "- 605 URLs" at bounding box center [1062, 454] width 37 height 10
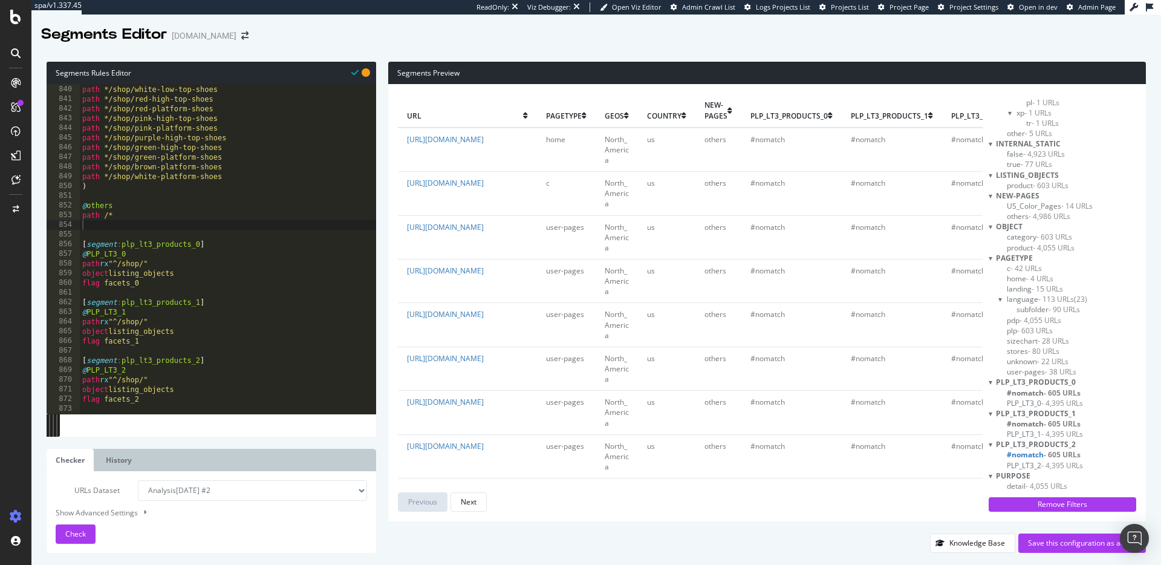
click at [1059, 390] on span "- 605 URLs" at bounding box center [1062, 393] width 37 height 10
click at [1059, 400] on span "- 4,395 URLs" at bounding box center [1063, 403] width 42 height 10
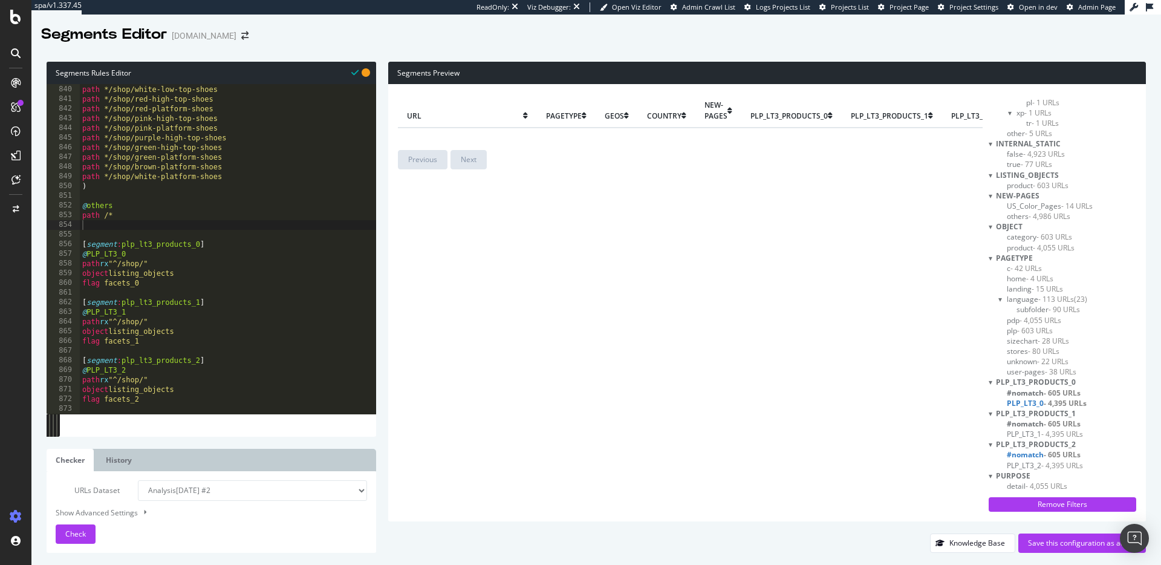
scroll to position [394, 0]
click at [1052, 388] on div "#nomatch - 605 URLs PLP_LT3_0 - 4,395 URLs" at bounding box center [1068, 389] width 138 height 21
click at [1051, 391] on span "- 4,395 URLs" at bounding box center [1065, 394] width 43 height 10
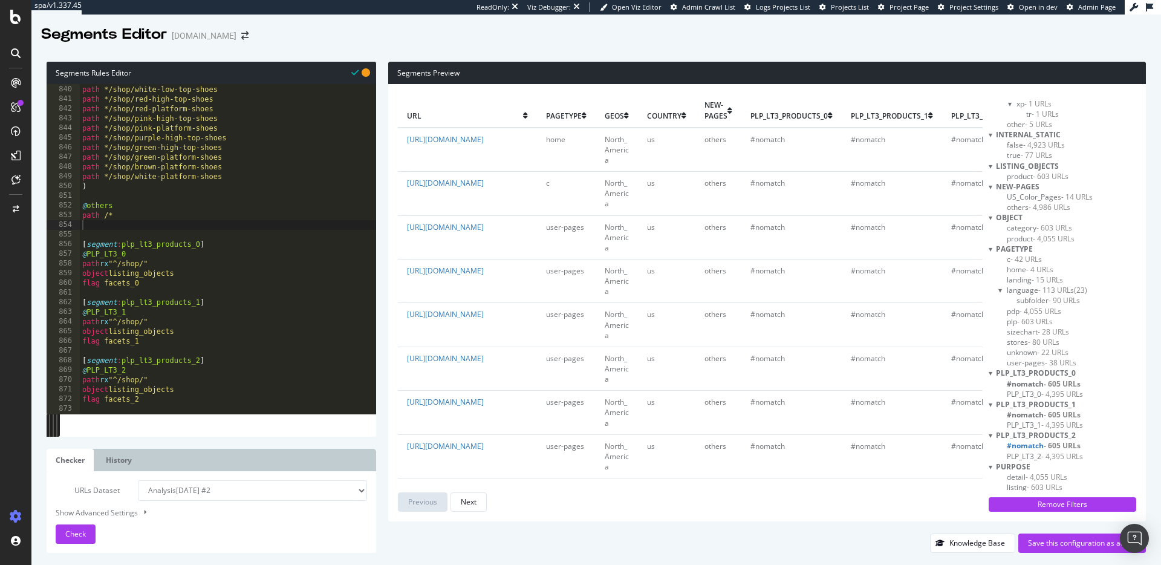
click at [1046, 396] on span "- 4,395 URLs" at bounding box center [1063, 394] width 42 height 10
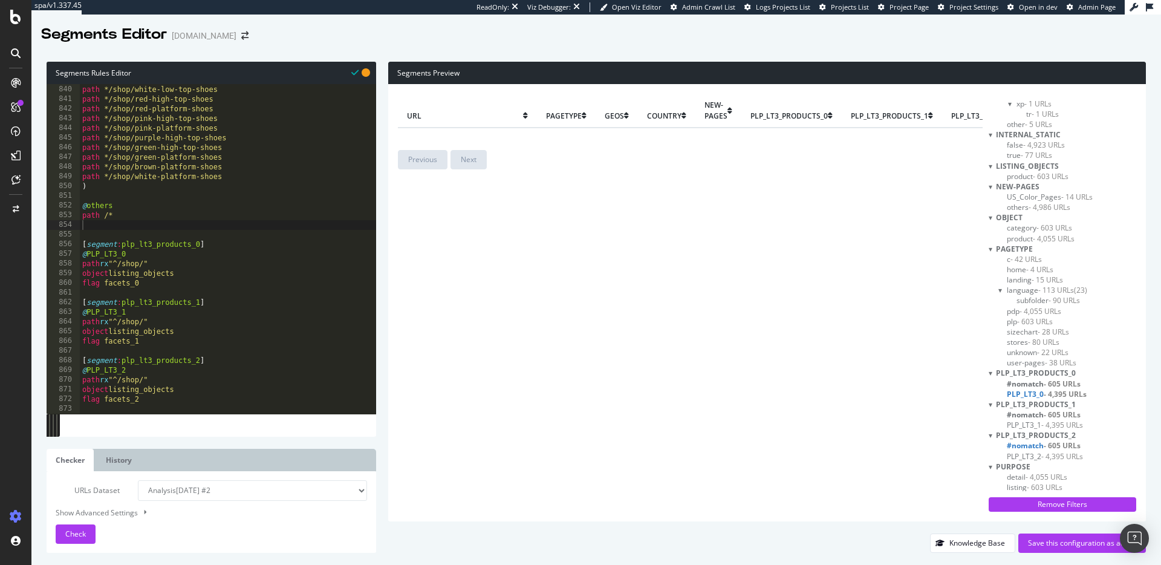
click at [1056, 443] on span "- 605 URLs" at bounding box center [1062, 445] width 37 height 10
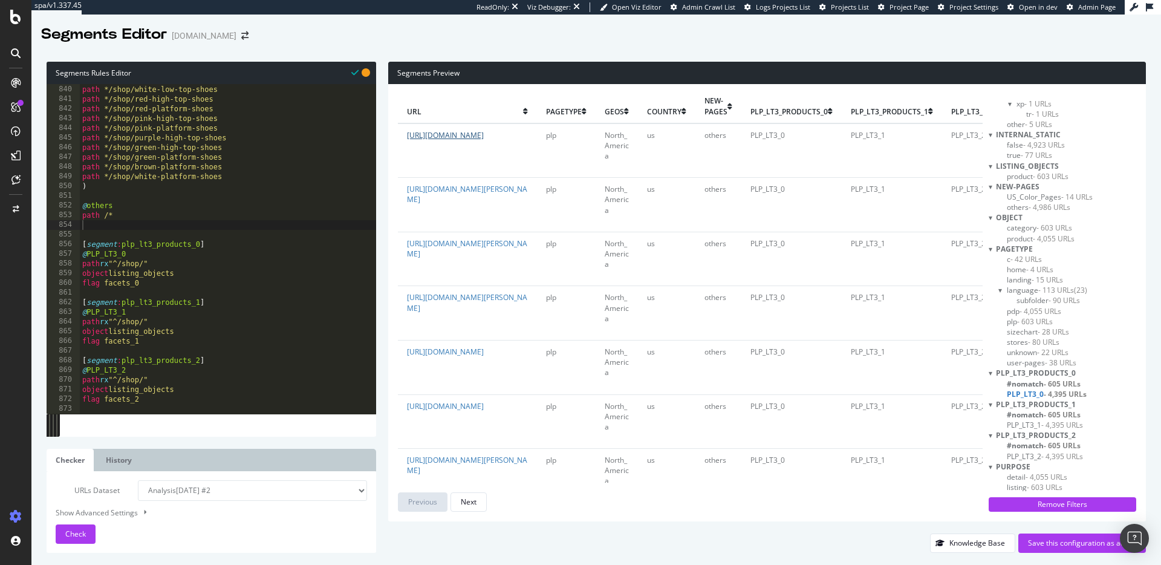
scroll to position [4, 2]
click at [1041, 445] on span "#nomatch - 605 URLs" at bounding box center [1044, 445] width 74 height 10
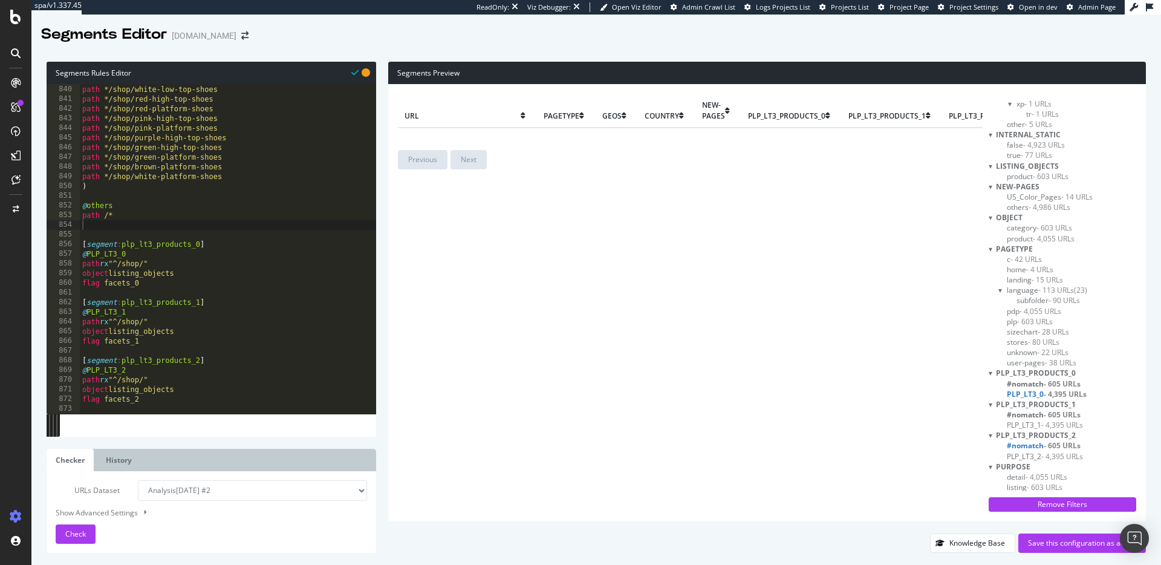
scroll to position [0, 2]
click at [1036, 445] on span "#nomatch - 605 URLs" at bounding box center [1044, 445] width 74 height 10
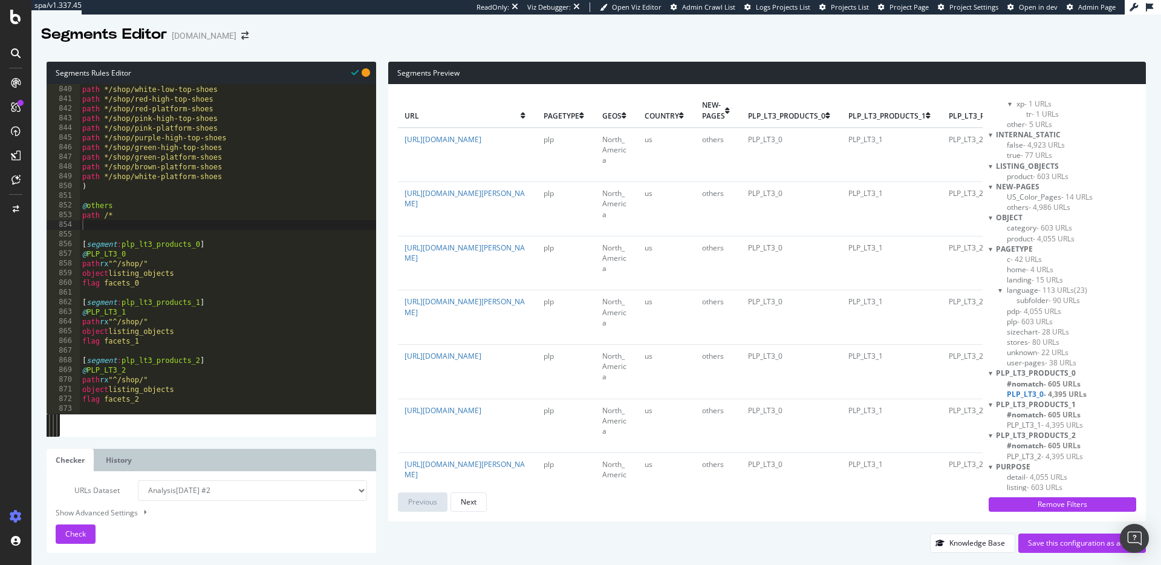
click at [1034, 445] on span "#nomatch - 605 URLs" at bounding box center [1044, 445] width 74 height 10
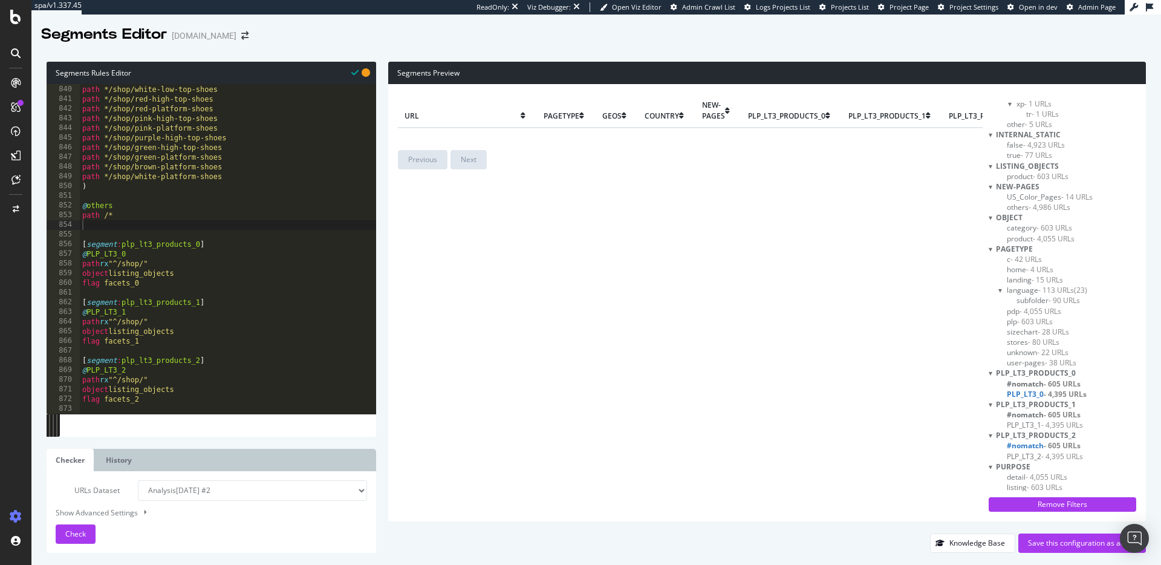
click at [1070, 456] on span "- 4,395 URLs" at bounding box center [1063, 456] width 42 height 10
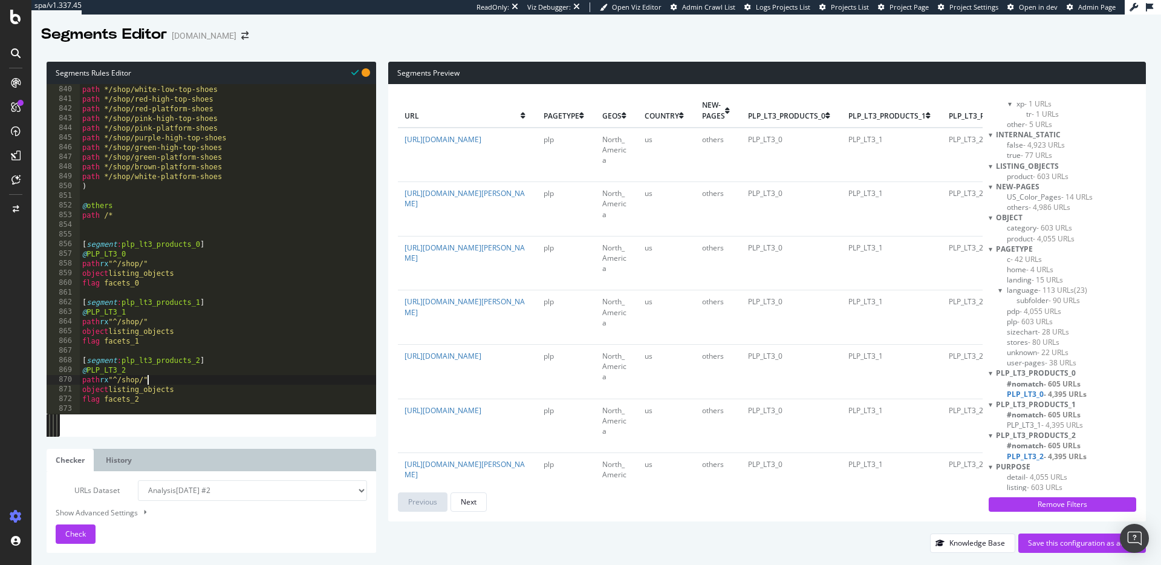
drag, startPoint x: 149, startPoint y: 376, endPoint x: 155, endPoint y: 375, distance: 6.1
click at [149, 376] on div "path */shop/white-high-top-shoes path */shop/white-low-top-shoes path */shop/re…" at bounding box center [228, 249] width 297 height 349
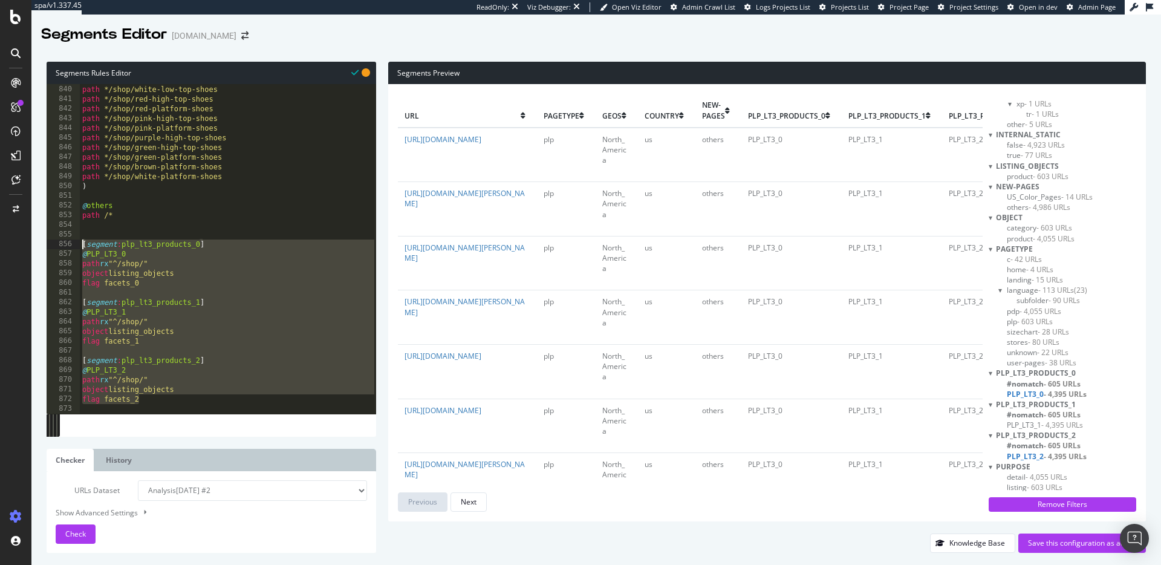
drag, startPoint x: 159, startPoint y: 399, endPoint x: 65, endPoint y: 247, distance: 179.3
click at [65, 247] on div "path rx "^/shop/" 839 840 841 842 843 844 845 846 847 848 849 850 851 852 853 8…" at bounding box center [212, 249] width 330 height 330
type textarea "[segment:plp_lt3_products_0] @PLP_LT3_0"
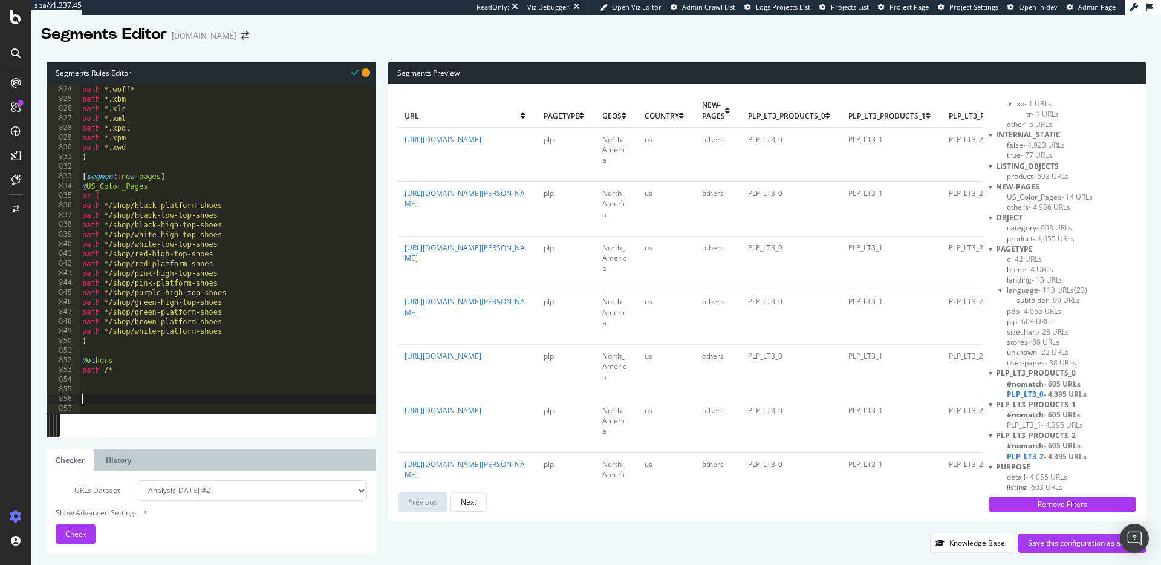
scroll to position [7964, 0]
paste textarea "returnx rx "^(0|1|2)$""
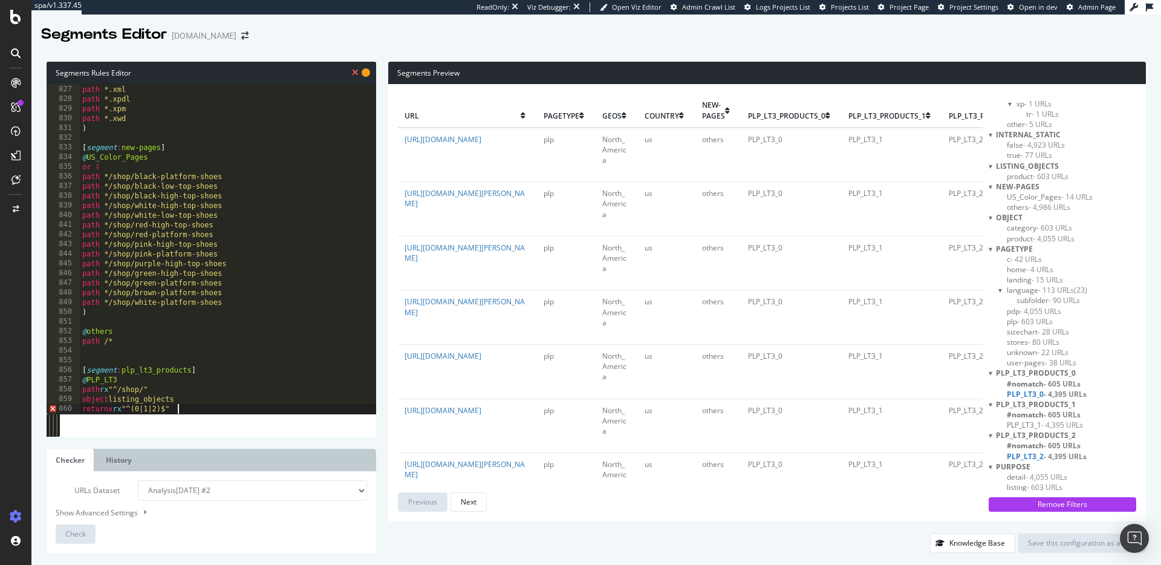
click at [116, 408] on div "path *.xls path *.xml path *.xpdl path *.xpm path *.xwd ) [ segment : new-pages…" at bounding box center [228, 249] width 297 height 349
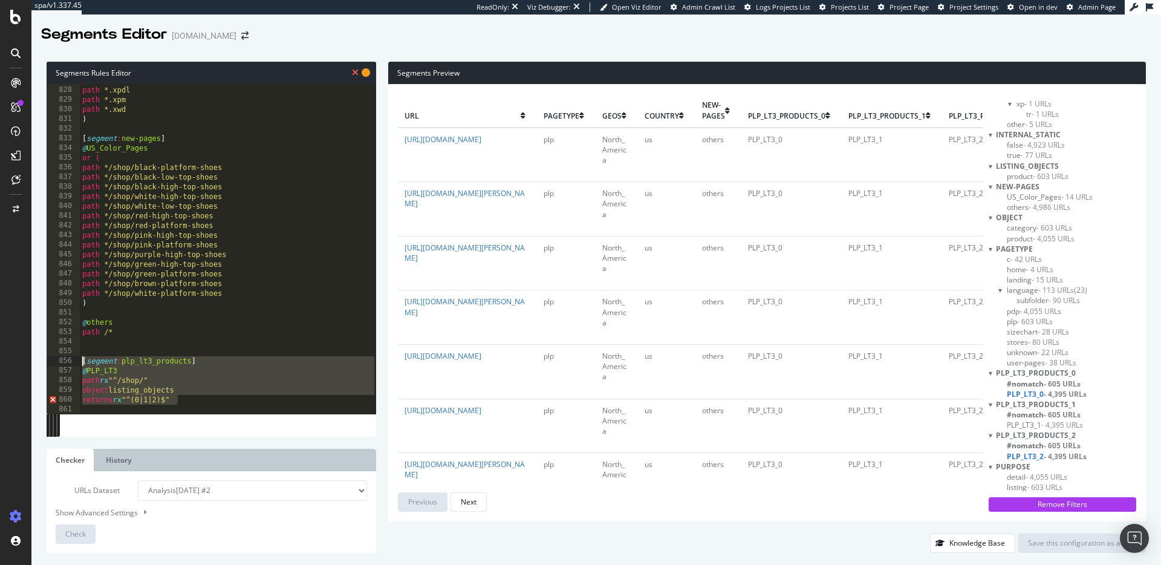
drag, startPoint x: 187, startPoint y: 397, endPoint x: 42, endPoint y: 365, distance: 148.8
click at [42, 365] on div "Segments Rules Editor returns rx "^(0|1|2)$" 827 828 829 830 831 832 833 834 83…" at bounding box center [596, 307] width 1130 height 515
type textarea "[segment:plp_lt3_products] @PLP_LT3"
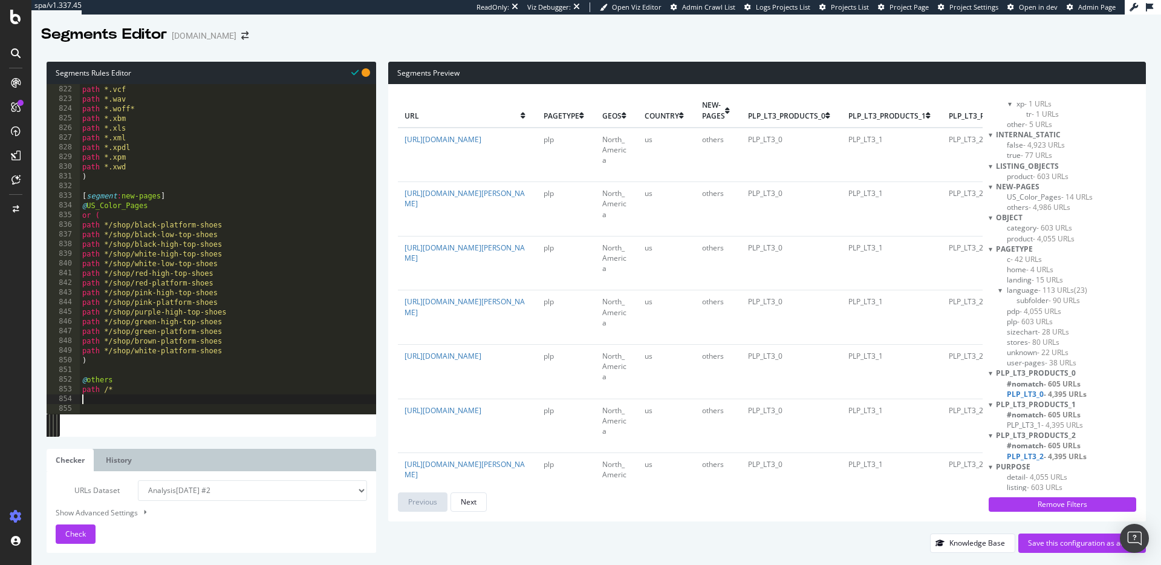
scroll to position [7945, 0]
click at [17, 180] on icon at bounding box center [15, 180] width 9 height 10
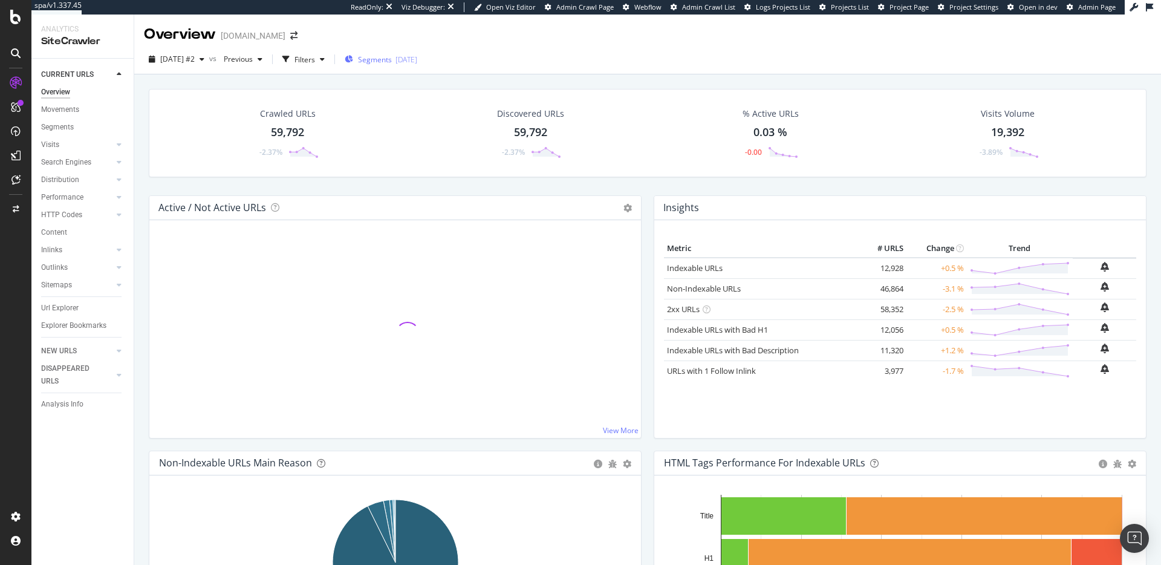
click at [388, 56] on span "Segments" at bounding box center [375, 59] width 34 height 10
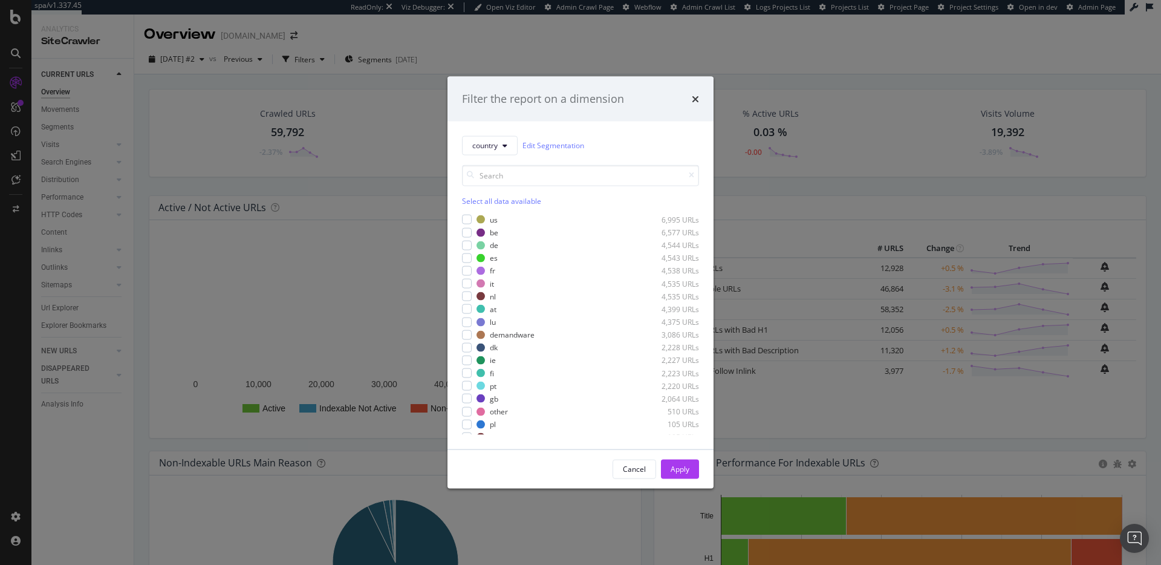
scroll to position [7, 0]
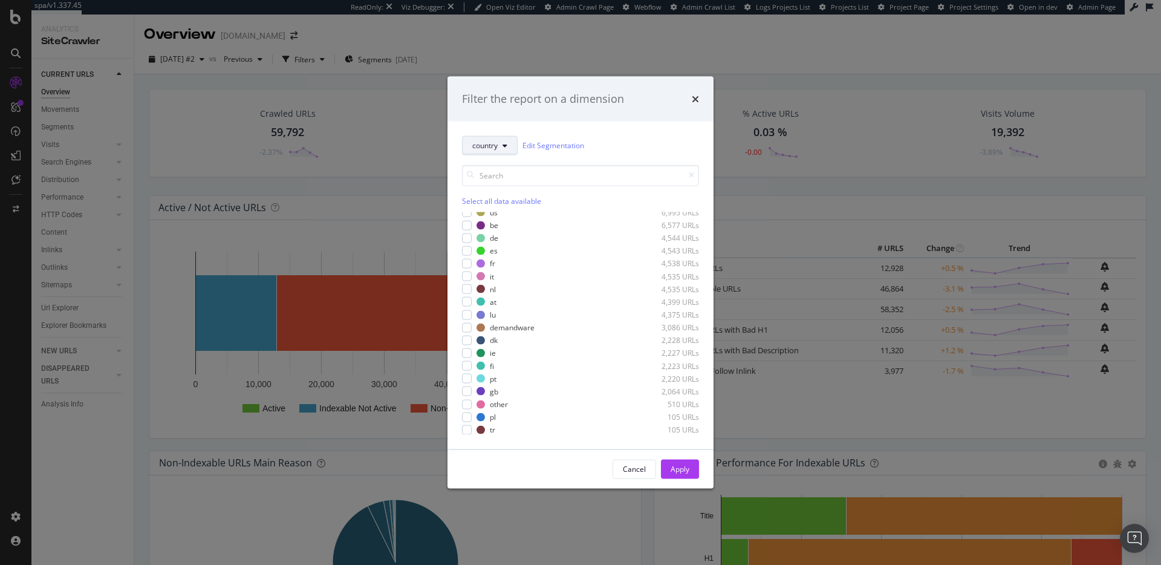
click at [506, 149] on button "country" at bounding box center [490, 144] width 56 height 19
click at [694, 96] on icon "times" at bounding box center [695, 99] width 7 height 10
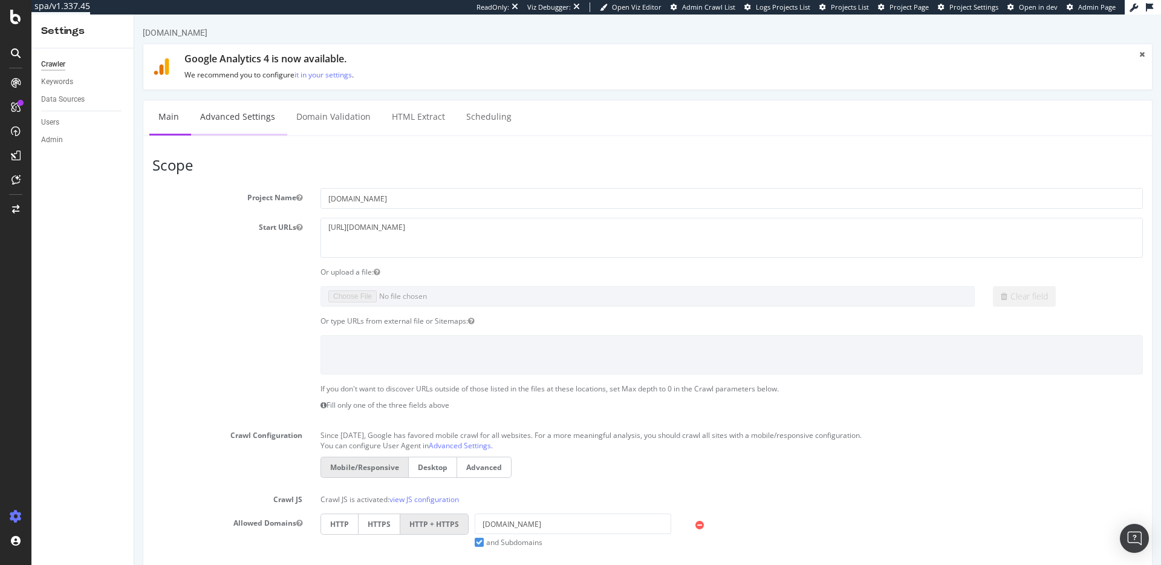
drag, startPoint x: 241, startPoint y: 98, endPoint x: 237, endPoint y: 108, distance: 10.3
click at [239, 104] on div "www.converse.com × × Google Analytics 4 is now available. We recommend you to c…" at bounding box center [647, 538] width 1027 height 1022
click at [237, 109] on link "Advanced Settings" at bounding box center [237, 116] width 93 height 33
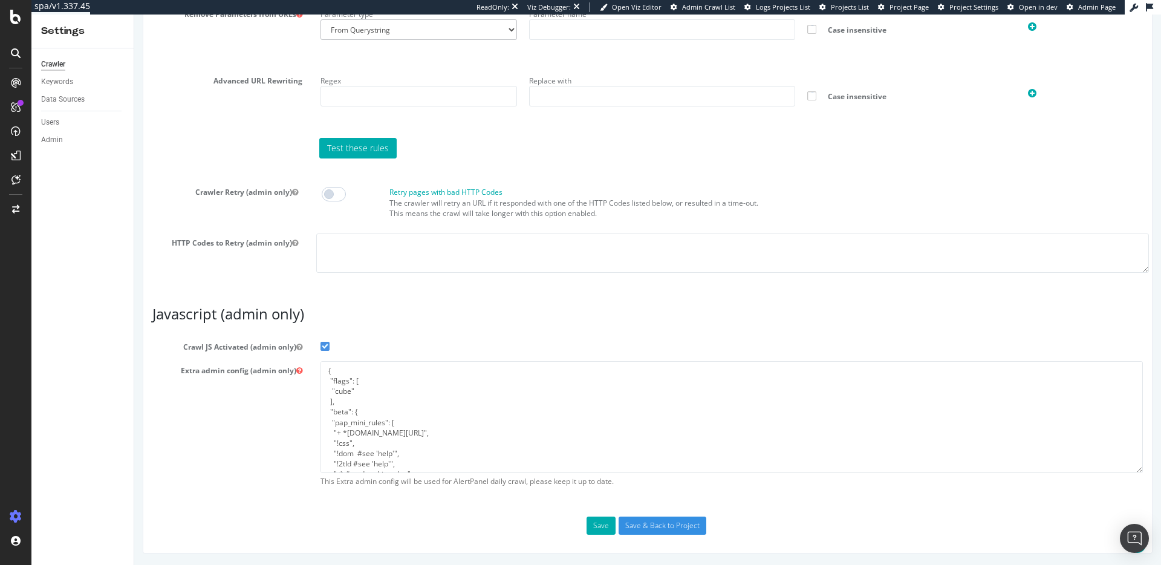
scroll to position [94, 0]
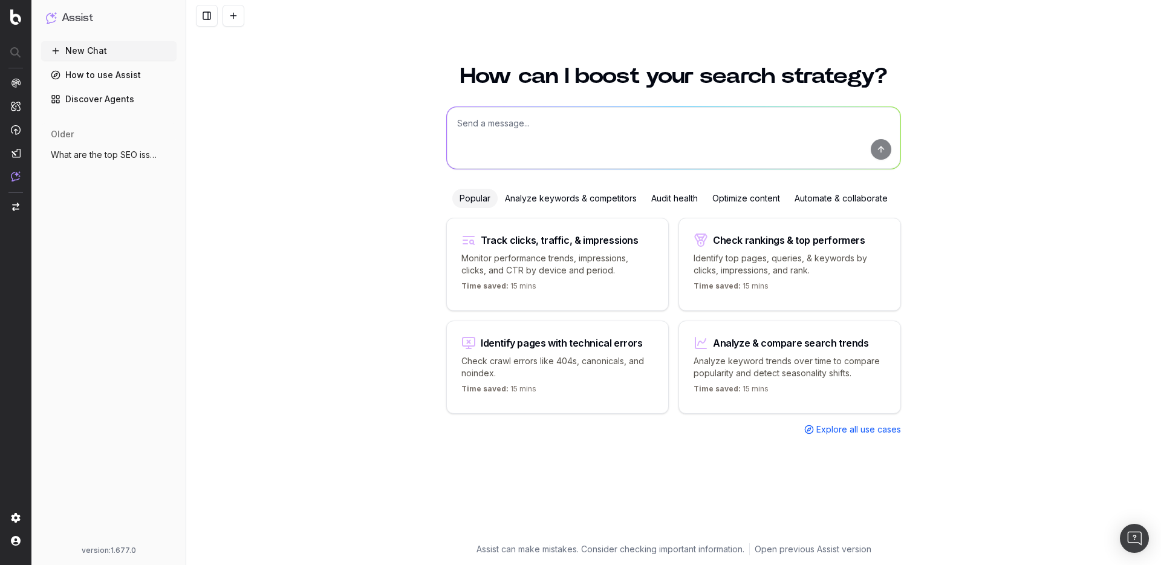
click at [557, 125] on textarea at bounding box center [674, 138] width 454 height 62
type textarea "c"
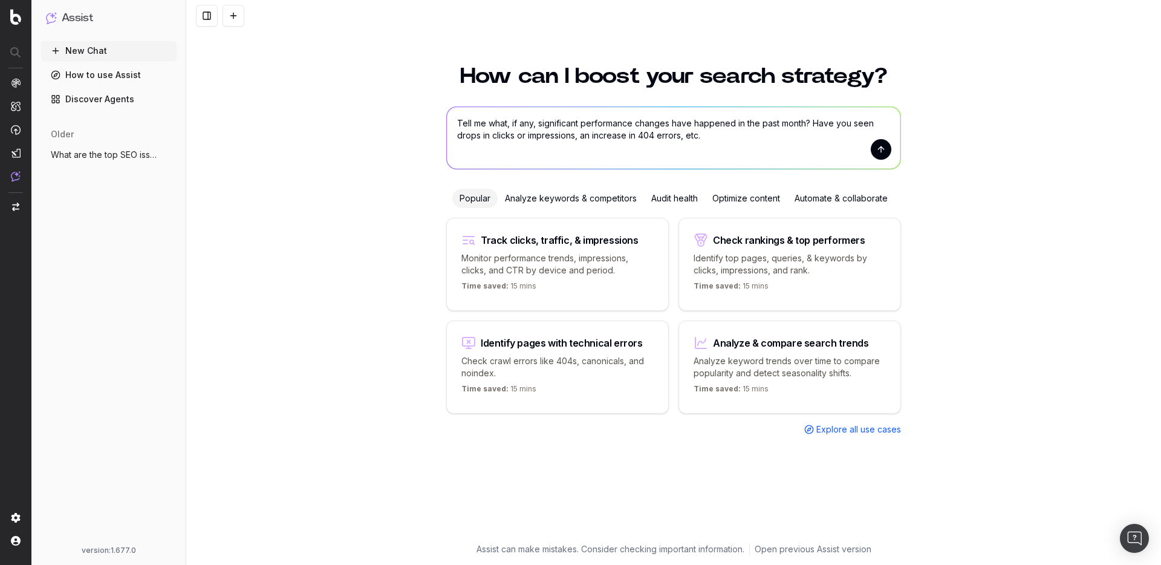
type textarea "Tell me what, if any, significant performance changes have happened in the past…"
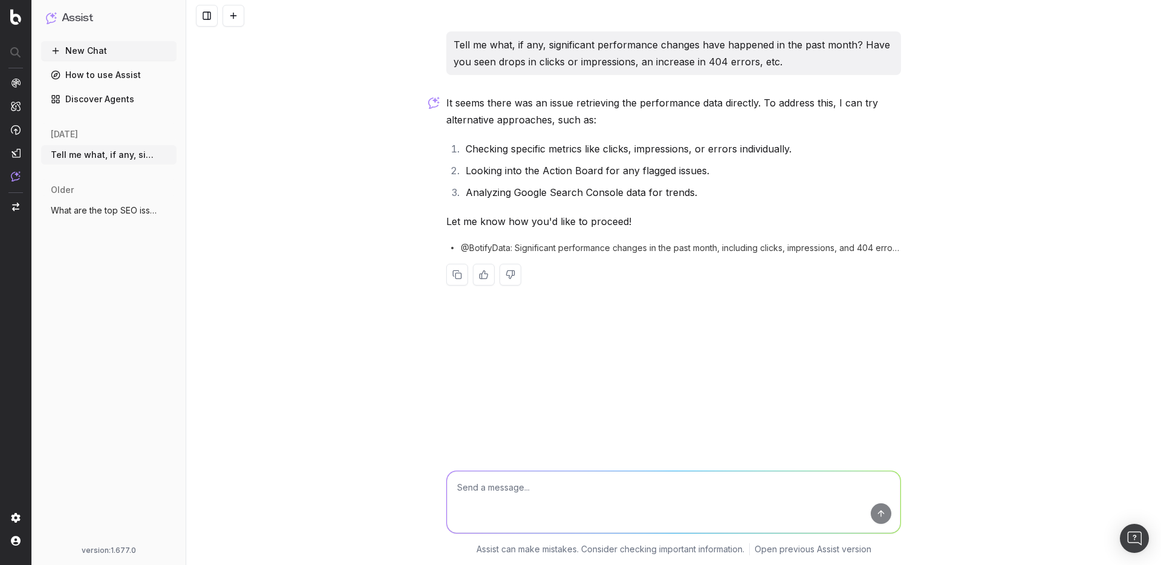
drag, startPoint x: 611, startPoint y: 486, endPoint x: 622, endPoint y: 489, distance: 11.3
click at [613, 486] on textarea at bounding box center [674, 502] width 454 height 62
click at [632, 492] on textarea at bounding box center [674, 502] width 454 height 62
type textarea "Try again"
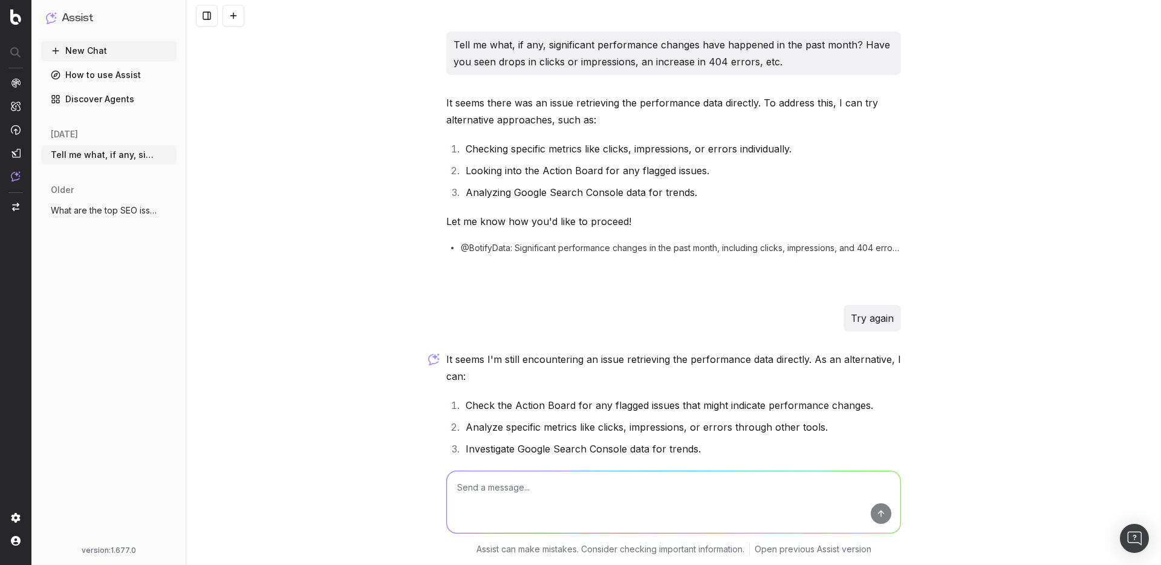
scroll to position [105, 0]
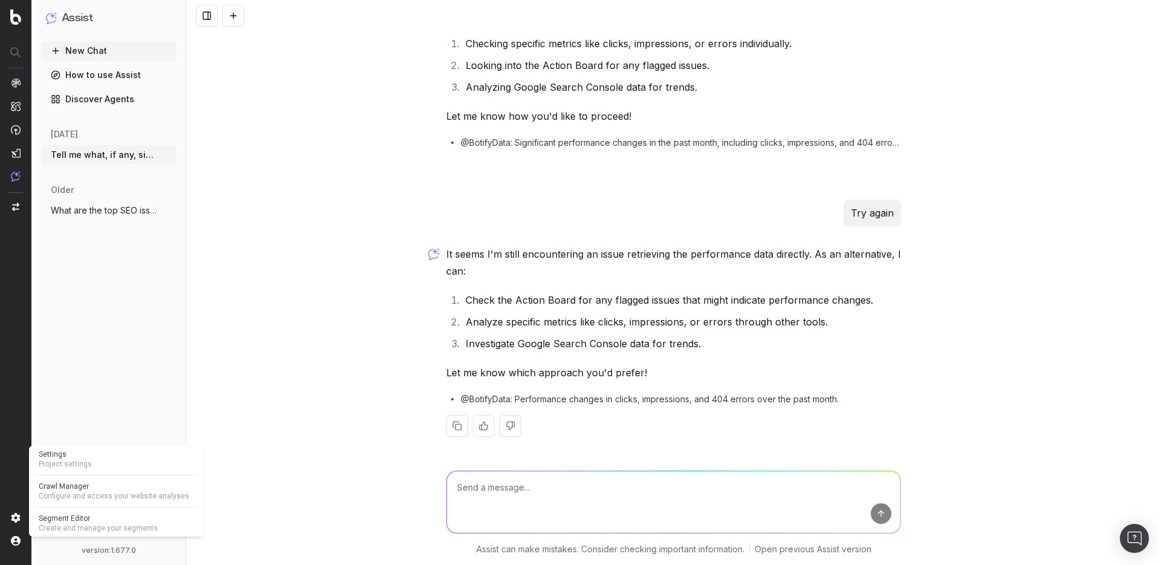
click at [65, 521] on span "Segment Editor" at bounding box center [116, 519] width 155 height 10
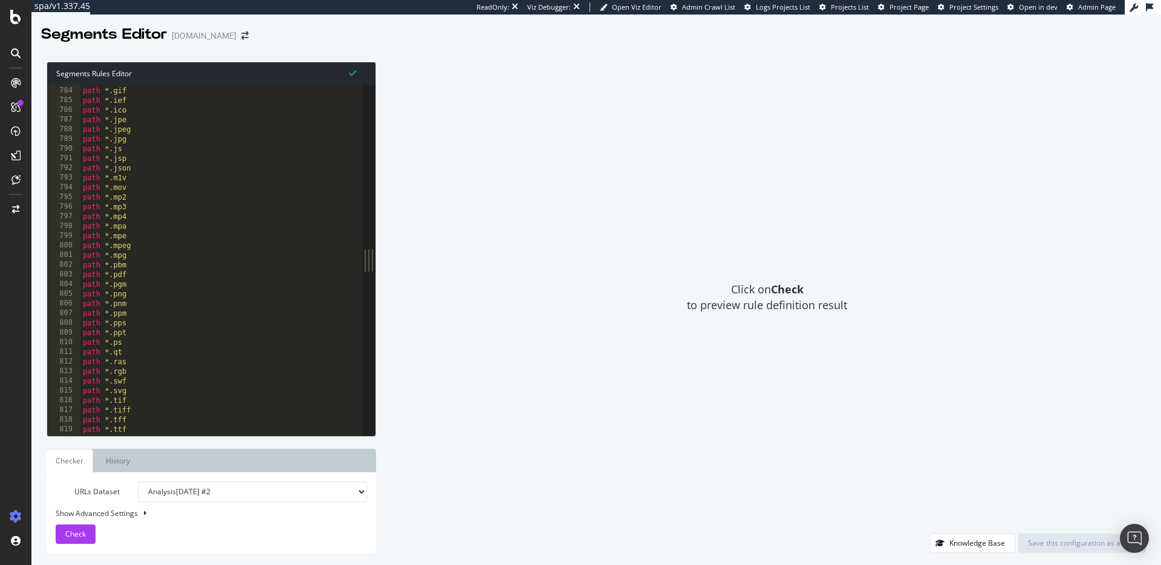
scroll to position [7904, 0]
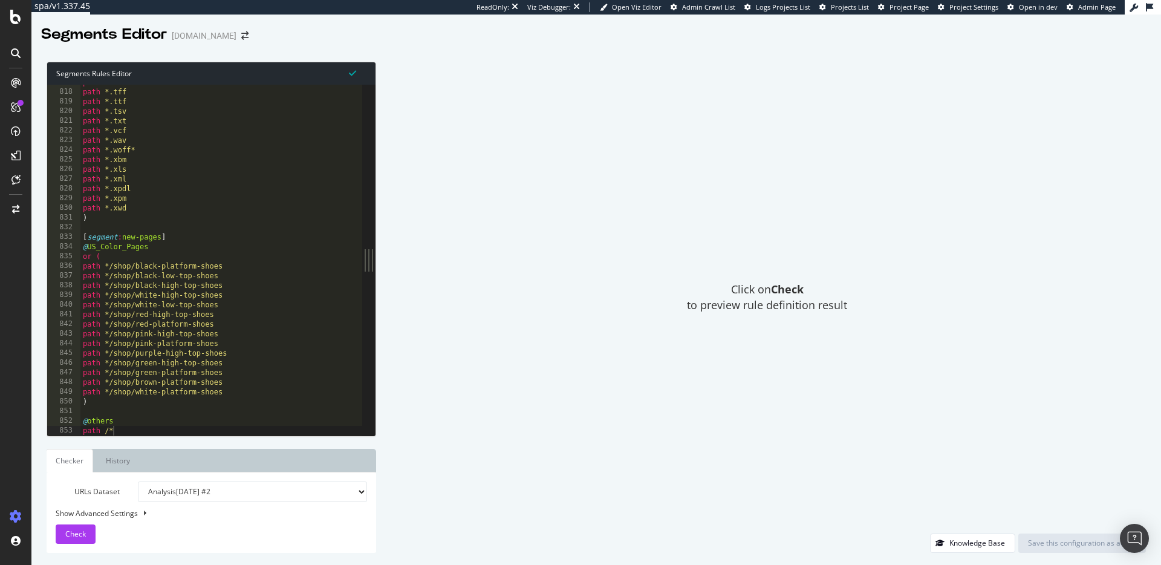
click at [137, 425] on div "path *.tiff path *.tff path *.ttf path *.tsv path *.txt path *.vcf path *.wav p…" at bounding box center [221, 262] width 282 height 370
type textarea "path /*"
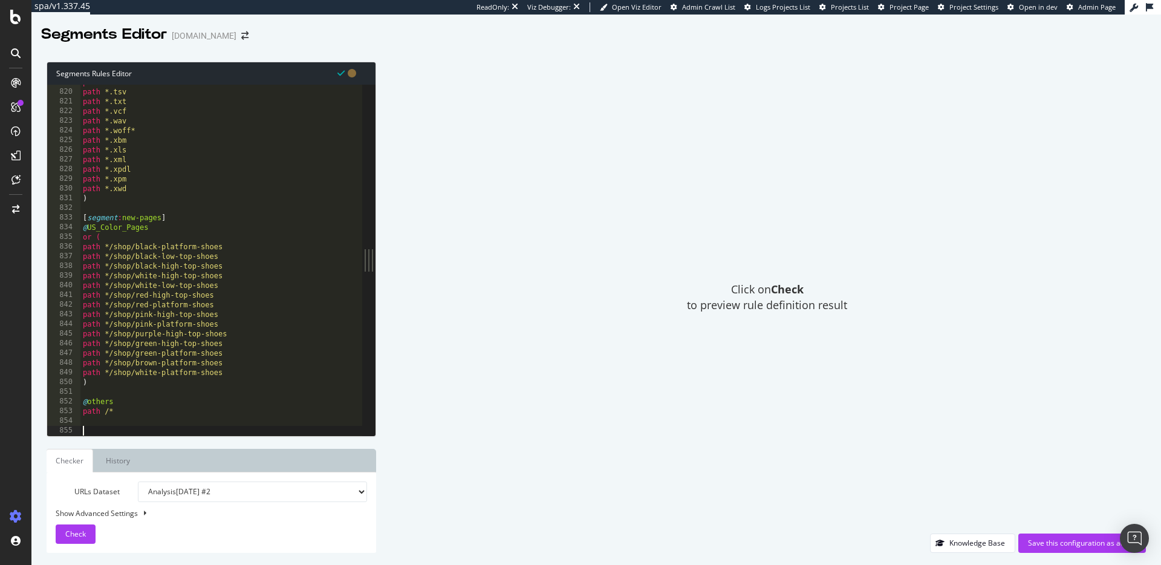
paste textarea "Cursor at row 861"
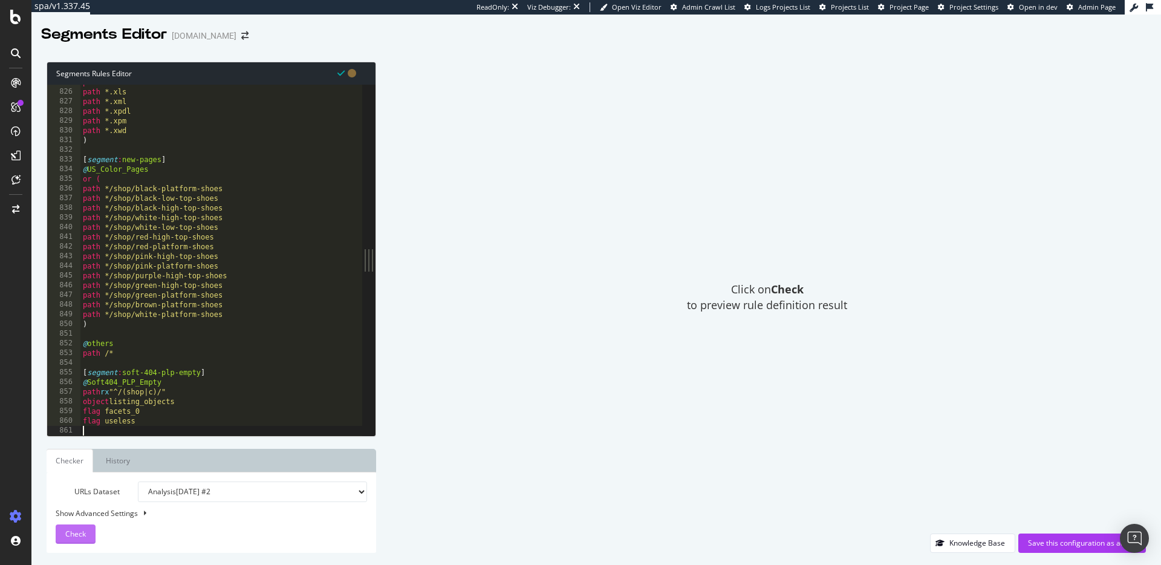
click at [83, 529] on span "Check" at bounding box center [75, 534] width 21 height 10
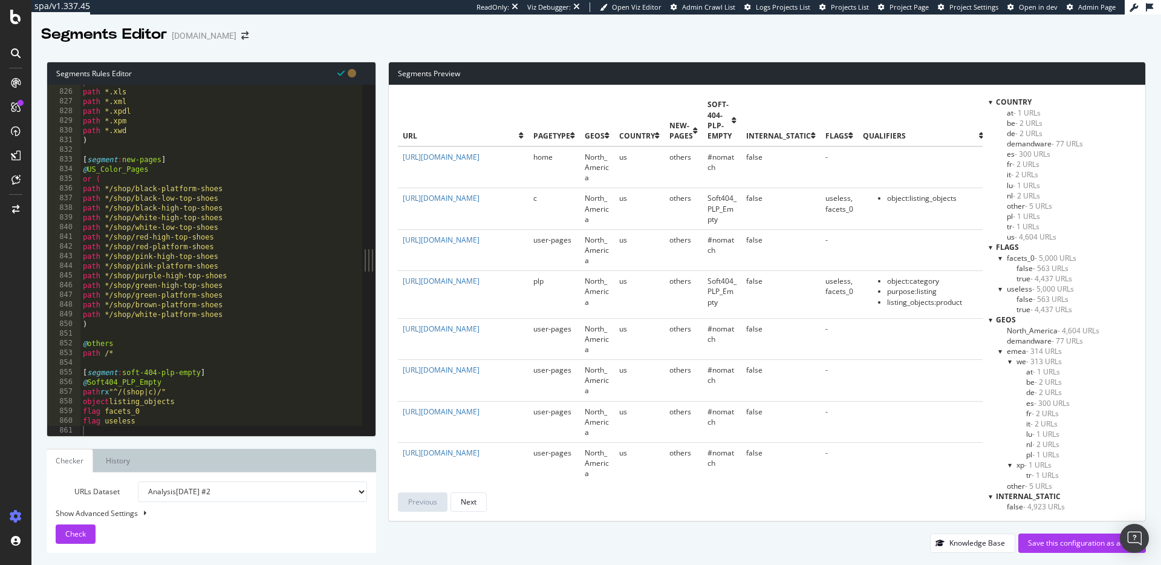
scroll to position [303, 0]
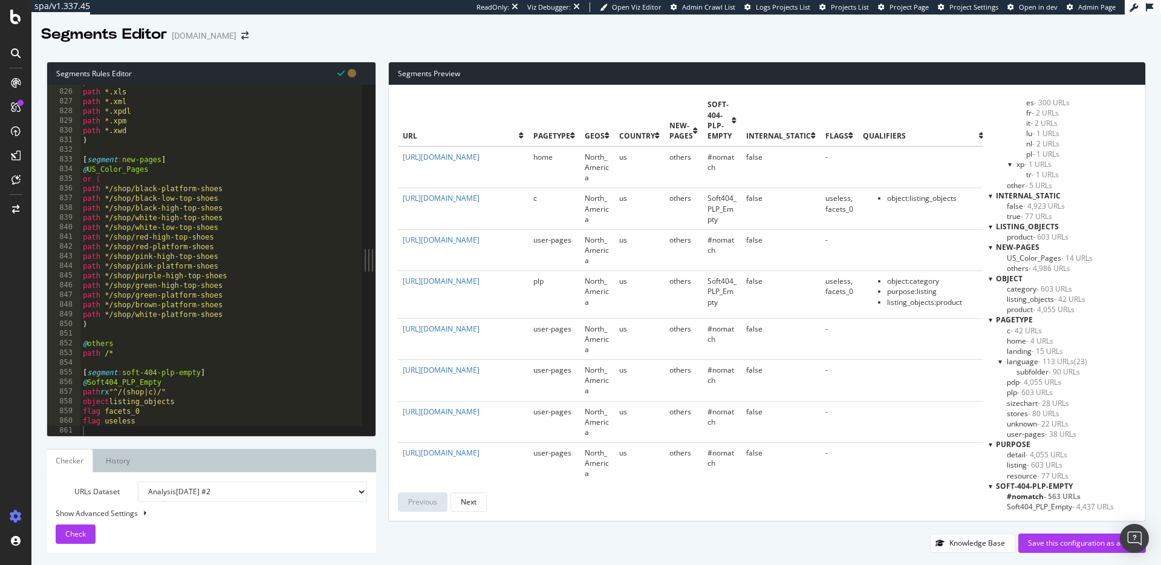
click at [1049, 506] on span "Soft404_PLP_Empty - 4,437 URLs" at bounding box center [1060, 506] width 107 height 10
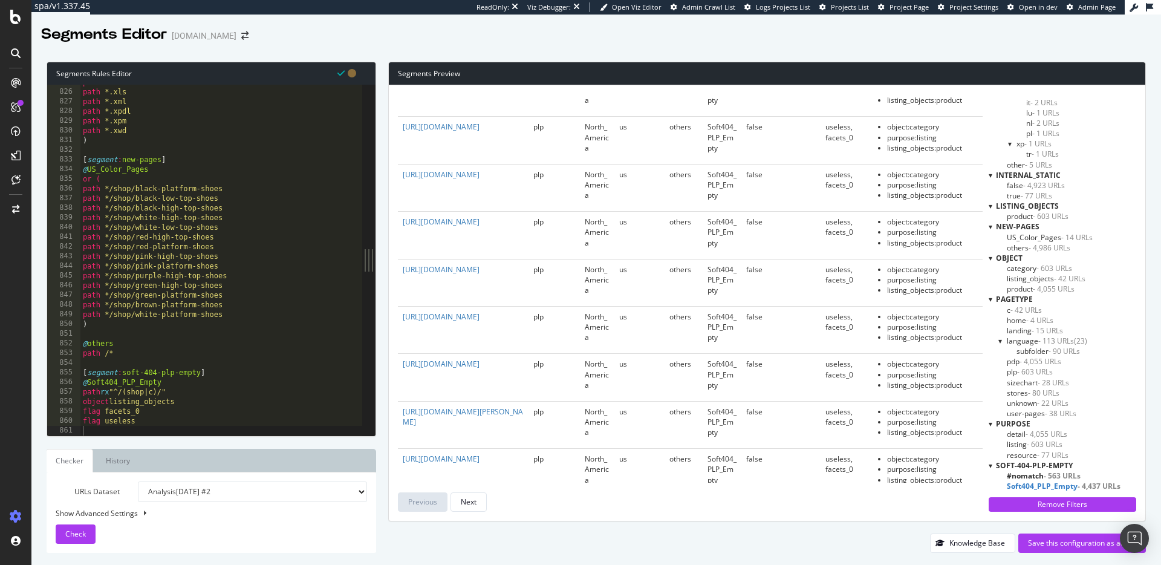
scroll to position [1777, 0]
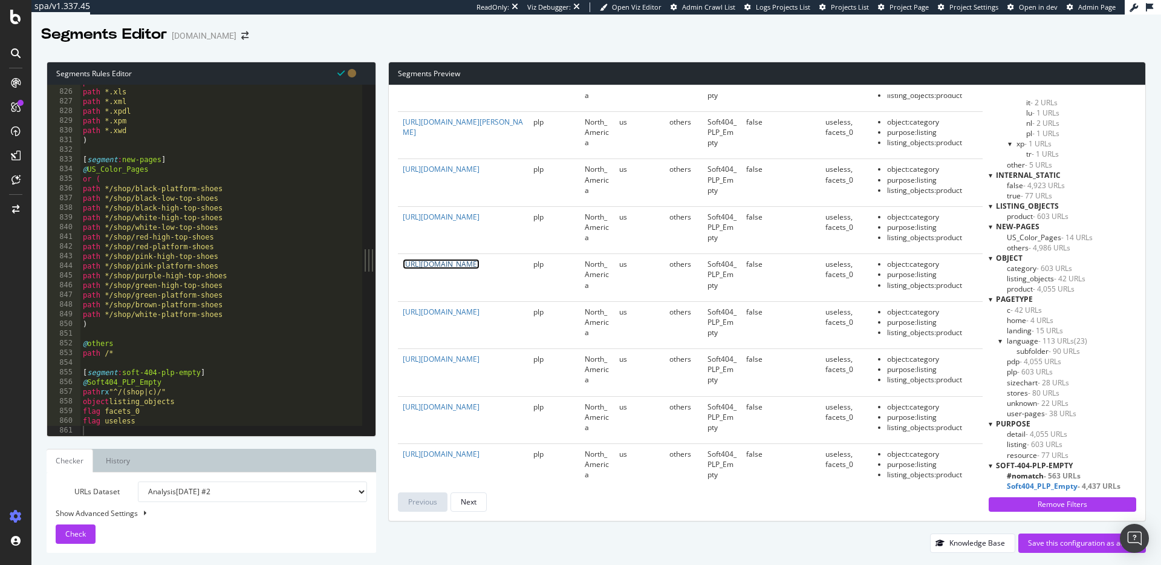
click at [480, 265] on link "[URL][DOMAIN_NAME]" at bounding box center [441, 264] width 77 height 10
click at [1055, 473] on span "- 563 URLs" at bounding box center [1062, 476] width 37 height 10
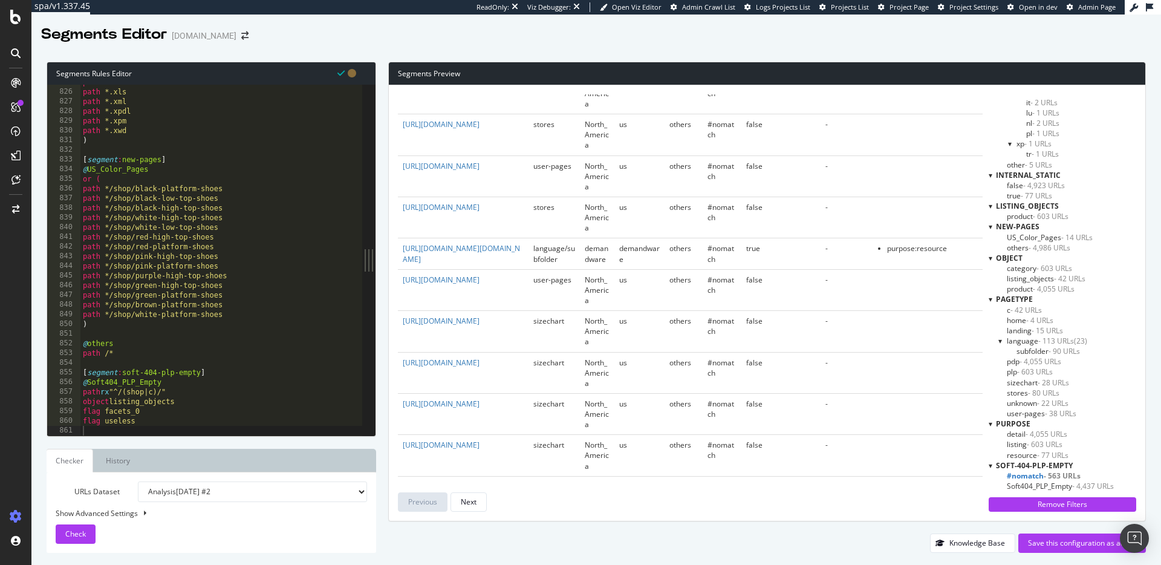
scroll to position [2055, 0]
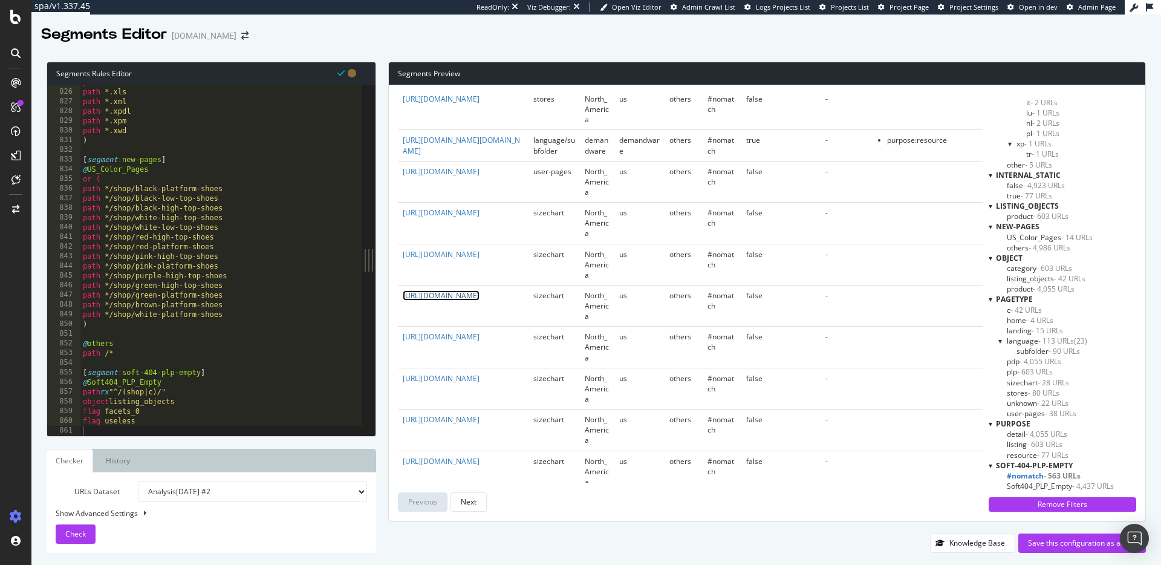
click at [480, 301] on link "[URL][DOMAIN_NAME]" at bounding box center [441, 295] width 77 height 10
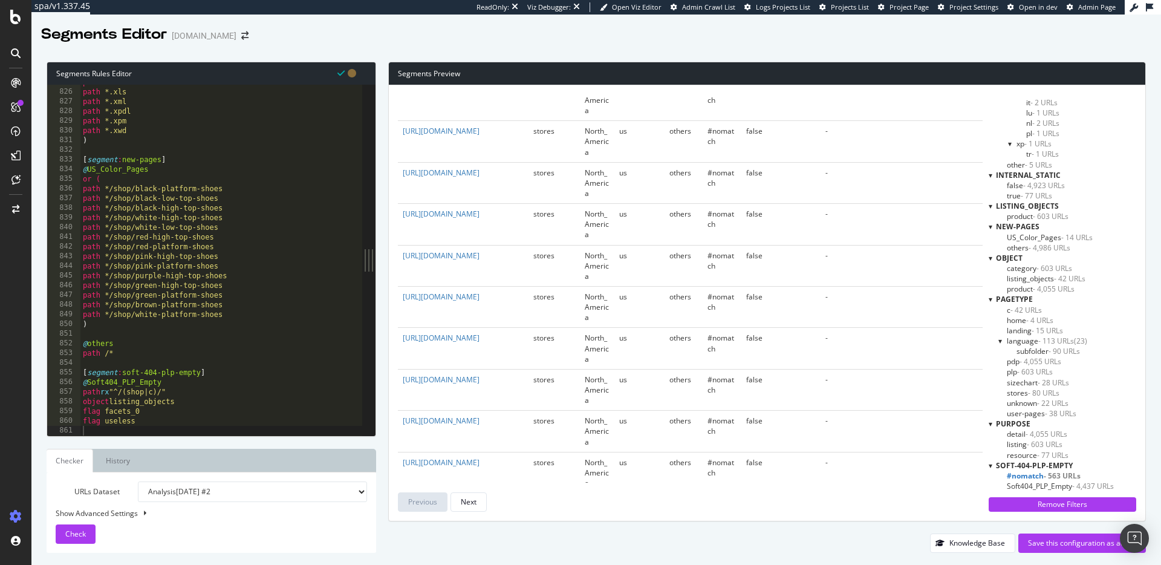
scroll to position [3752, 0]
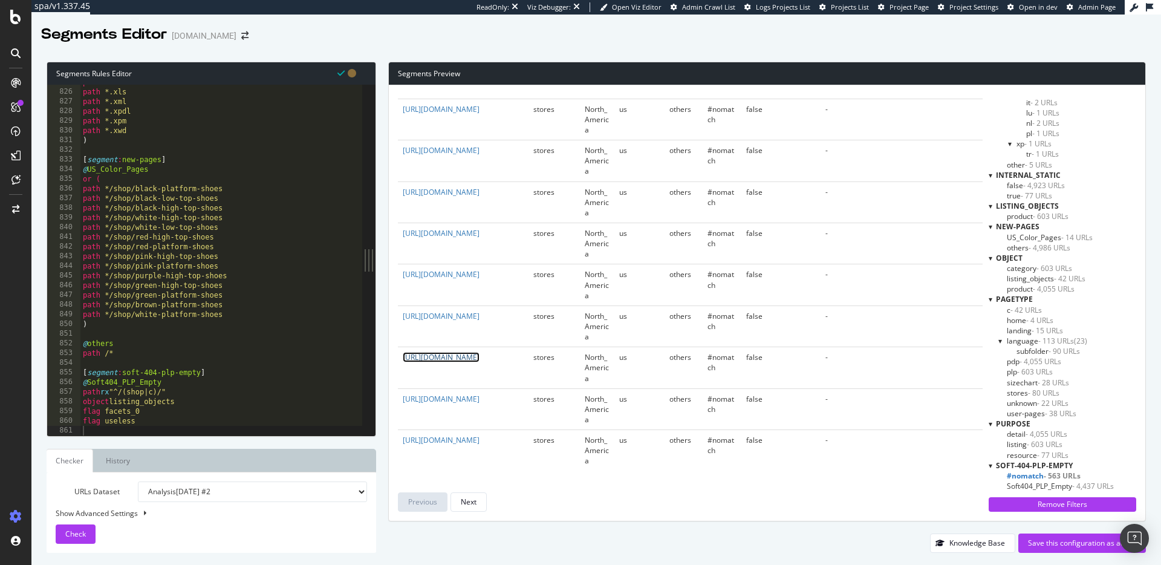
click at [480, 362] on link "[URL][DOMAIN_NAME]" at bounding box center [441, 357] width 77 height 10
click at [471, 500] on div "Next" at bounding box center [469, 502] width 16 height 10
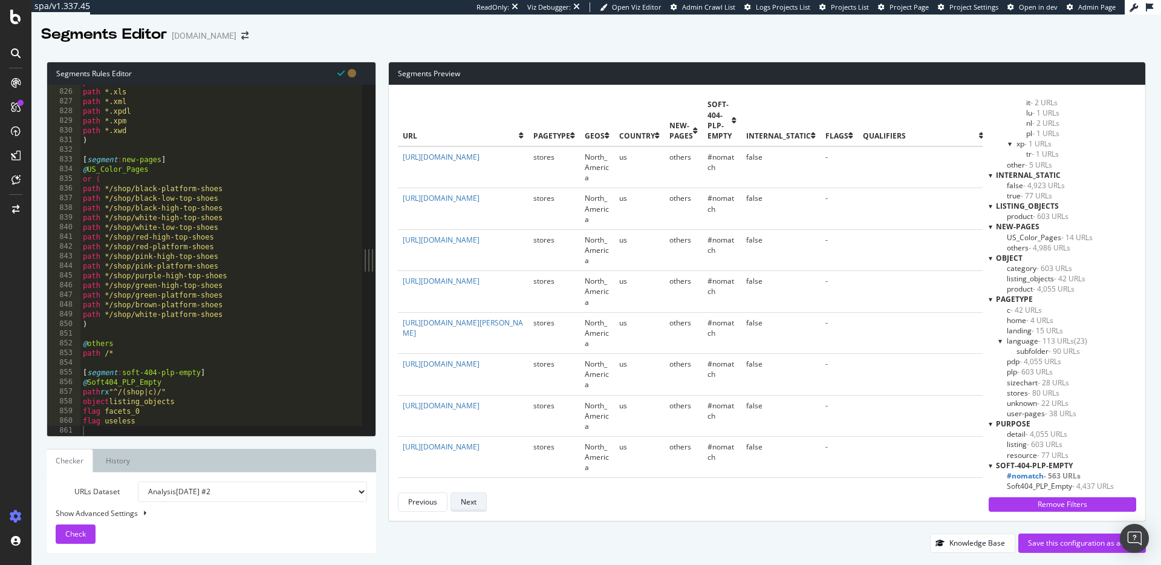
click at [471, 500] on div "Next" at bounding box center [469, 502] width 16 height 10
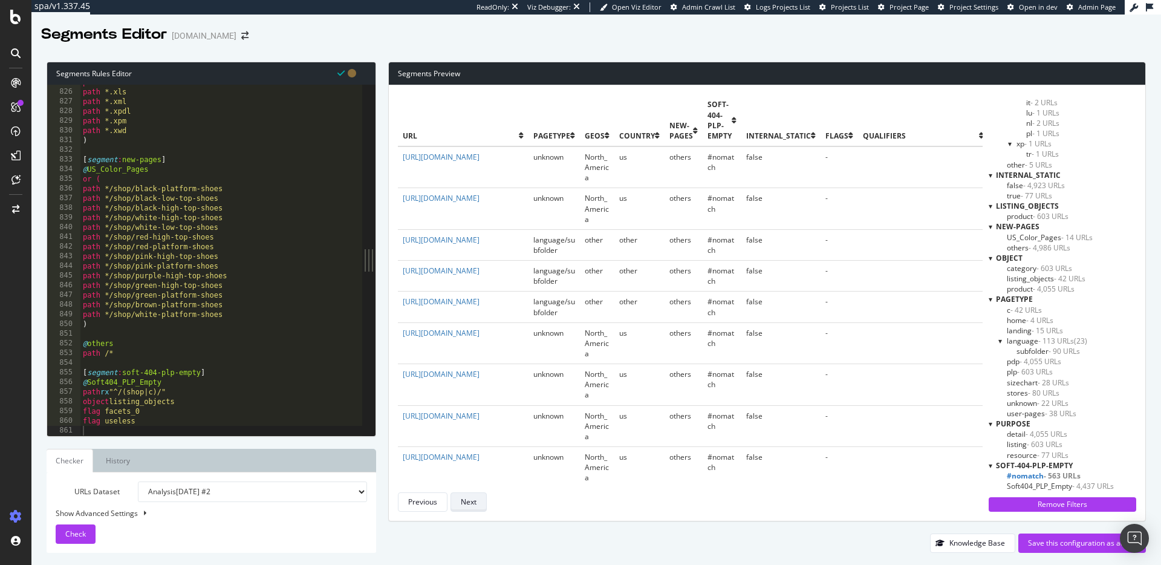
click at [471, 500] on div "Next" at bounding box center [469, 502] width 16 height 10
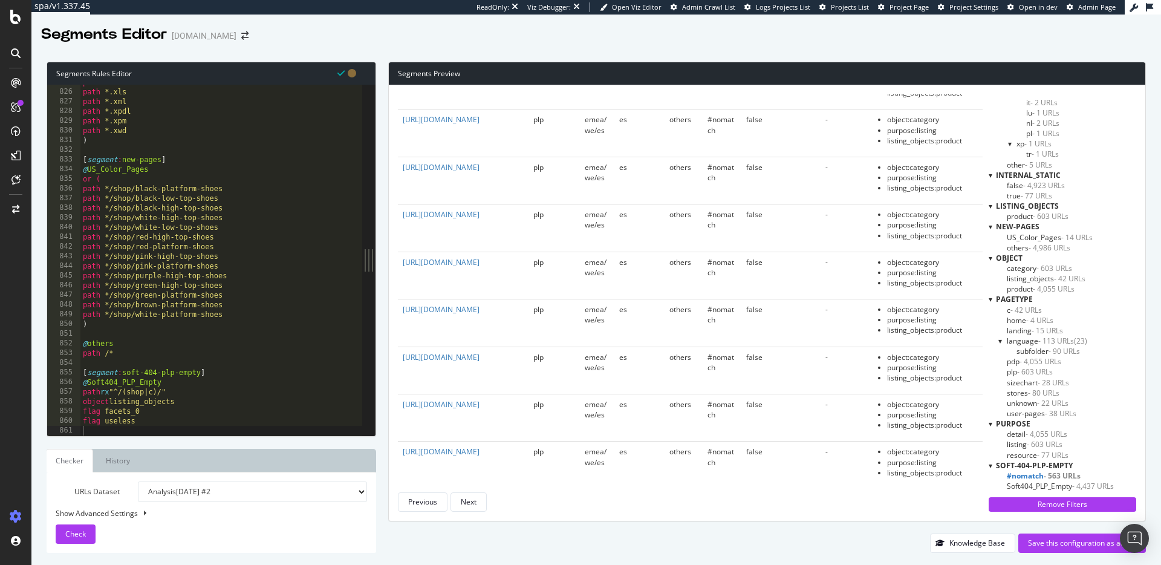
scroll to position [184, 0]
click at [480, 310] on link "https://www.converse.com/es/en/products/men/mens-collections/mens-basketball?na…" at bounding box center [441, 305] width 77 height 10
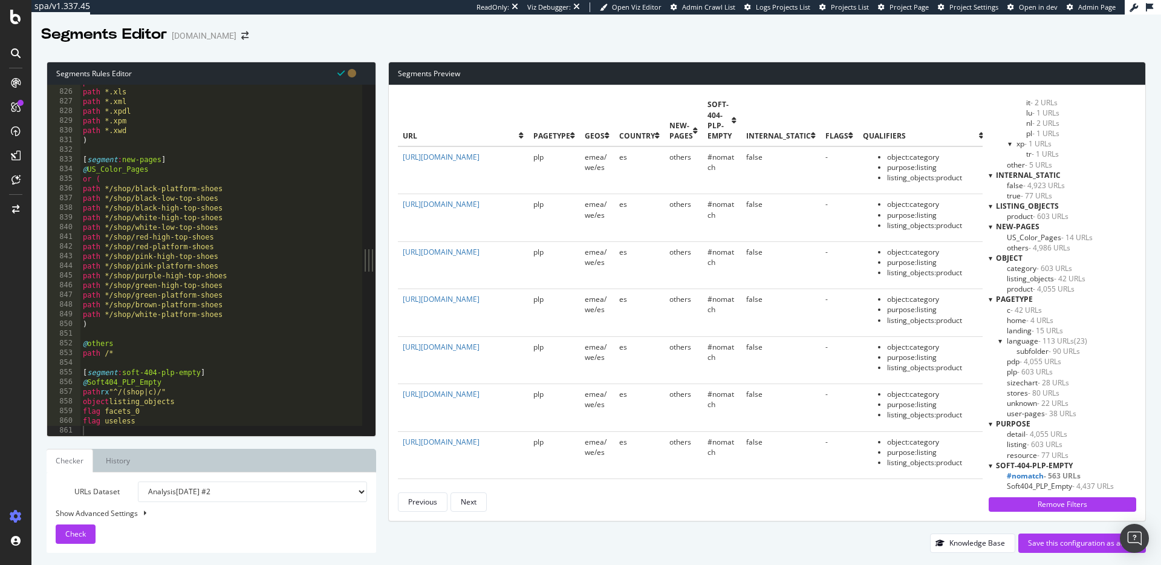
click at [1047, 484] on span "Soft404_PLP_Empty - 4,437 URLs" at bounding box center [1060, 486] width 107 height 10
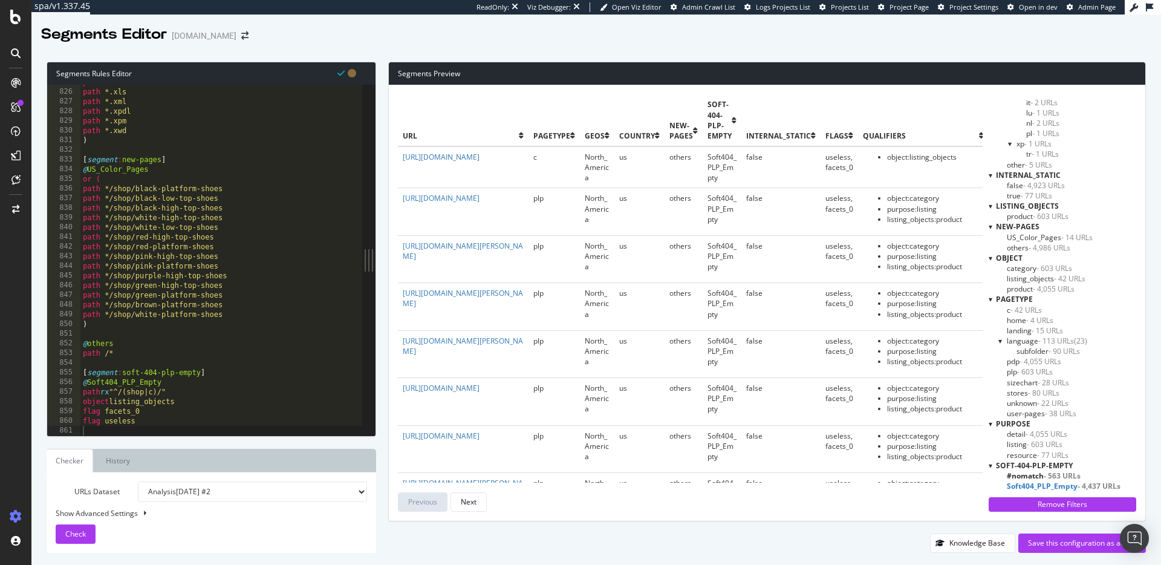
click at [158, 492] on select "Analysis 2025 Sep. 24th #2 Analysis 2025 Sep. 17th Analysis 2025 Sep. 10th Anal…" at bounding box center [252, 491] width 229 height 21
select select "urlList"
click at [138, 481] on select "Analysis 2025 Sep. 24th #2 Analysis 2025 Sep. 17th Analysis 2025 Sep. 10th Anal…" at bounding box center [252, 491] width 229 height 21
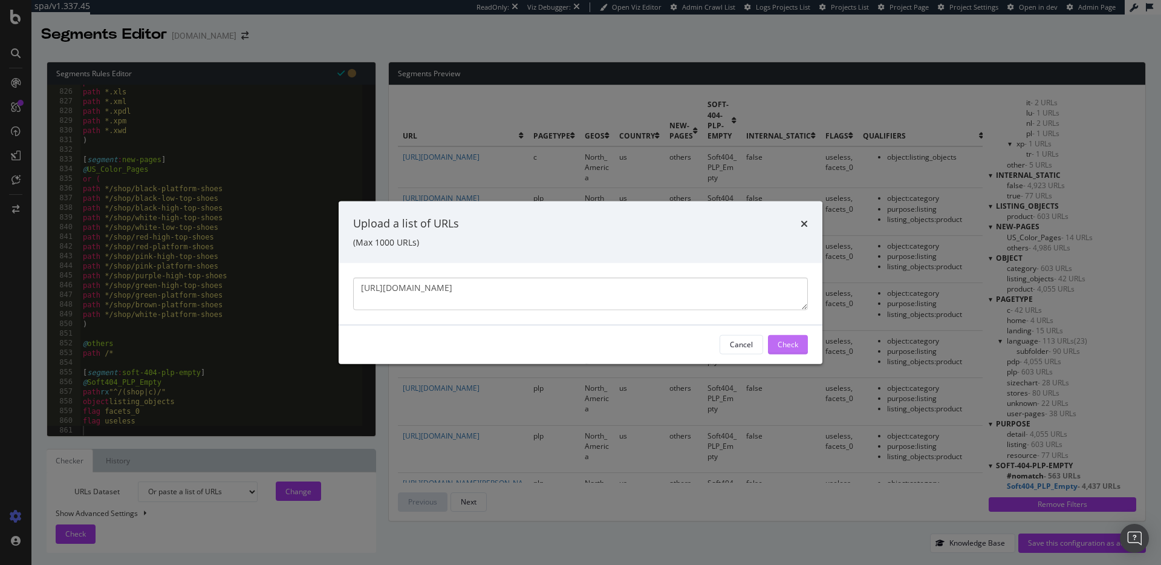
type textarea "[URL][DOMAIN_NAME]"
click at [795, 339] on div "Check" at bounding box center [788, 344] width 21 height 10
